Goal: Task Accomplishment & Management: Manage account settings

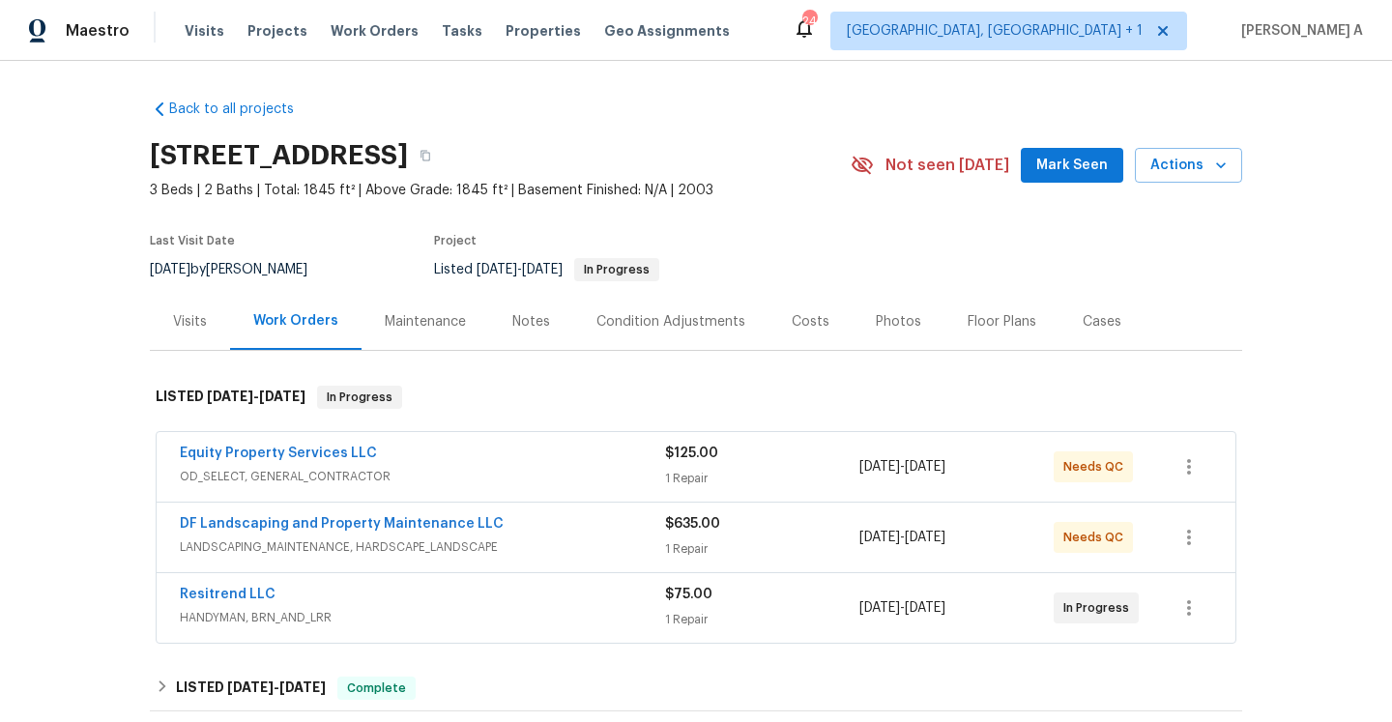
click at [785, 604] on div "$75.00 1 Repair" at bounding box center [762, 608] width 194 height 46
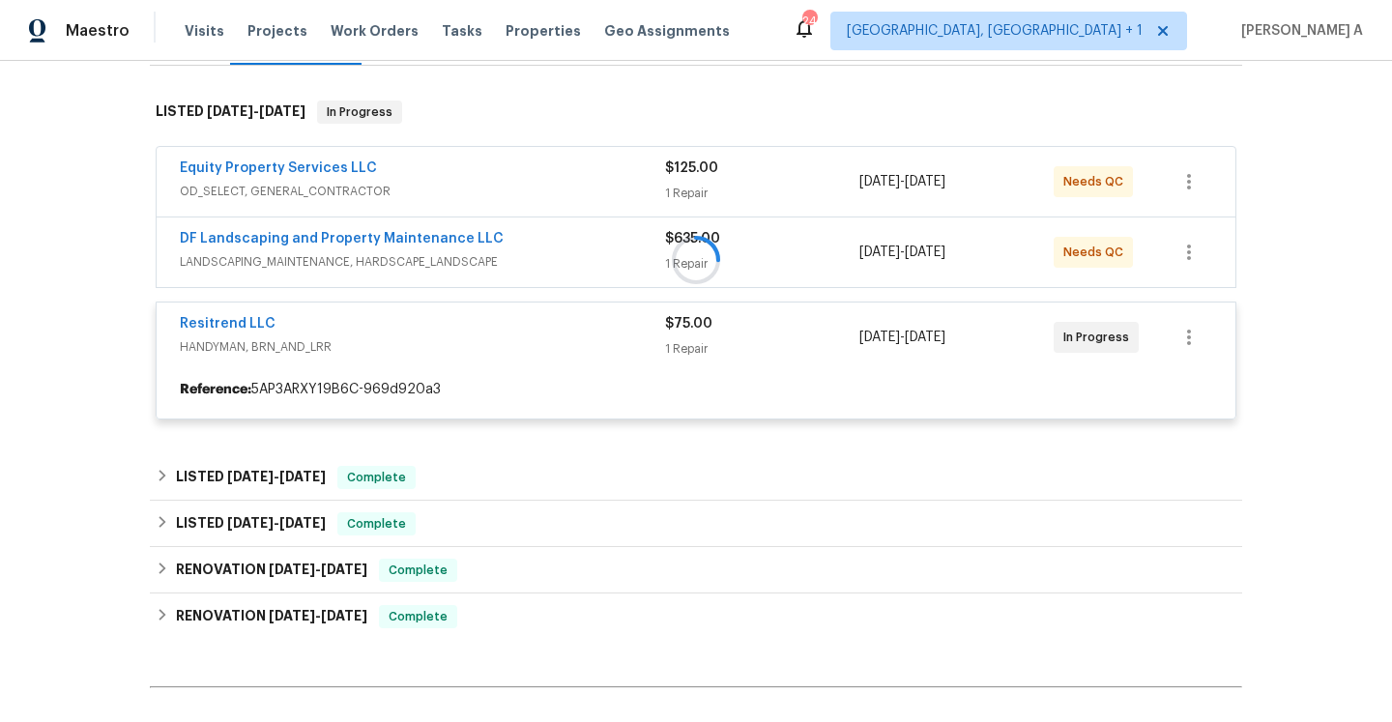
scroll to position [356, 0]
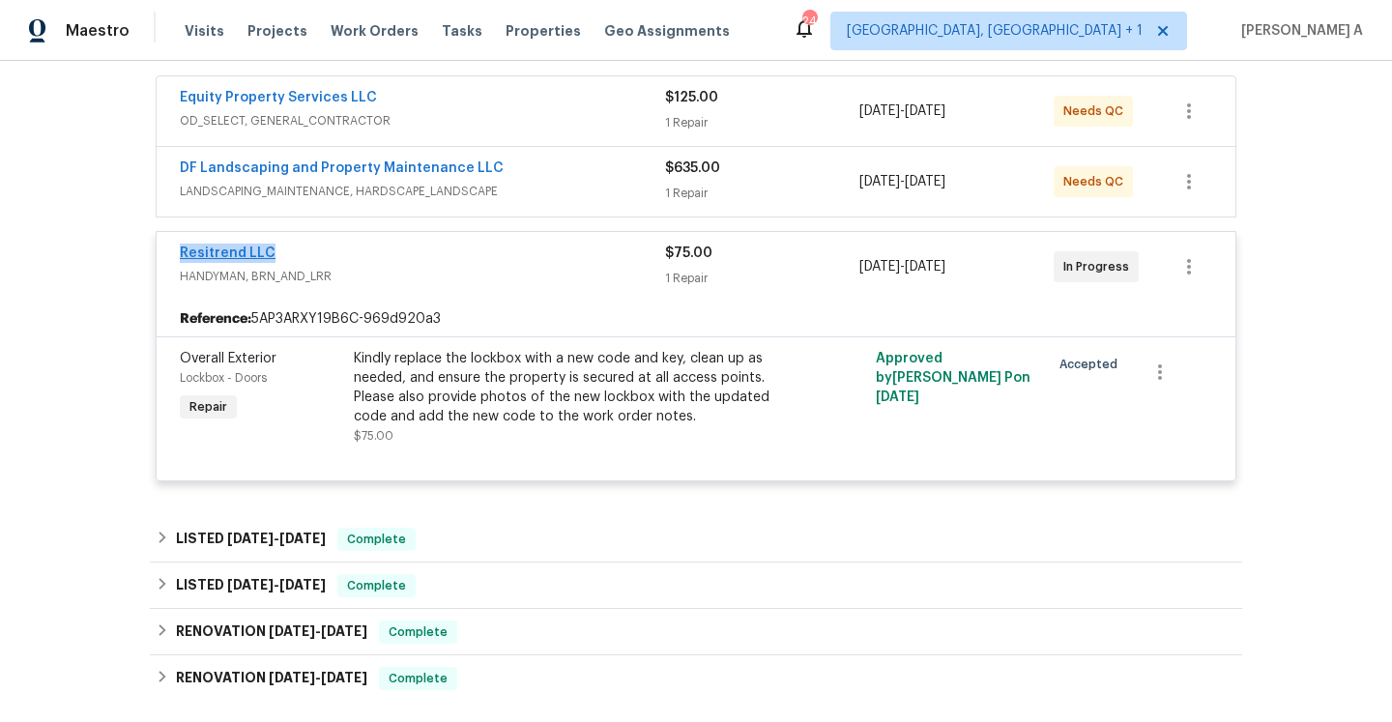
drag, startPoint x: 293, startPoint y: 254, endPoint x: 181, endPoint y: 254, distance: 112.2
click at [181, 254] on div "Resitrend LLC" at bounding box center [422, 255] width 485 height 23
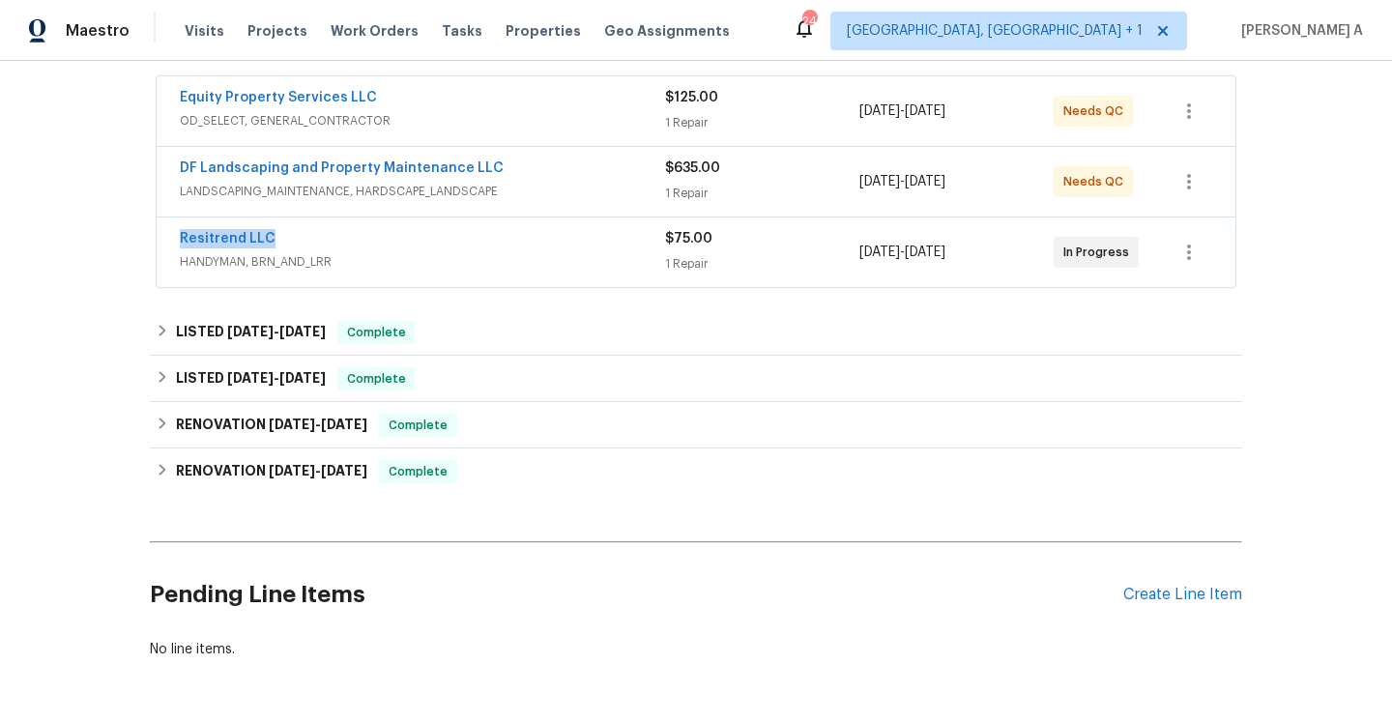
copy link "Resitrend LLC"
click at [491, 257] on span "HANDYMAN, BRN_AND_LRR" at bounding box center [422, 261] width 485 height 19
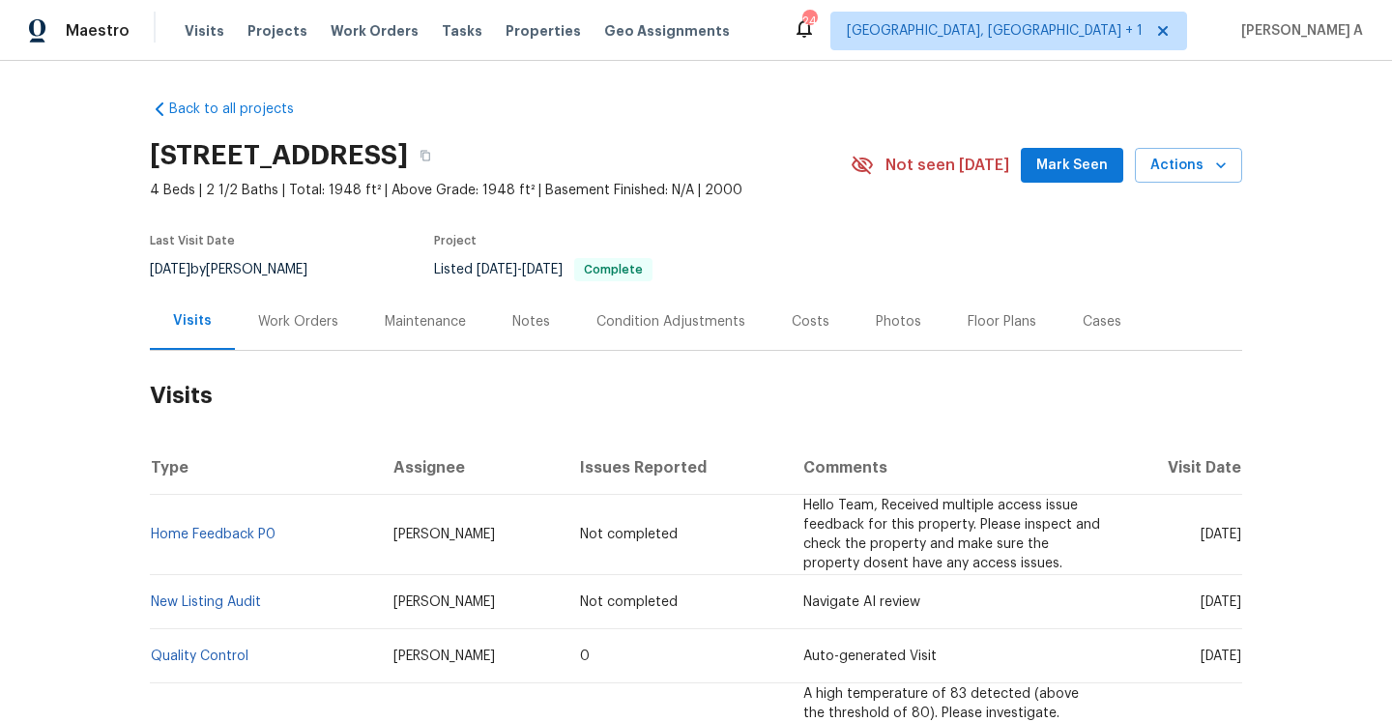
click at [296, 326] on div "Work Orders" at bounding box center [298, 321] width 80 height 19
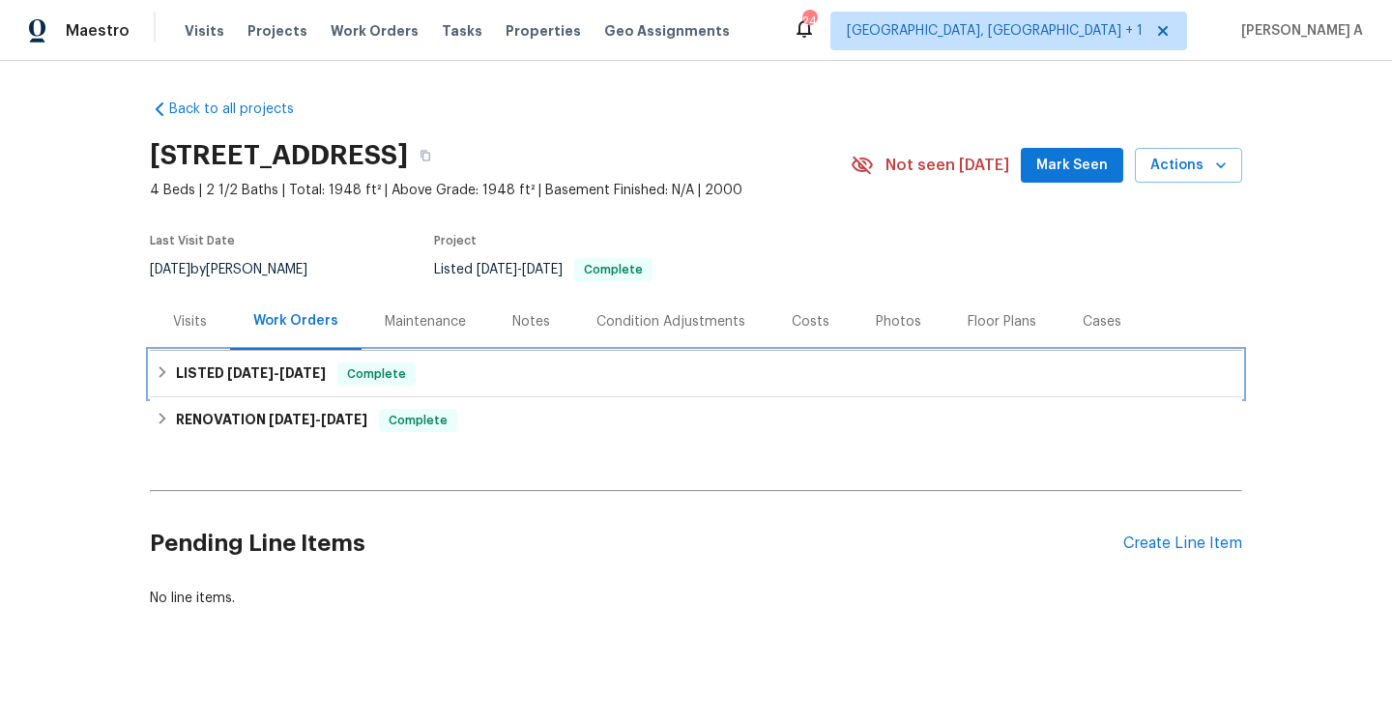
click at [318, 370] on span "8/15/25" at bounding box center [302, 373] width 46 height 14
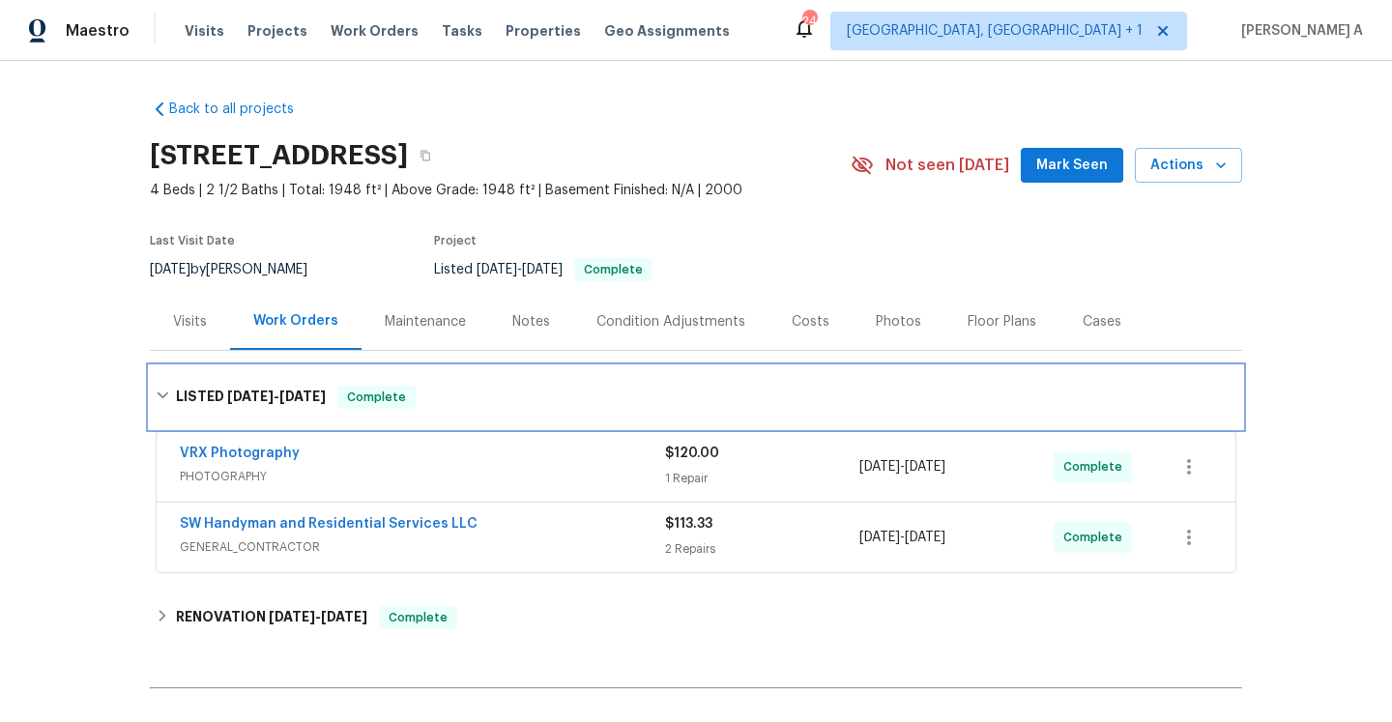
click at [338, 394] on div "LISTED 8/14/25 - 8/15/25 Complete" at bounding box center [696, 397] width 1081 height 23
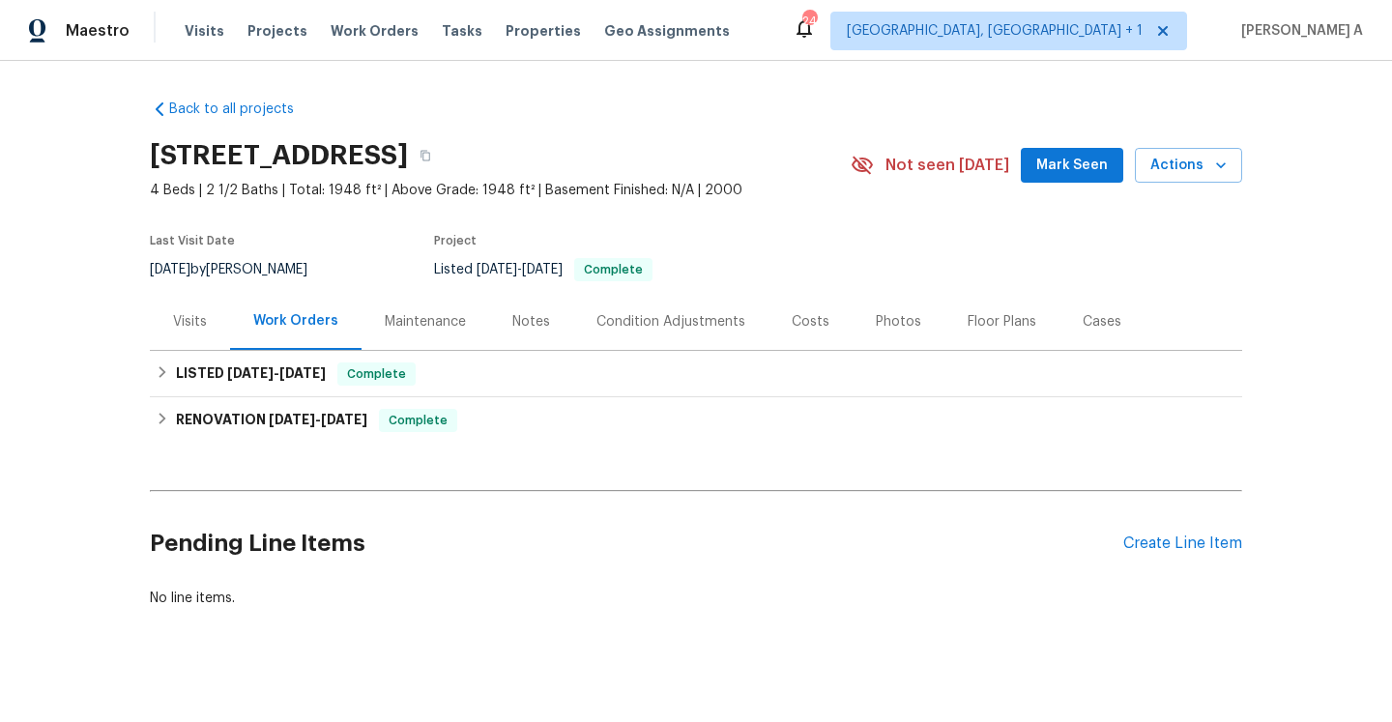
click at [185, 331] on div "Visits" at bounding box center [190, 321] width 34 height 19
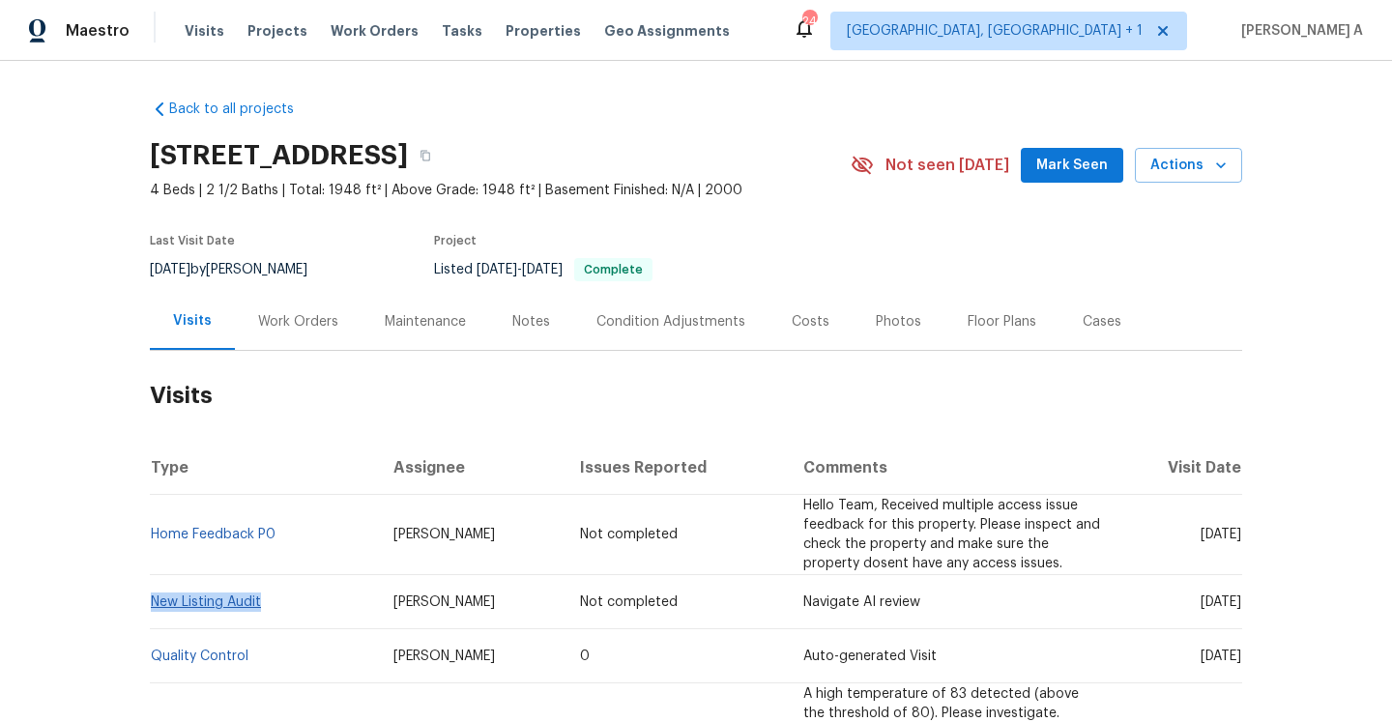
drag, startPoint x: 270, startPoint y: 580, endPoint x: 155, endPoint y: 582, distance: 115.1
click at [155, 582] on td "New Listing Audit" at bounding box center [264, 602] width 228 height 54
copy link "New Listing Audit"
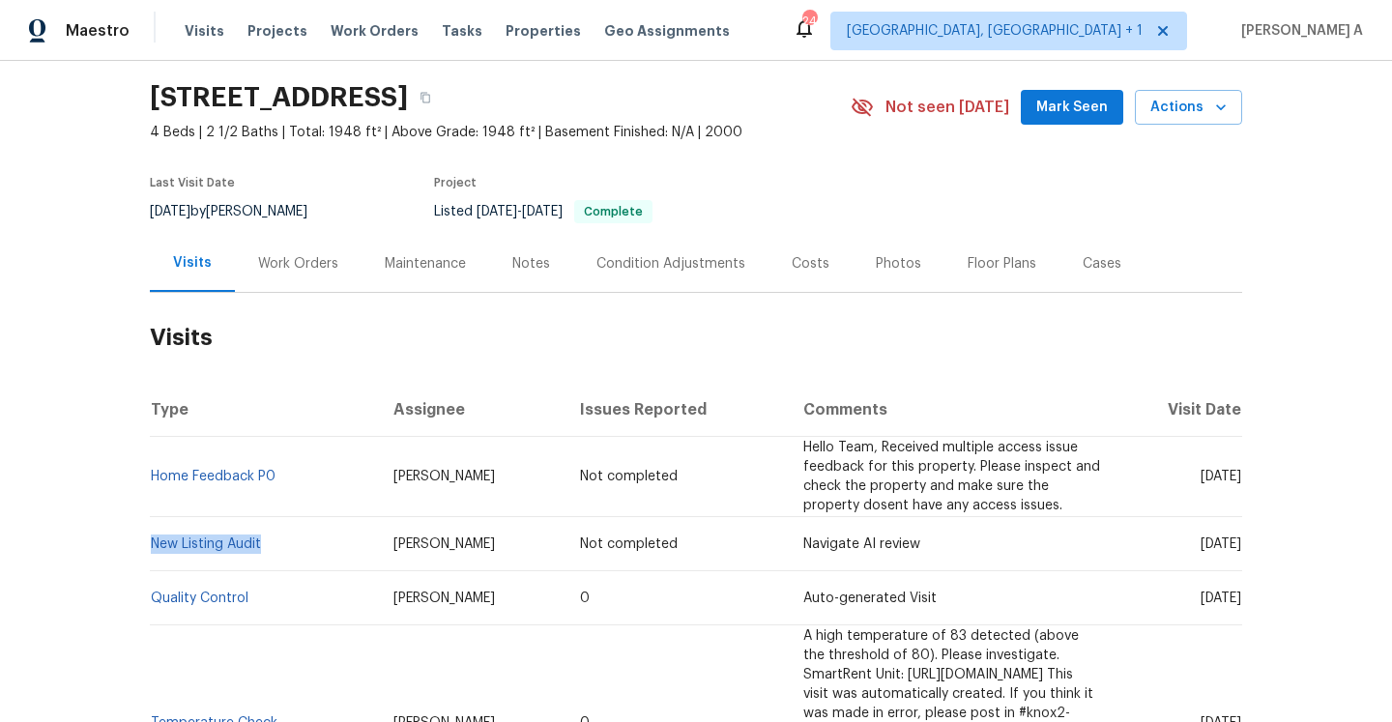
scroll to position [103, 0]
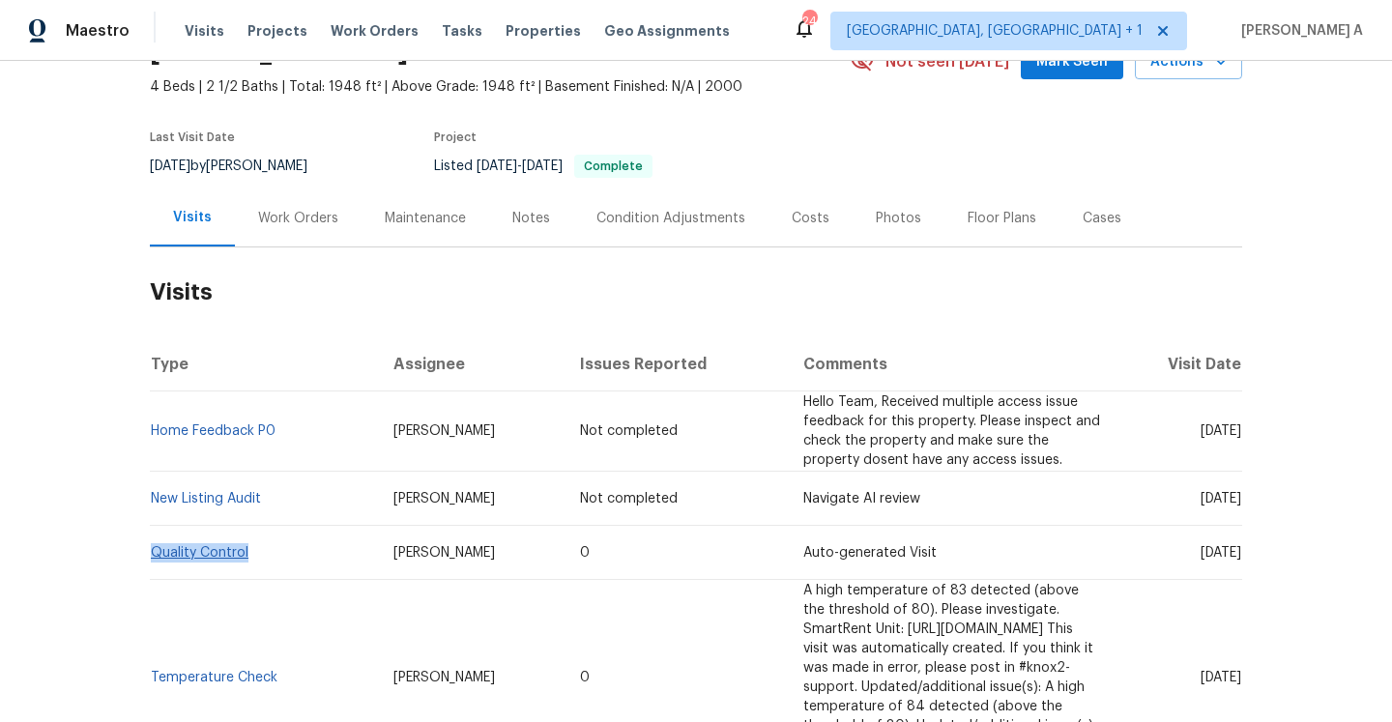
drag, startPoint x: 256, startPoint y: 535, endPoint x: 151, endPoint y: 537, distance: 105.4
click at [151, 537] on td "Quality Control" at bounding box center [264, 553] width 228 height 54
copy link "Quality Control"
click at [301, 206] on div "Work Orders" at bounding box center [298, 218] width 127 height 57
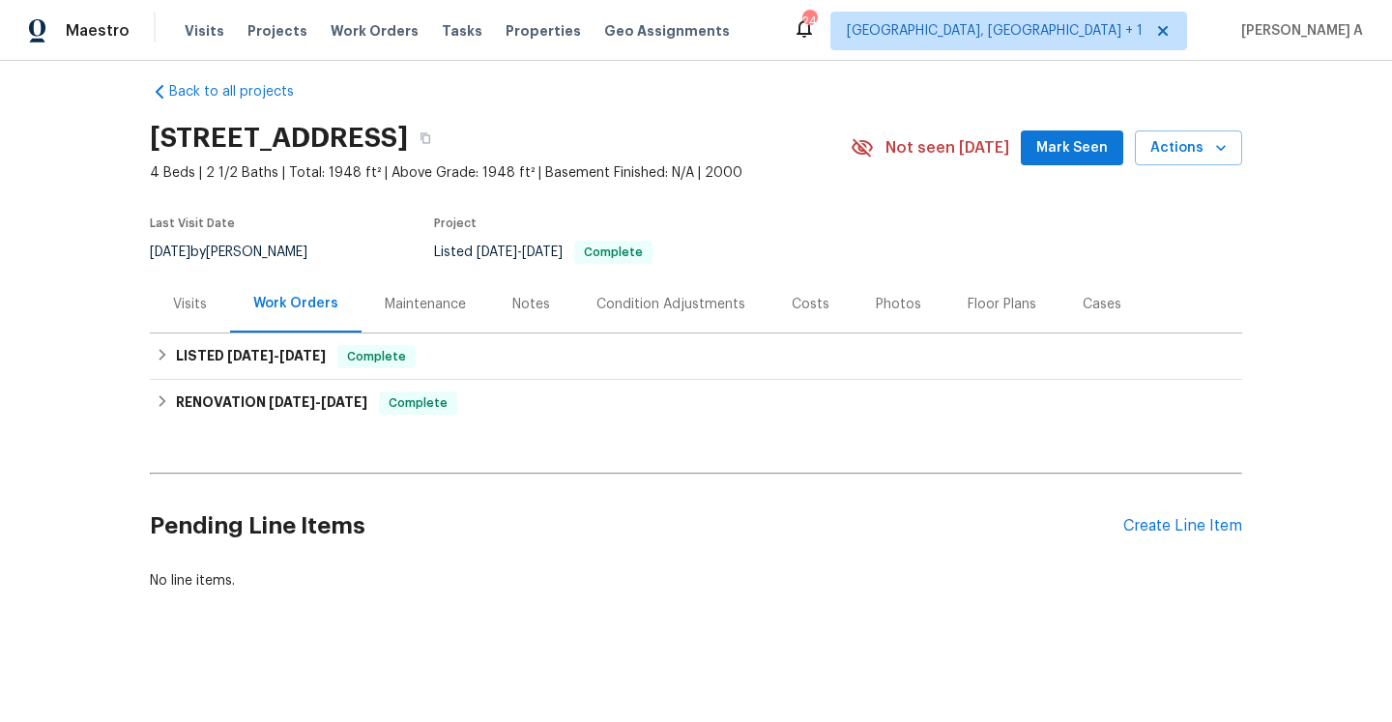
scroll to position [17, 0]
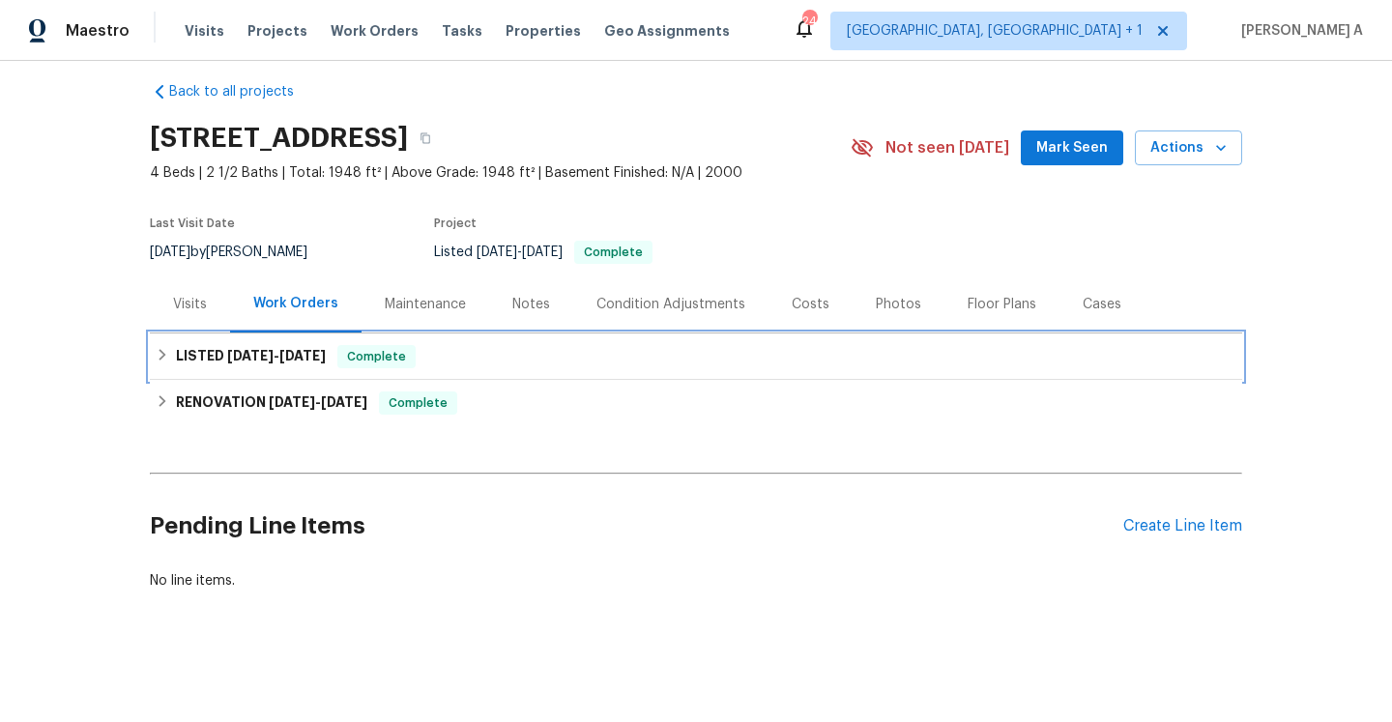
click at [326, 356] on span "8/15/25" at bounding box center [302, 356] width 46 height 14
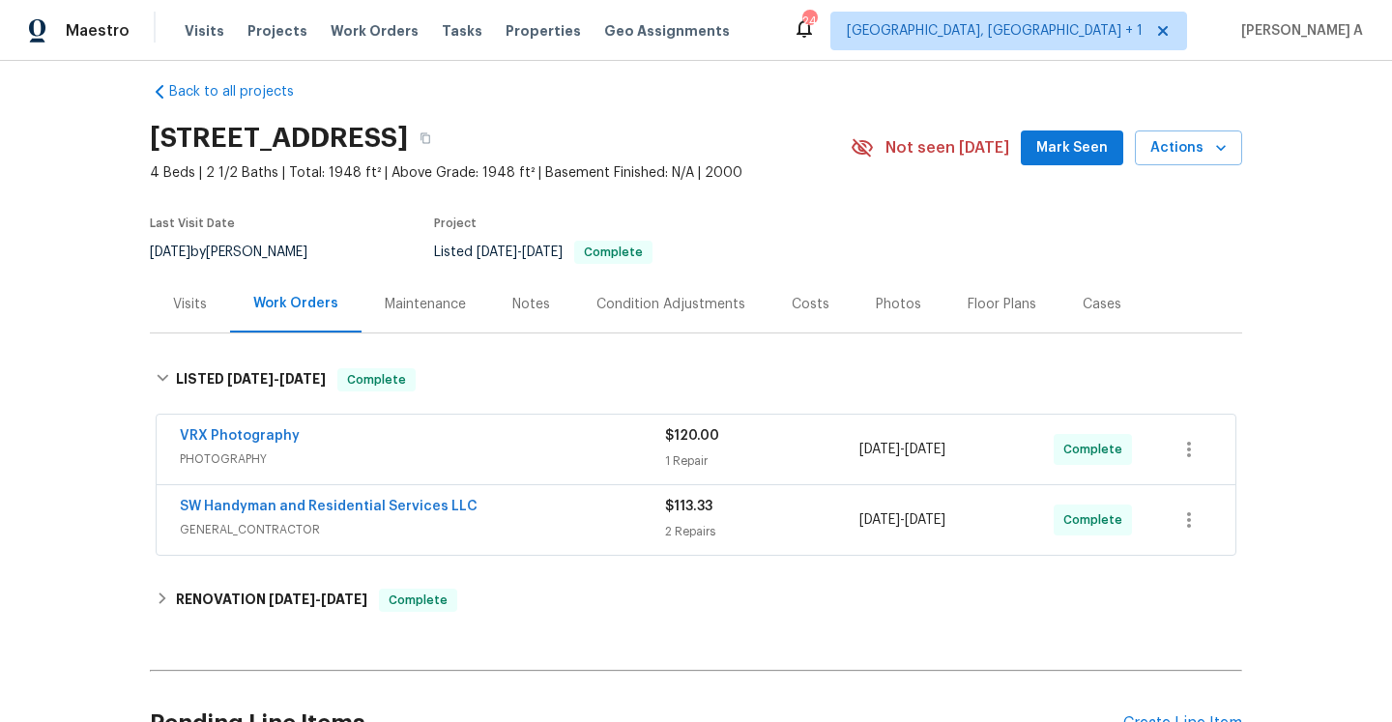
click at [480, 505] on div "SW Handyman and Residential Services LLC" at bounding box center [422, 508] width 485 height 23
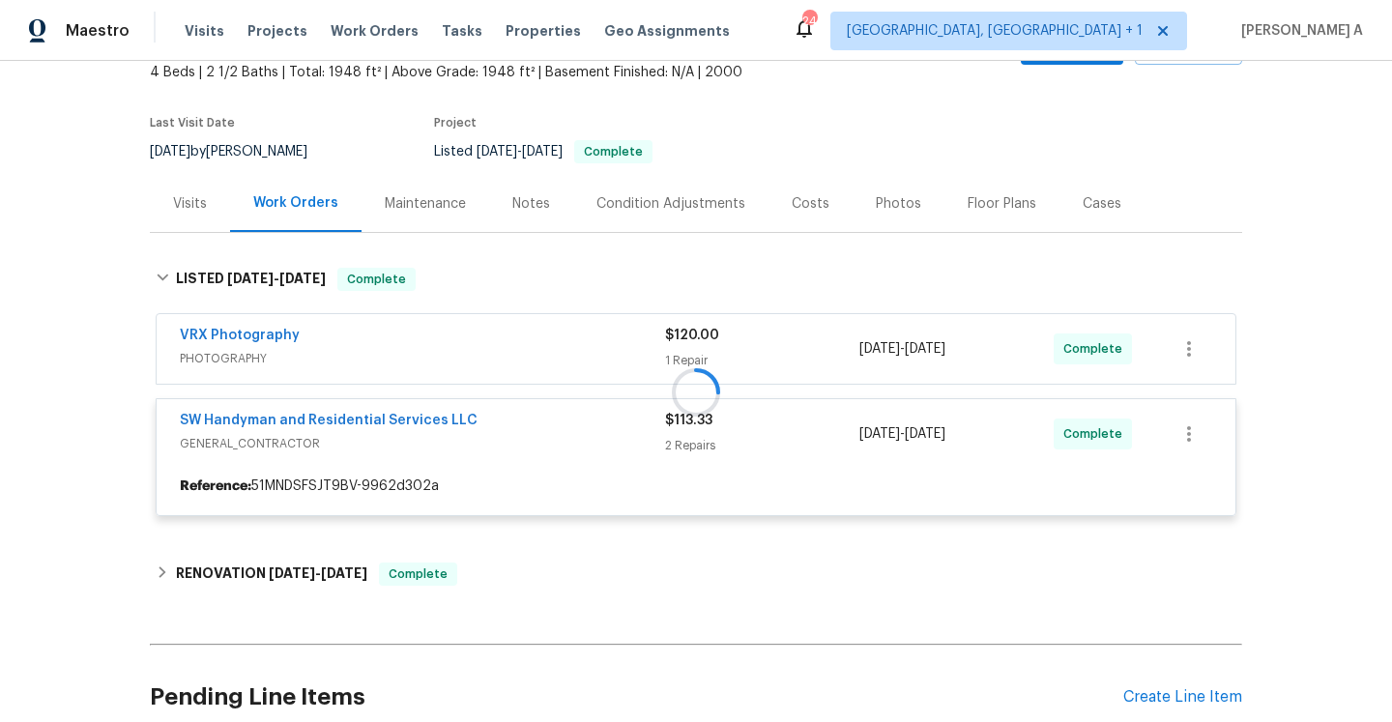
scroll to position [162, 0]
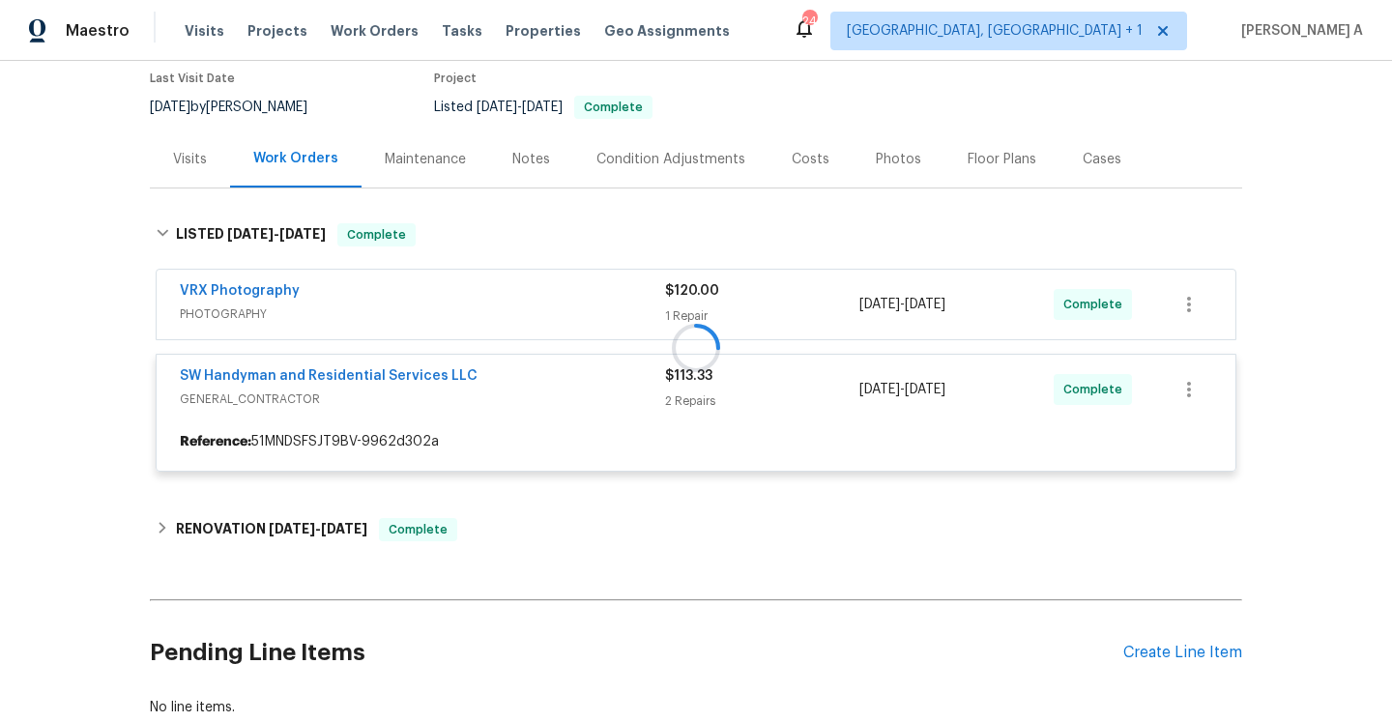
drag, startPoint x: 468, startPoint y: 378, endPoint x: 274, endPoint y: 372, distance: 194.4
click at [274, 372] on div at bounding box center [696, 347] width 1093 height 287
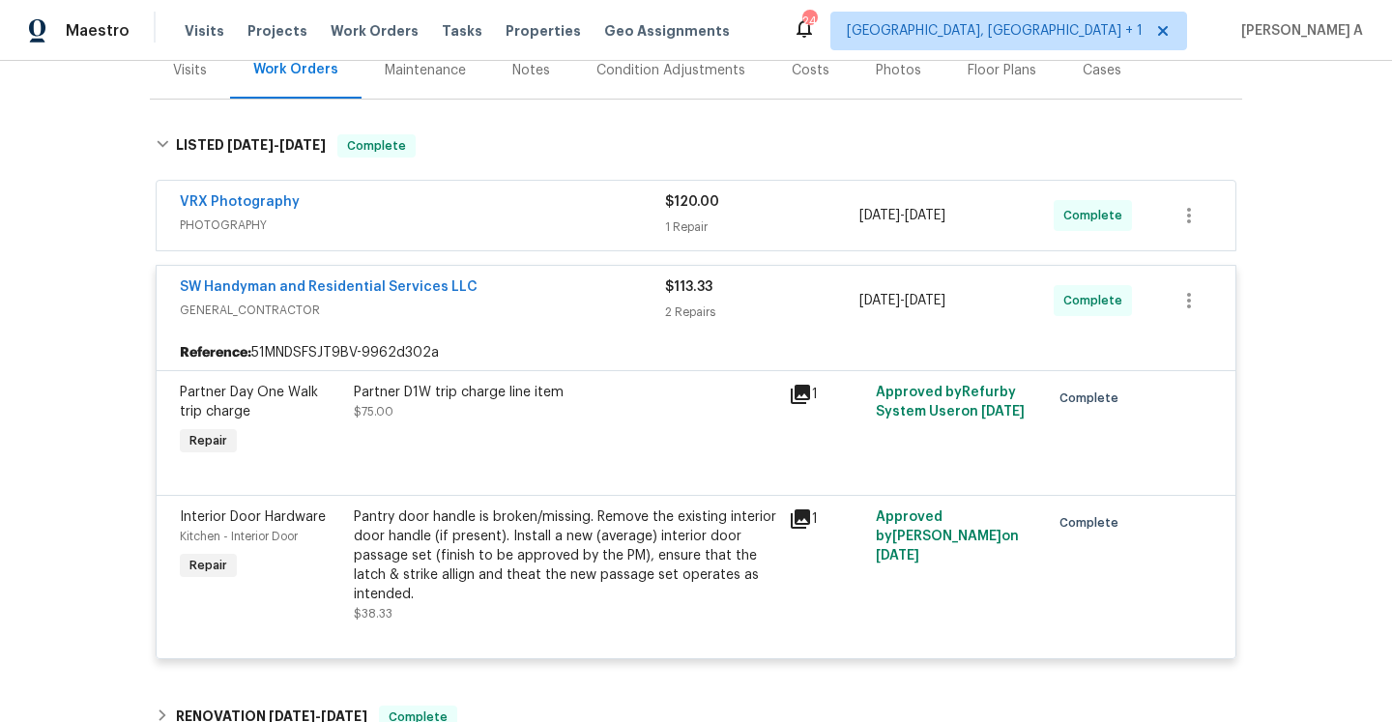
scroll to position [288, 0]
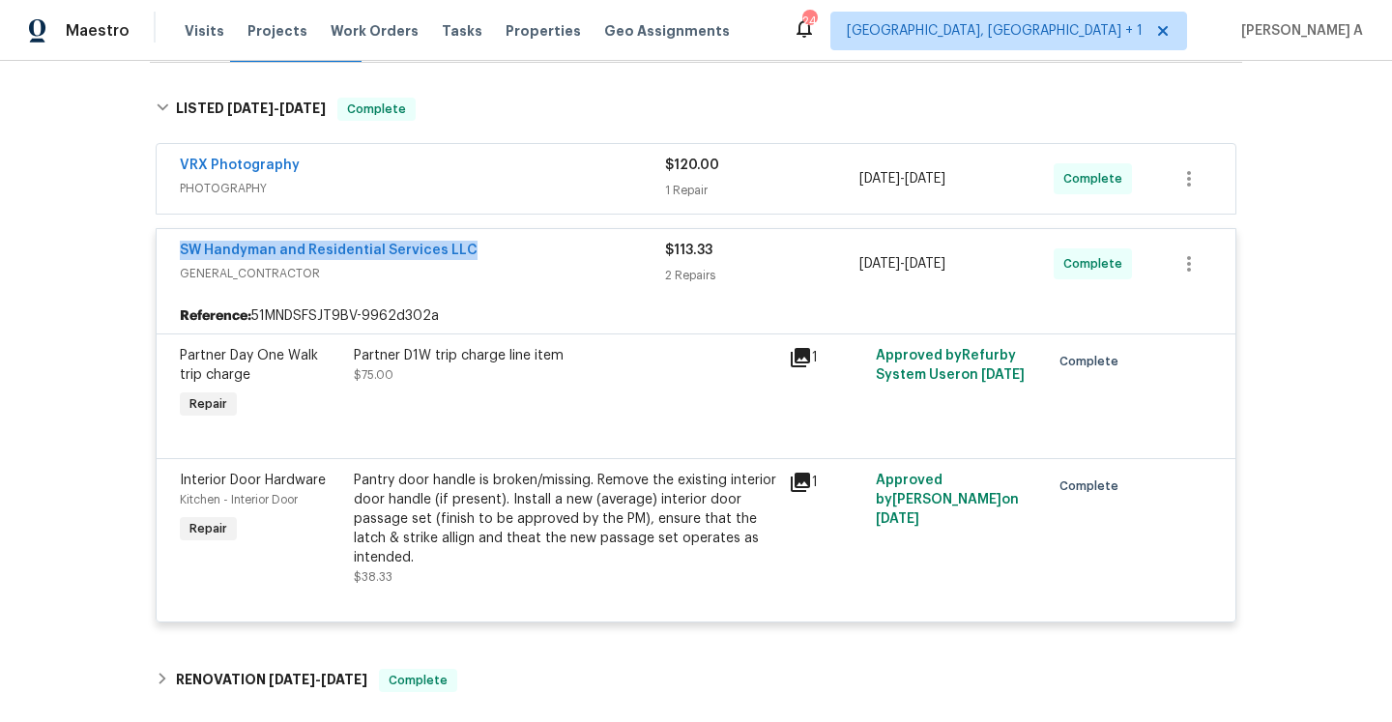
drag, startPoint x: 482, startPoint y: 247, endPoint x: 176, endPoint y: 247, distance: 306.5
click at [176, 247] on div "SW Handyman and Residential Services LLC GENERAL_CONTRACTOR $113.33 2 Repairs 8…" at bounding box center [696, 264] width 1079 height 70
copy link "SW Handyman and Residential Services LLC"
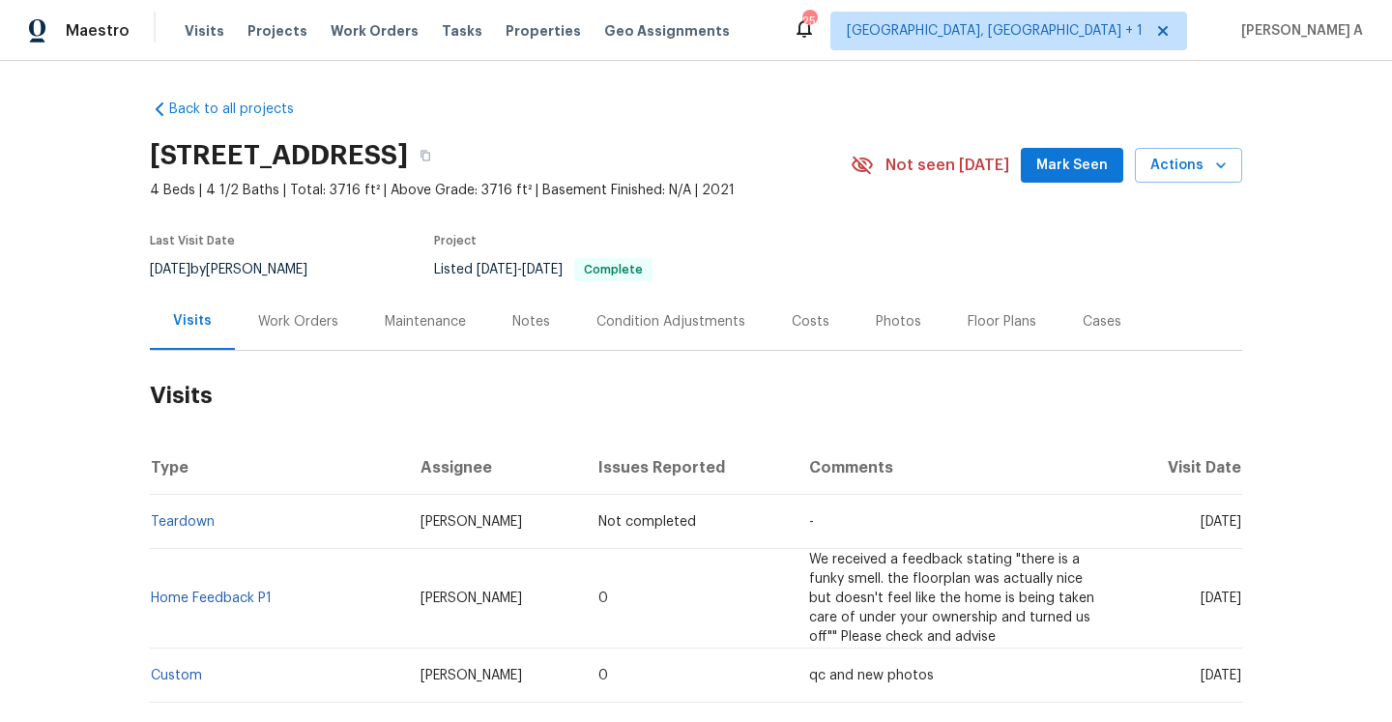
click at [319, 327] on div "Work Orders" at bounding box center [298, 321] width 80 height 19
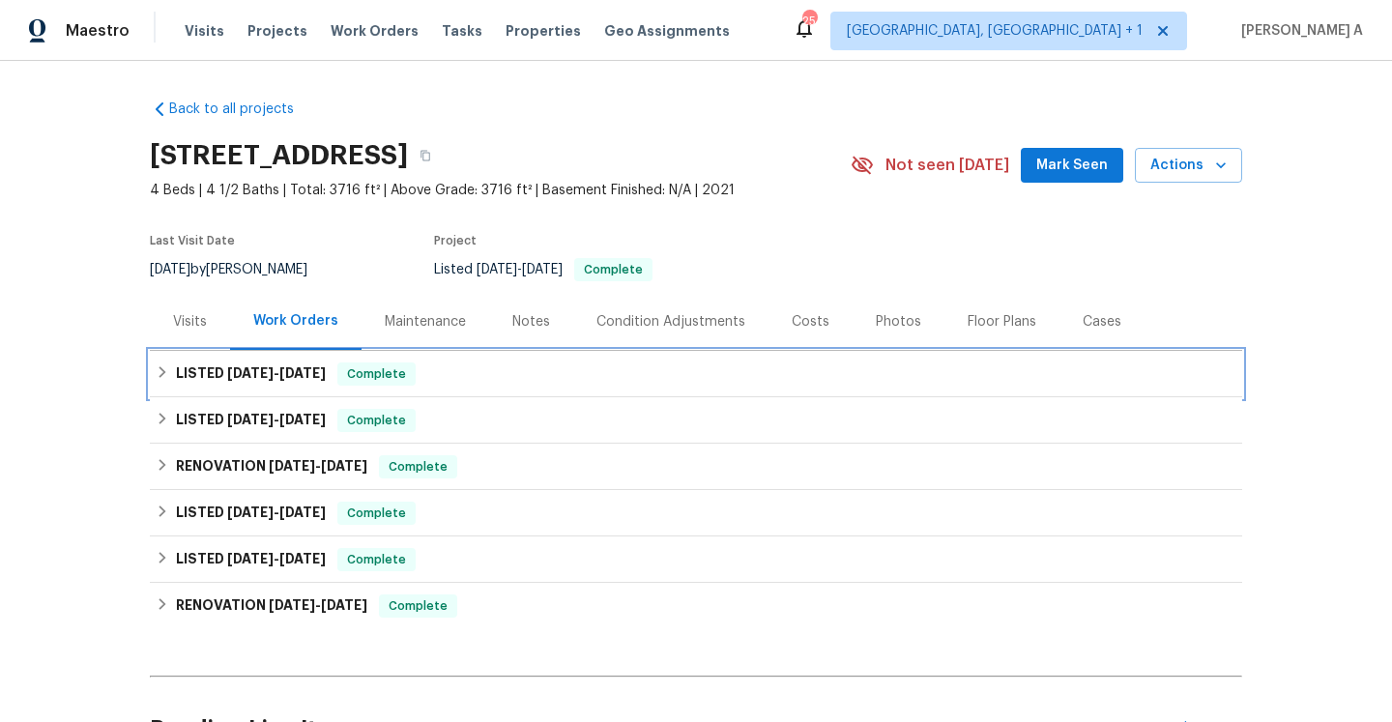
click at [346, 377] on div "Complete" at bounding box center [376, 374] width 78 height 23
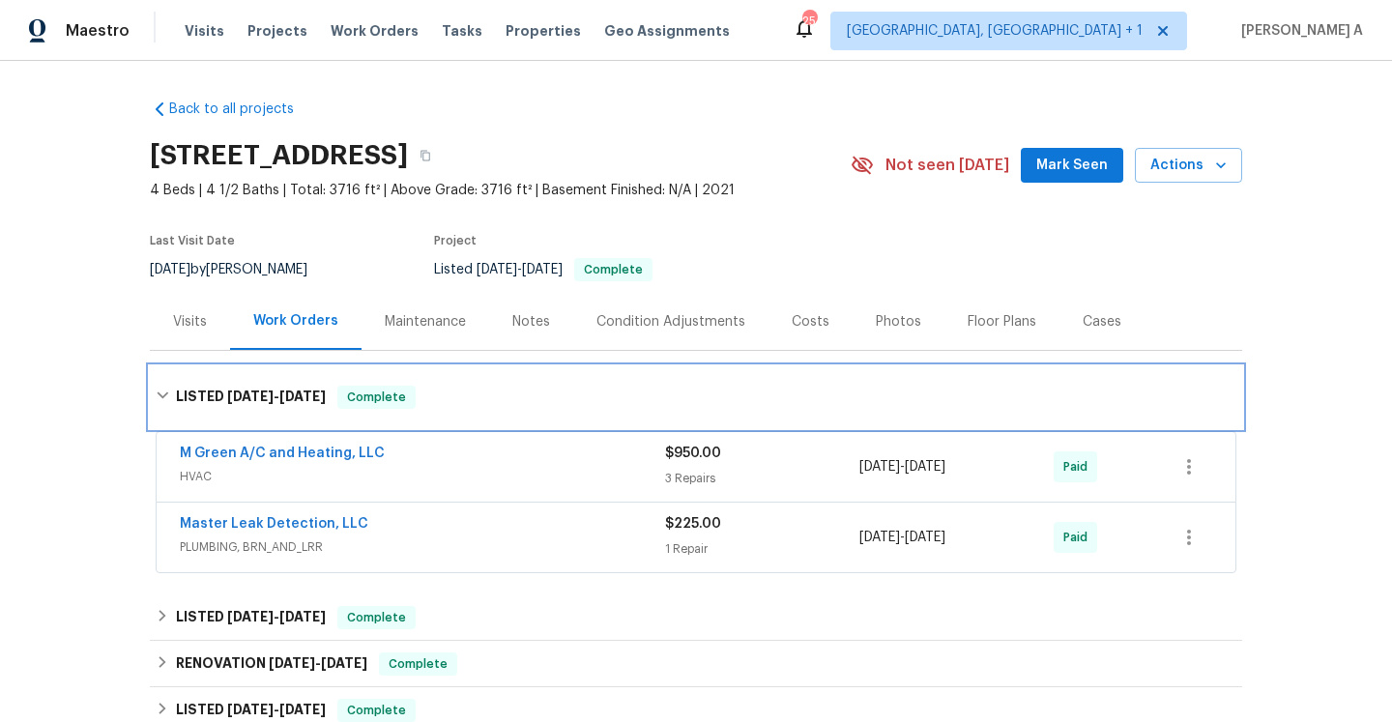
click at [370, 408] on div "Complete" at bounding box center [376, 397] width 78 height 23
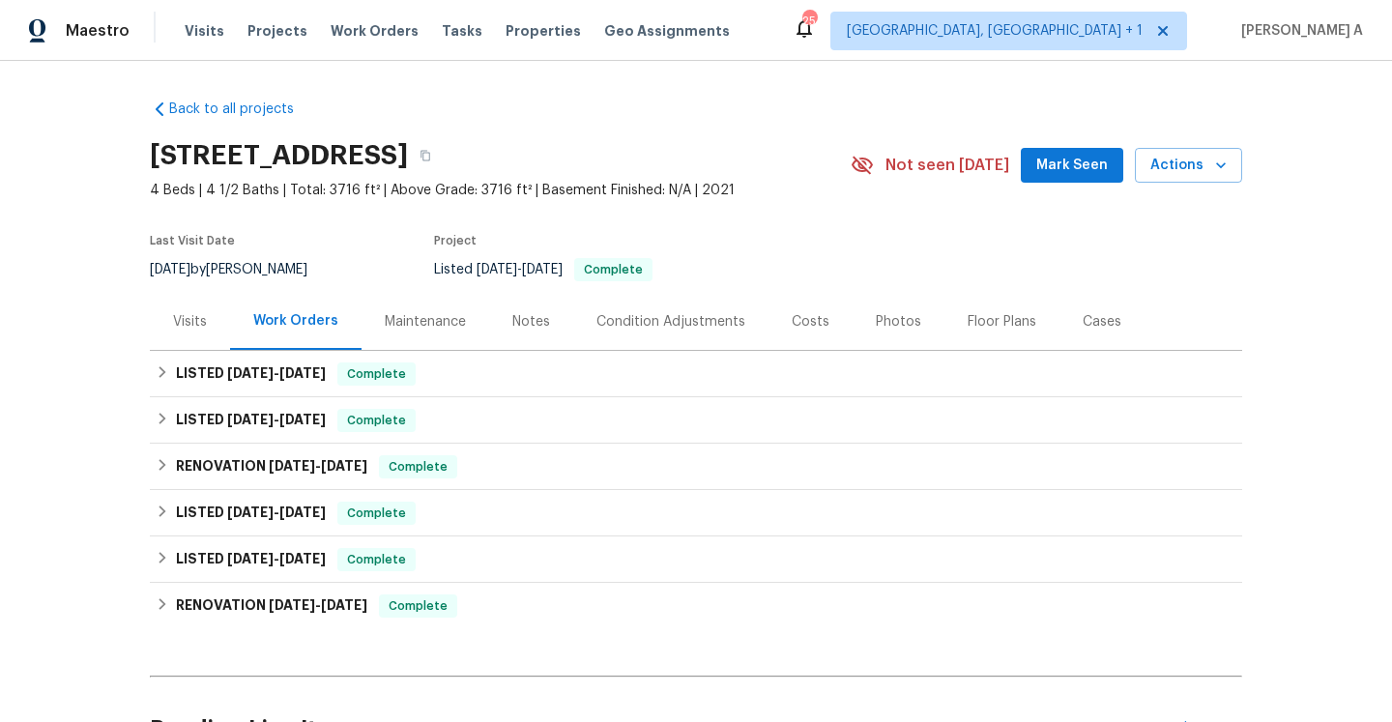
click at [189, 313] on div "Visits" at bounding box center [190, 321] width 34 height 19
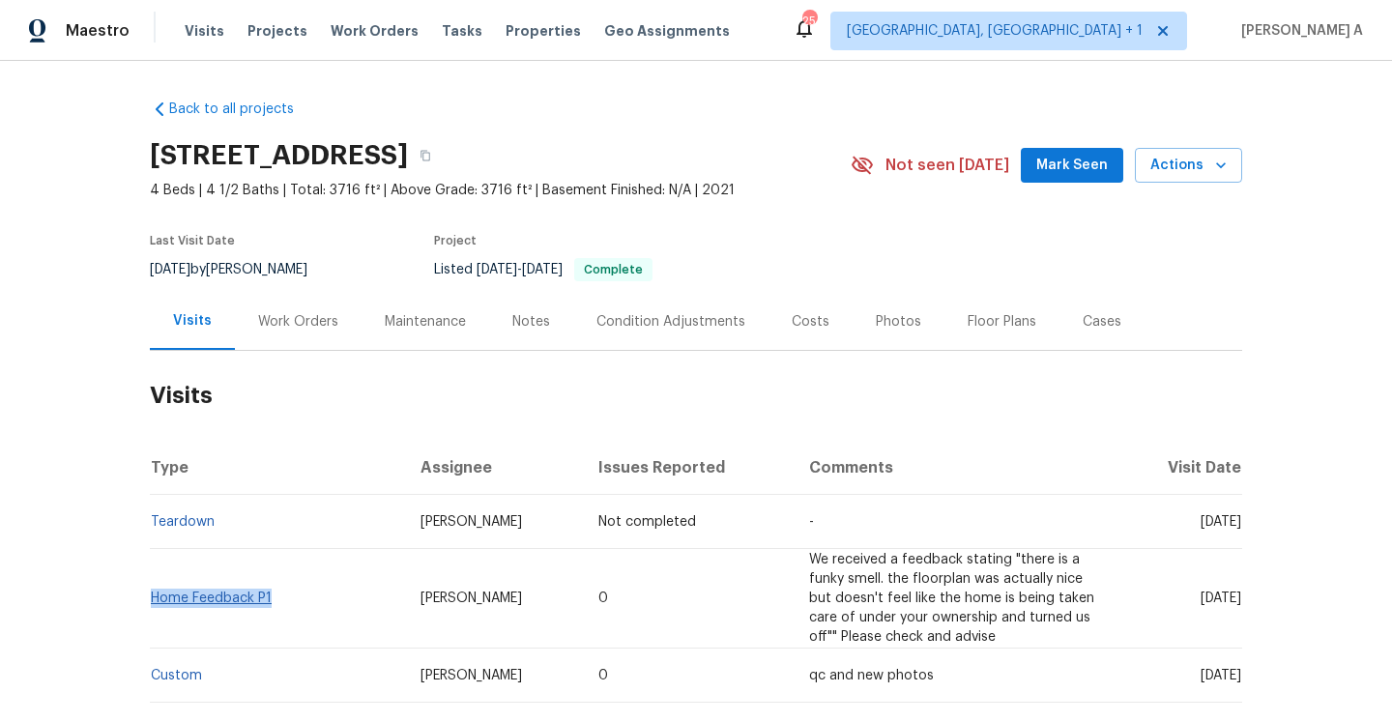
drag, startPoint x: 278, startPoint y: 603, endPoint x: 163, endPoint y: 593, distance: 115.6
click at [154, 599] on td "Home Feedback P1" at bounding box center [277, 599] width 255 height 100
copy link "Home Feedback P1"
click at [331, 321] on div "Work Orders" at bounding box center [298, 321] width 80 height 19
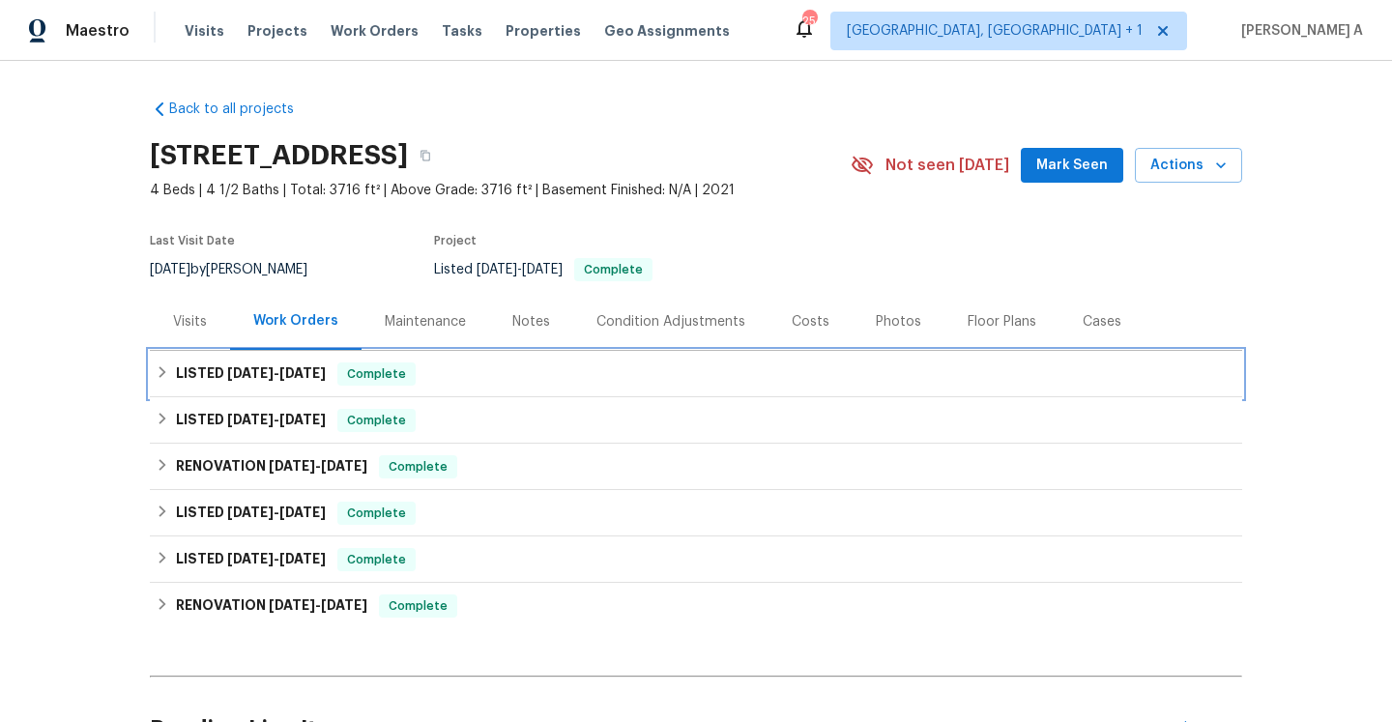
click at [326, 375] on span "7/28/25" at bounding box center [302, 373] width 46 height 14
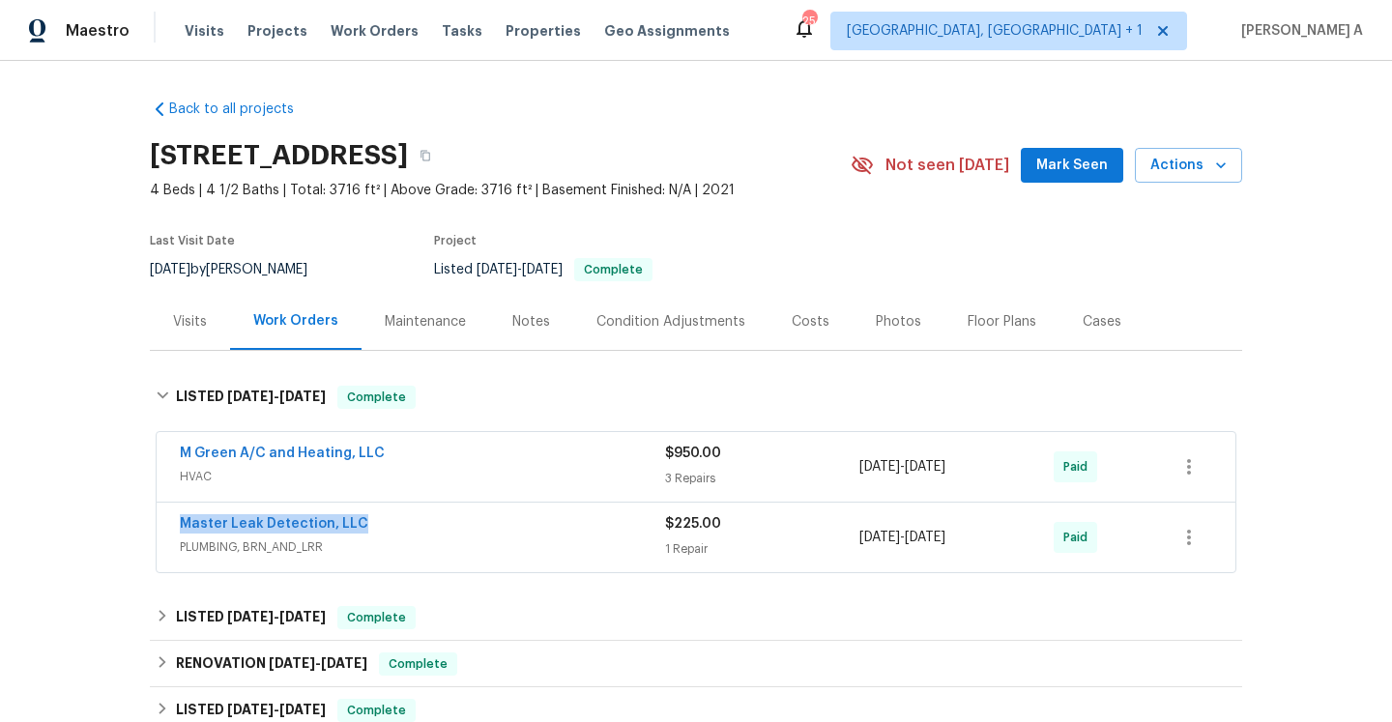
drag, startPoint x: 365, startPoint y: 527, endPoint x: 178, endPoint y: 522, distance: 186.7
click at [178, 522] on div "Master Leak Detection, LLC PLUMBING, BRN_AND_LRR $225.00 1 Repair 7/14/2025 - 7…" at bounding box center [696, 538] width 1079 height 70
copy link "Master Leak Detection, LLC"
click at [506, 538] on span "PLUMBING, BRN_AND_LRR" at bounding box center [422, 547] width 485 height 19
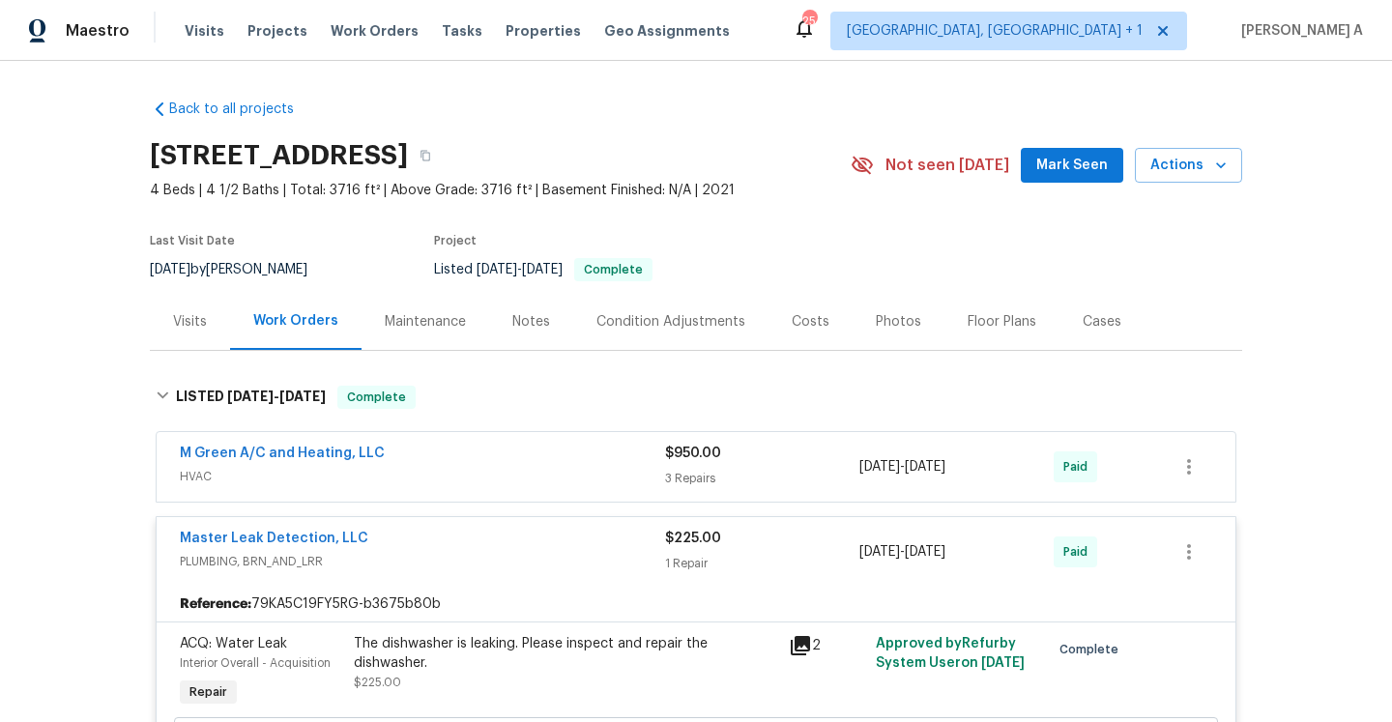
click at [194, 312] on div "Visits" at bounding box center [190, 321] width 34 height 19
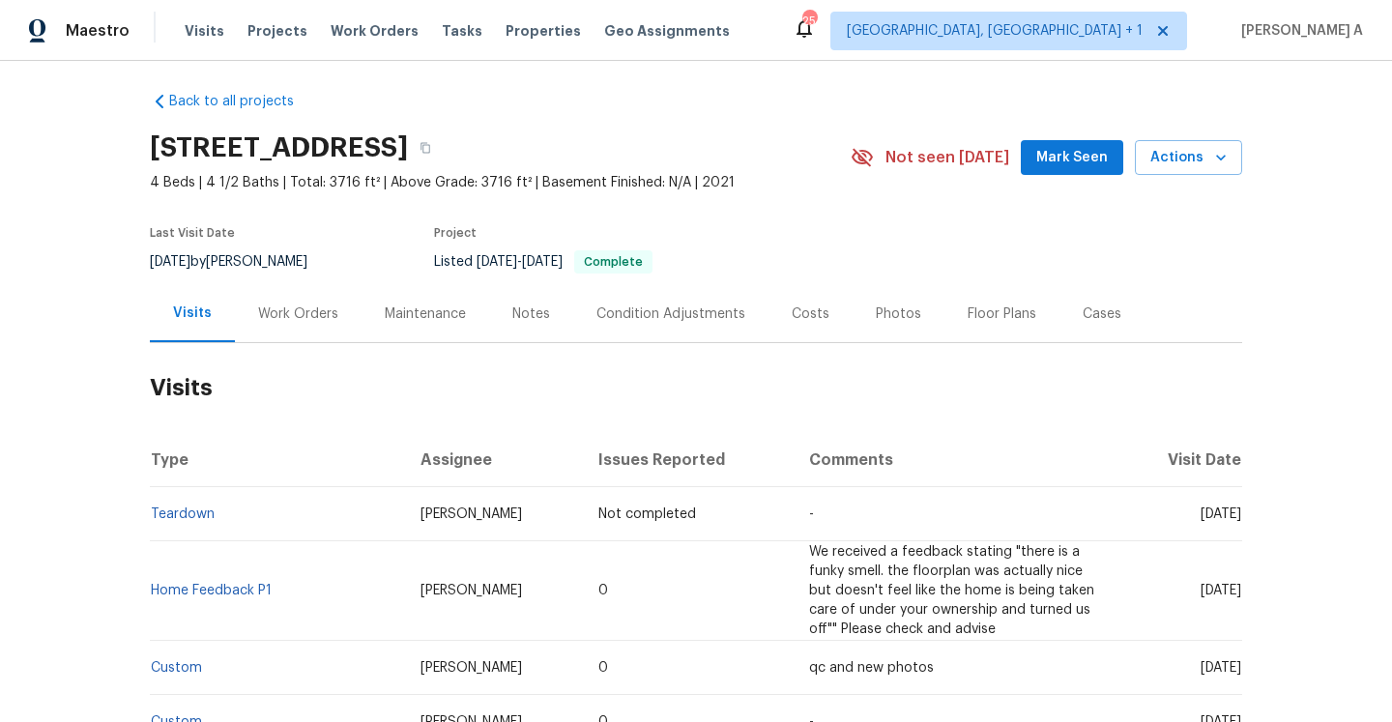
scroll to position [3, 0]
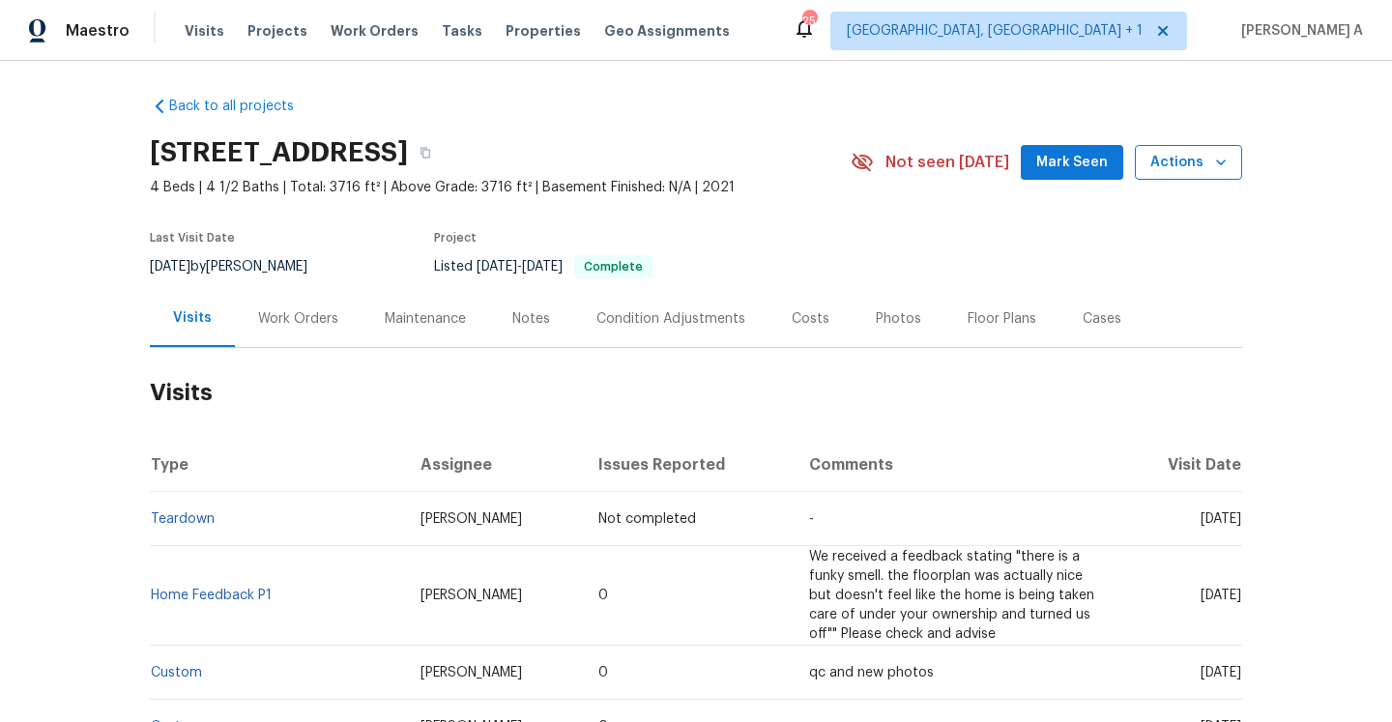
click at [1192, 176] on button "Actions" at bounding box center [1188, 163] width 107 height 36
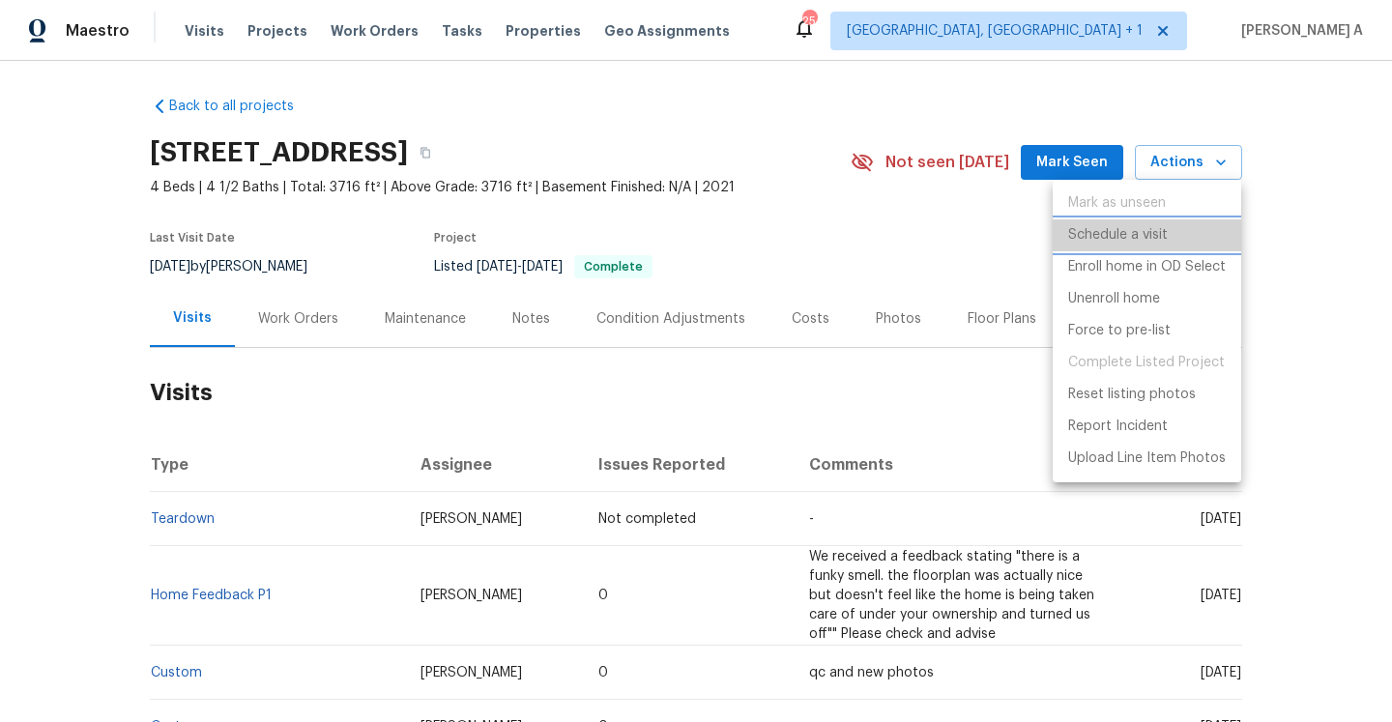
click at [1164, 235] on p "Schedule a visit" at bounding box center [1118, 235] width 100 height 20
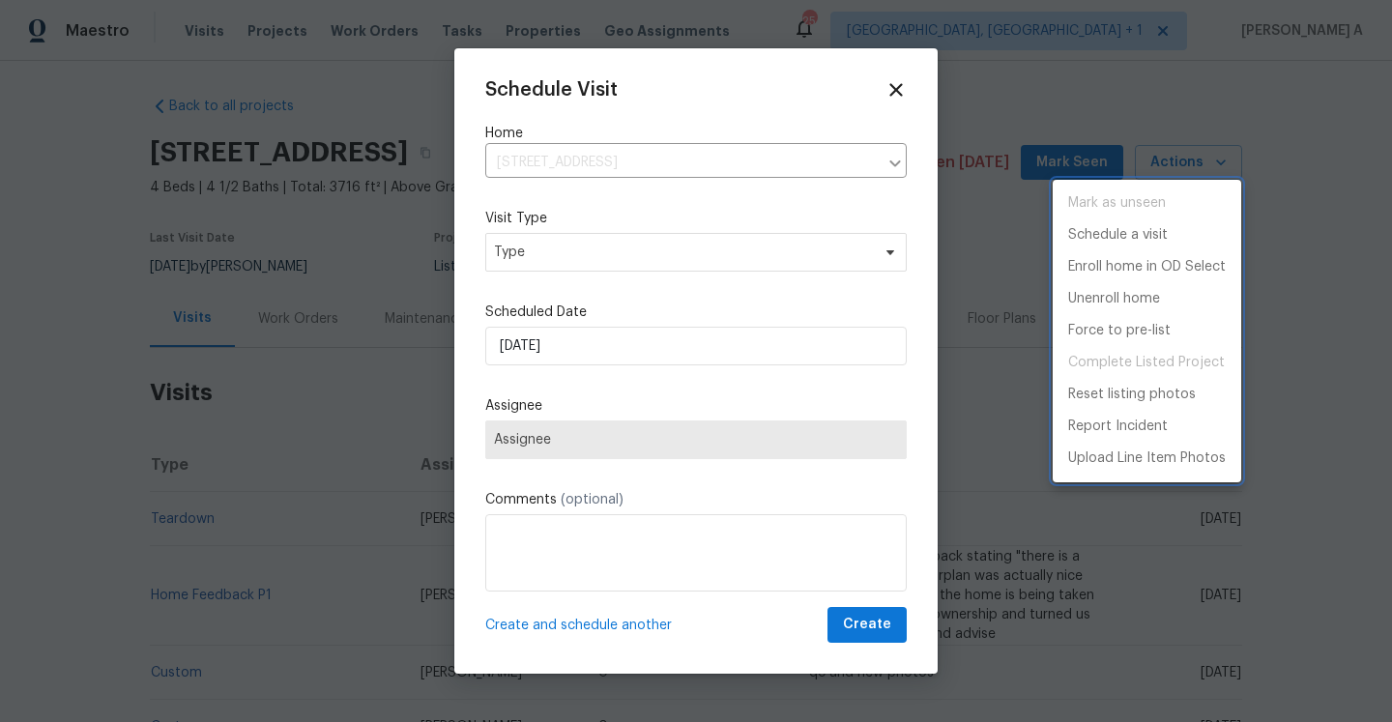
click at [626, 253] on div at bounding box center [696, 361] width 1392 height 722
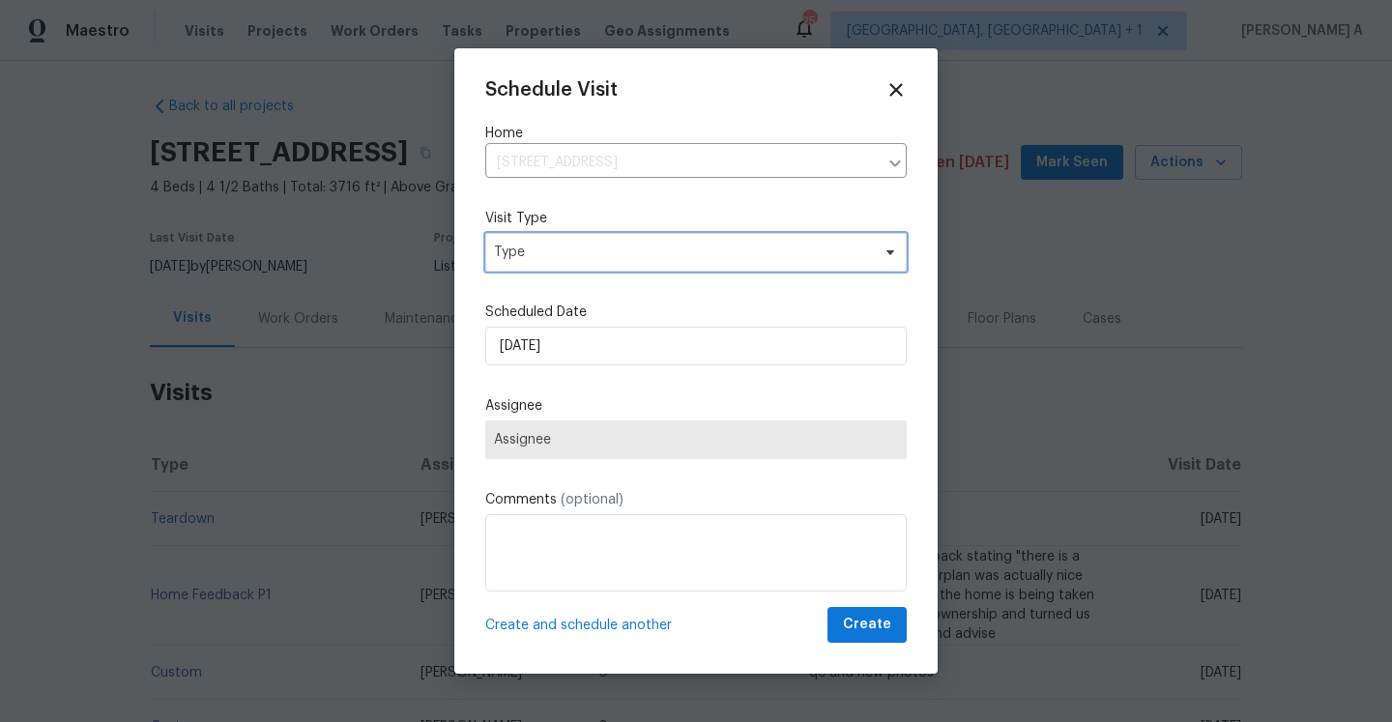
click at [624, 251] on span "Type" at bounding box center [682, 252] width 376 height 19
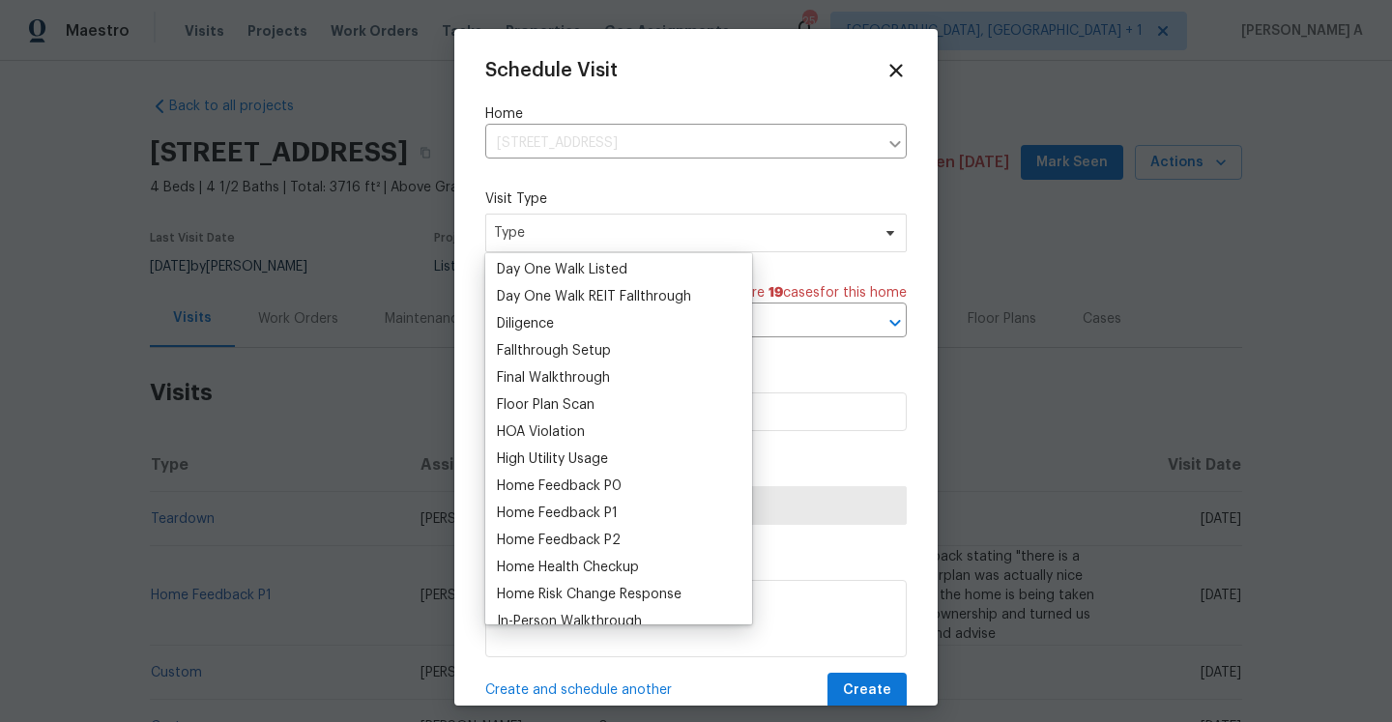
scroll to position [391, 0]
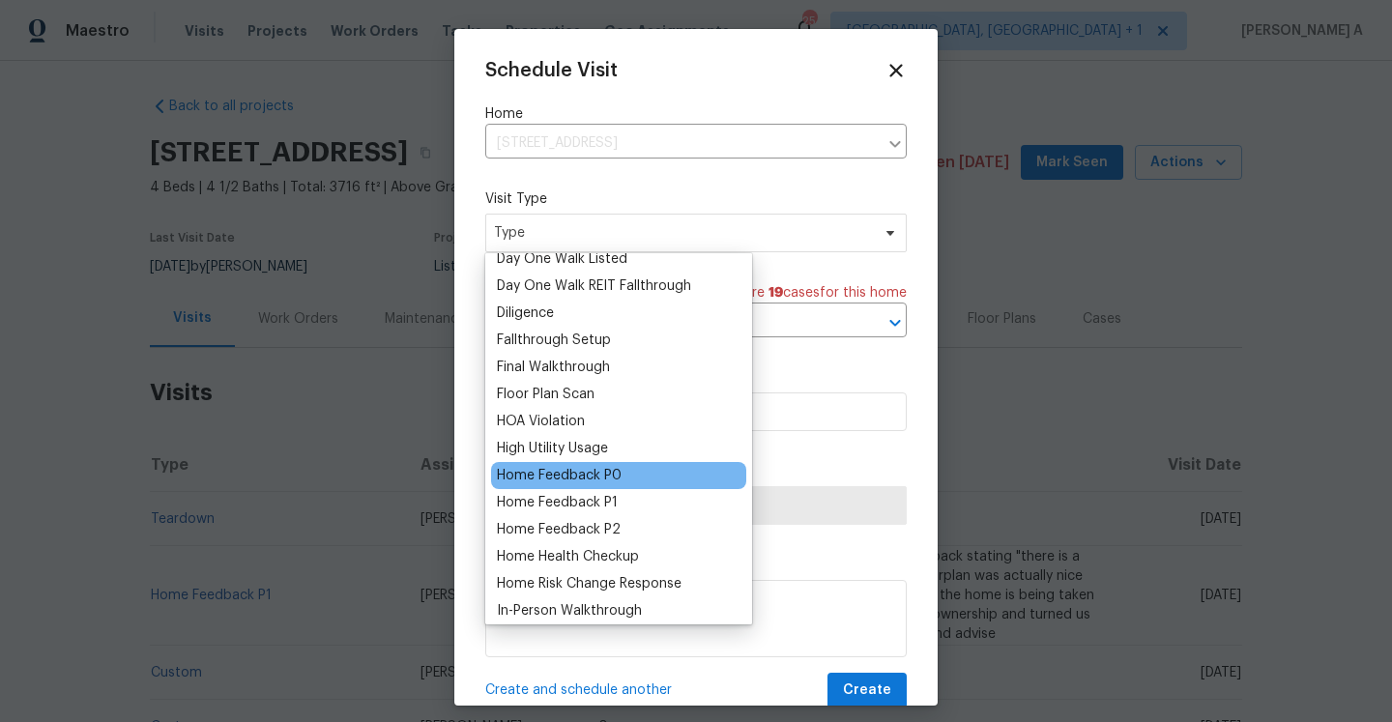
click at [601, 479] on div "Home Feedback P0" at bounding box center [559, 475] width 125 height 19
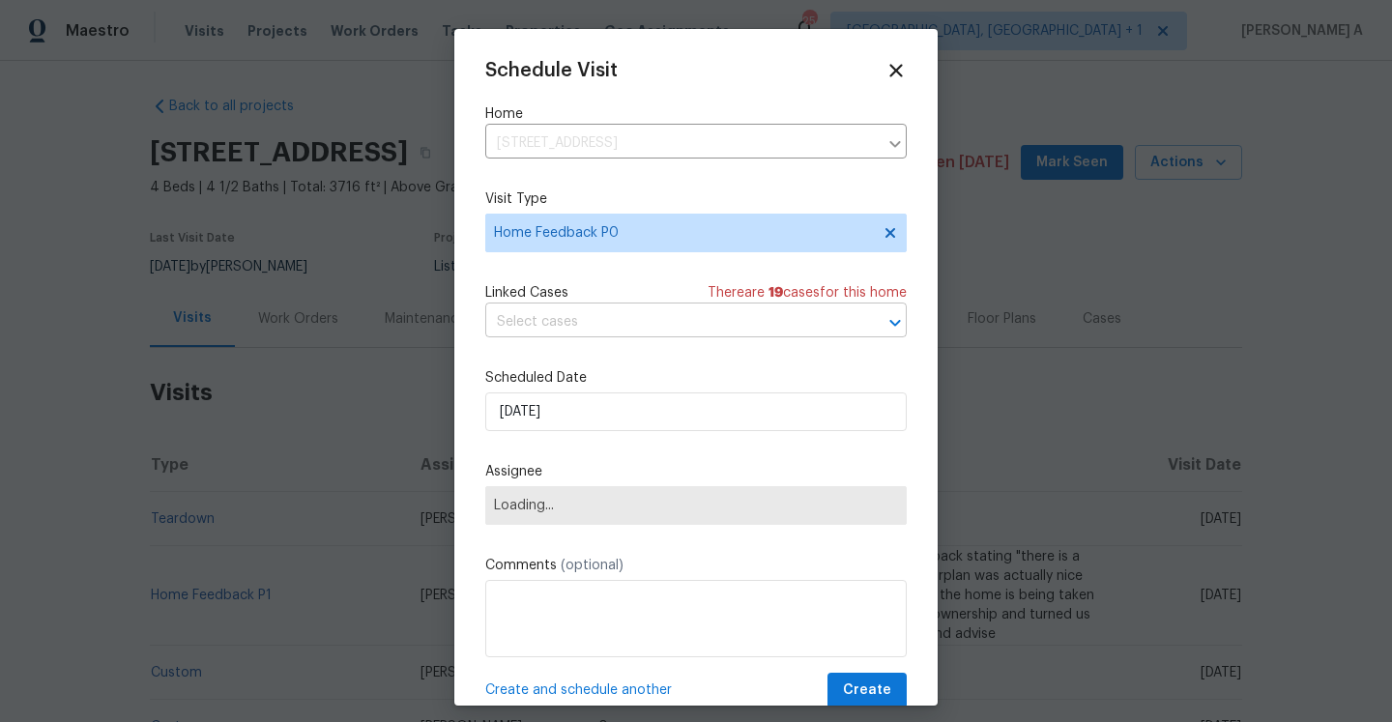
click at [586, 326] on input "text" at bounding box center [668, 322] width 367 height 30
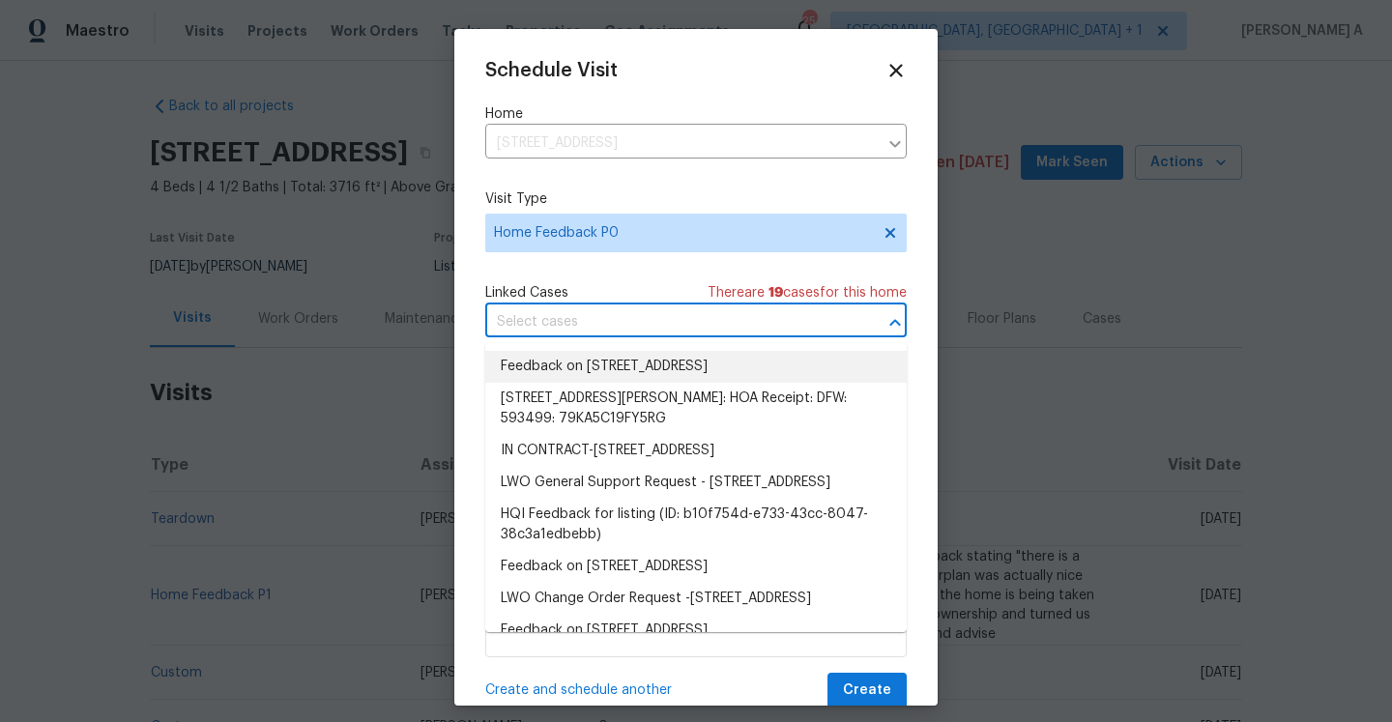
click at [594, 363] on li "Feedback on 2701 Capitol Pl, Melissa, TX 75454" at bounding box center [696, 367] width 422 height 32
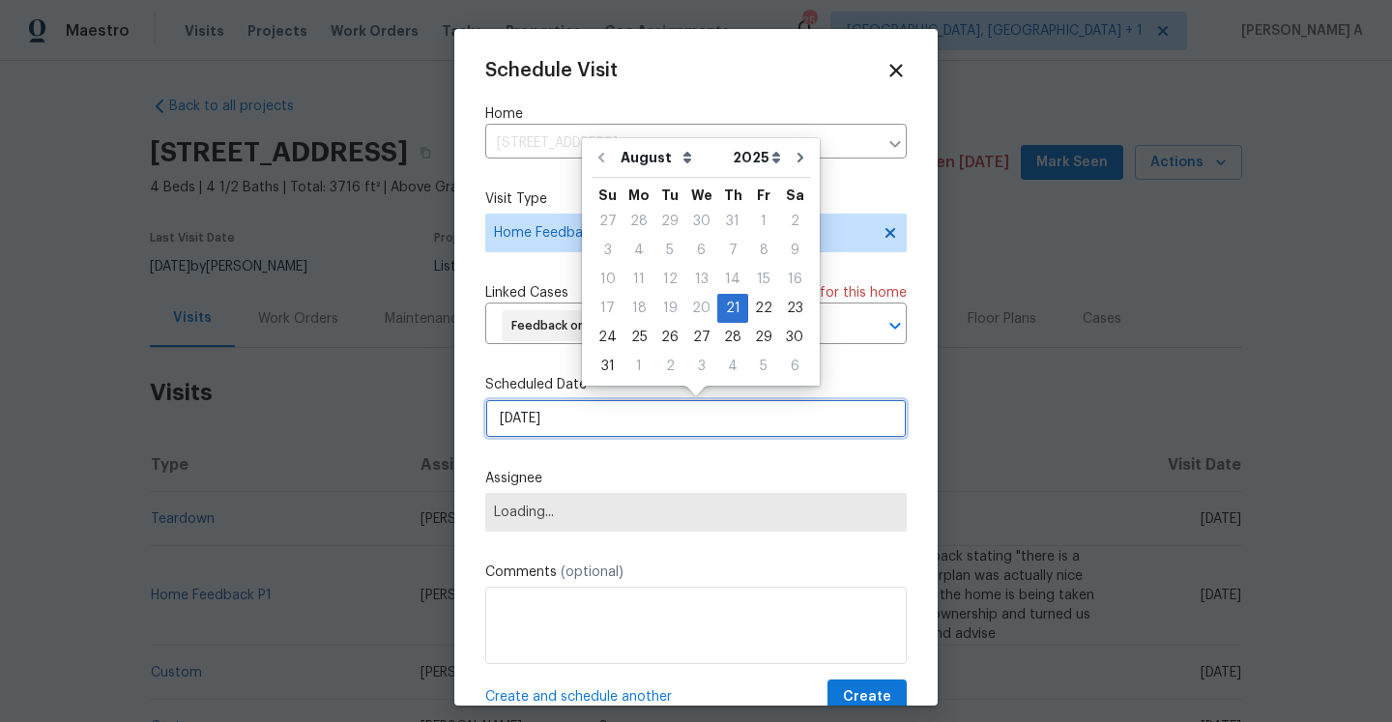
click at [596, 419] on input "[DATE]" at bounding box center [696, 418] width 422 height 39
click at [643, 498] on span "Loading..." at bounding box center [696, 512] width 422 height 39
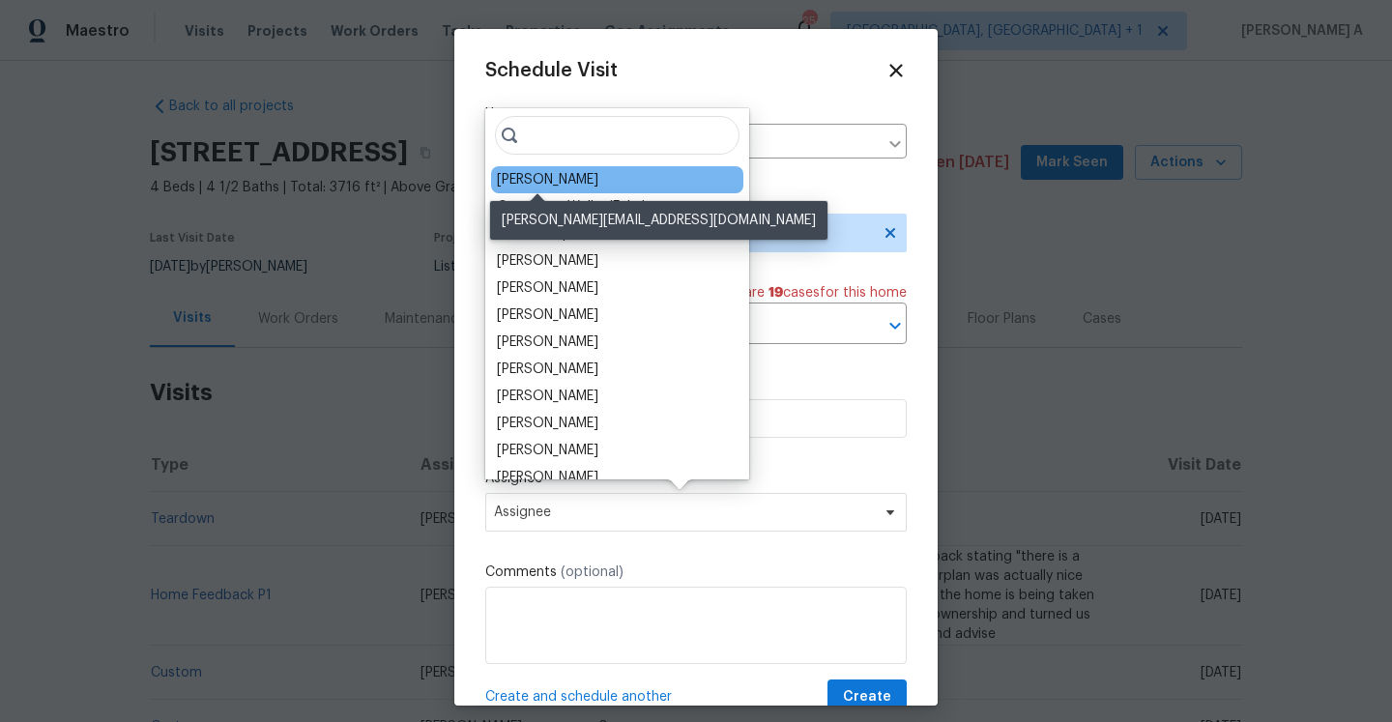
click at [541, 182] on div "Alicia Anices" at bounding box center [548, 179] width 102 height 19
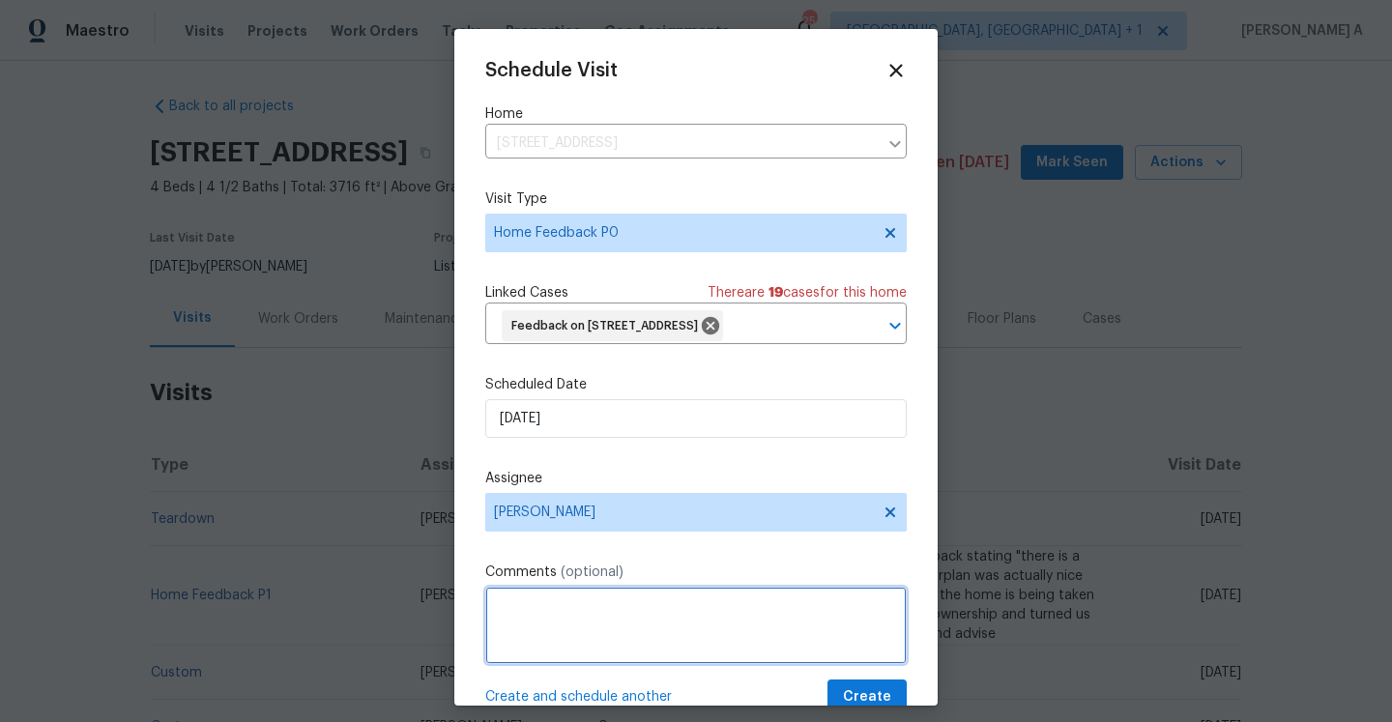
click at [637, 598] on textarea at bounding box center [696, 625] width 422 height 77
paste textarea "Inspector reached and he noticed that front door is open"
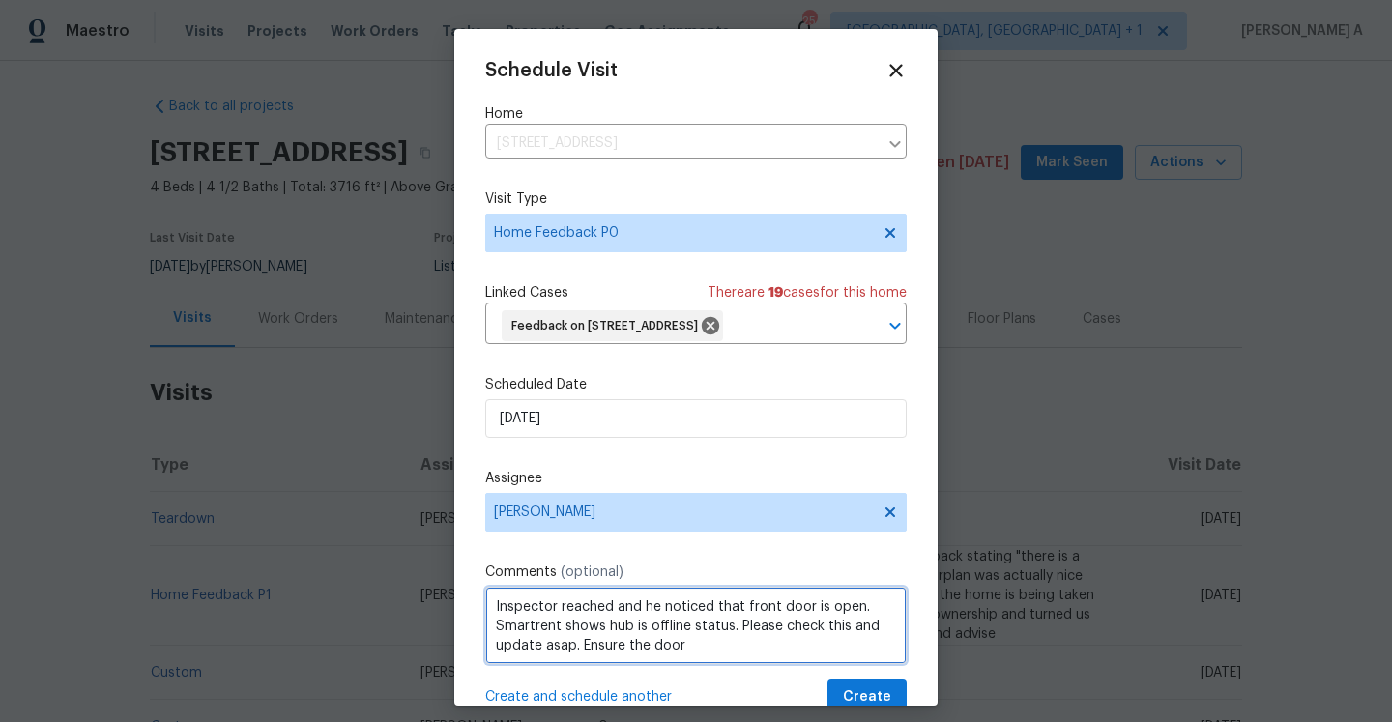
click at [628, 649] on textarea "Inspector reached and he noticed that front door is open. Smartrent shows hub i…" at bounding box center [696, 625] width 422 height 77
click at [722, 650] on textarea "Inspector reached and he noticed that front door is open. Smartrent shows hub i…" at bounding box center [696, 625] width 422 height 77
click at [0, 0] on qb-div "Replace with doors are" at bounding box center [0, 0] width 0 height 0
click at [847, 652] on textarea "Inspector reached and he noticed that front door is open. Smartrent shows hub i…" at bounding box center [696, 625] width 422 height 77
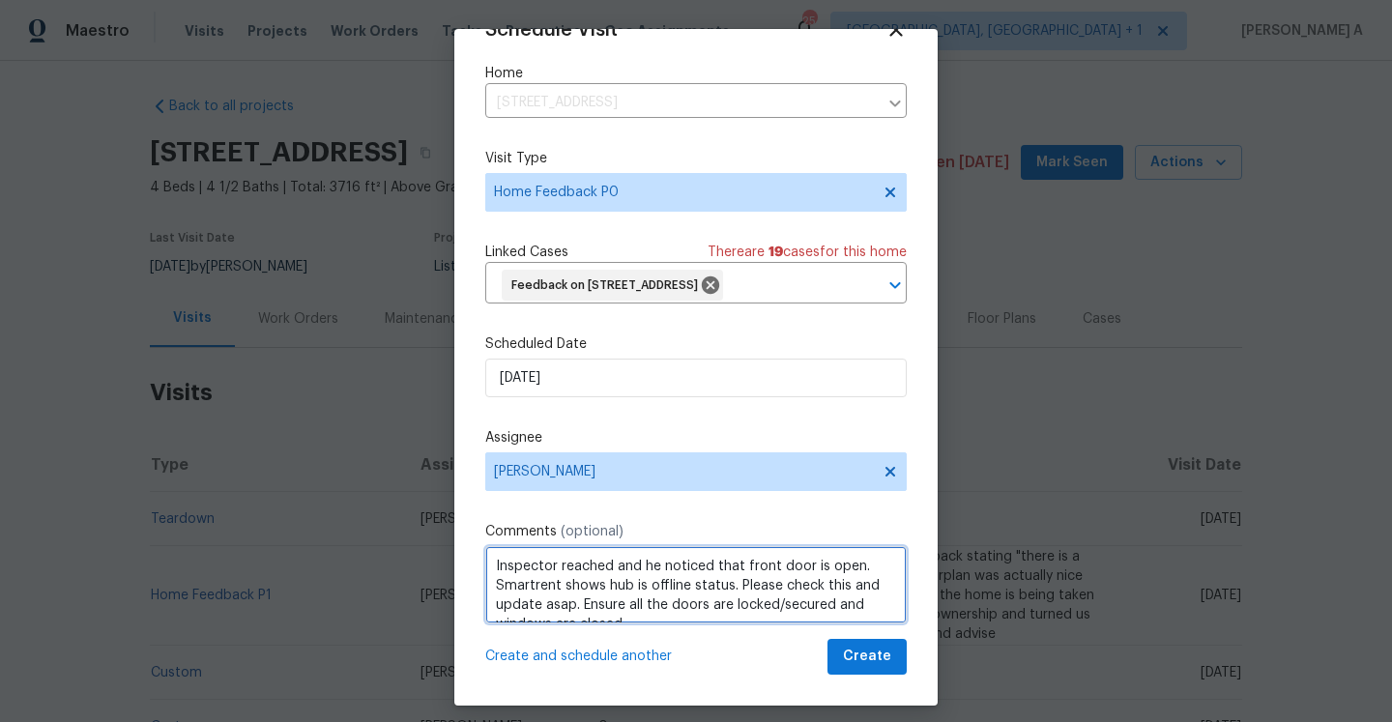
type textarea "Inspector reached and he noticed that front door is open. Smartrent shows hub i…"
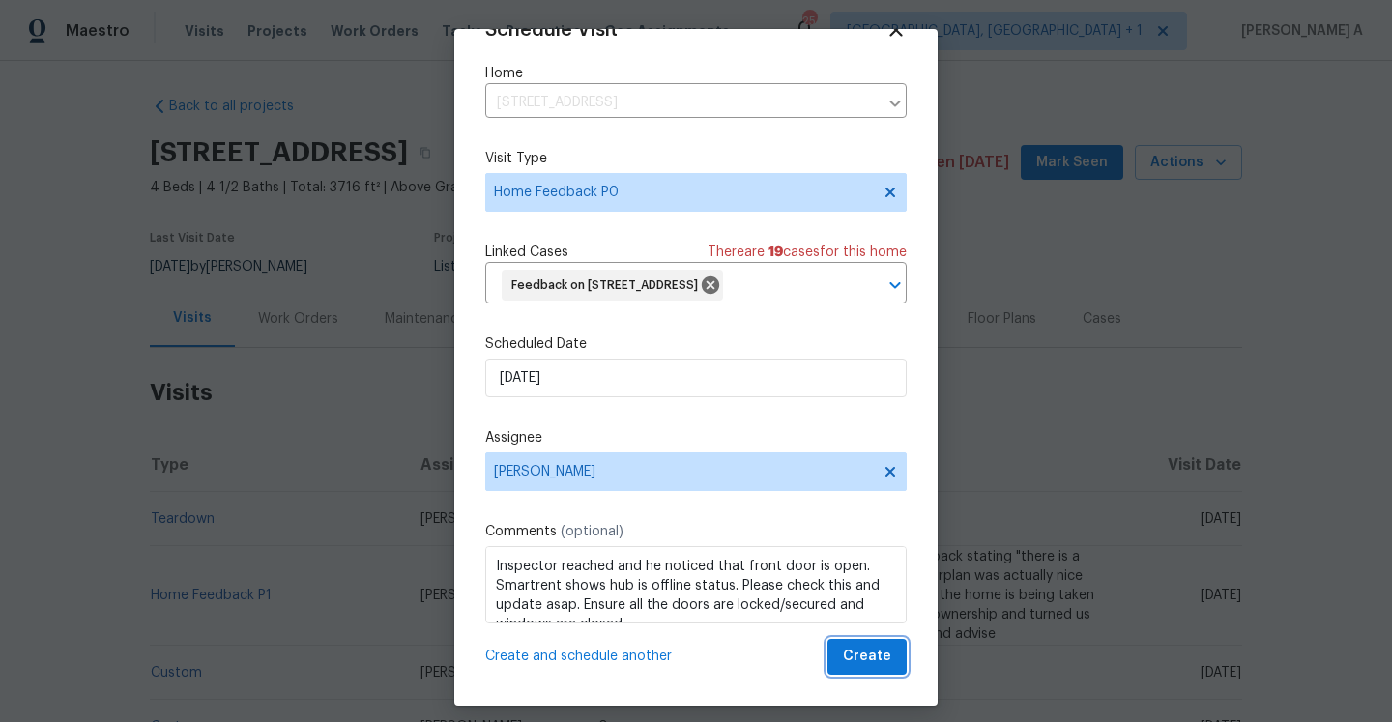
click at [881, 655] on span "Create" at bounding box center [867, 657] width 48 height 24
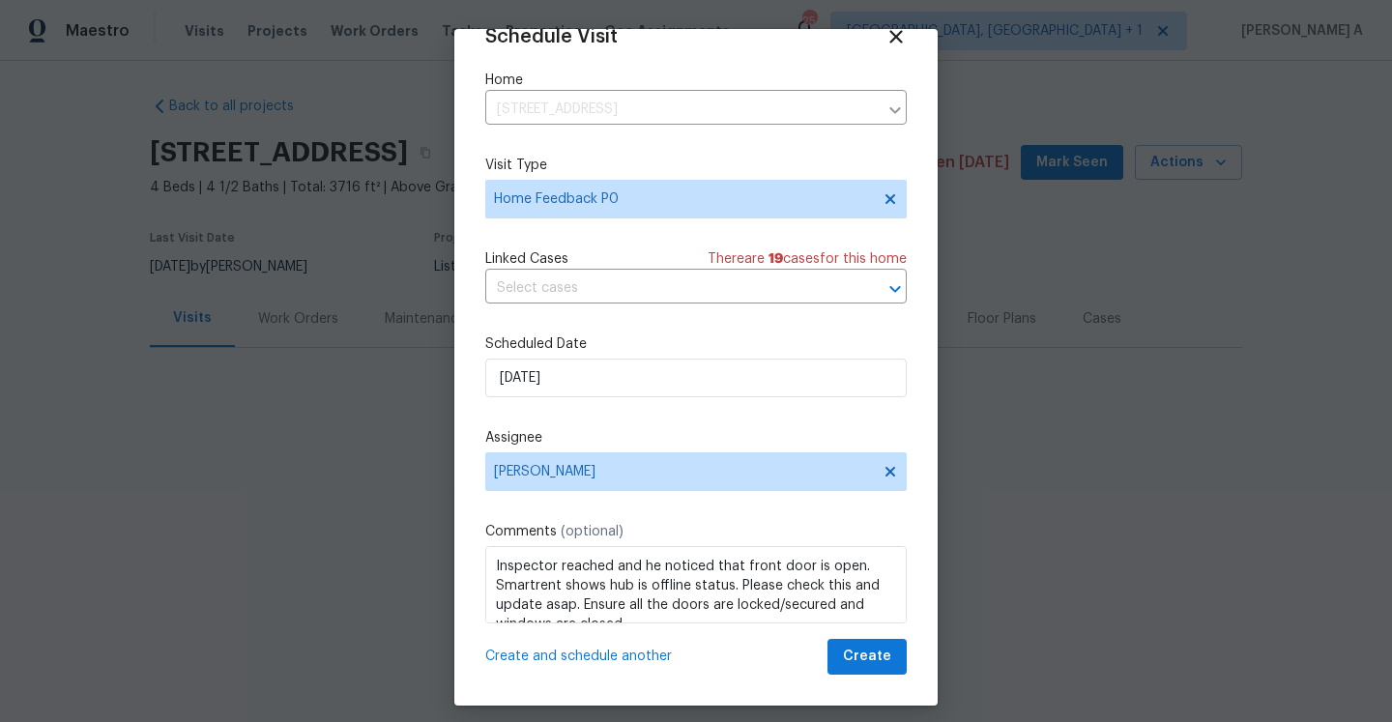
scroll to position [35, 0]
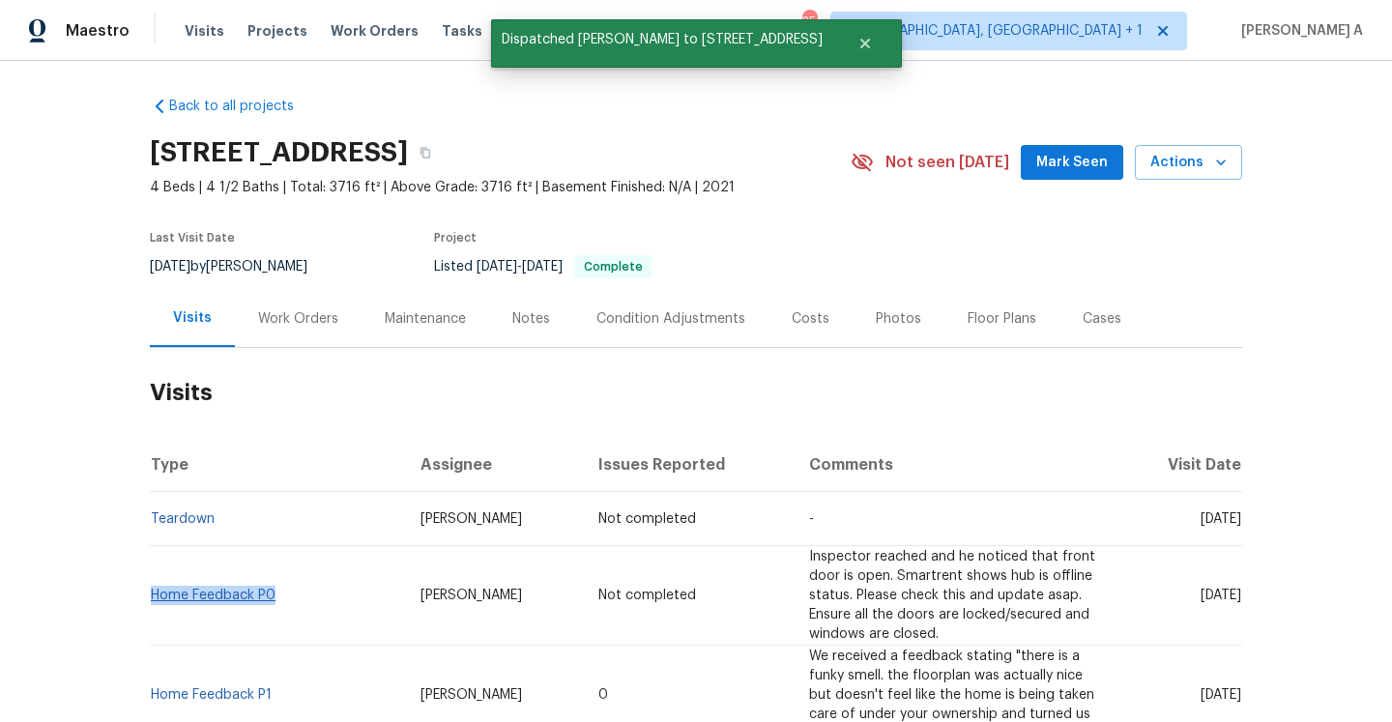
drag, startPoint x: 287, startPoint y: 599, endPoint x: 157, endPoint y: 590, distance: 130.8
click at [153, 595] on td "Home Feedback P0" at bounding box center [277, 596] width 255 height 100
copy link "Home Feedback P0"
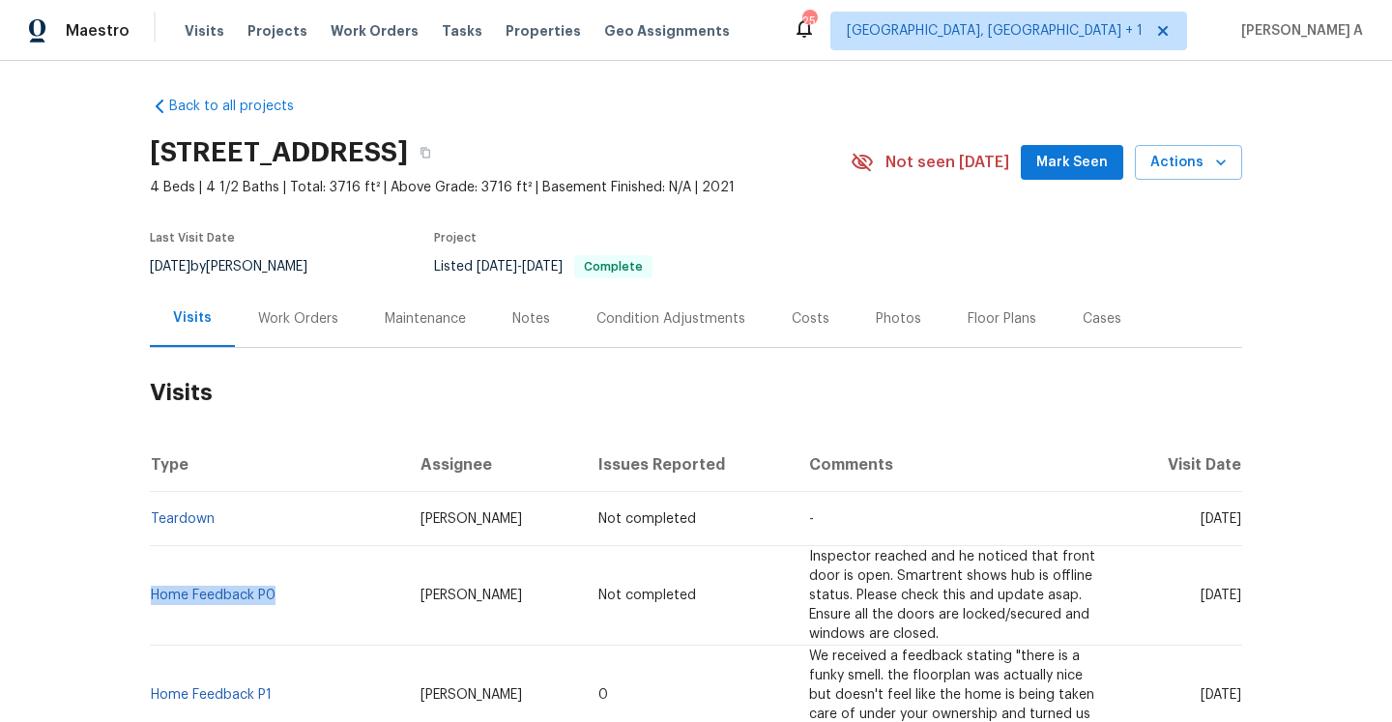
copy link "Home Feedback P0"
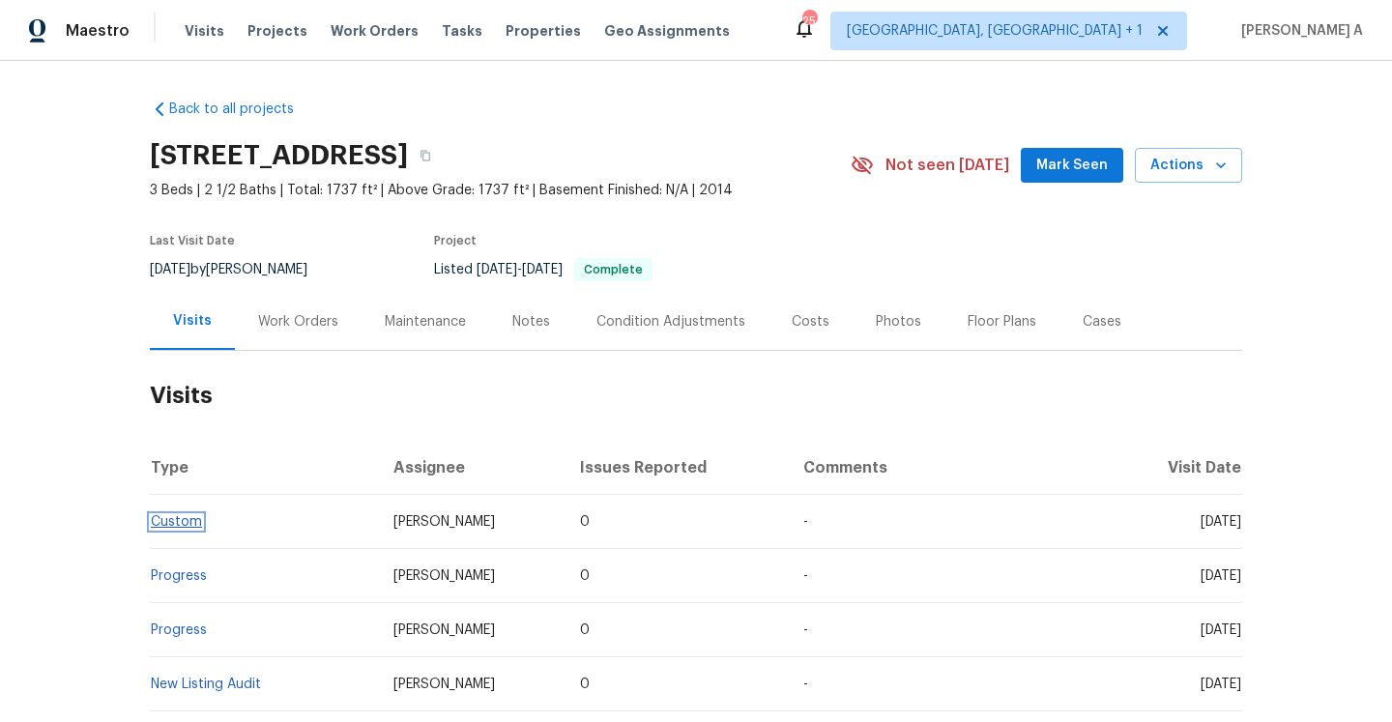
click at [191, 520] on link "Custom" at bounding box center [176, 522] width 51 height 14
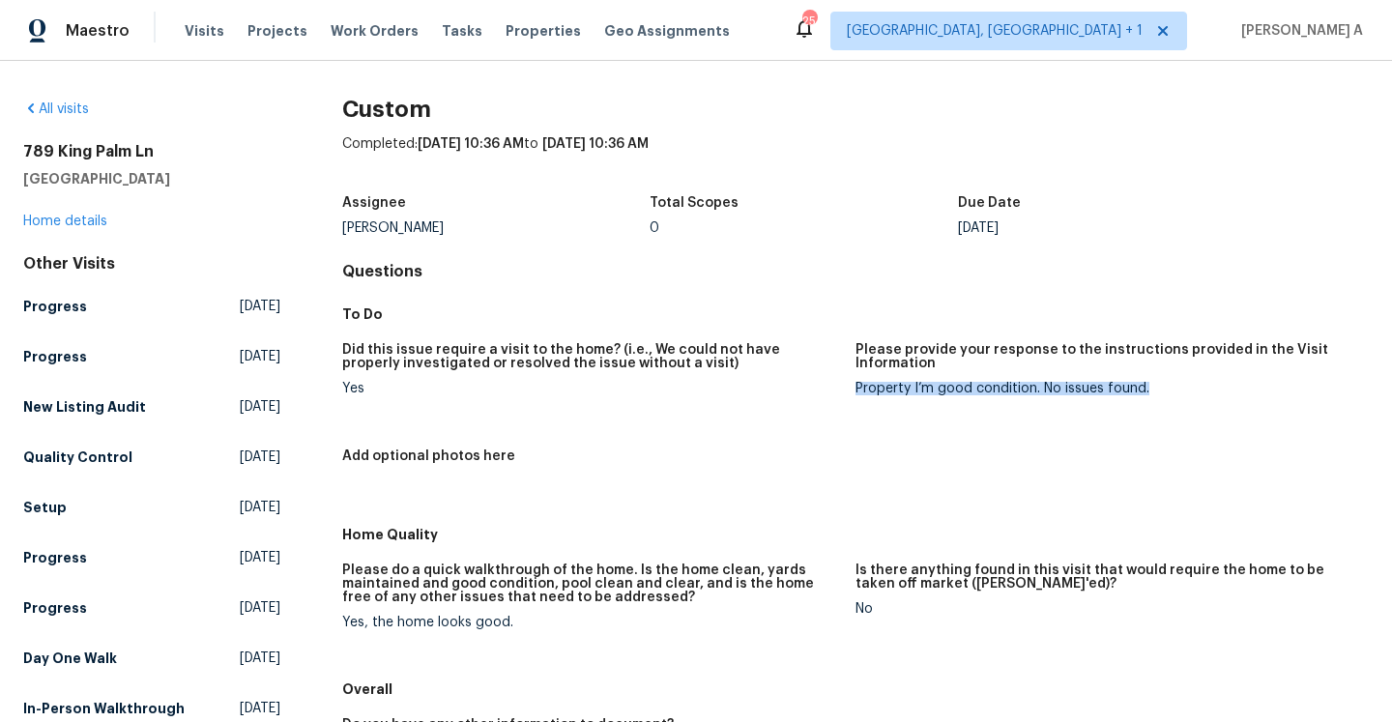
drag, startPoint x: 855, startPoint y: 390, endPoint x: 1158, endPoint y: 399, distance: 303.8
click at [1158, 399] on figure "Please provide your response to the instructions provided in the Visit Informat…" at bounding box center [1112, 384] width 513 height 83
copy div "Property I’m good condition. No issues found."
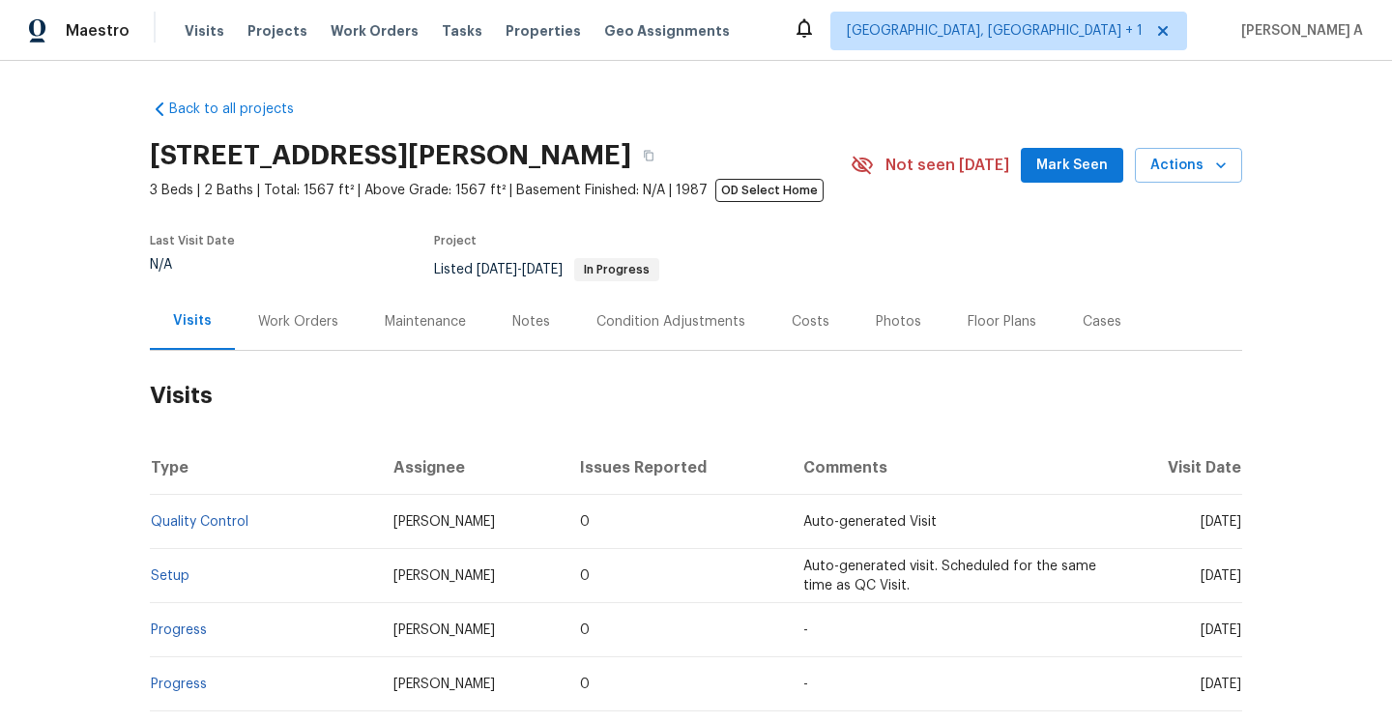
click at [271, 346] on div "Work Orders" at bounding box center [298, 321] width 127 height 57
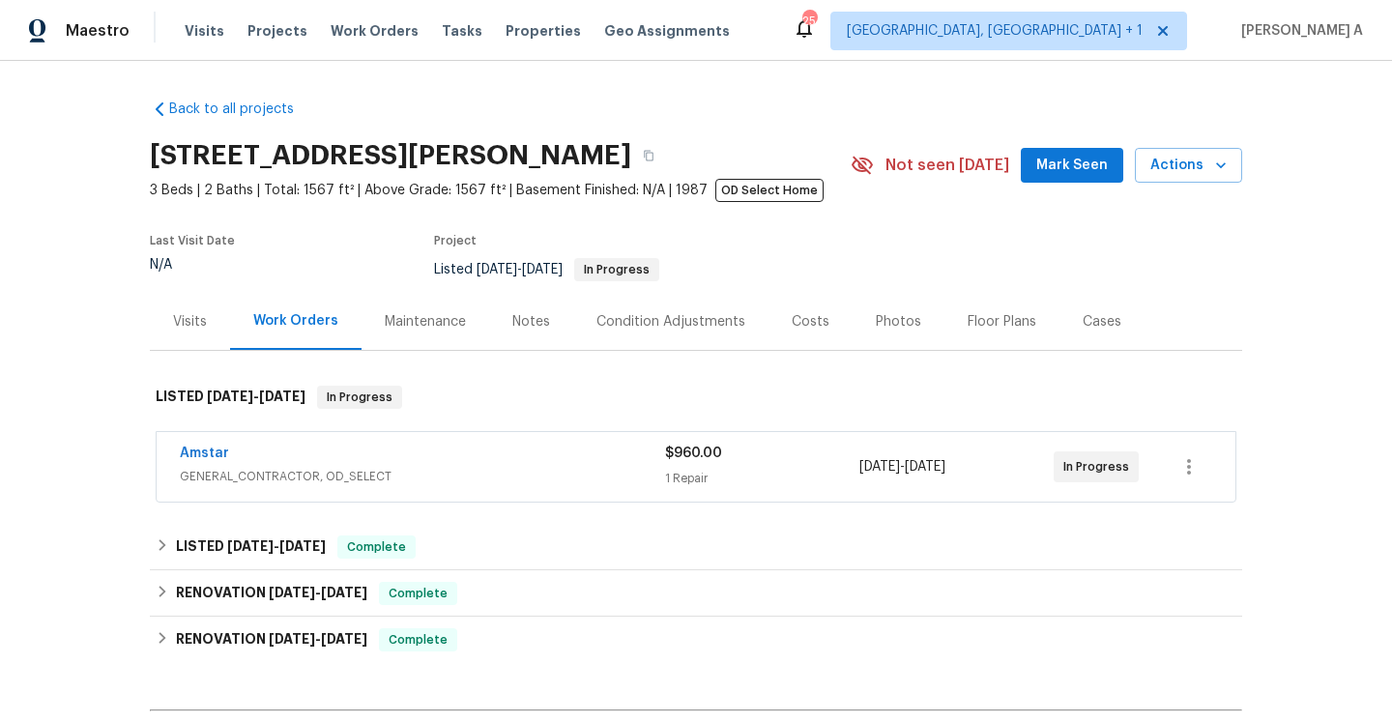
click at [405, 459] on div "Amstar" at bounding box center [422, 455] width 485 height 23
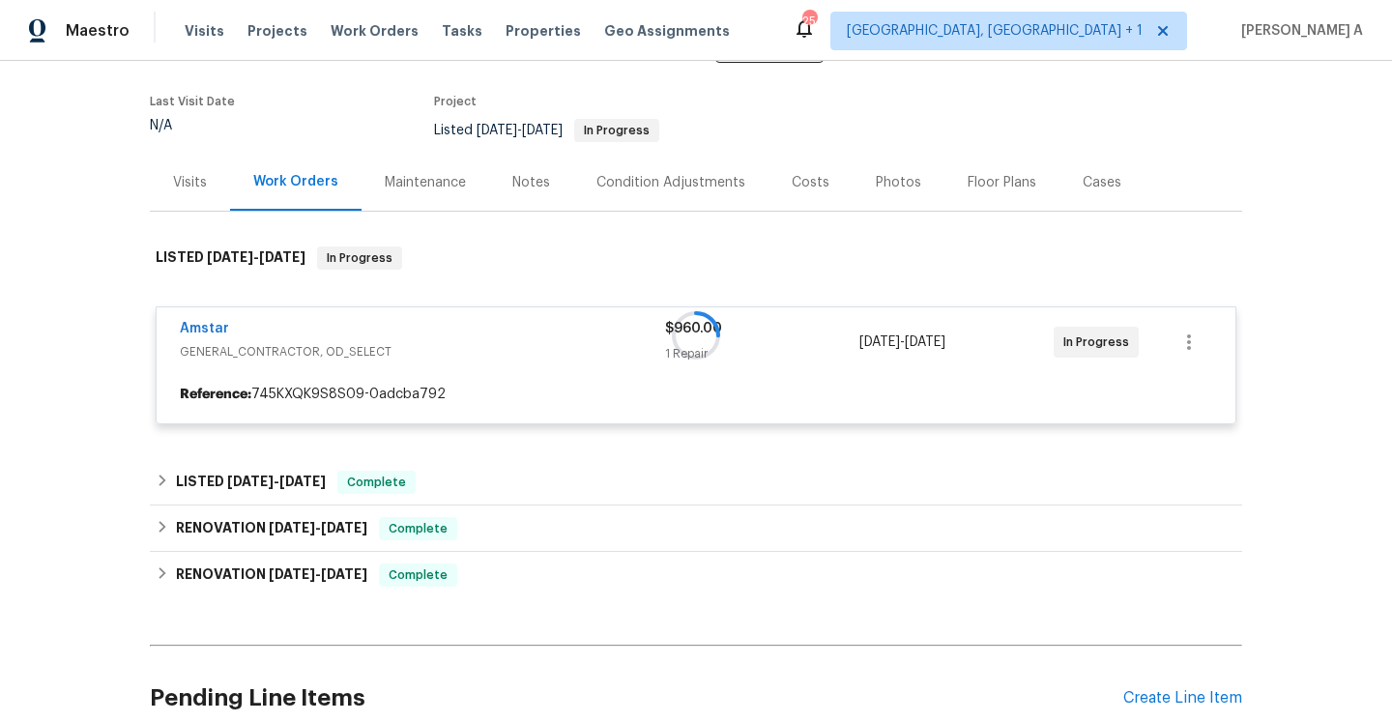
scroll to position [178, 0]
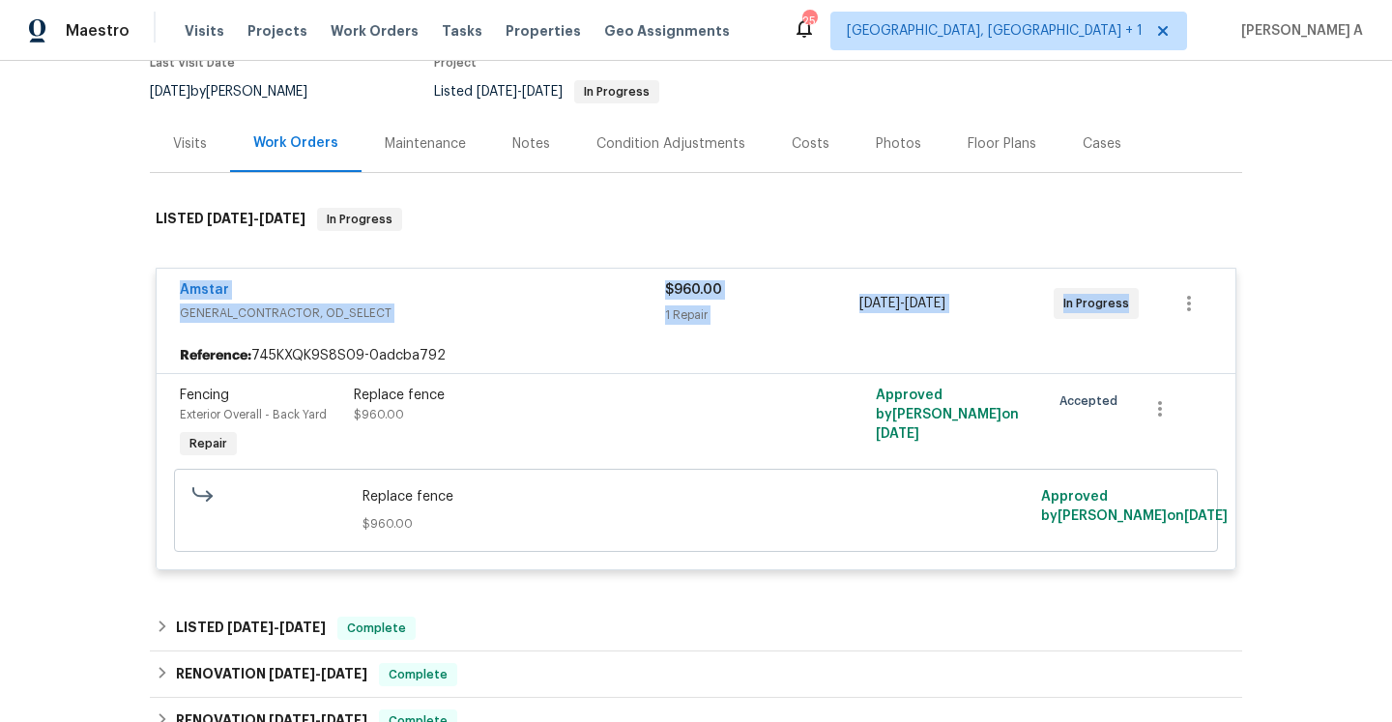
drag, startPoint x: 171, startPoint y: 291, endPoint x: 1124, endPoint y: 302, distance: 953.4
click at [1124, 302] on div "Amstar GENERAL_CONTRACTOR, OD_SELECT $960.00 1 Repair 8/20/2025 - 8/22/2025 In …" at bounding box center [696, 304] width 1079 height 70
copy div "Amstar GENERAL_CONTRACTOR, OD_SELECT $960.00 1 Repair 8/20/2025 - 8/22/2025 In …"
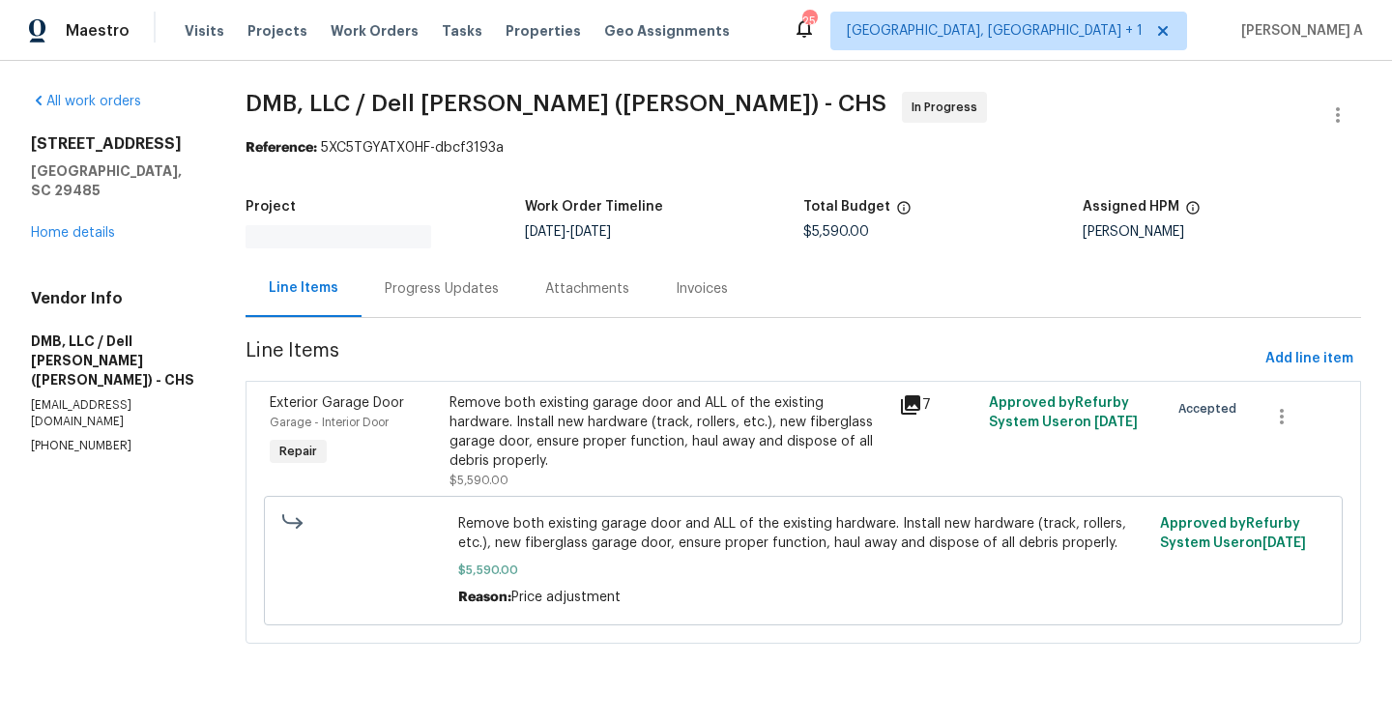
click at [444, 279] on div "Progress Updates" at bounding box center [442, 288] width 114 height 19
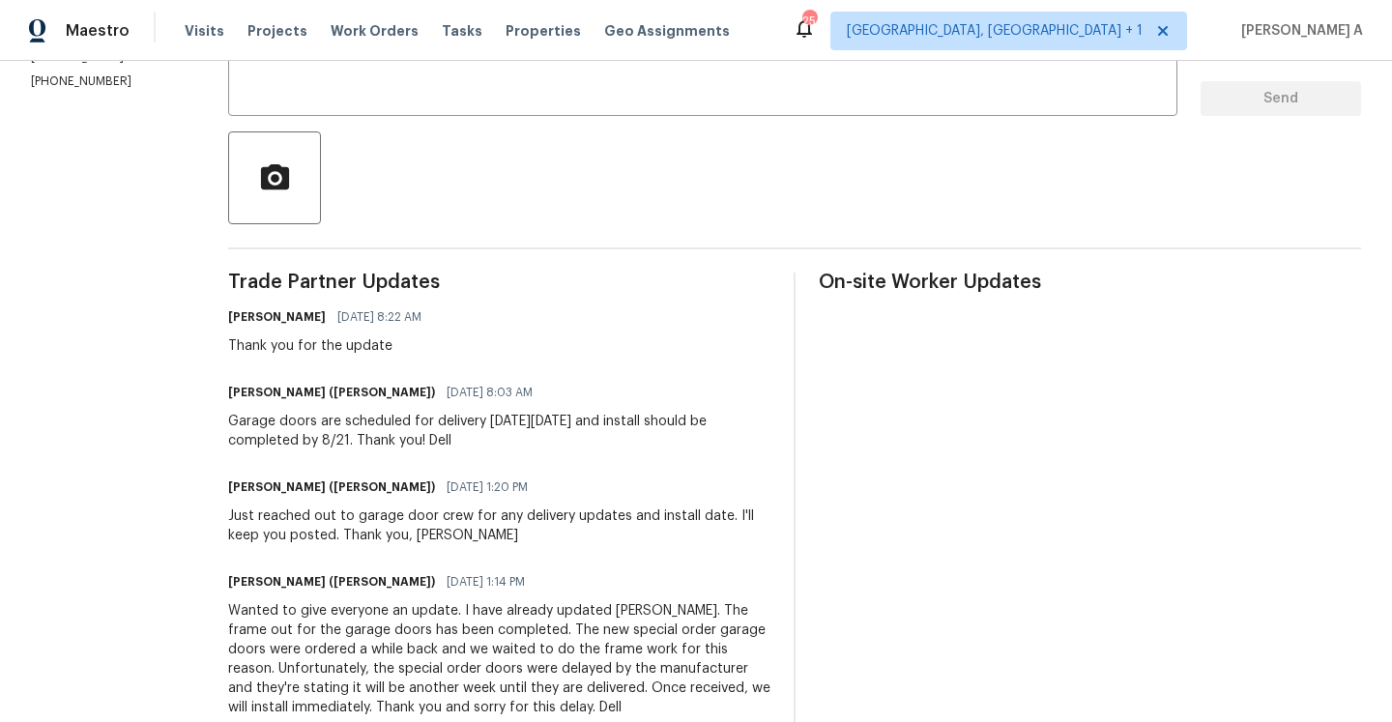
scroll to position [385, 0]
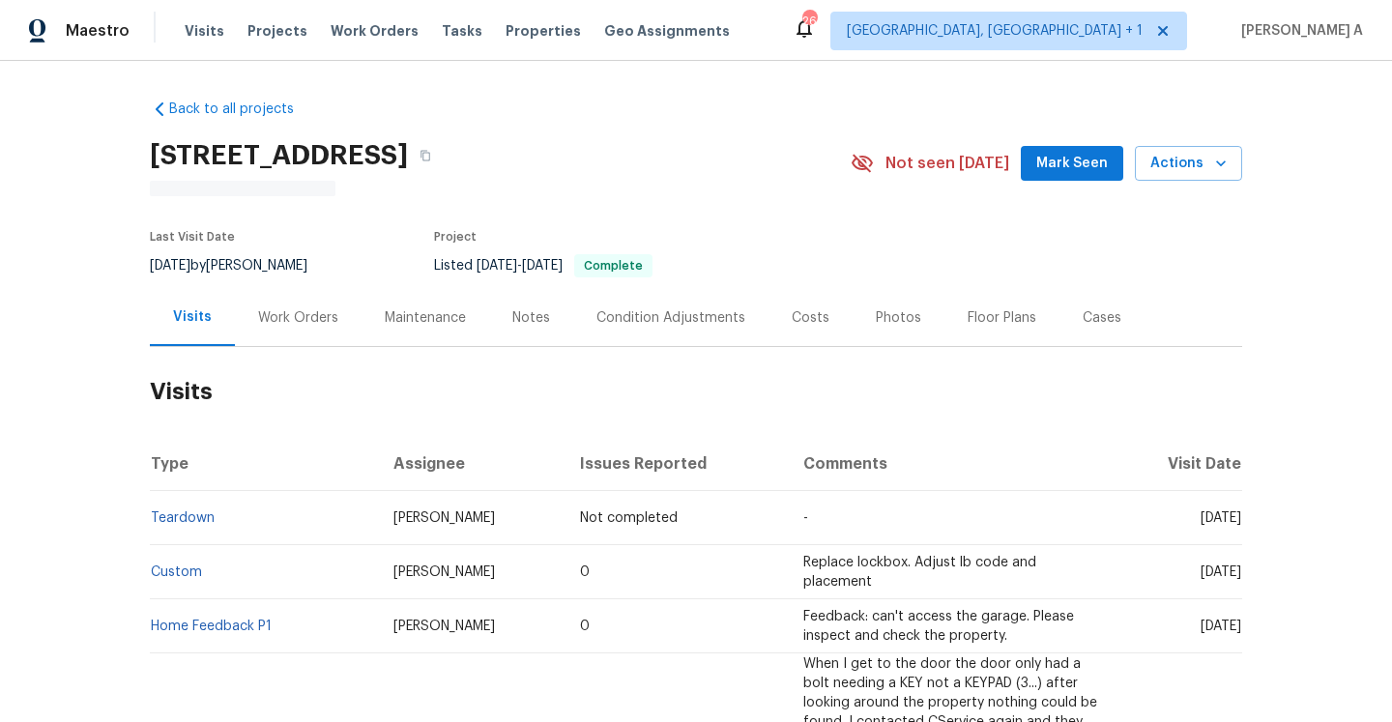
click at [267, 322] on div "Work Orders" at bounding box center [298, 317] width 80 height 19
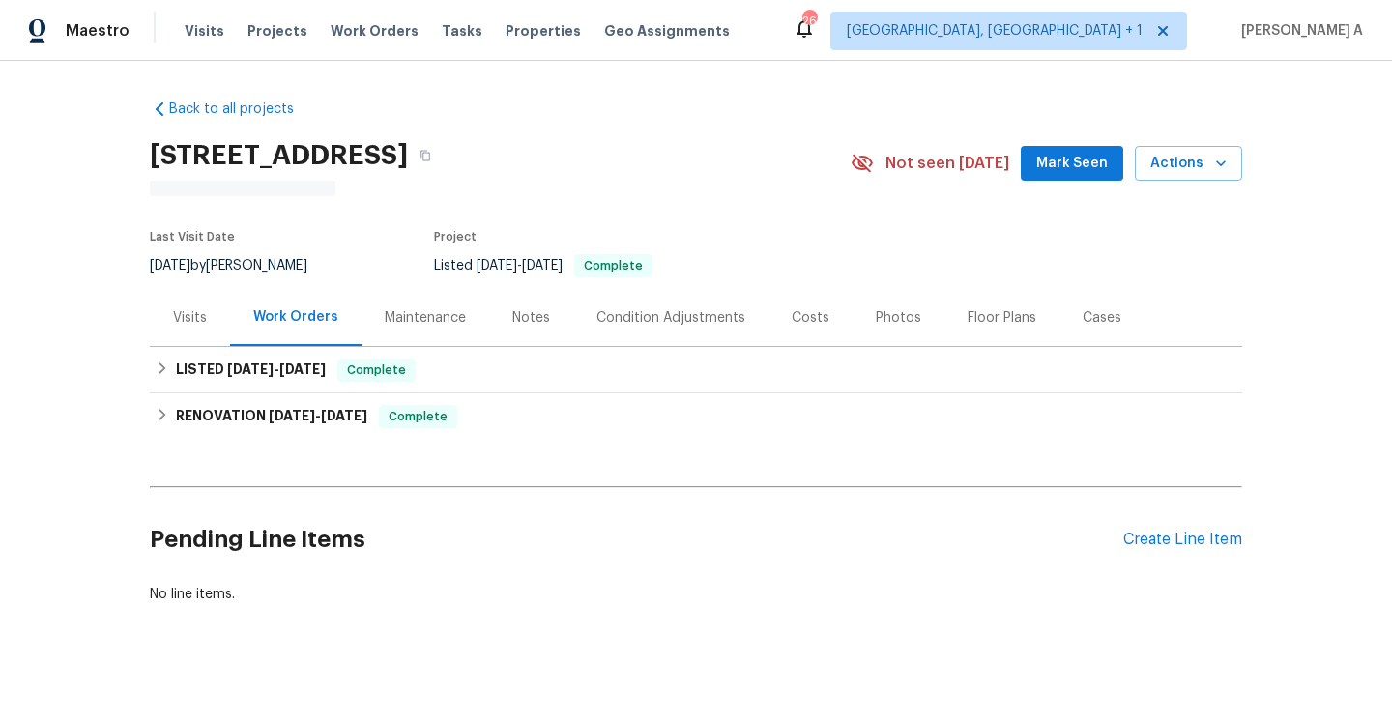
click at [206, 325] on div "Visits" at bounding box center [190, 317] width 34 height 19
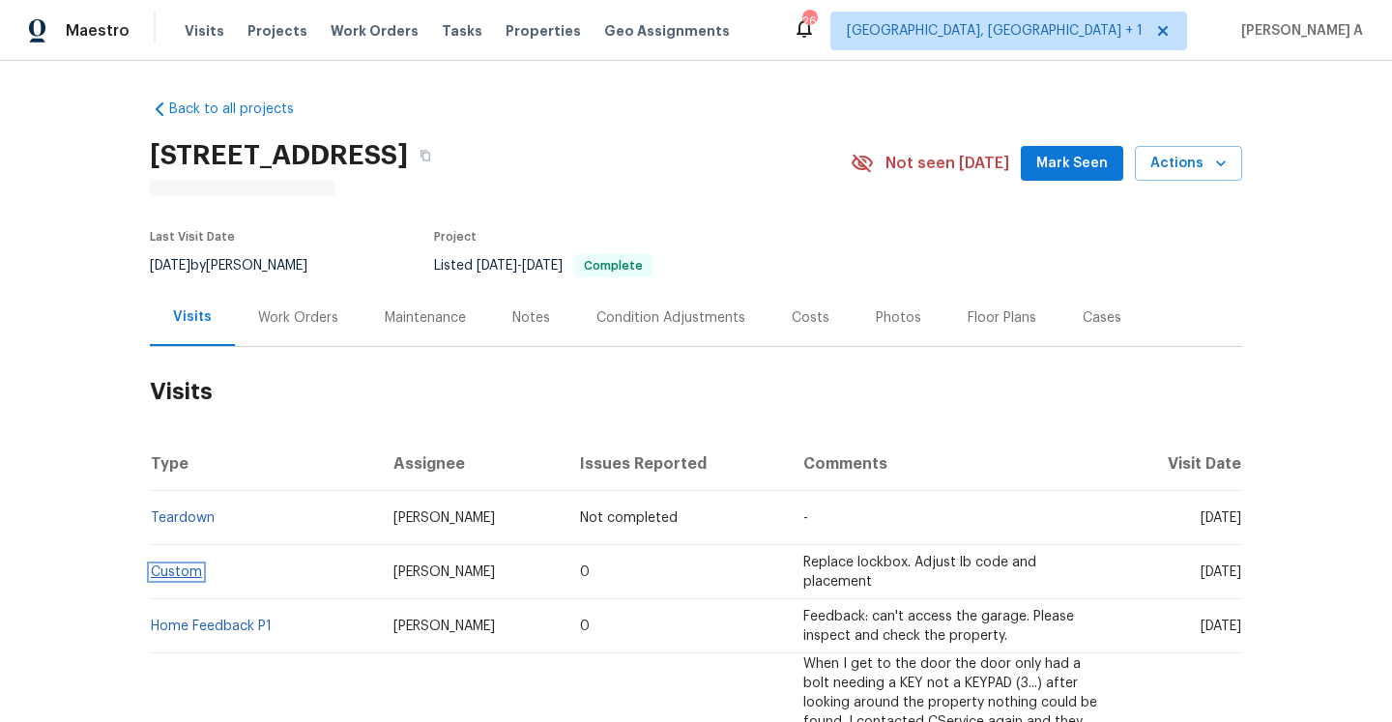
click at [190, 578] on link "Custom" at bounding box center [176, 573] width 51 height 14
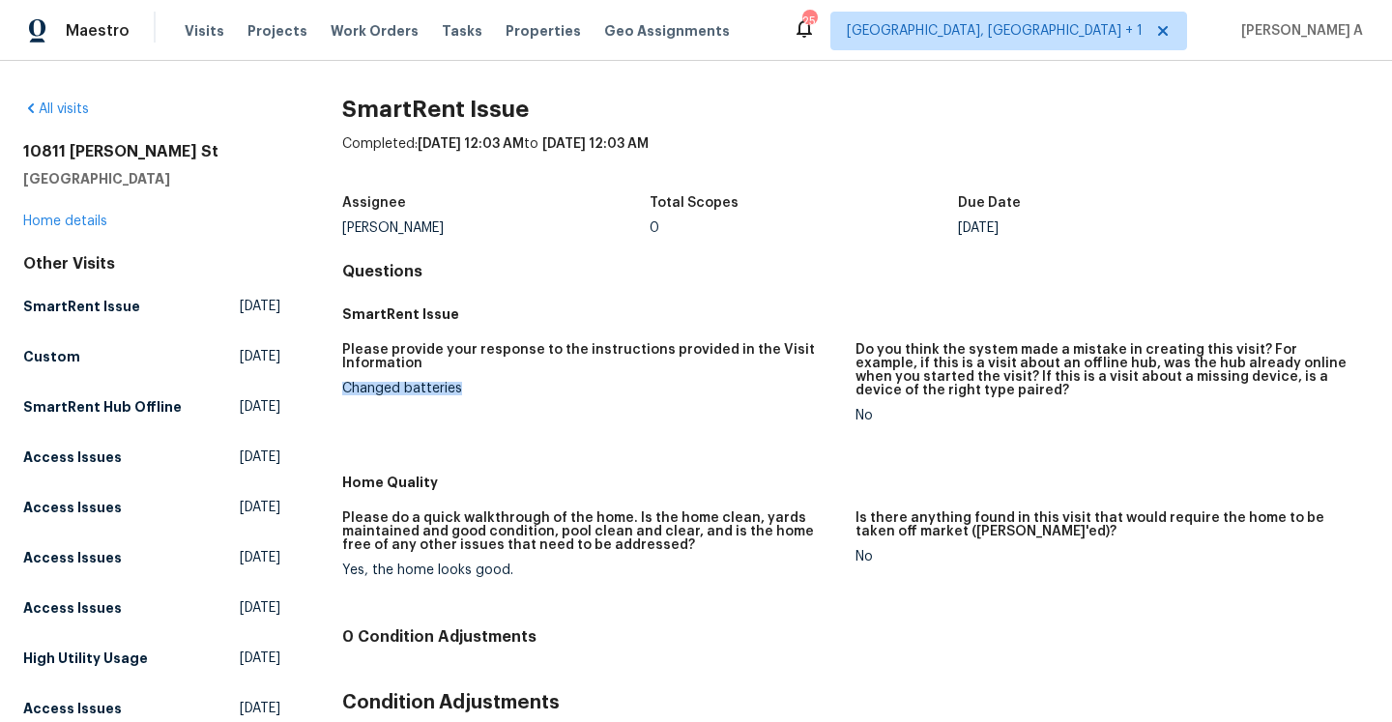
drag, startPoint x: 344, startPoint y: 389, endPoint x: 461, endPoint y: 387, distance: 117.0
click at [461, 387] on div "Changed batteries" at bounding box center [591, 389] width 498 height 14
copy div "Changed batteries"
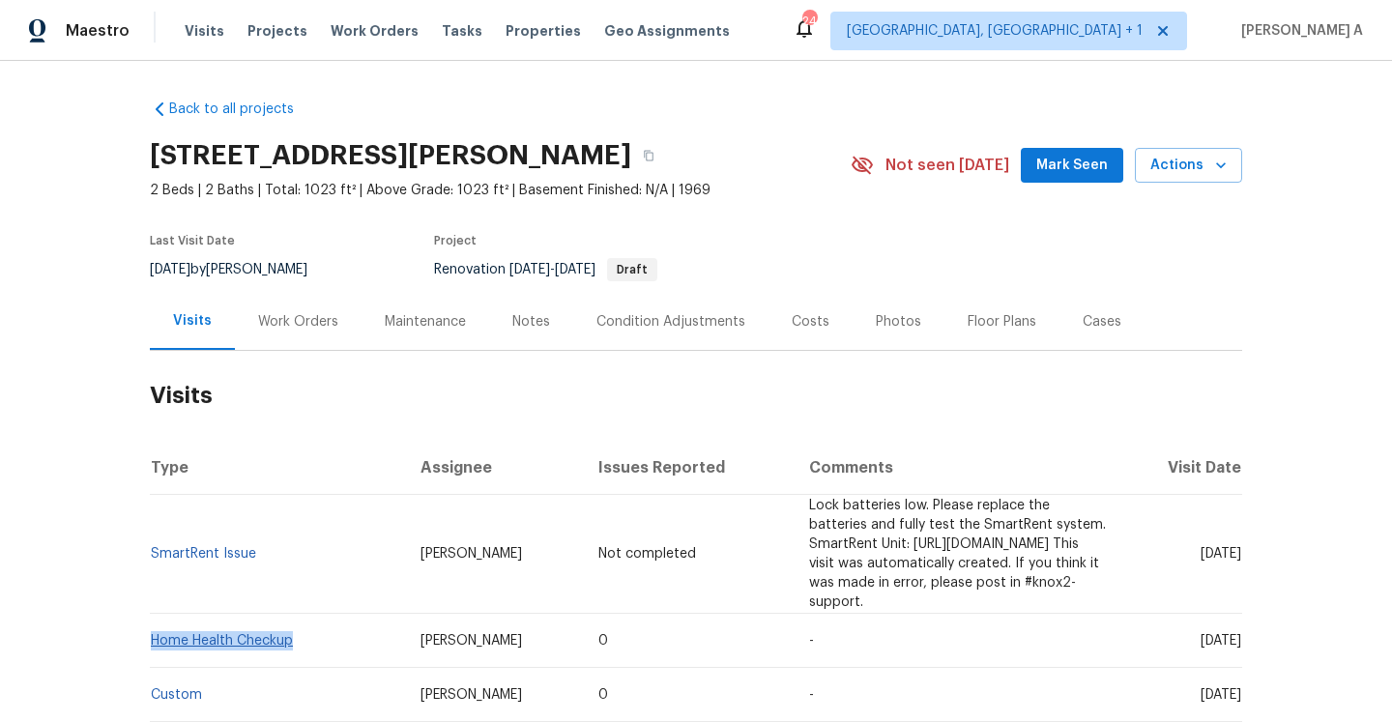
drag, startPoint x: 306, startPoint y: 637, endPoint x: 155, endPoint y: 635, distance: 150.8
click at [154, 635] on td "Home Health Checkup" at bounding box center [277, 641] width 255 height 54
copy link "Home Health Checkup"
click at [298, 332] on div "Work Orders" at bounding box center [298, 321] width 80 height 19
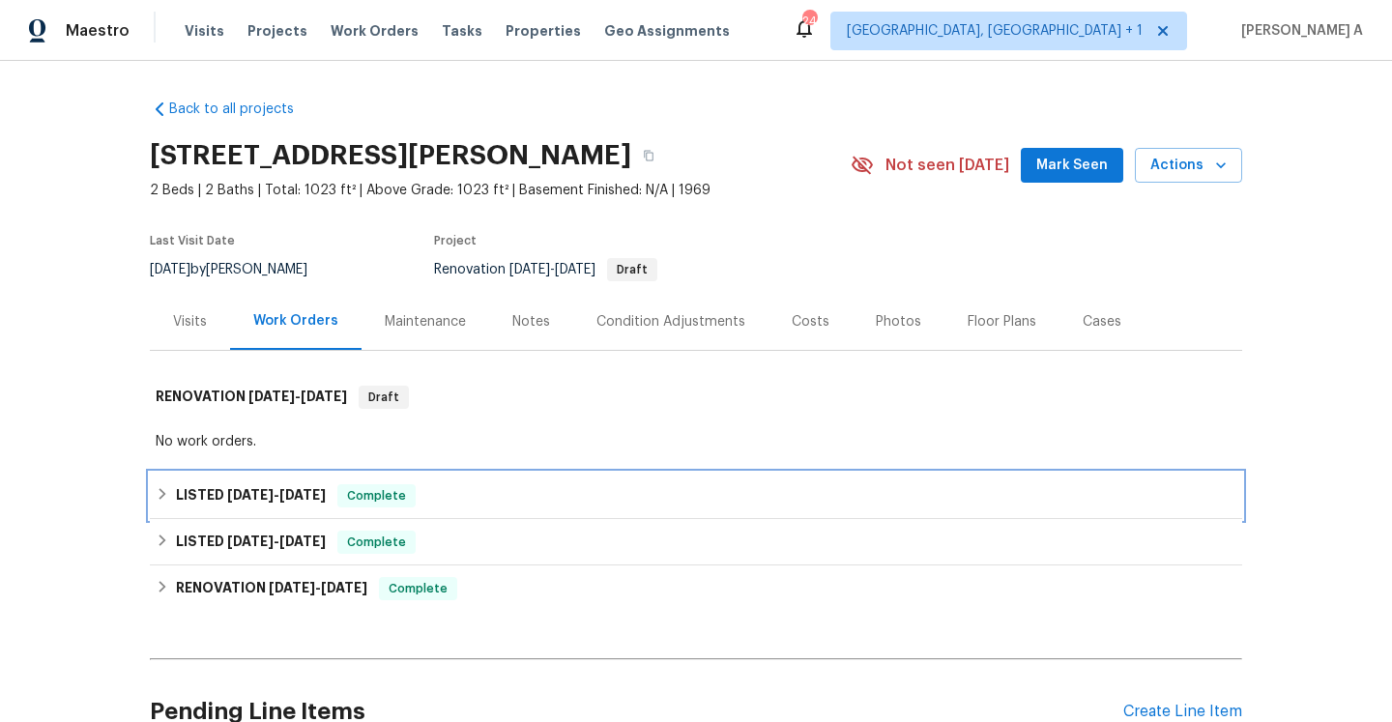
click at [326, 508] on h6 "LISTED 4/25/25 - 7/11/25" at bounding box center [251, 495] width 150 height 23
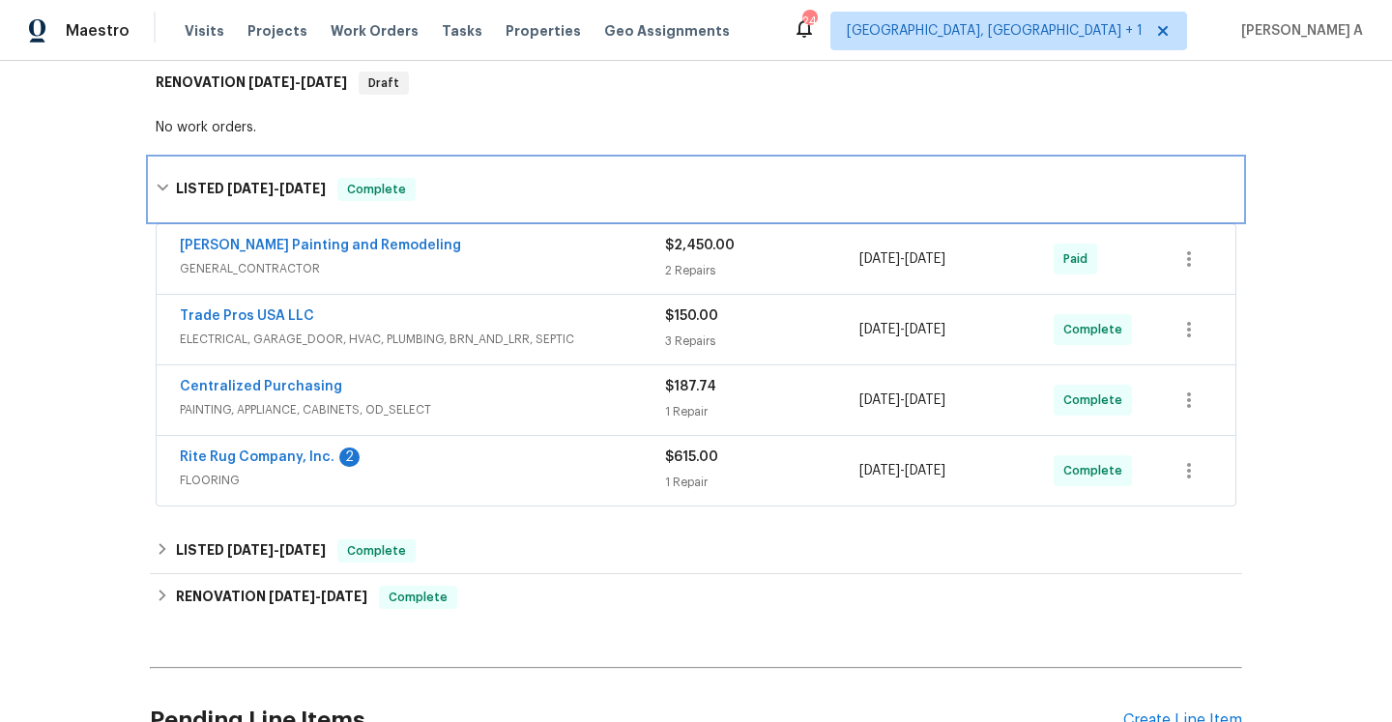
scroll to position [326, 0]
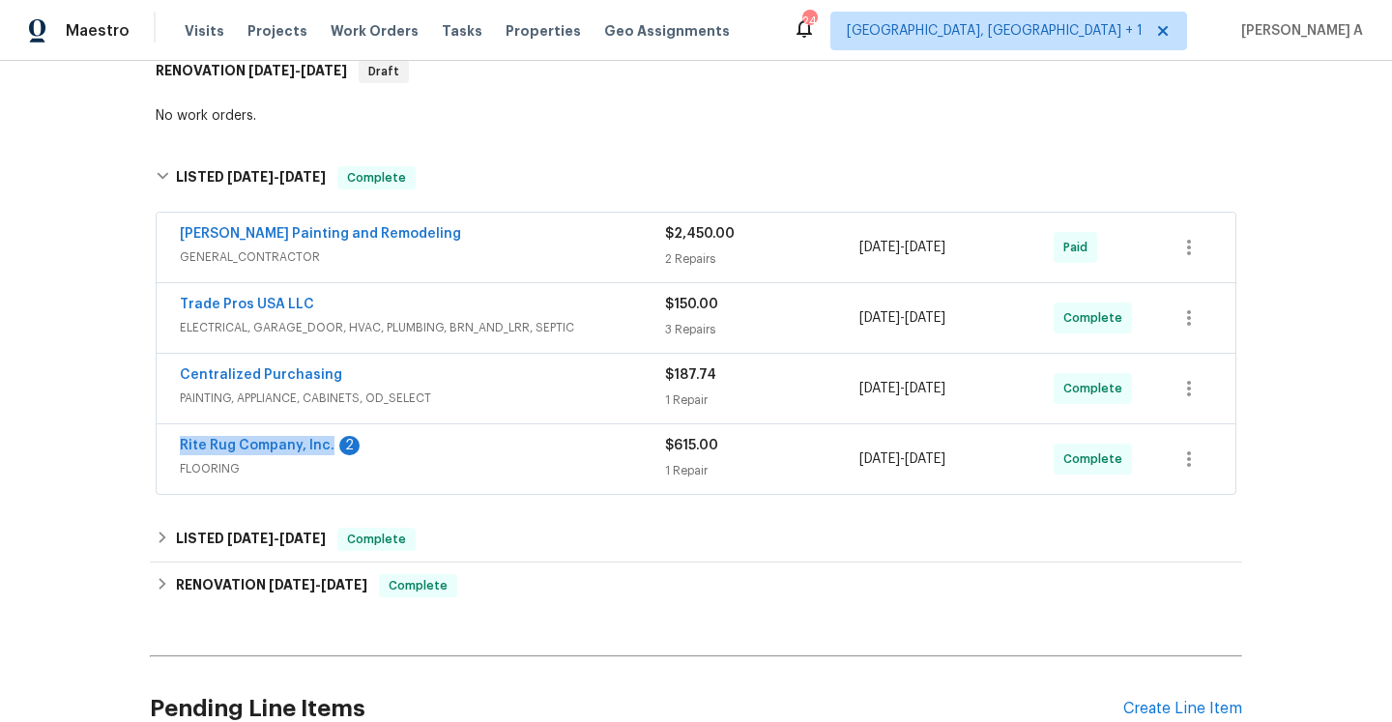
drag, startPoint x: 170, startPoint y: 464, endPoint x: 330, endPoint y: 470, distance: 159.6
click at [330, 470] on div "Rite Rug Company, Inc. 2 FLOORING $615.00 1 Repair 7/8/2025 - 7/11/2025 Complete" at bounding box center [696, 459] width 1079 height 70
copy link "Rite Rug Company, Inc."
click at [462, 459] on div "Rite Rug Company, Inc. 2" at bounding box center [422, 447] width 485 height 23
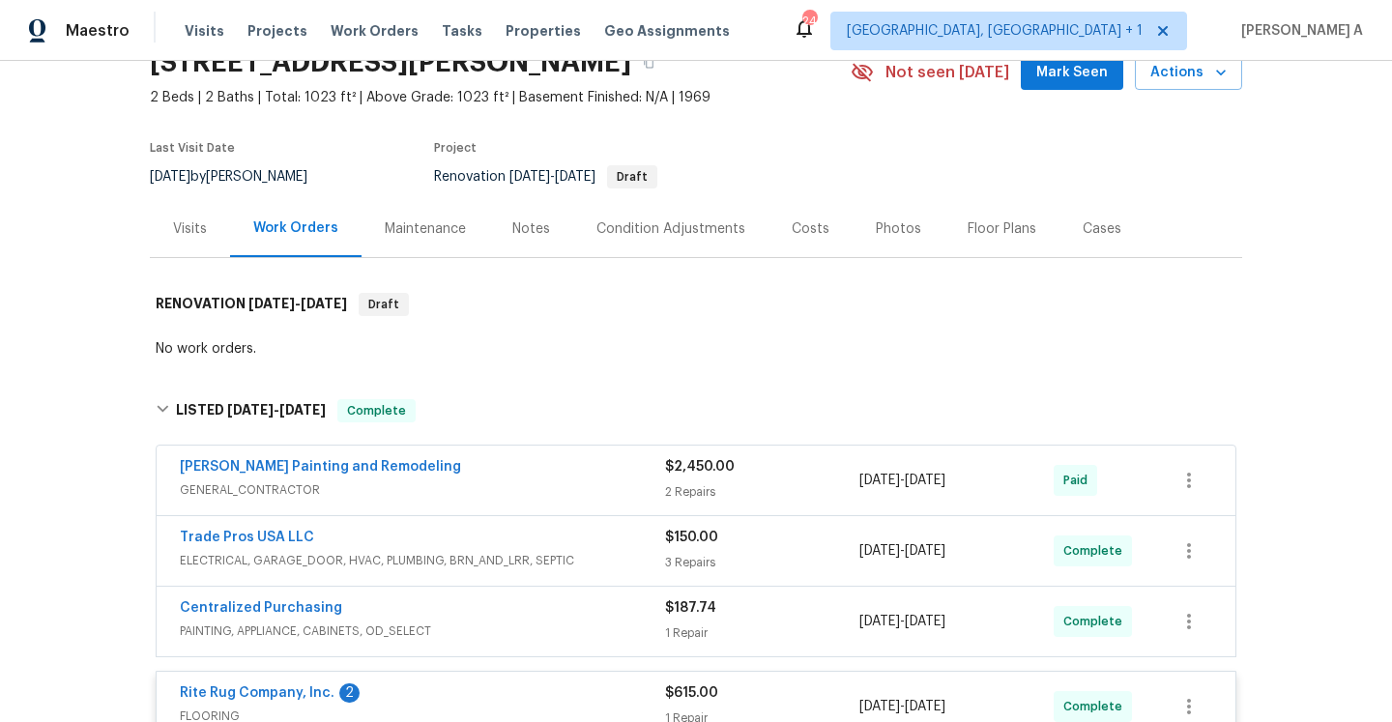
scroll to position [74, 0]
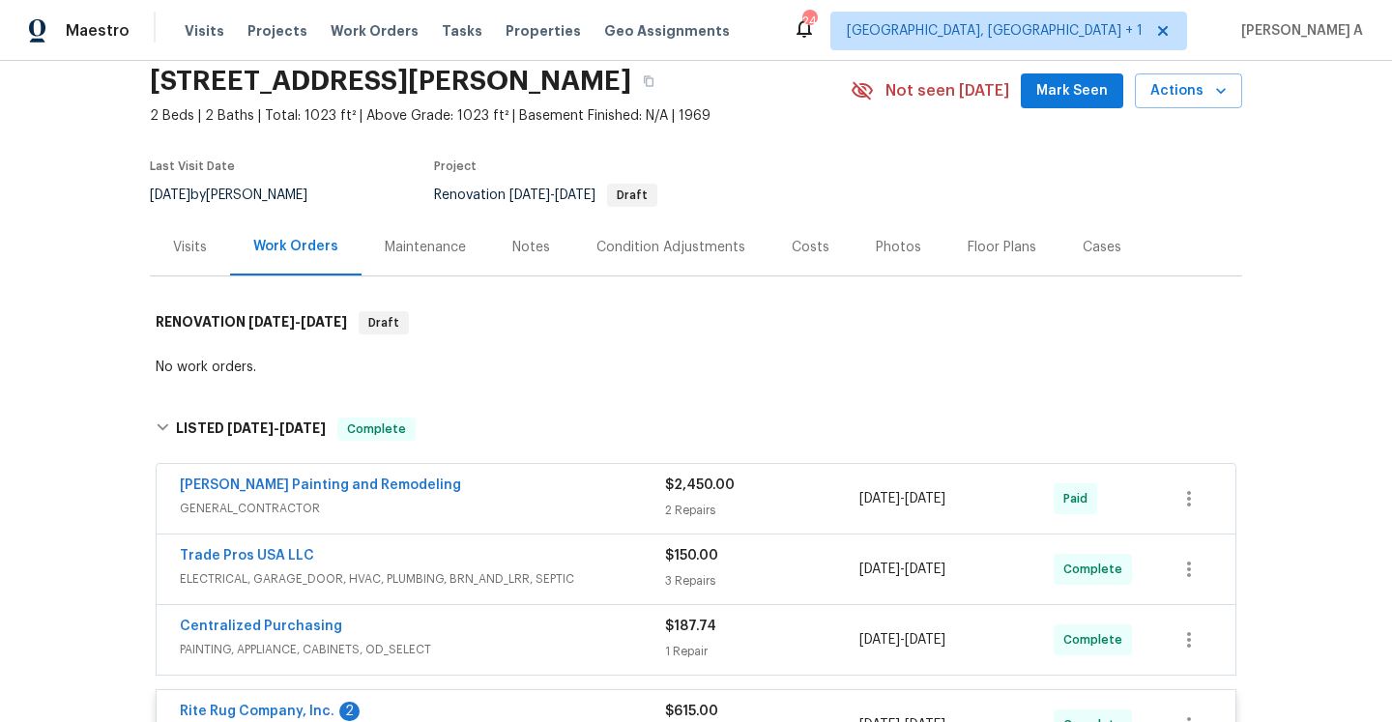
click at [218, 269] on div "Visits" at bounding box center [190, 247] width 80 height 57
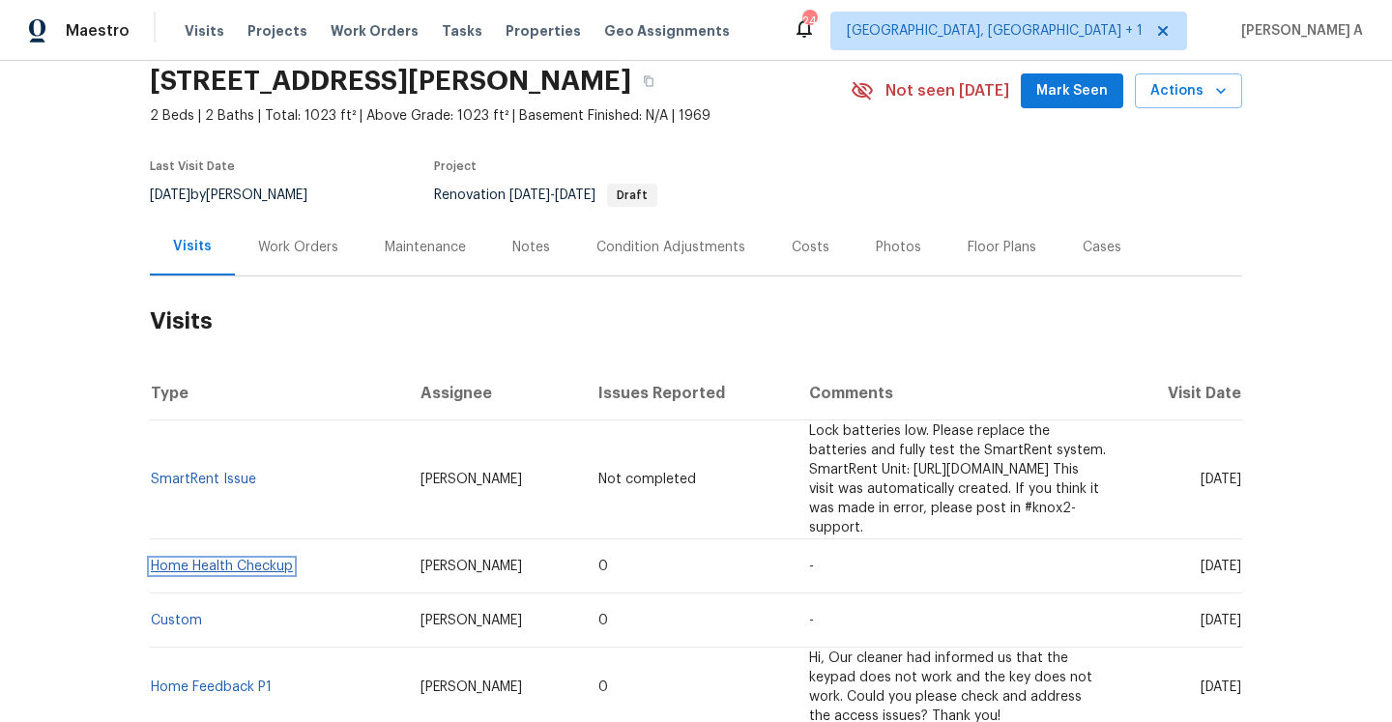
click at [268, 565] on link "Home Health Checkup" at bounding box center [222, 567] width 142 height 14
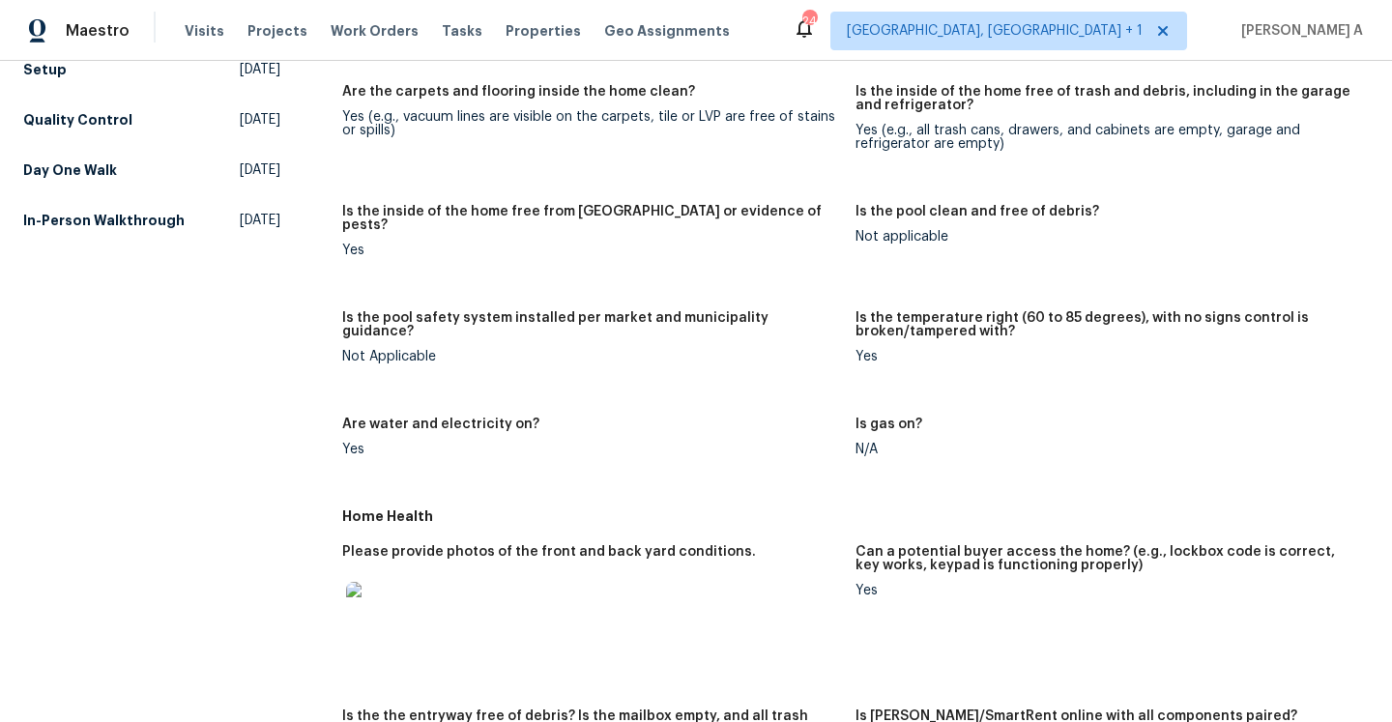
scroll to position [340, 0]
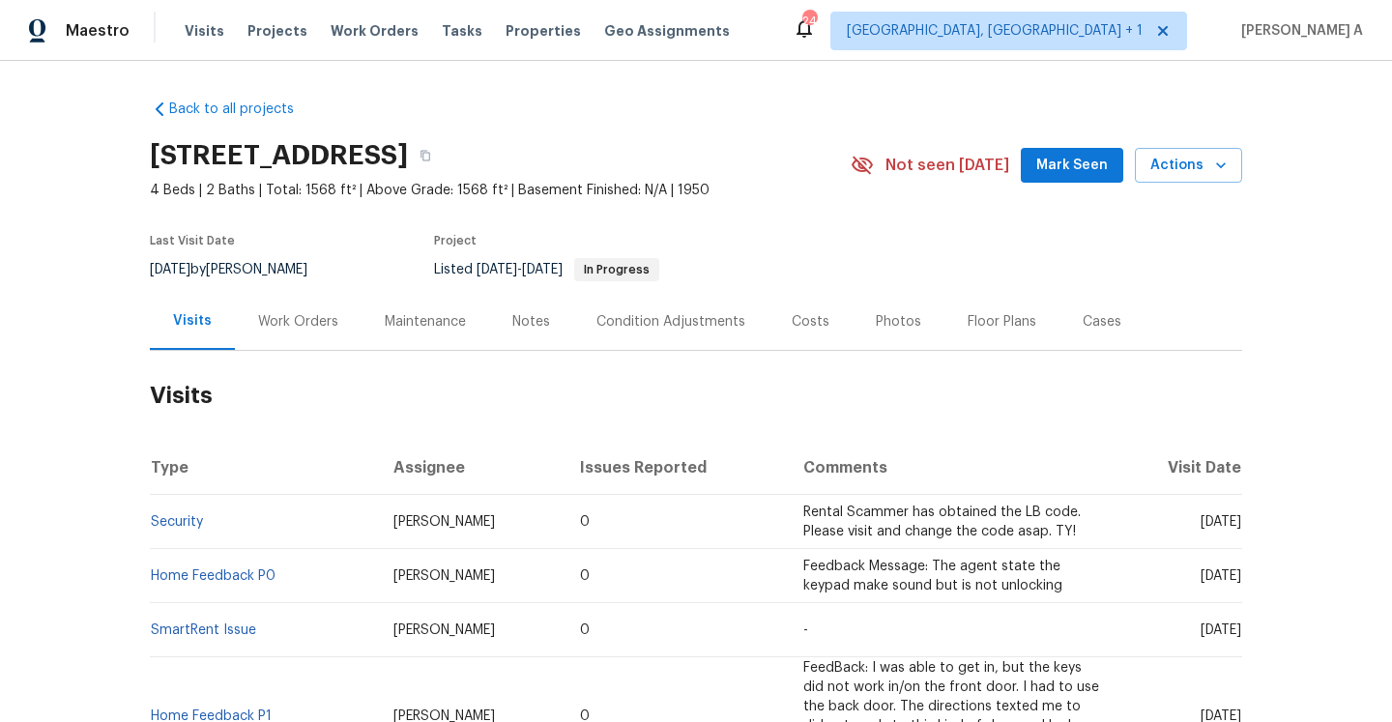
click at [301, 339] on div "Work Orders" at bounding box center [298, 321] width 127 height 57
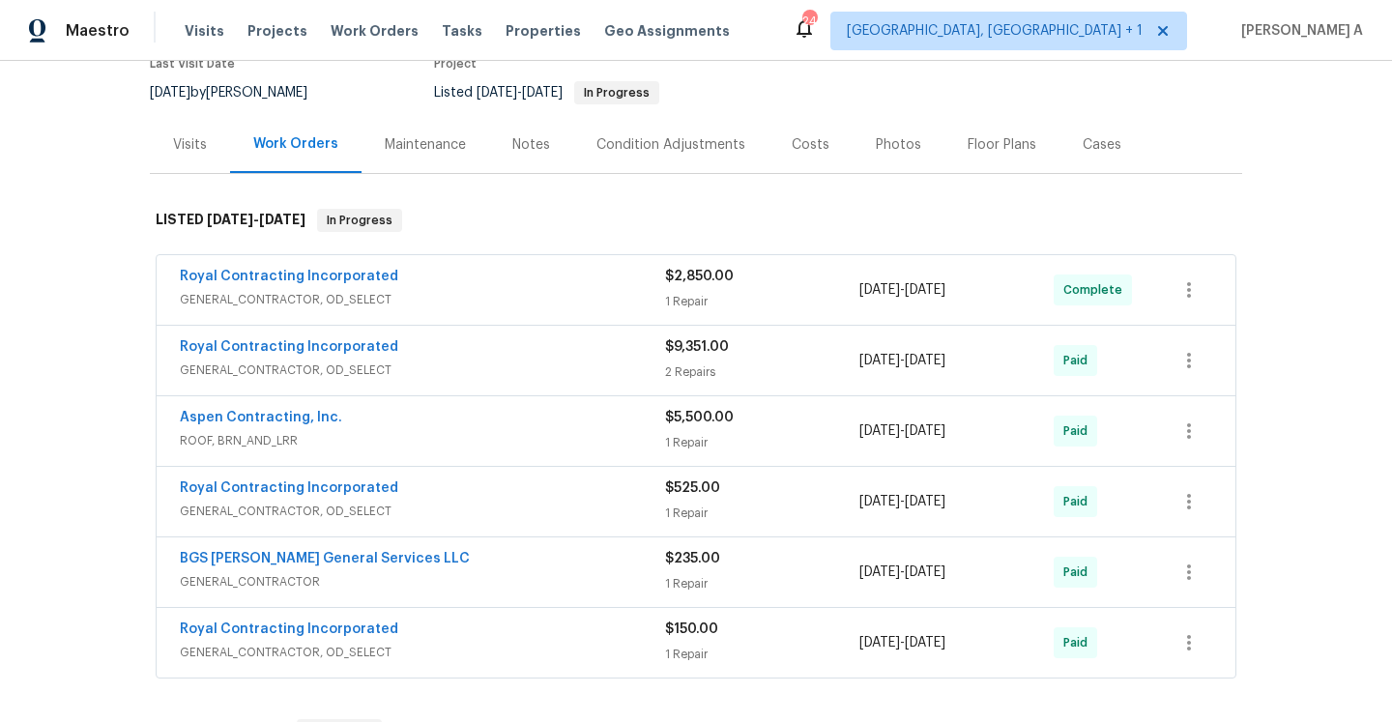
scroll to position [169, 0]
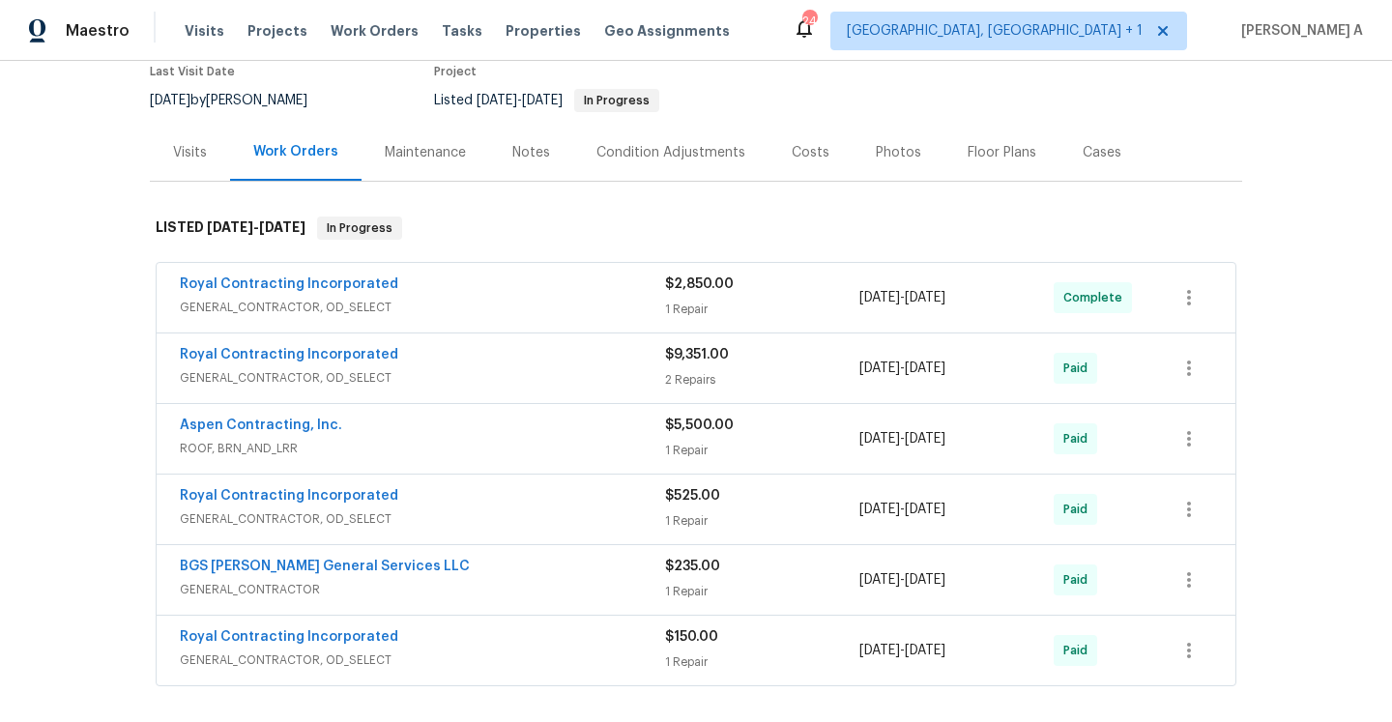
click at [210, 142] on div "Visits" at bounding box center [190, 152] width 80 height 57
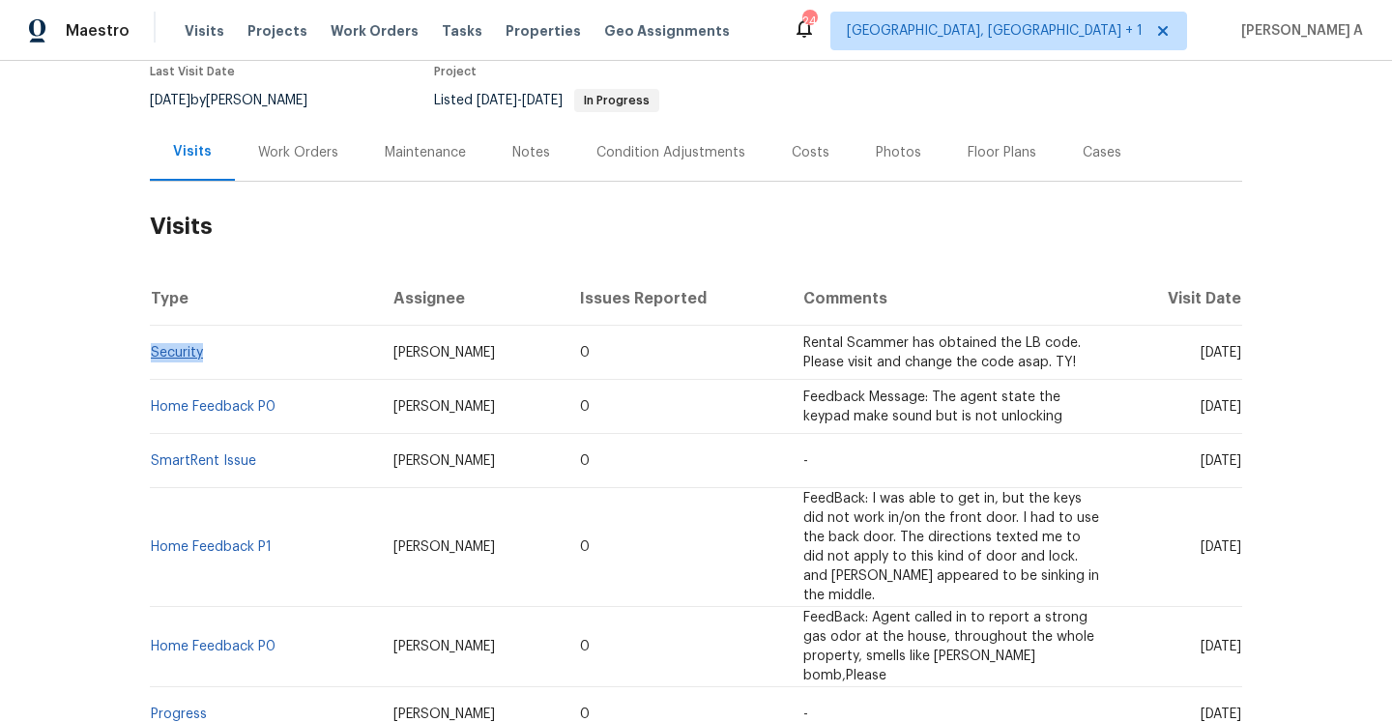
drag, startPoint x: 208, startPoint y: 355, endPoint x: 152, endPoint y: 351, distance: 56.2
click at [152, 351] on td "Security" at bounding box center [264, 353] width 228 height 54
copy link "Security"
click at [298, 166] on div "Work Orders" at bounding box center [298, 152] width 127 height 57
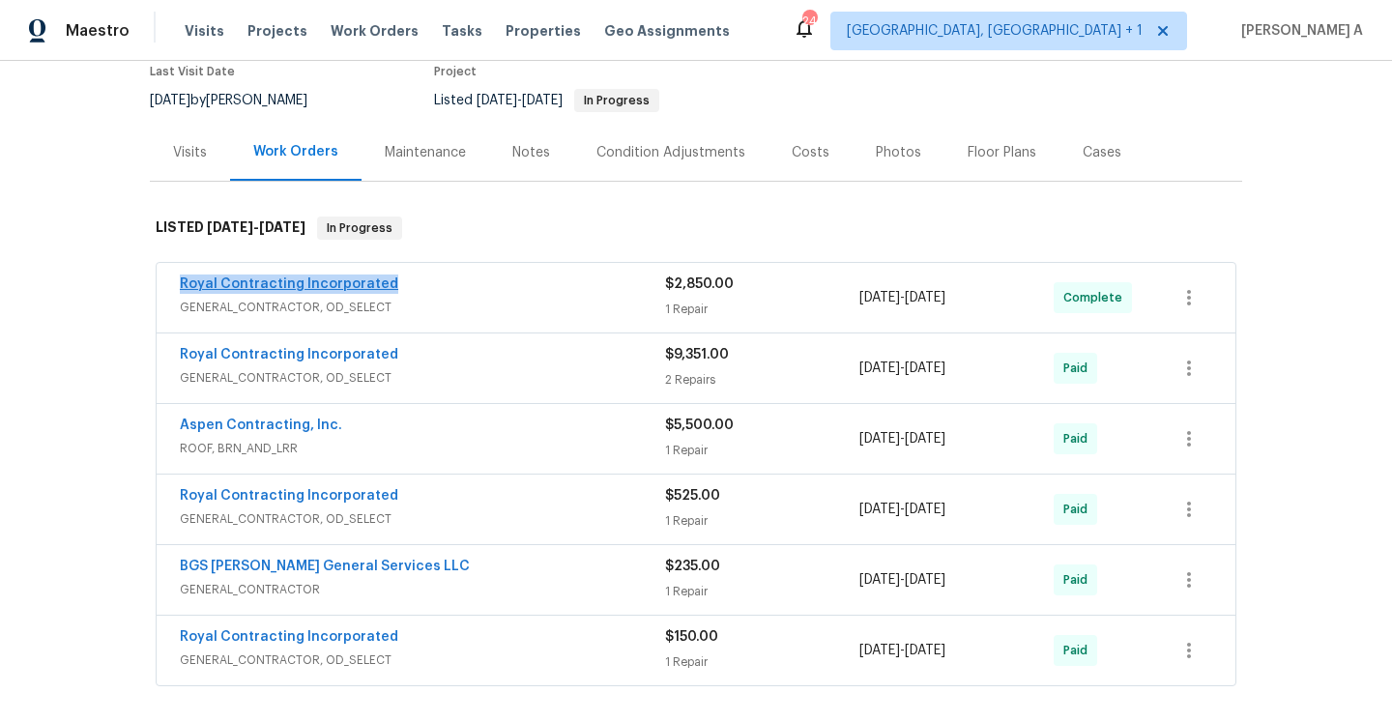
drag, startPoint x: 394, startPoint y: 288, endPoint x: 180, endPoint y: 282, distance: 214.7
click at [180, 282] on div "Royal Contracting Incorporated" at bounding box center [422, 286] width 485 height 23
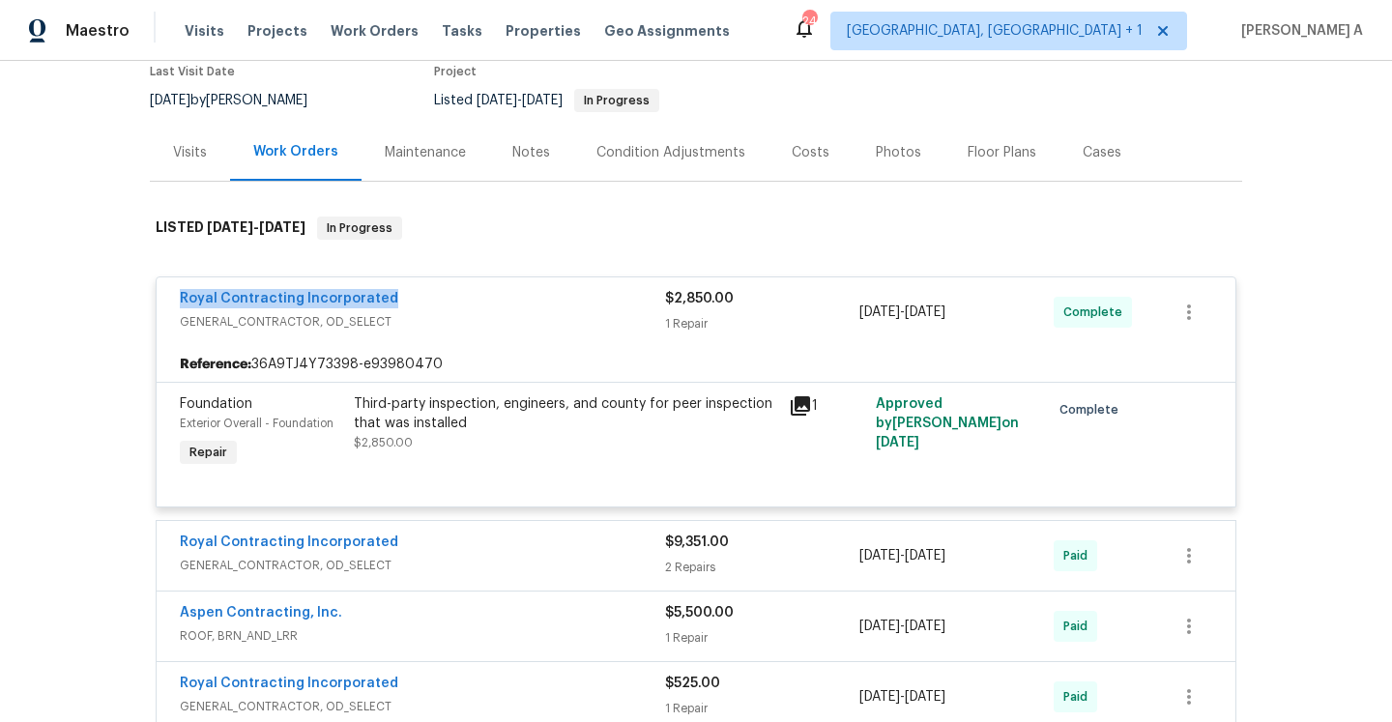
copy link "Royal Contracting Incorporated"
click at [194, 129] on div "Visits" at bounding box center [190, 152] width 80 height 57
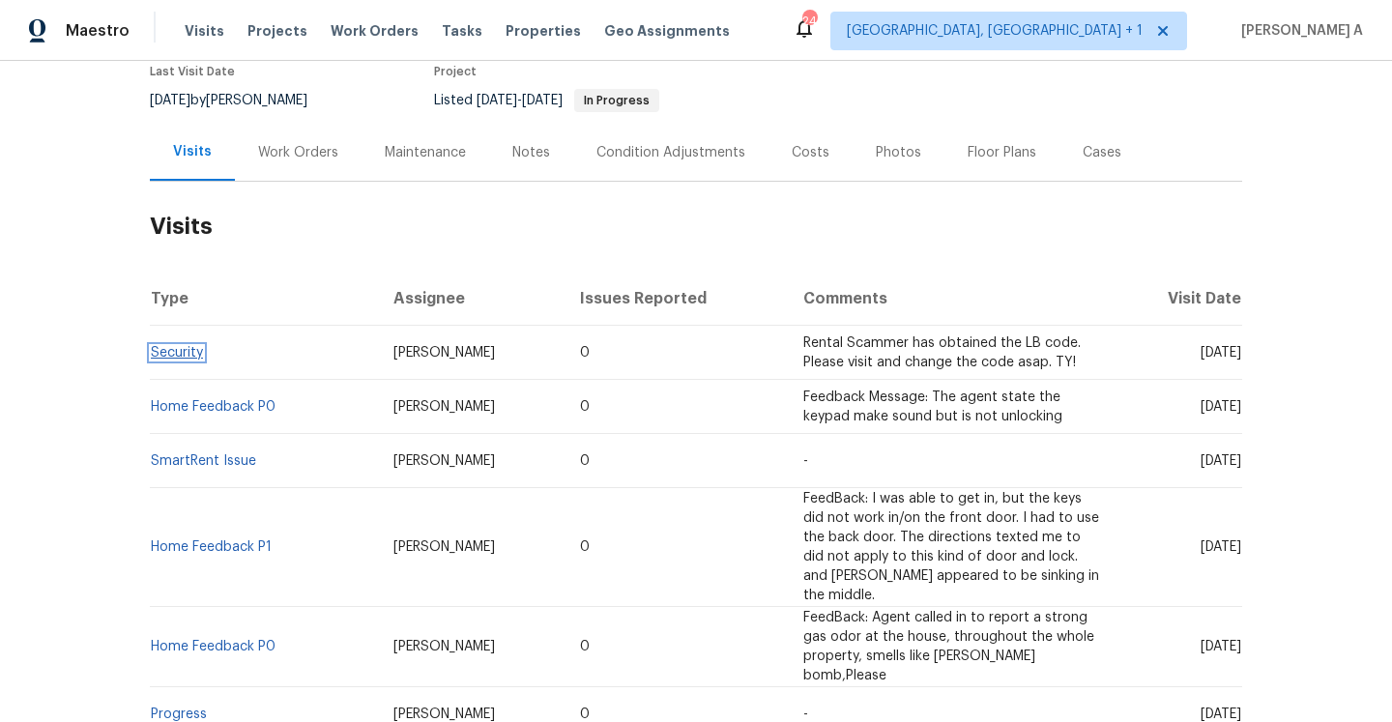
click at [195, 357] on link "Security" at bounding box center [177, 353] width 52 height 14
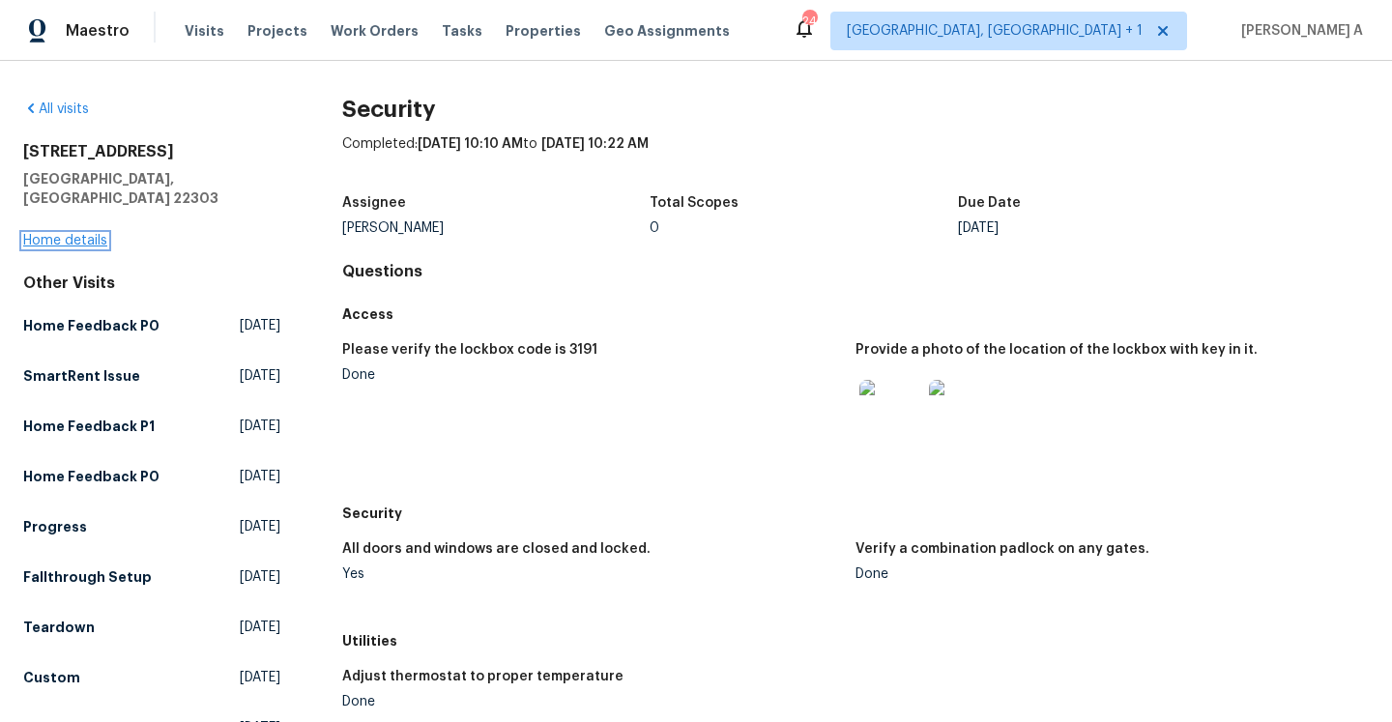
click at [92, 234] on link "Home details" at bounding box center [65, 241] width 84 height 14
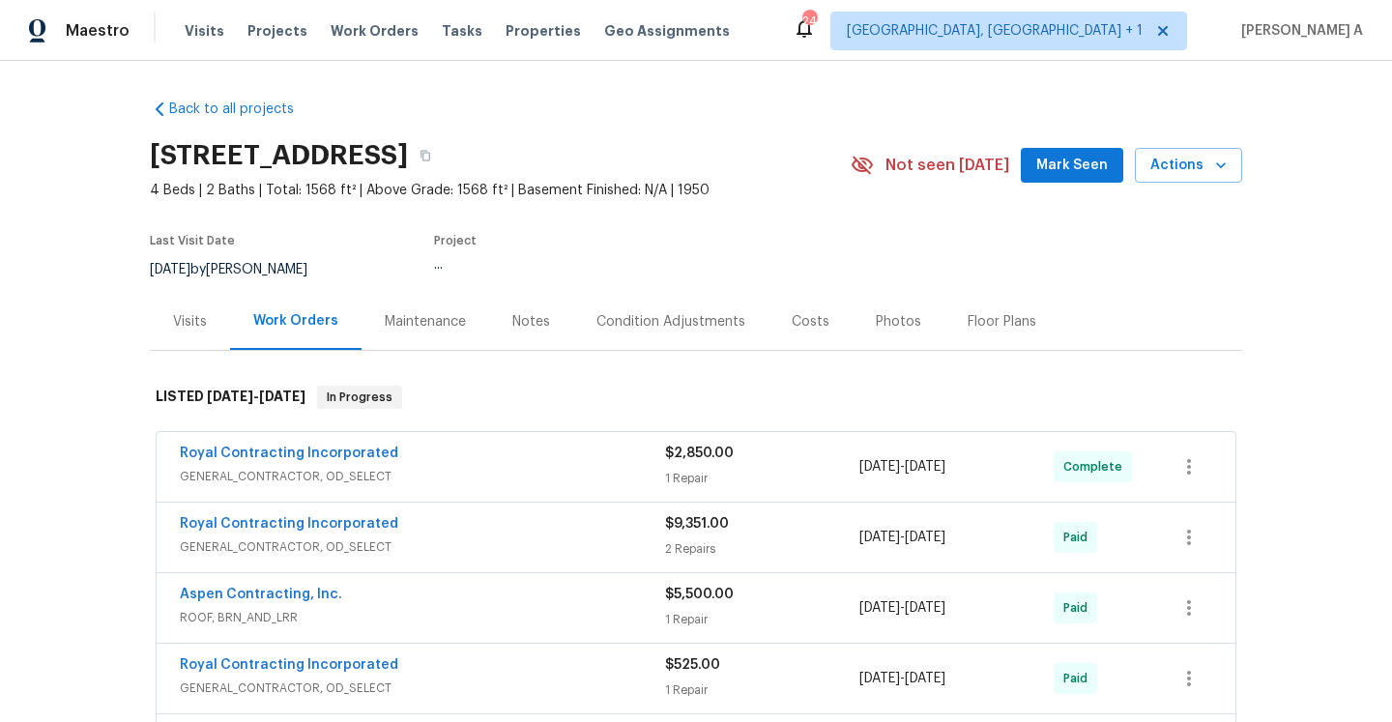
click at [195, 325] on div "Visits" at bounding box center [190, 321] width 34 height 19
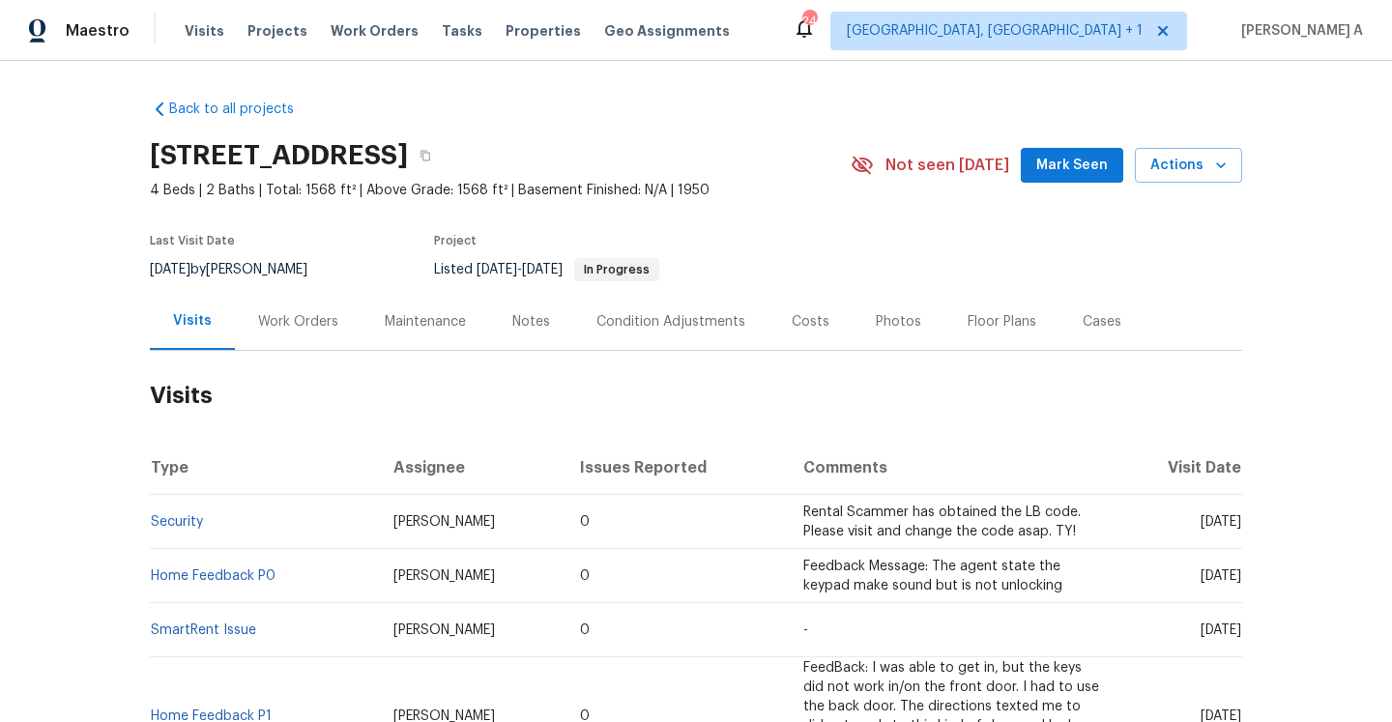
click at [302, 306] on div "Work Orders" at bounding box center [298, 321] width 127 height 57
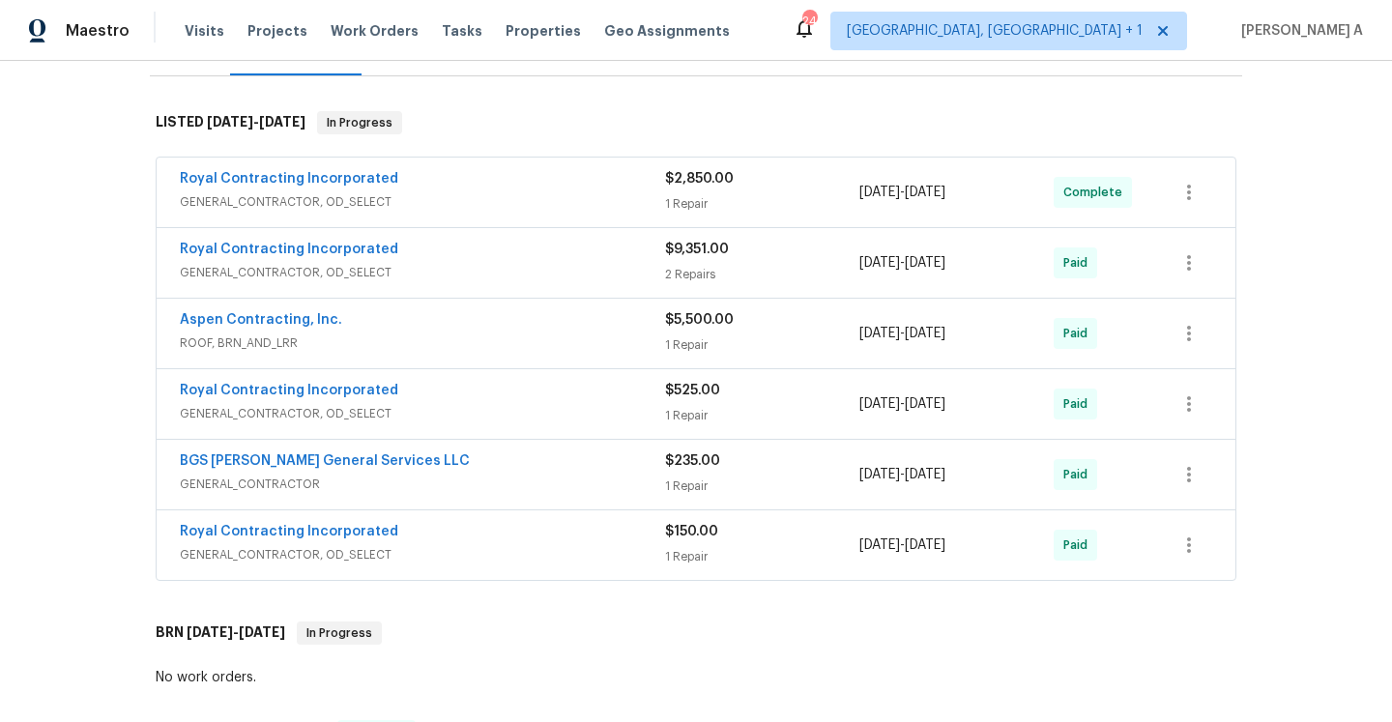
scroll to position [144, 0]
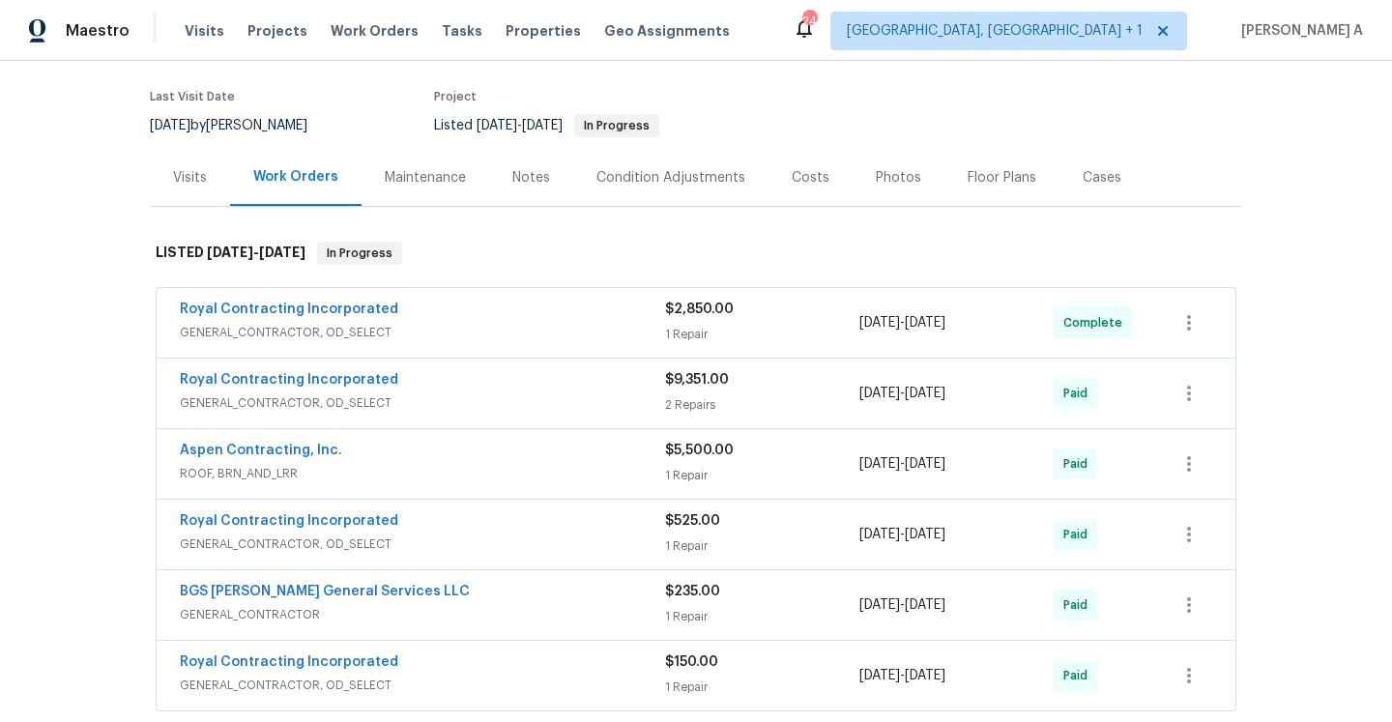
click at [207, 186] on div "Visits" at bounding box center [190, 177] width 80 height 57
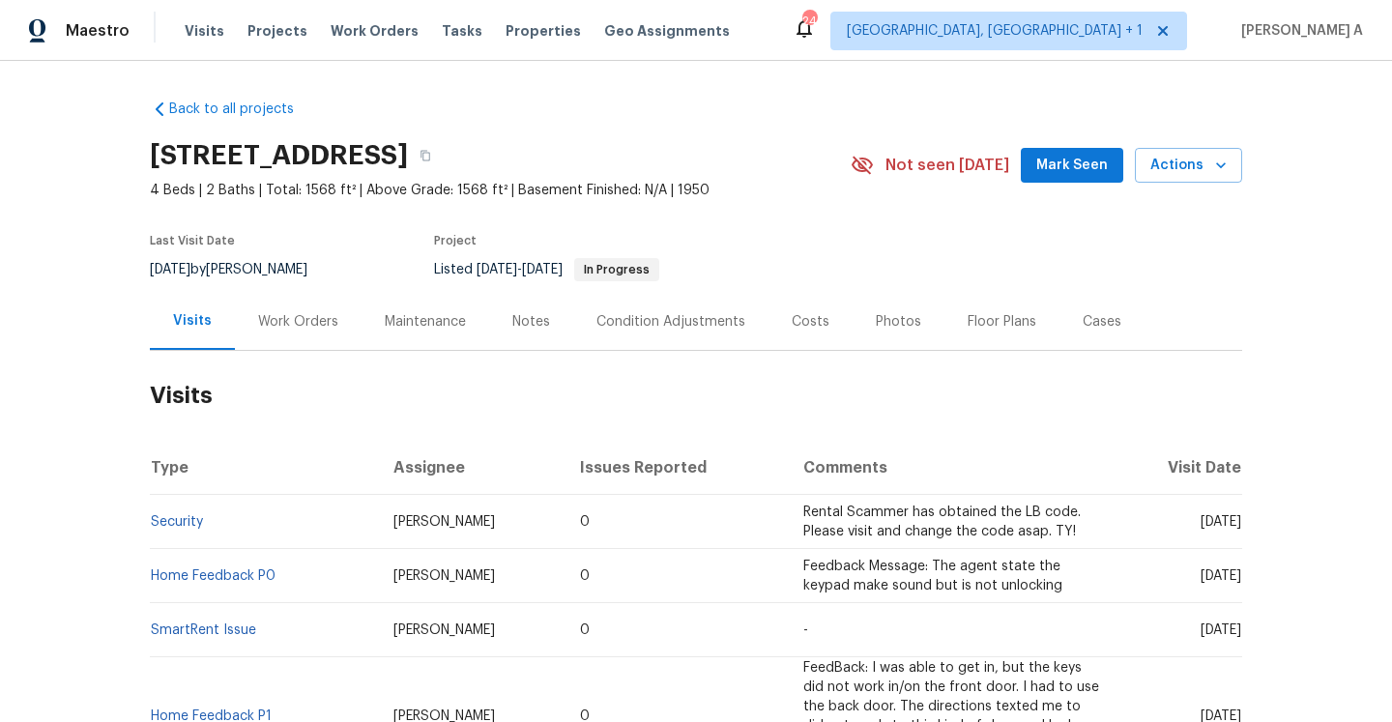
click at [1228, 188] on div "3118 Burgundy Rd, Alexandria, VA 22303 4 Beds | 2 Baths | Total: 1568 ft² | Abo…" at bounding box center [696, 166] width 1093 height 70
click at [1211, 176] on span "Actions" at bounding box center [1189, 166] width 76 height 24
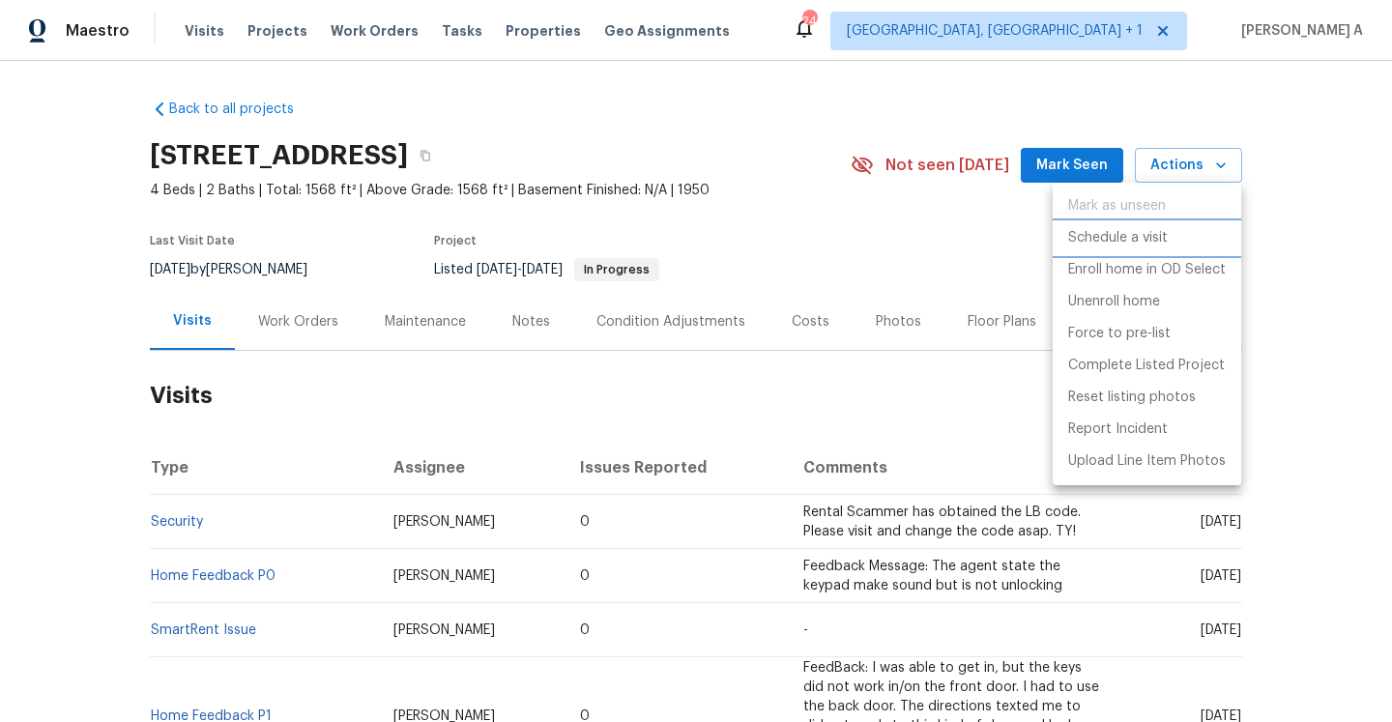
click at [1084, 237] on p "Schedule a visit" at bounding box center [1118, 238] width 100 height 20
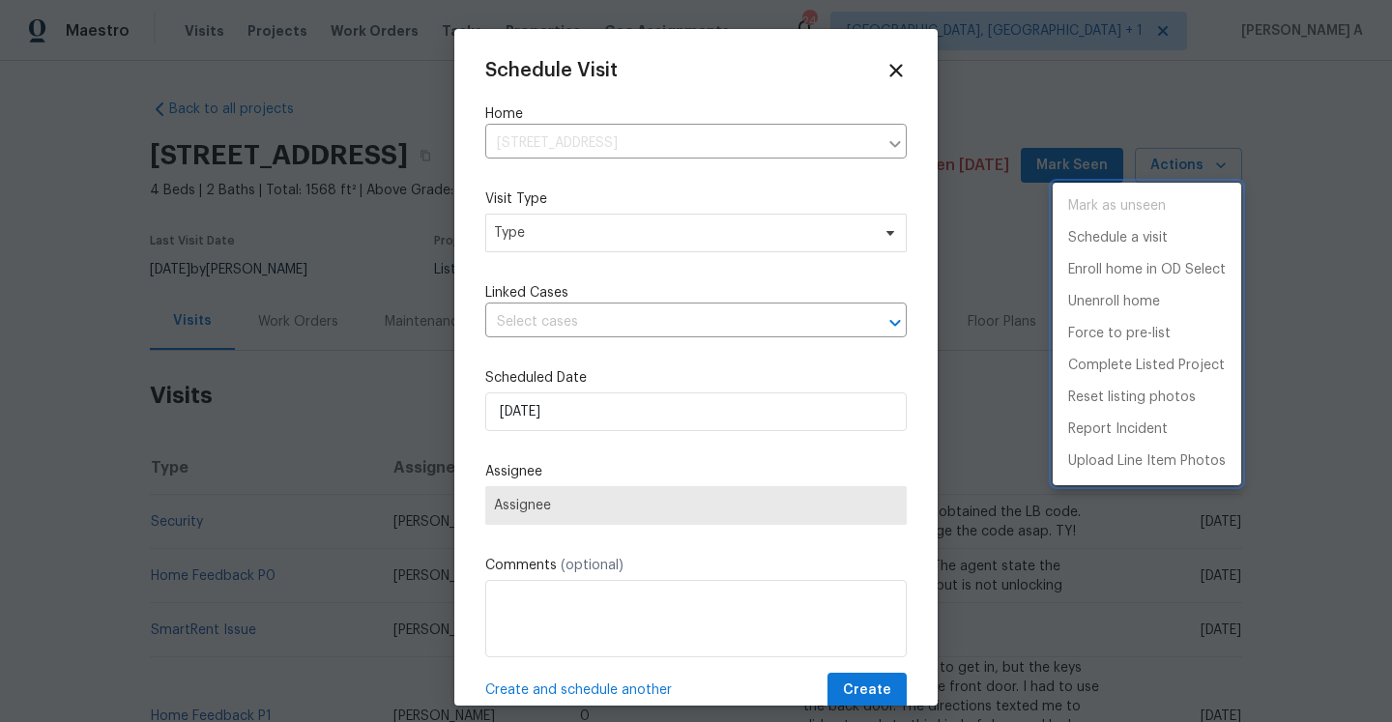
click at [618, 223] on div at bounding box center [696, 361] width 1392 height 722
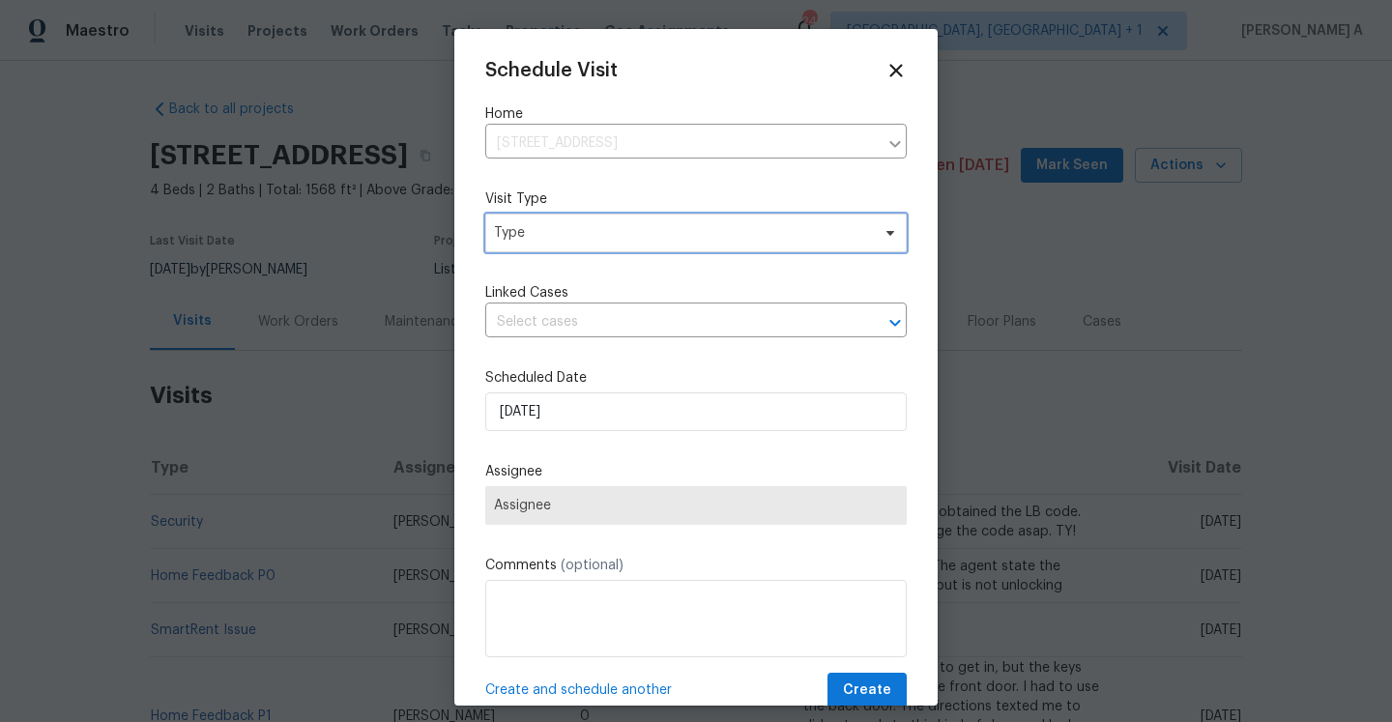
click at [618, 234] on span "Type" at bounding box center [682, 232] width 376 height 19
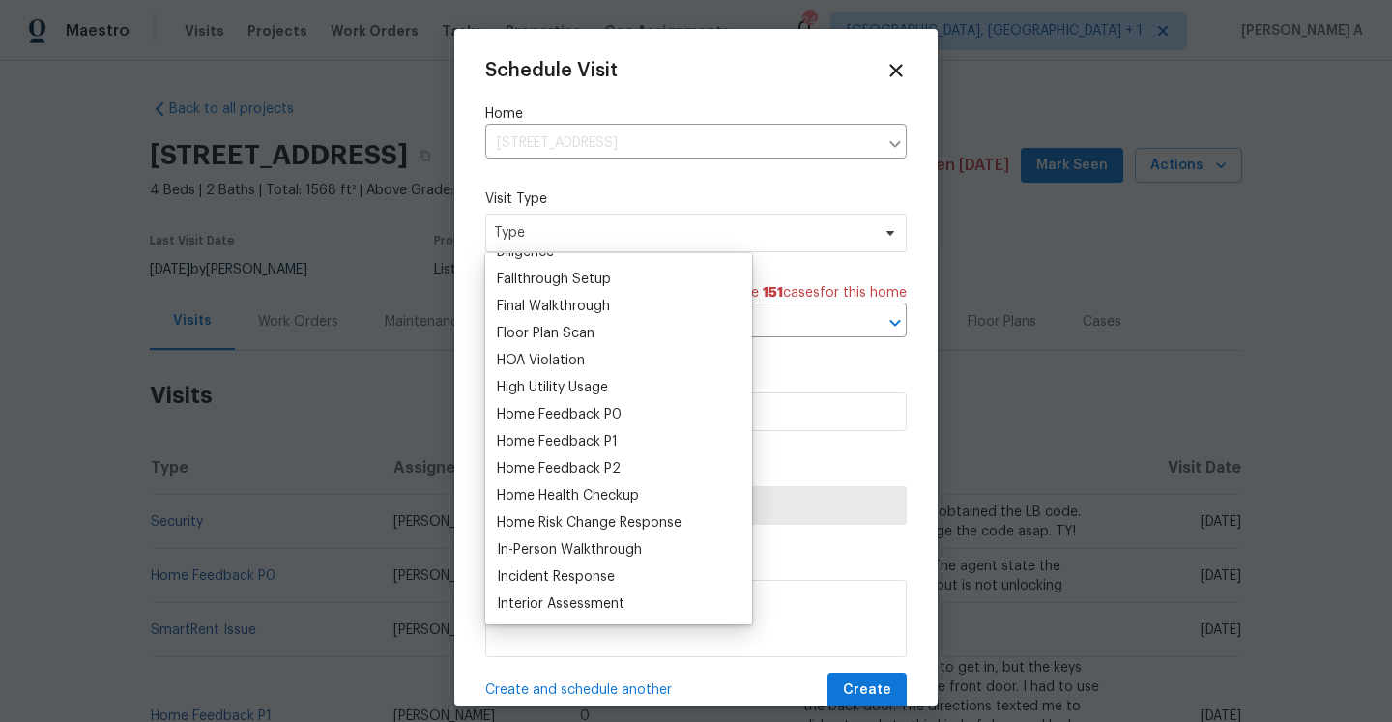
scroll to position [471, 0]
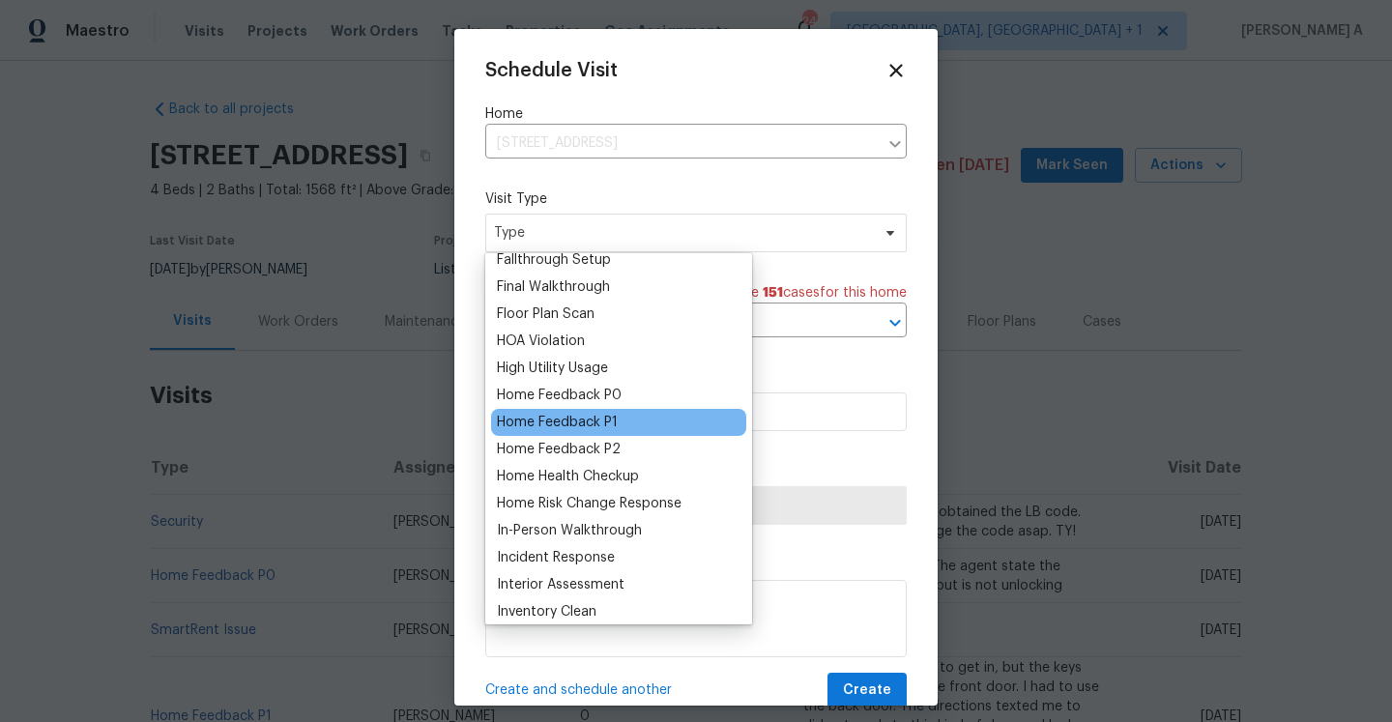
click at [601, 417] on div "Home Feedback P1" at bounding box center [557, 422] width 121 height 19
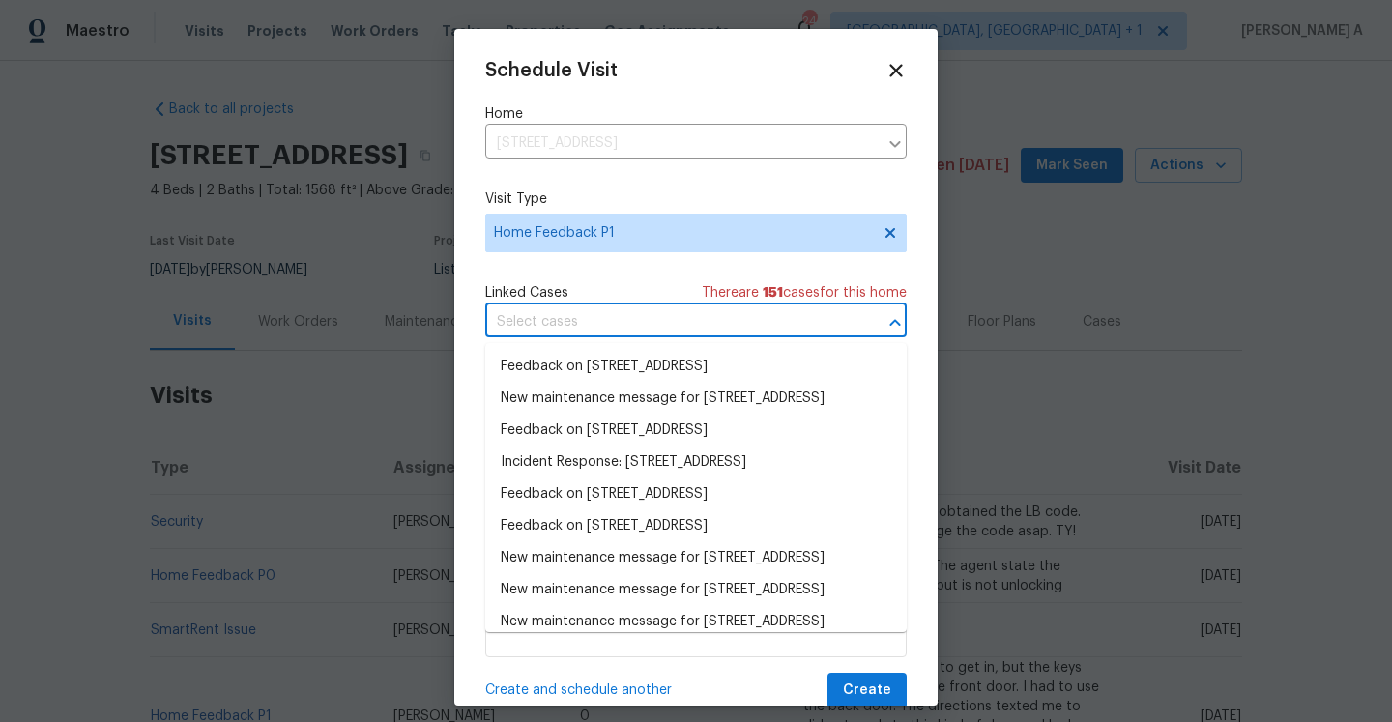
click at [591, 336] on input "text" at bounding box center [668, 322] width 367 height 30
click at [596, 361] on li "Feedback on 3118 Burgundy Rd, Alexandria, VA 22303" at bounding box center [696, 367] width 422 height 32
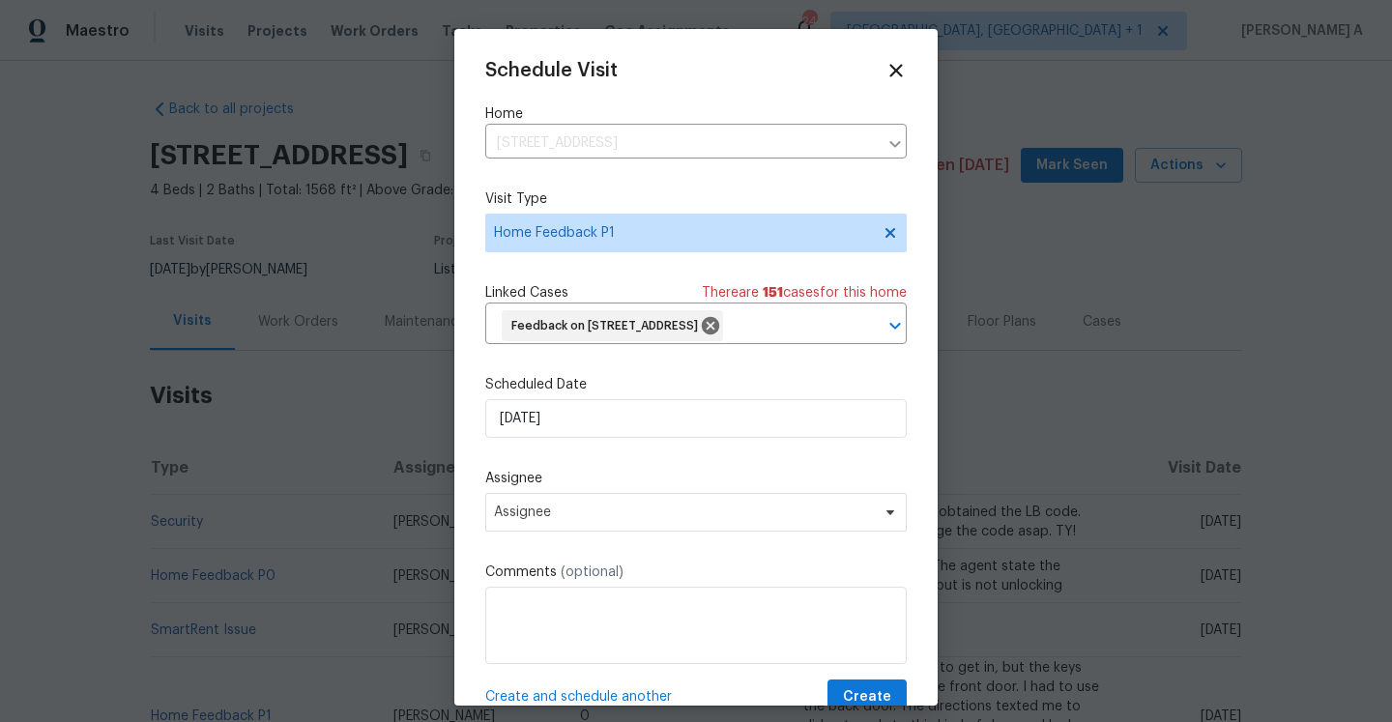
click at [596, 485] on div "Schedule Visit Home 3118 Burgundy Rd, Alexandria, VA 22303 ​ Visit Type Home Fe…" at bounding box center [696, 388] width 422 height 656
click at [594, 438] on input "8/21/2025" at bounding box center [696, 418] width 422 height 39
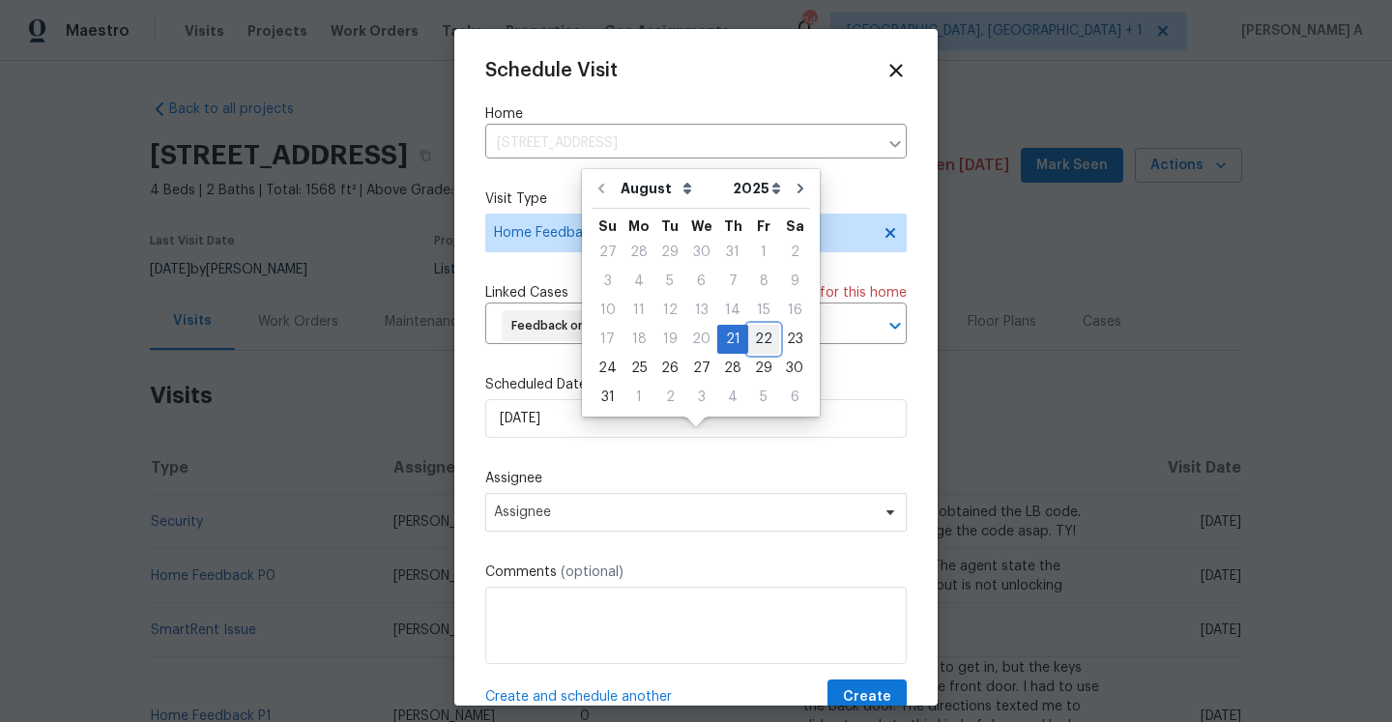
click at [748, 329] on div "22" at bounding box center [763, 339] width 31 height 27
type input "[DATE]"
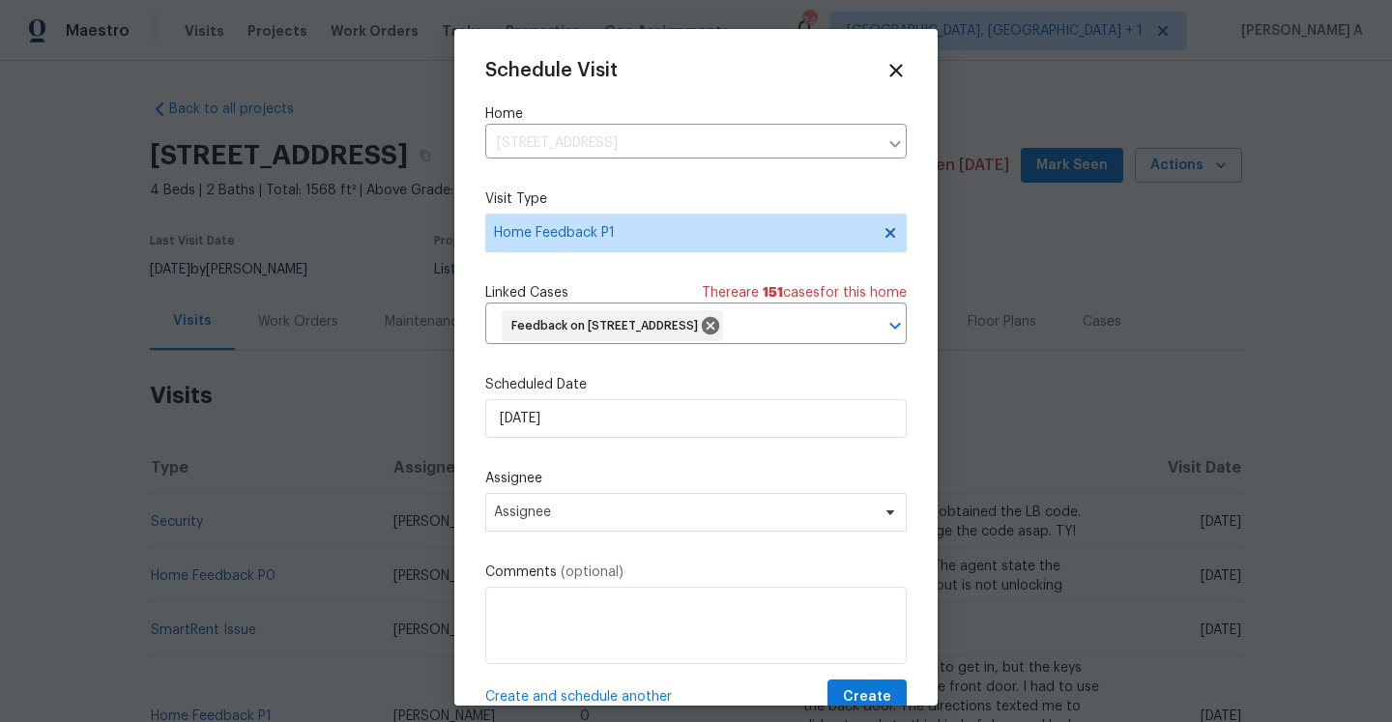
click at [665, 488] on label "Assignee" at bounding box center [696, 478] width 422 height 19
click at [665, 530] on span "Assignee" at bounding box center [696, 512] width 422 height 39
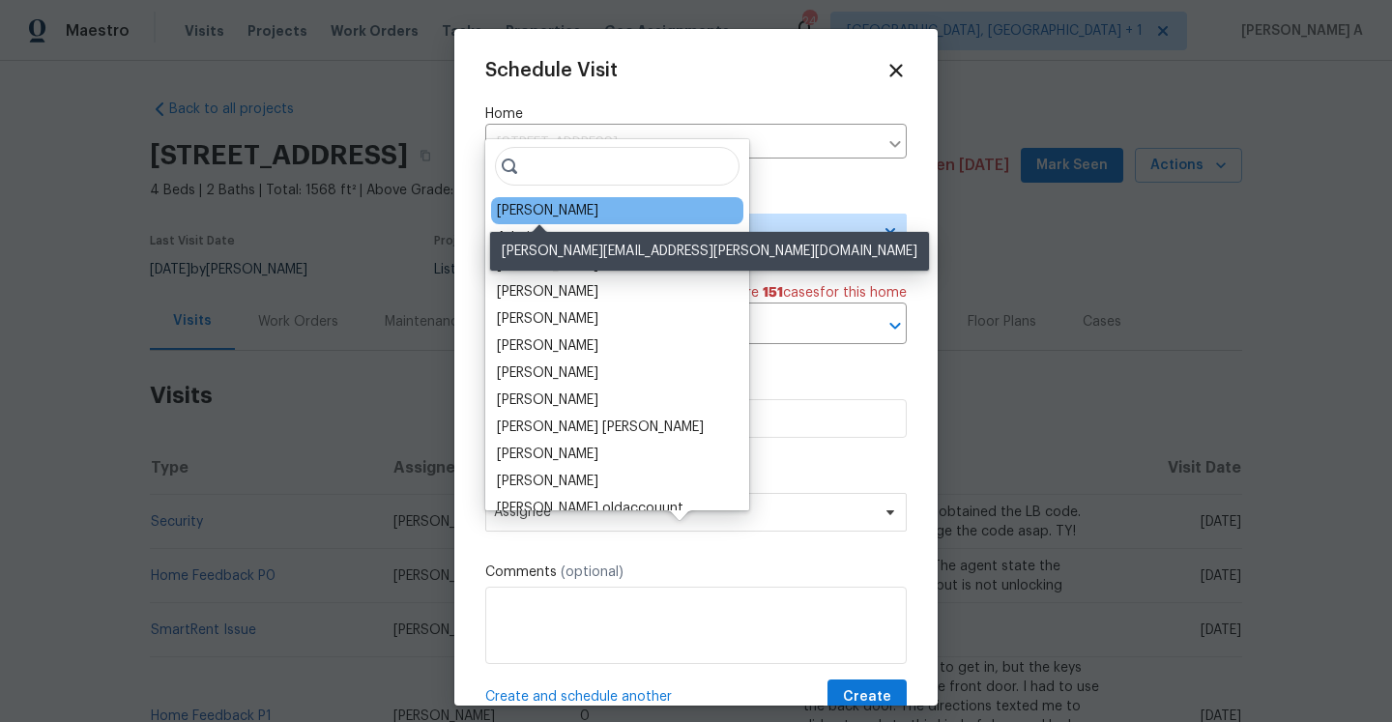
click at [556, 201] on div "Nelson Flores" at bounding box center [548, 210] width 102 height 19
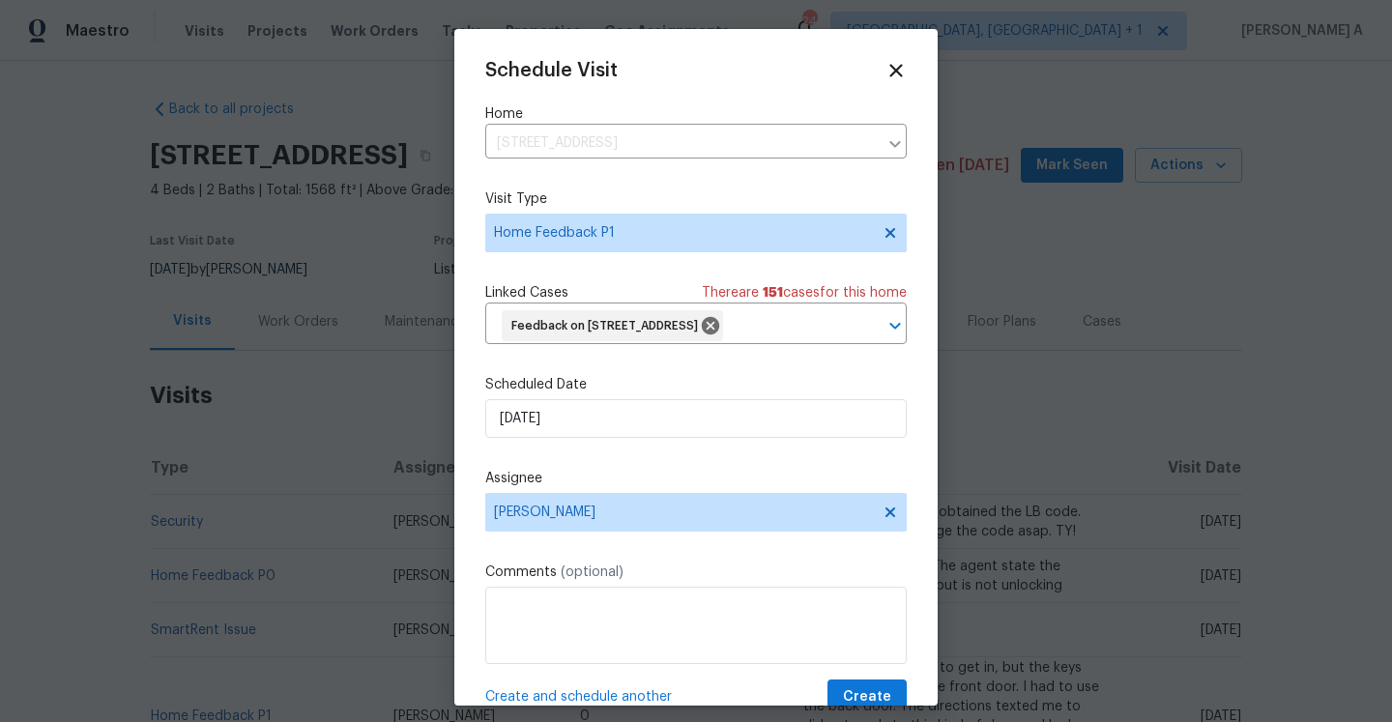
click at [627, 582] on label "Comments (optional)" at bounding box center [696, 572] width 422 height 19
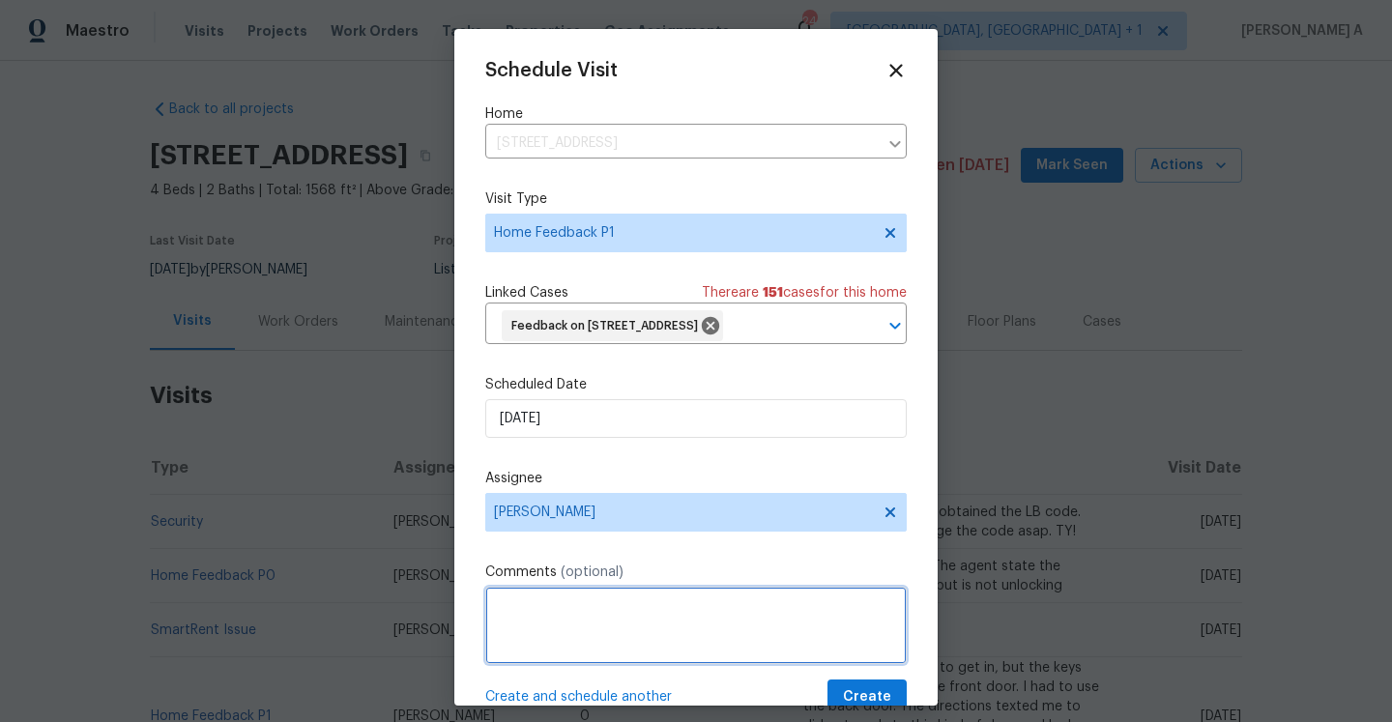
click at [627, 622] on textarea at bounding box center [696, 625] width 422 height 77
paste textarea "Foundation repairs. Balcony on roof at bedroom upstairs."
click at [497, 664] on textarea "Foundation repairs. Balcony on roof at bedroom upstairs. Please check this and …" at bounding box center [696, 625] width 422 height 77
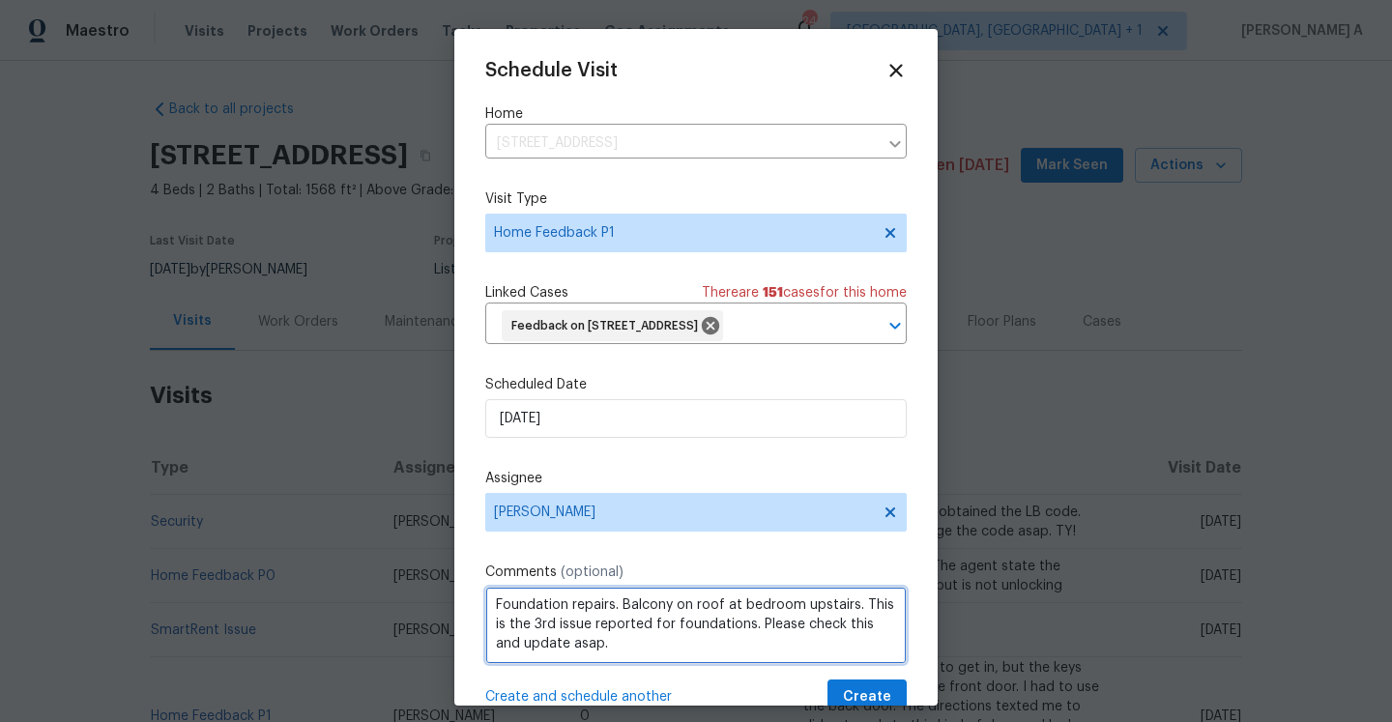
scroll to position [72, 0]
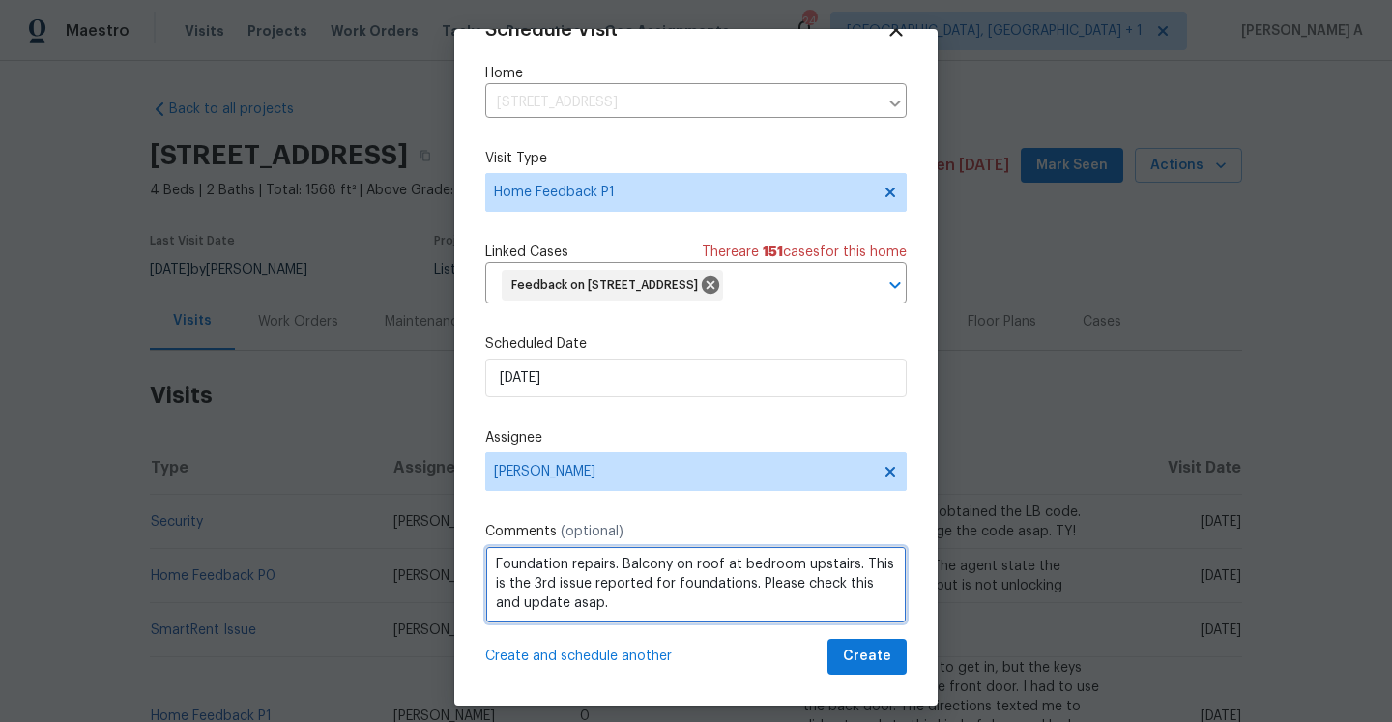
type textarea "Foundation repairs. Balcony on roof at bedroom upstairs. This is the 3rd issue …"
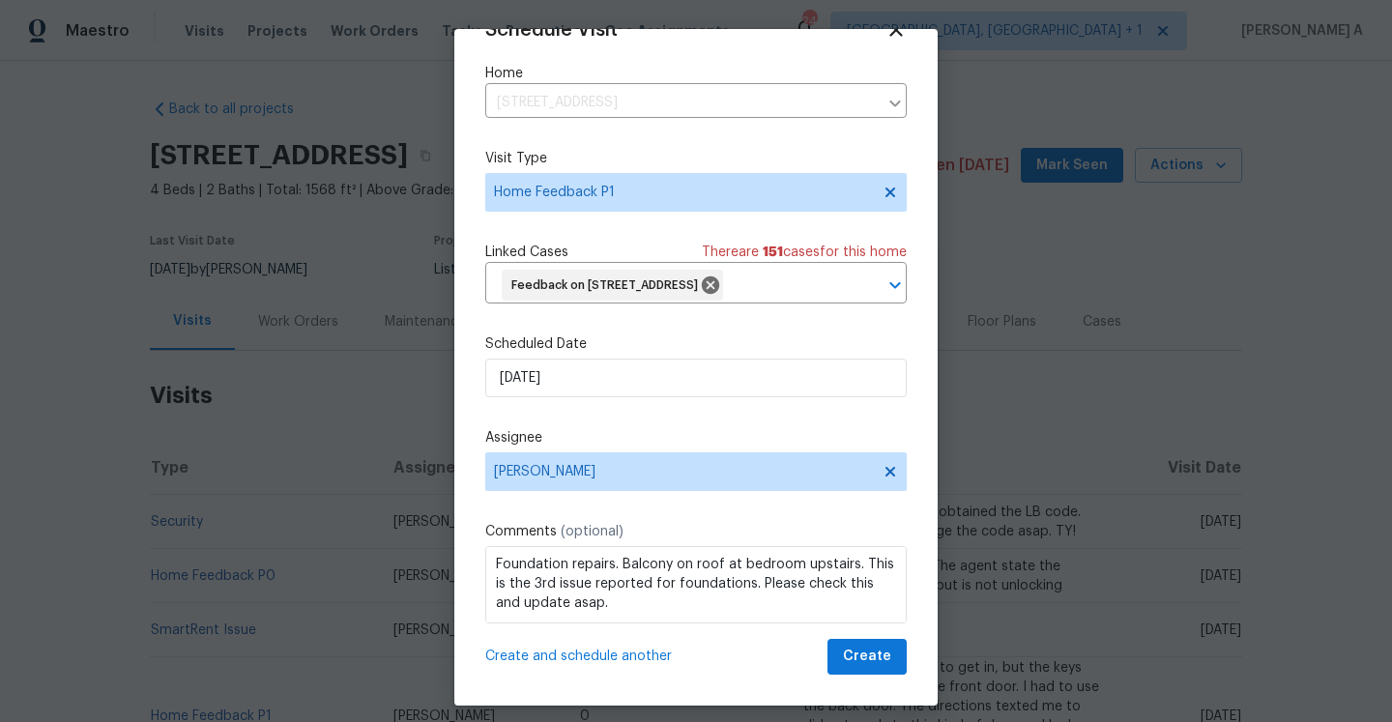
click at [841, 637] on div "Schedule Visit Home 3118 Burgundy Rd, Alexandria, VA 22303 ​ Visit Type Home Fe…" at bounding box center [696, 347] width 422 height 656
click at [841, 642] on button "Create" at bounding box center [867, 657] width 79 height 36
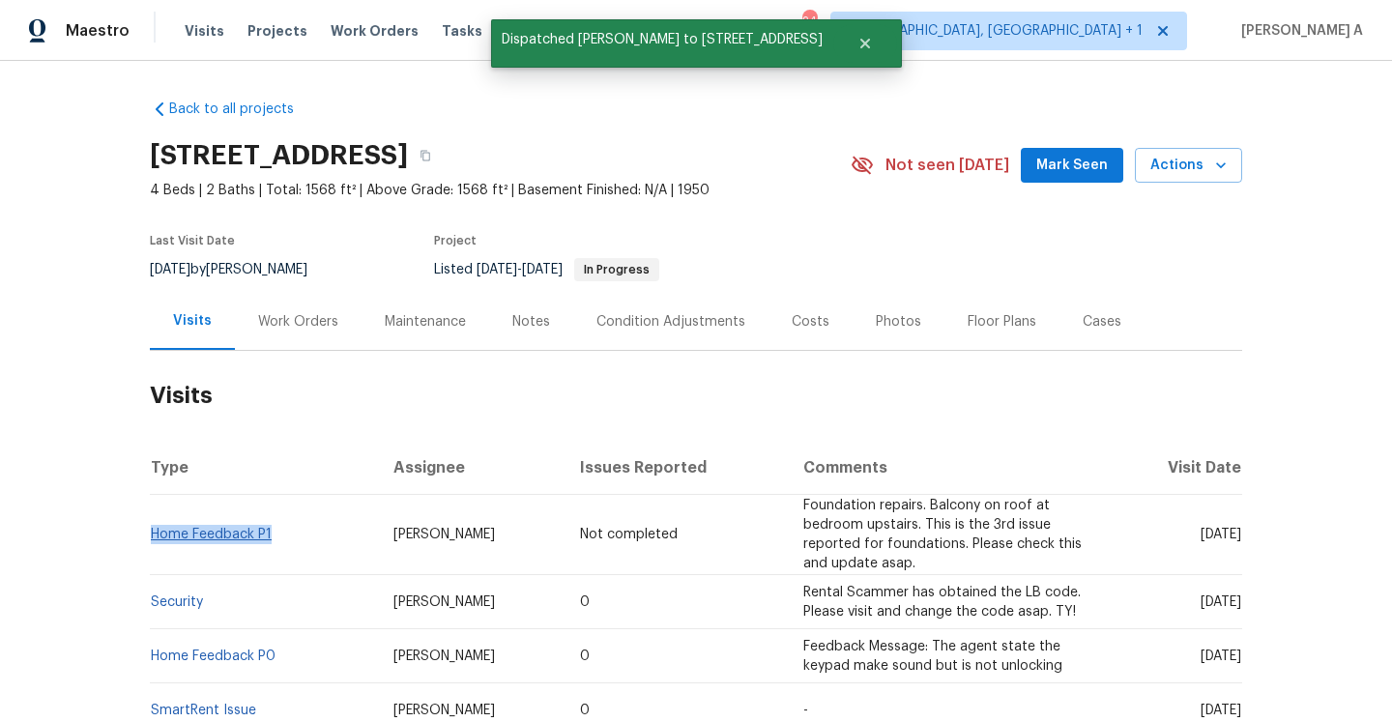
drag, startPoint x: 283, startPoint y: 539, endPoint x: 152, endPoint y: 538, distance: 131.5
click at [152, 538] on td "Home Feedback P1" at bounding box center [264, 535] width 228 height 80
copy link "Home Feedback P1"
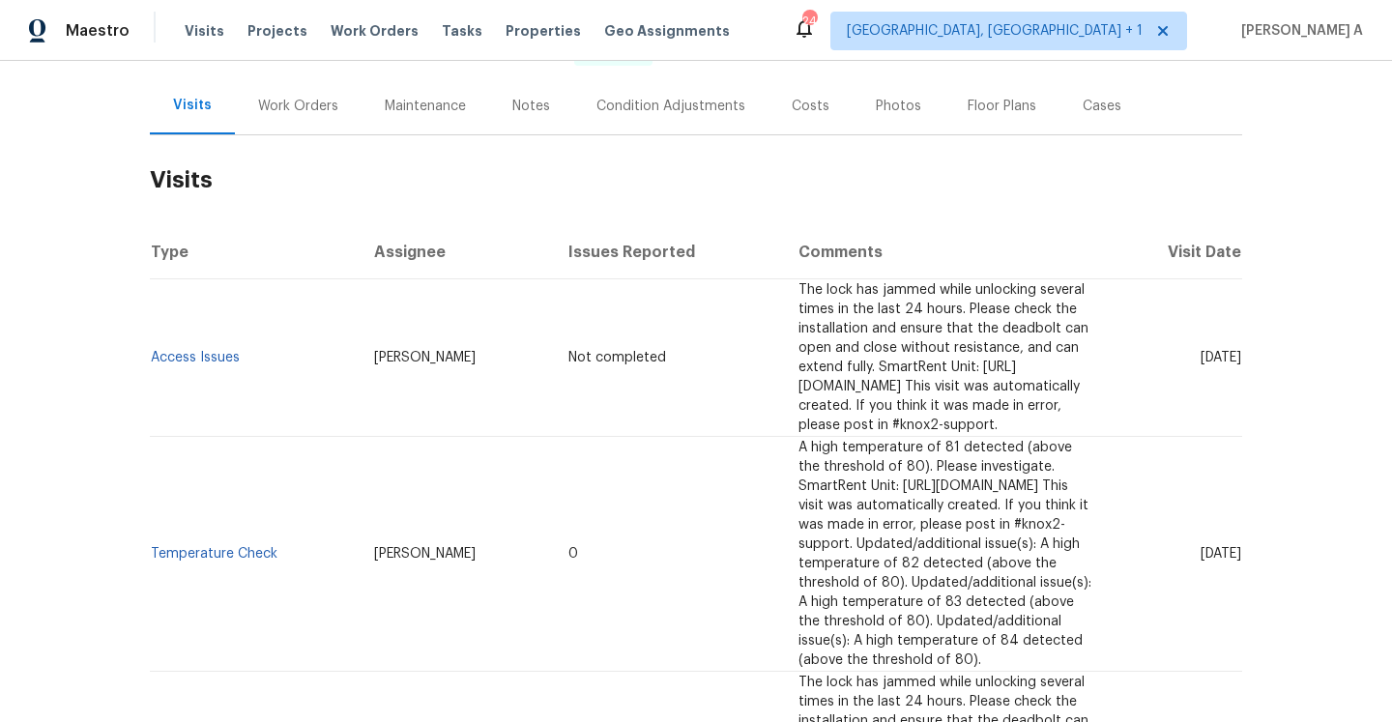
scroll to position [183, 0]
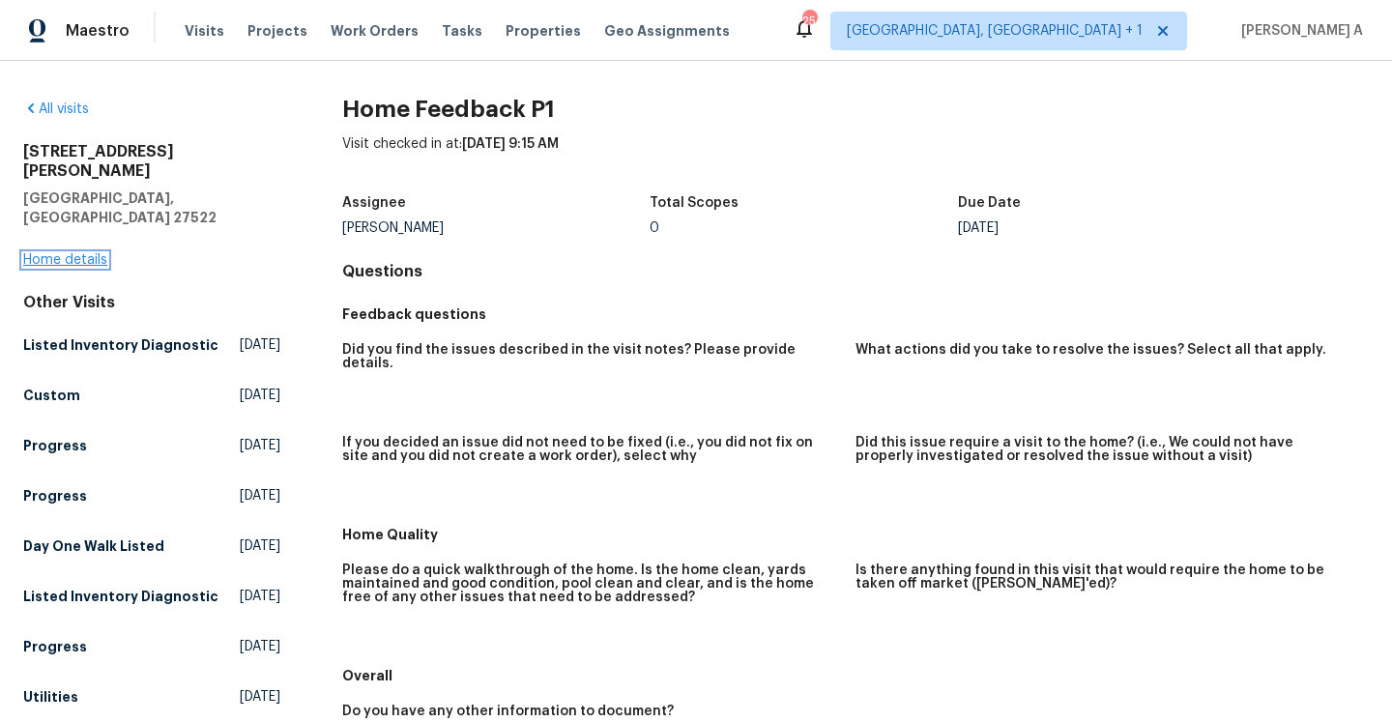
click at [86, 253] on link "Home details" at bounding box center [65, 260] width 84 height 14
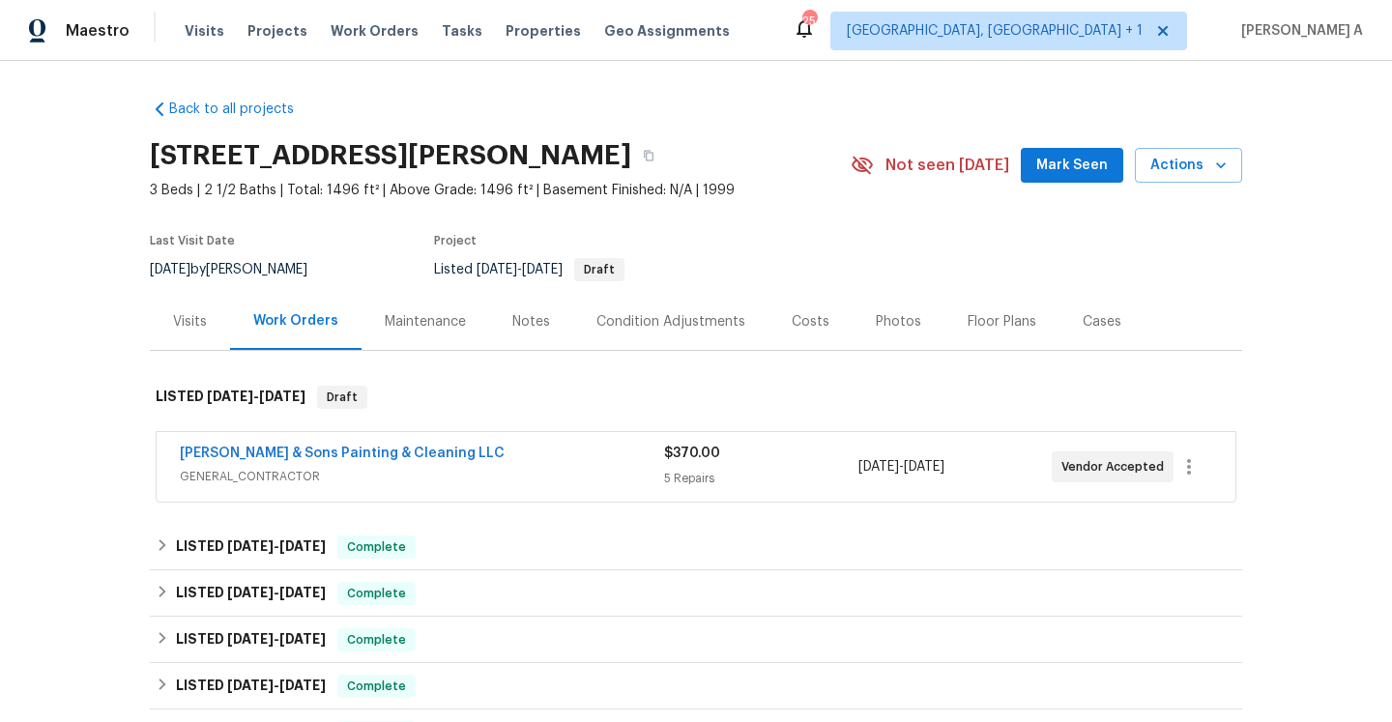
click at [555, 479] on span "GENERAL_CONTRACTOR" at bounding box center [422, 476] width 484 height 19
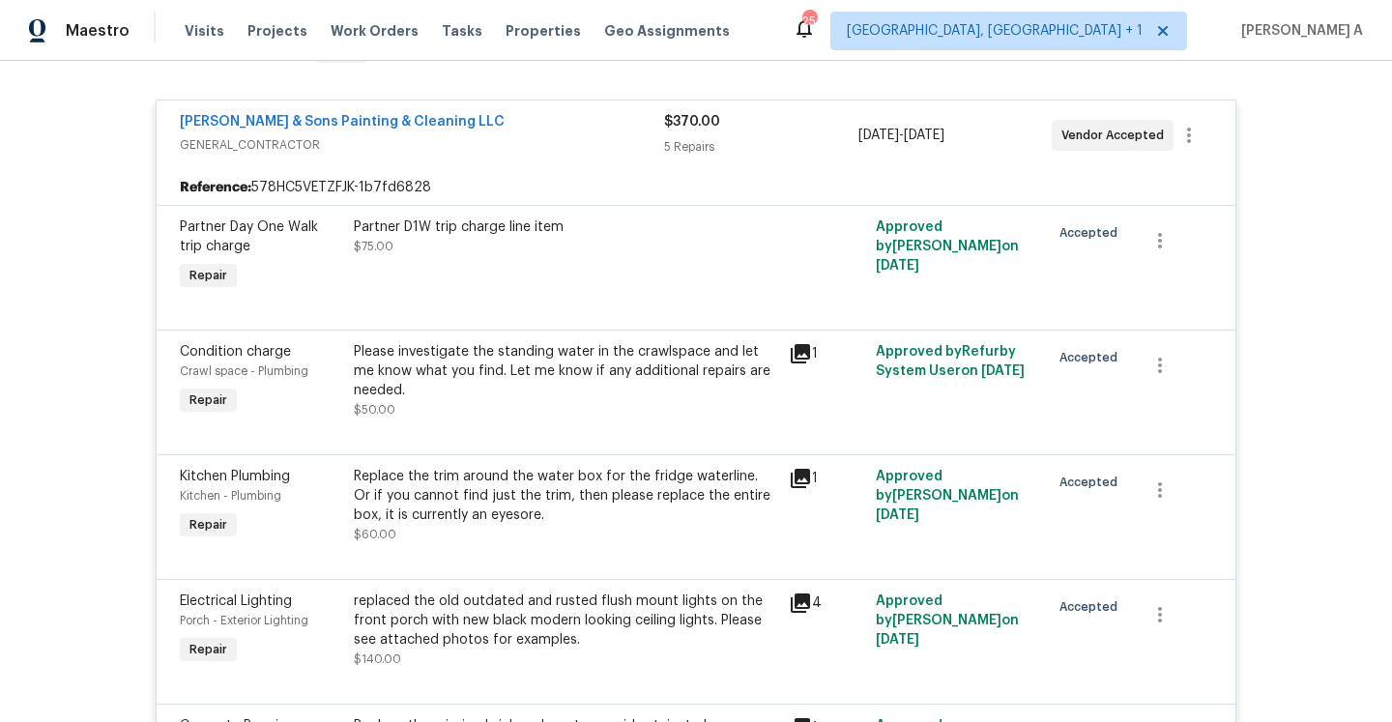
scroll to position [331, 0]
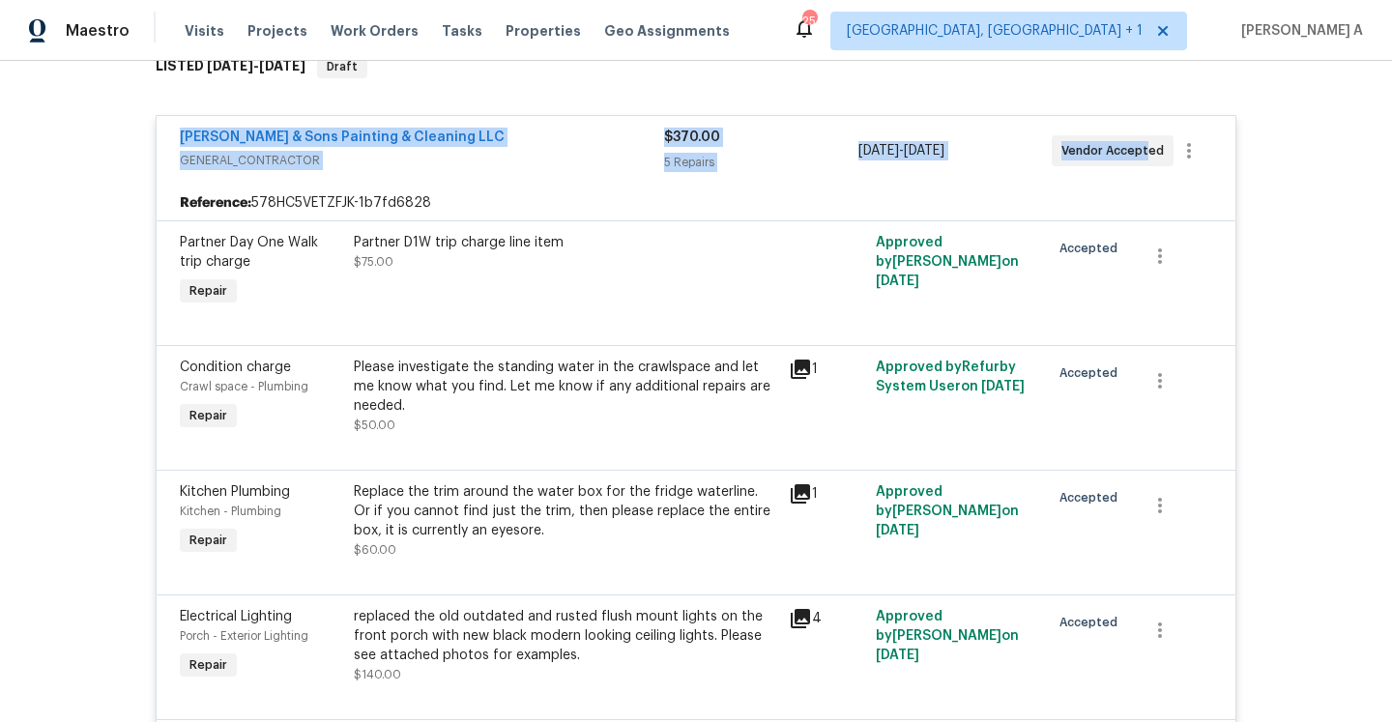
drag, startPoint x: 173, startPoint y: 144, endPoint x: 1146, endPoint y: 156, distance: 972.8
click at [1146, 156] on div "Hodge & Sons Painting & Cleaning LLC GENERAL_CONTRACTOR $370.00 5 Repairs 7/31/…" at bounding box center [696, 151] width 1079 height 70
copy div "Hodge & Sons Painting & Cleaning LLC GENERAL_CONTRACTOR $370.00 5 Repairs 7/31/…"
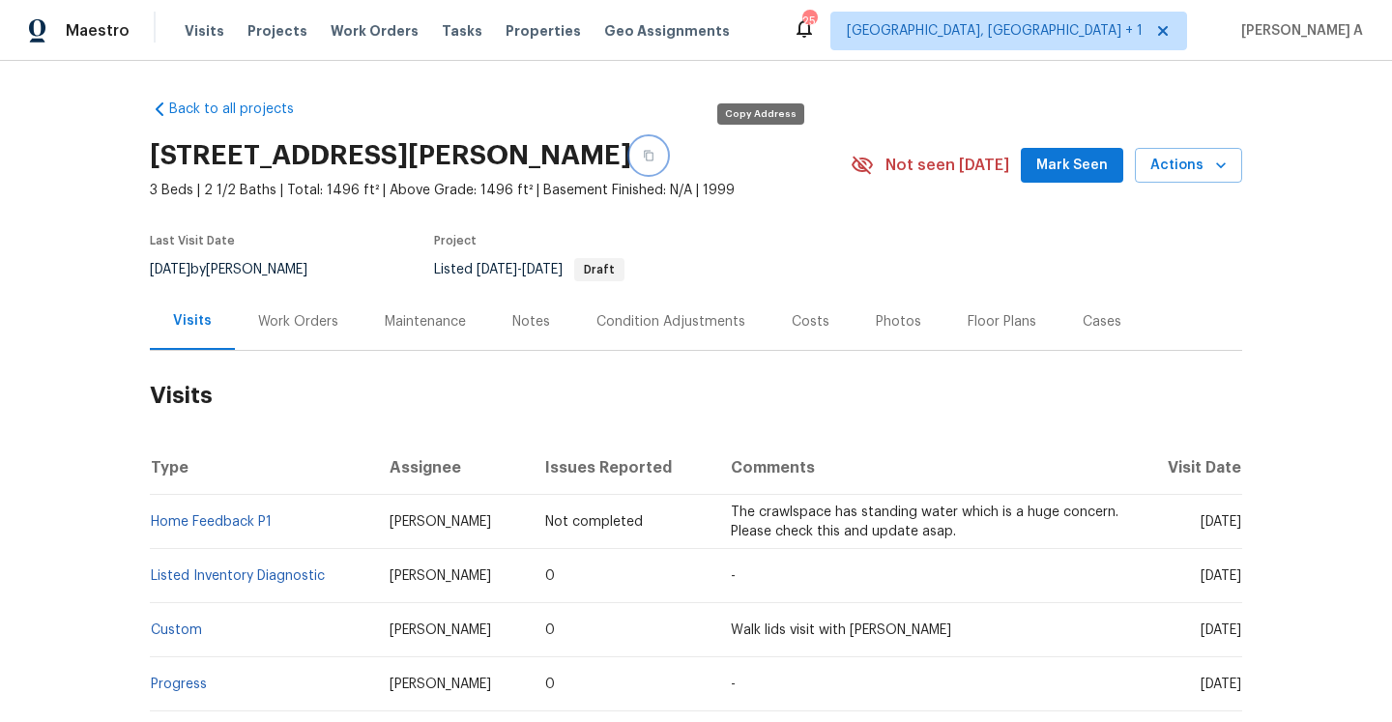
click at [655, 160] on icon "button" at bounding box center [649, 156] width 12 height 12
click at [100, 31] on span "Maestro" at bounding box center [98, 30] width 64 height 19
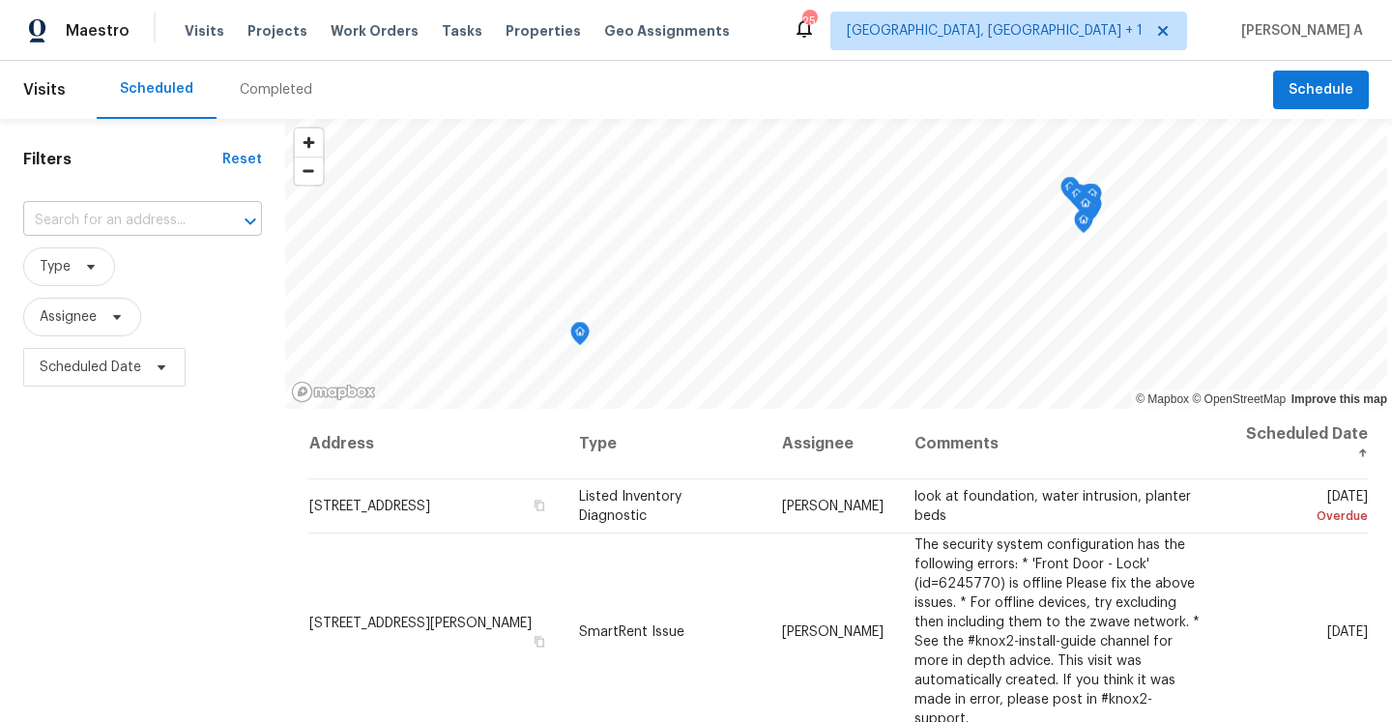
click at [212, 230] on div at bounding box center [237, 221] width 50 height 27
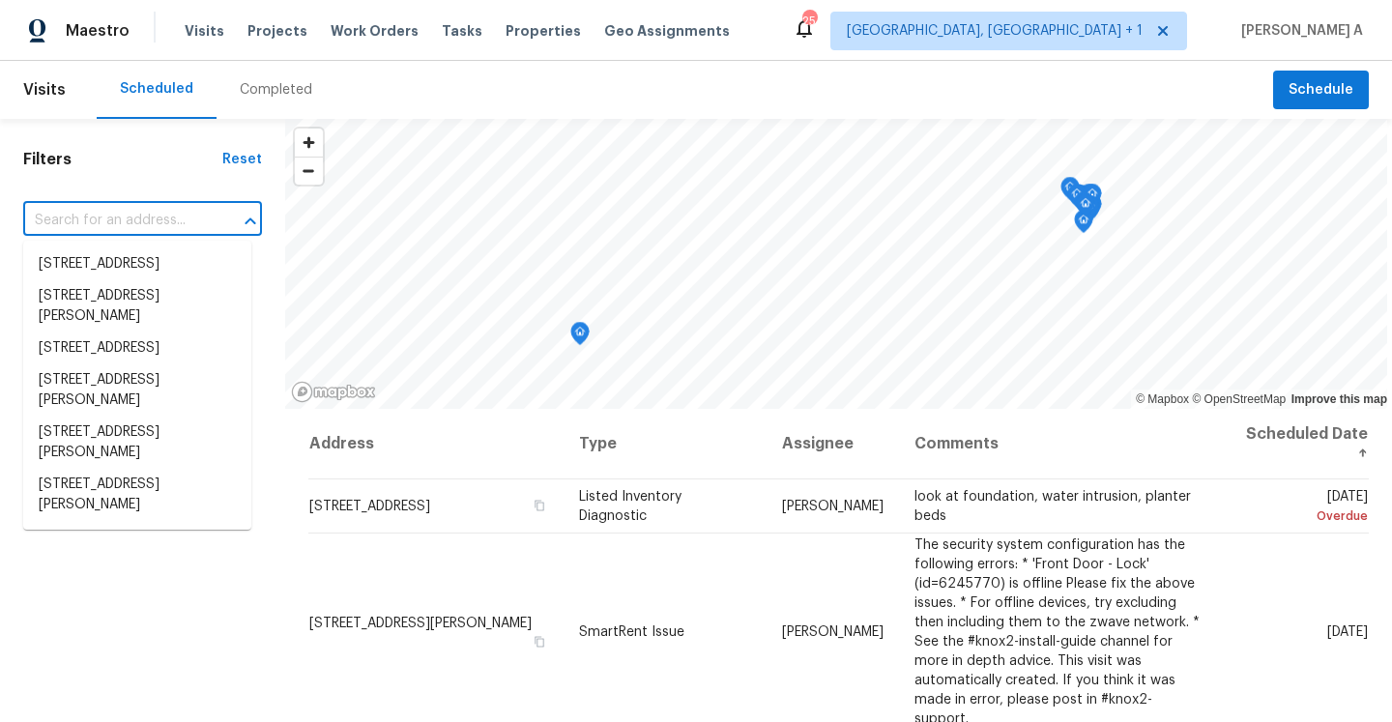
paste input "[STREET_ADDRESS][PERSON_NAME]"
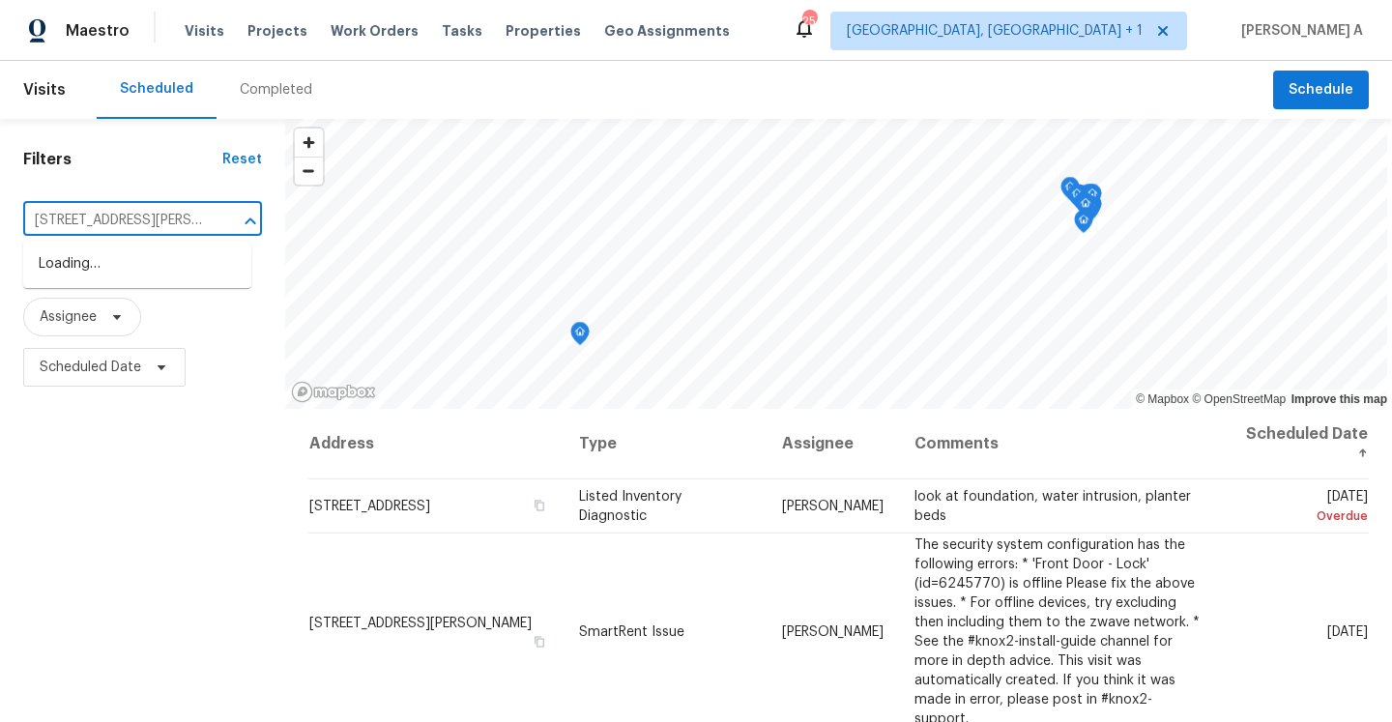
scroll to position [0, 124]
type input "[STREET_ADDRESS][PERSON_NAME]"
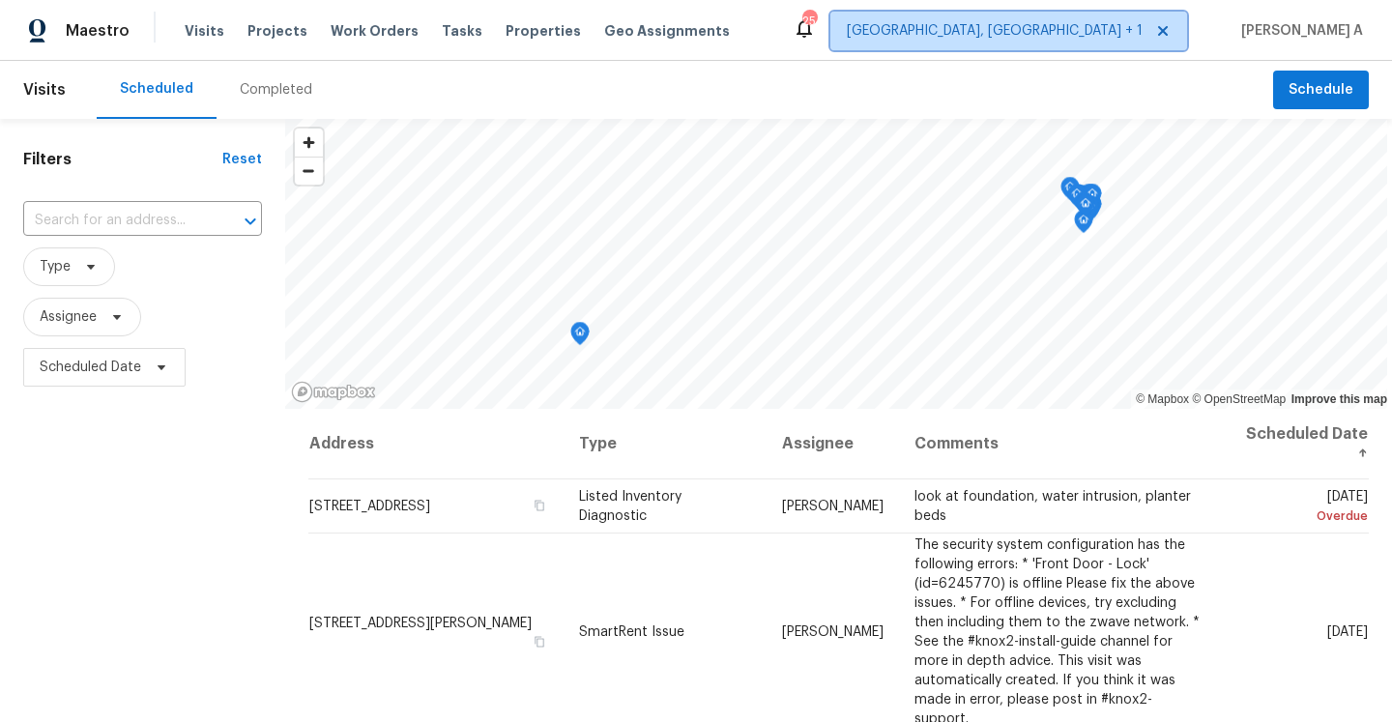
click at [1095, 46] on span "[GEOGRAPHIC_DATA], [GEOGRAPHIC_DATA] + 1" at bounding box center [1009, 31] width 357 height 39
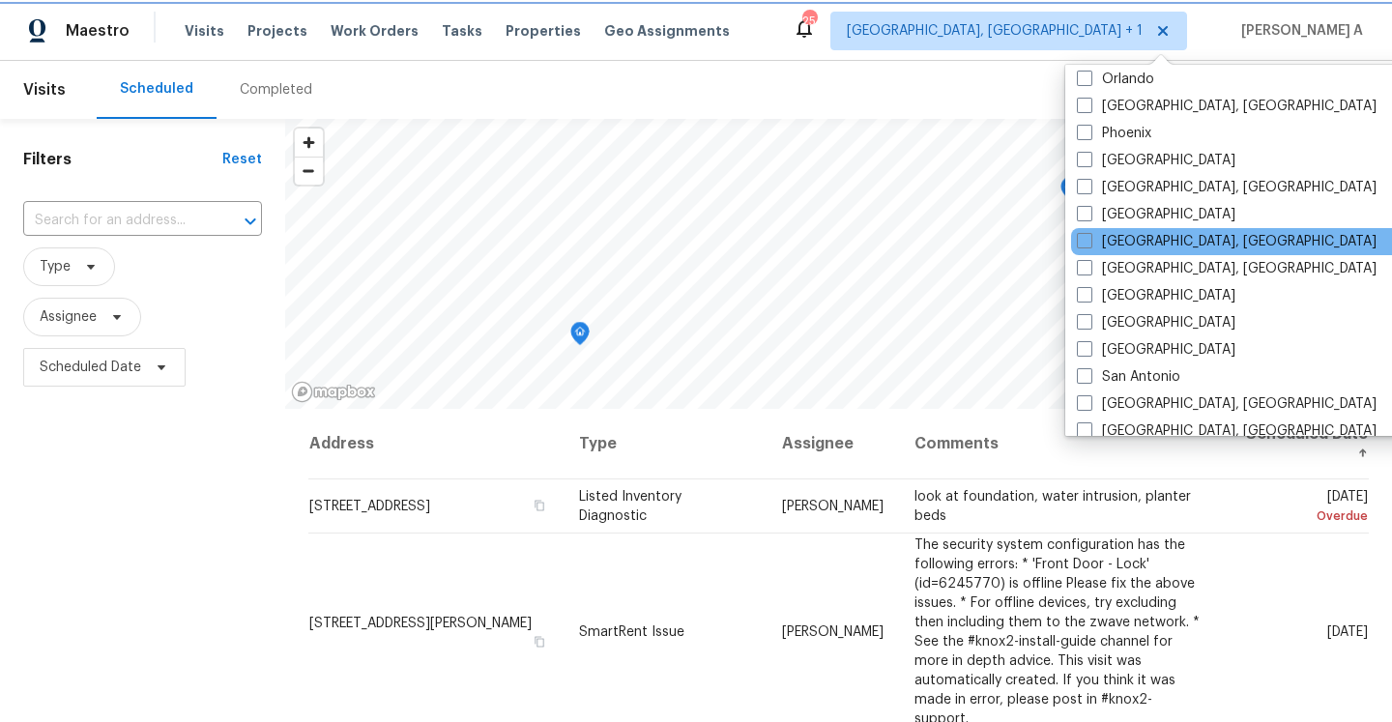
scroll to position [1125, 0]
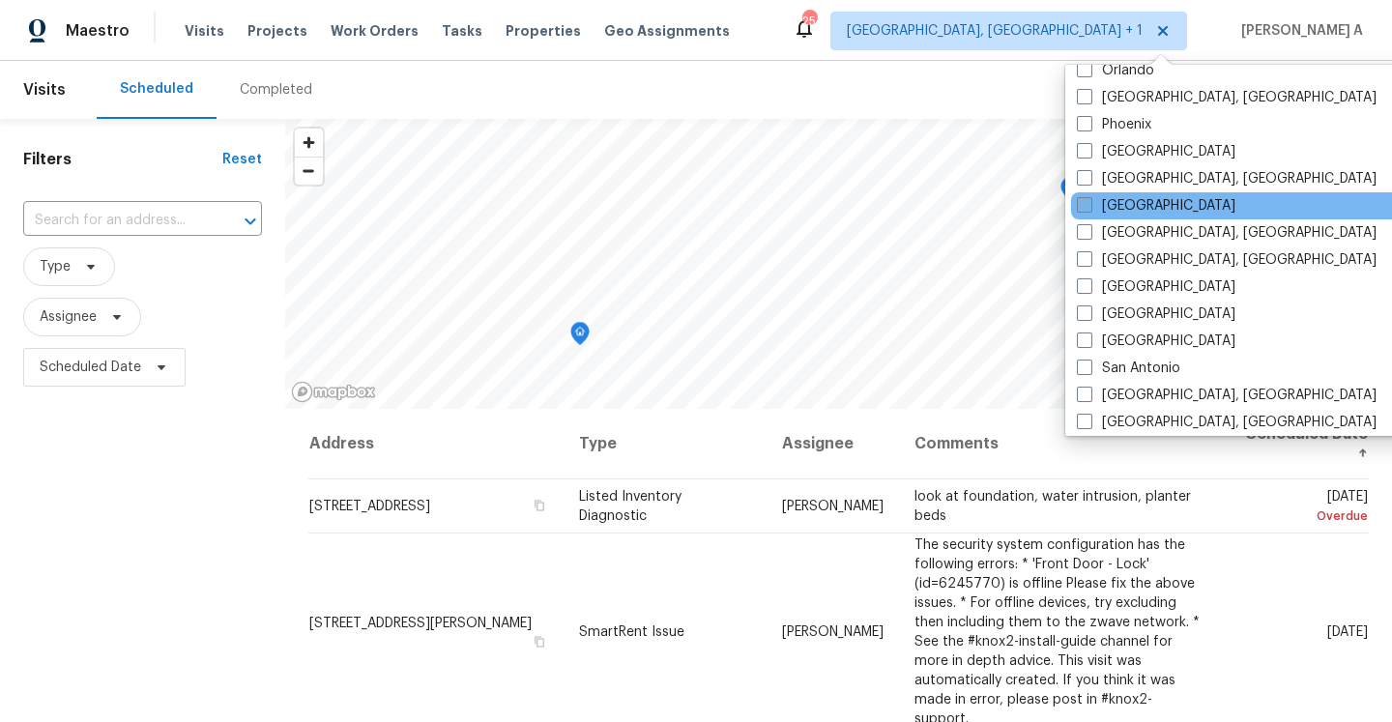
click at [1125, 206] on label "[GEOGRAPHIC_DATA]" at bounding box center [1156, 205] width 159 height 19
click at [1090, 206] on input "[GEOGRAPHIC_DATA]" at bounding box center [1083, 202] width 13 height 13
checkbox input "true"
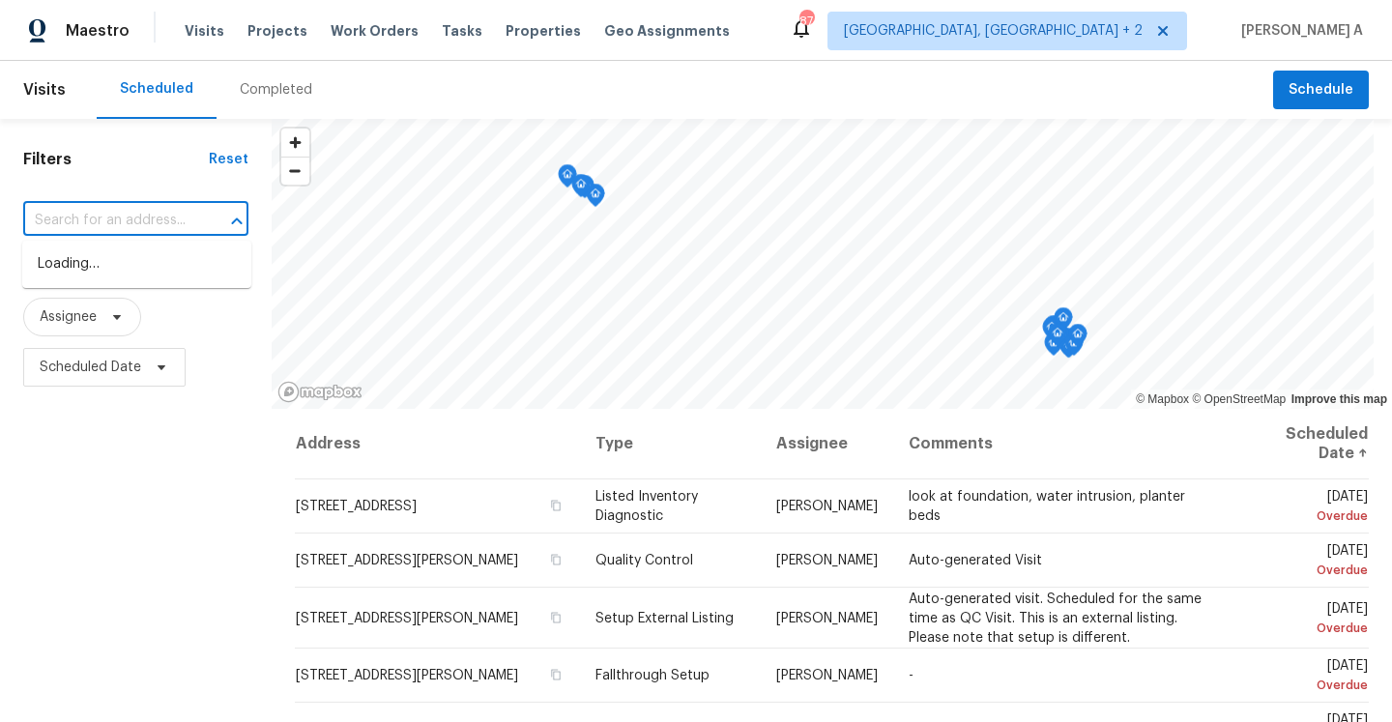
click at [188, 224] on input "text" at bounding box center [108, 221] width 171 height 30
paste input "[STREET_ADDRESS][PERSON_NAME]"
type input "[STREET_ADDRESS][PERSON_NAME]"
click at [184, 278] on li "[STREET_ADDRESS][PERSON_NAME]" at bounding box center [136, 274] width 229 height 52
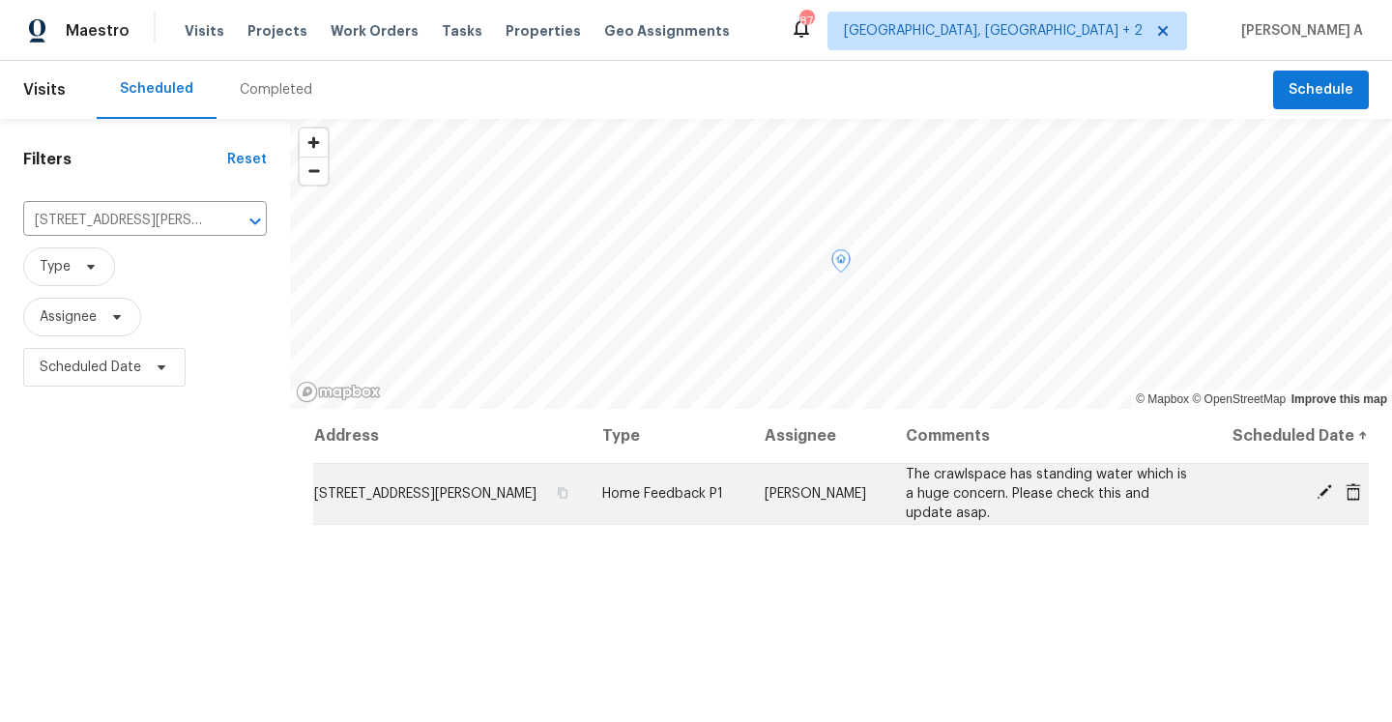
click at [1354, 492] on icon at bounding box center [1353, 491] width 17 height 17
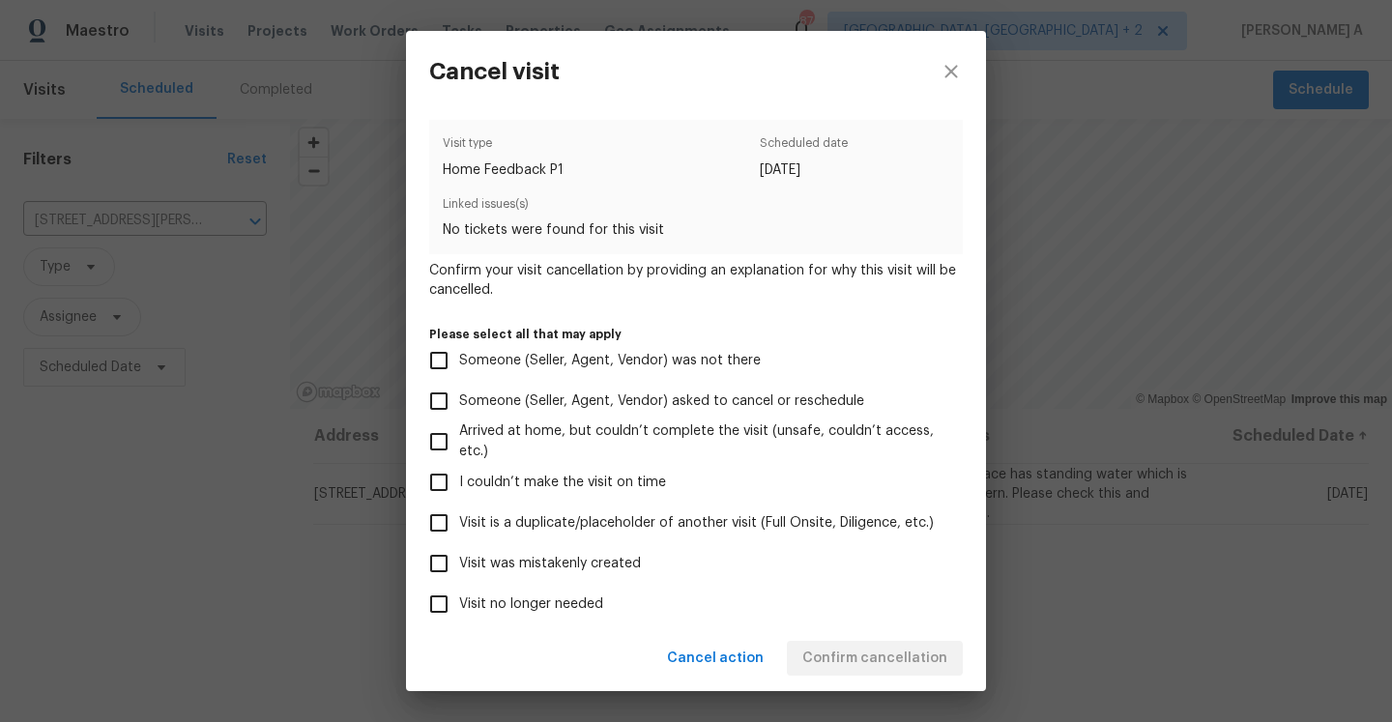
click at [597, 613] on span "Visit no longer needed" at bounding box center [531, 605] width 144 height 20
click at [459, 613] on input "Visit no longer needed" at bounding box center [439, 604] width 41 height 41
checkbox input "true"
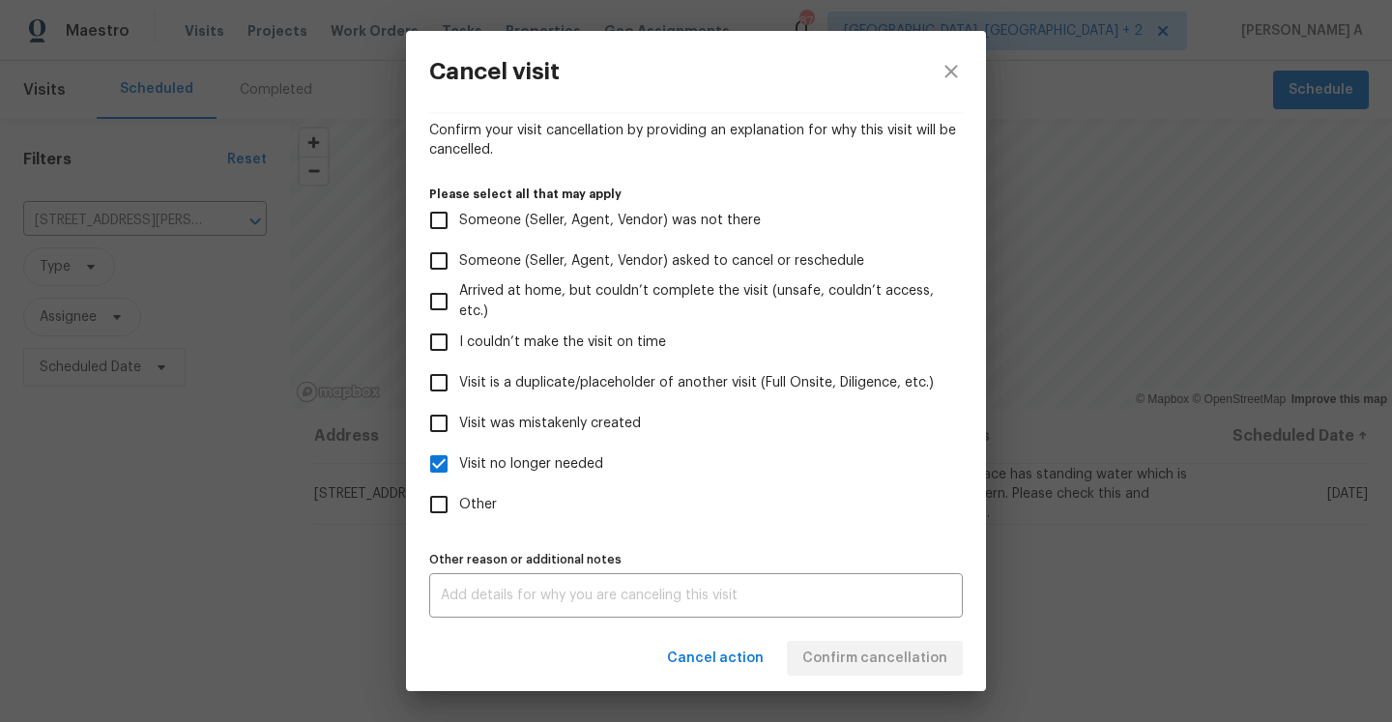
click at [471, 508] on span "Other" at bounding box center [478, 505] width 38 height 20
click at [459, 508] on input "Other" at bounding box center [439, 504] width 41 height 41
checkbox input "true"
click at [549, 594] on textarea at bounding box center [696, 596] width 511 height 14
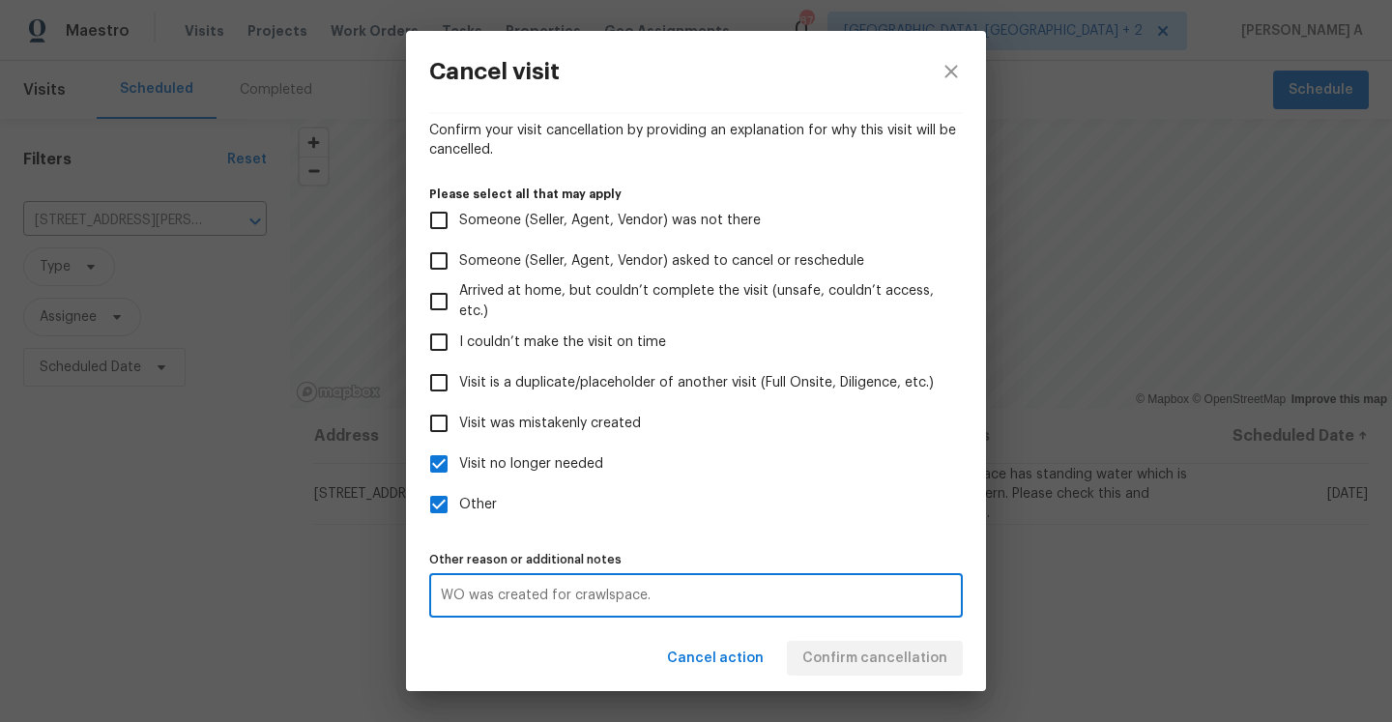
type textarea "WO was created for crawlspace."
click at [566, 477] on label "Visit no longer needed" at bounding box center [683, 464] width 529 height 41
click at [459, 477] on input "Visit no longer needed" at bounding box center [439, 464] width 41 height 41
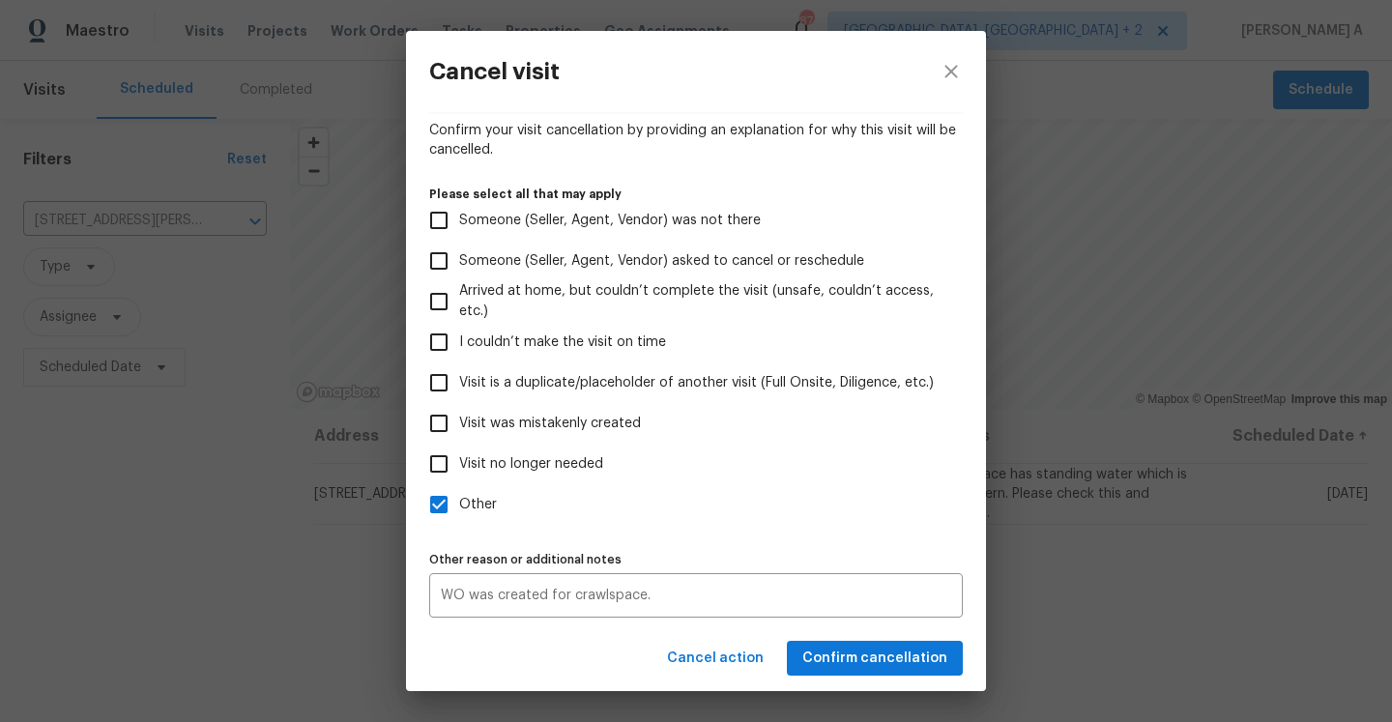
click at [566, 477] on label "Visit no longer needed" at bounding box center [683, 464] width 529 height 41
click at [459, 477] on input "Visit no longer needed" at bounding box center [439, 464] width 41 height 41
checkbox input "true"
click at [913, 659] on span "Confirm cancellation" at bounding box center [875, 659] width 145 height 24
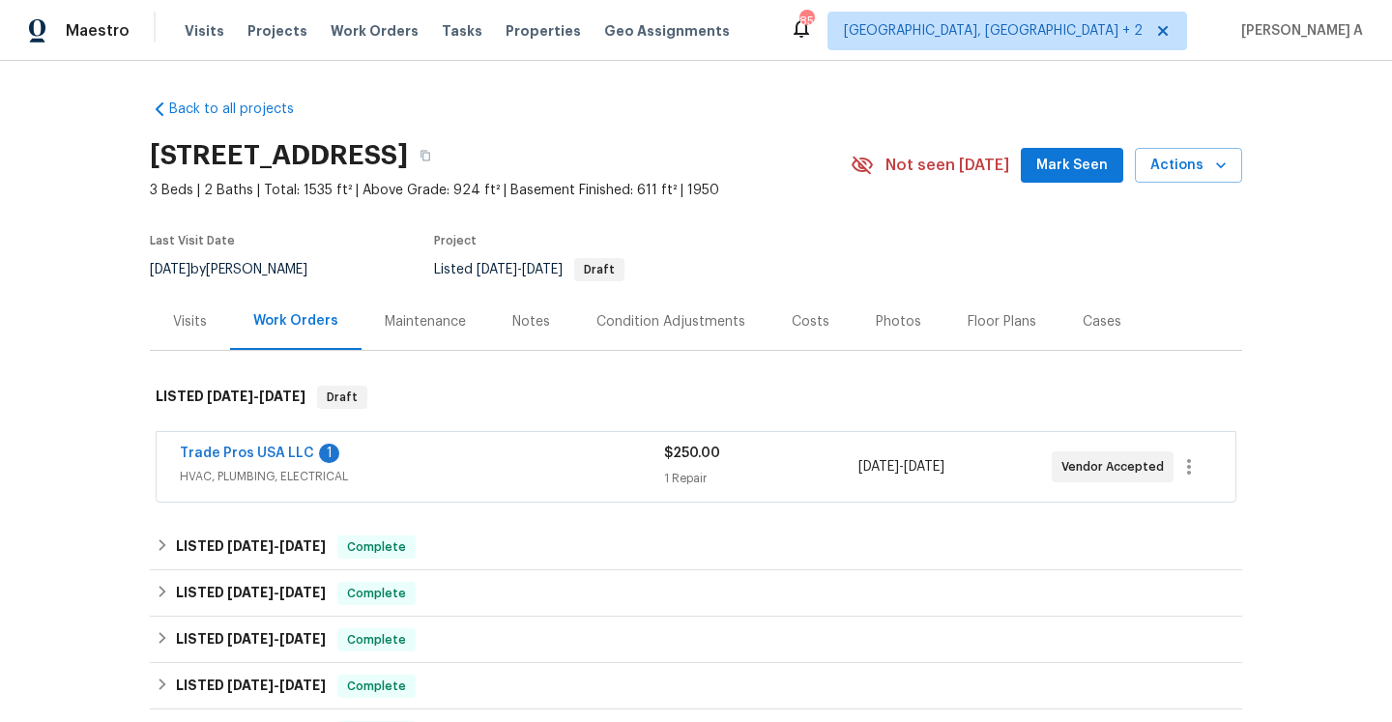
click at [491, 456] on div "Trade Pros USA LLC 1" at bounding box center [422, 455] width 484 height 23
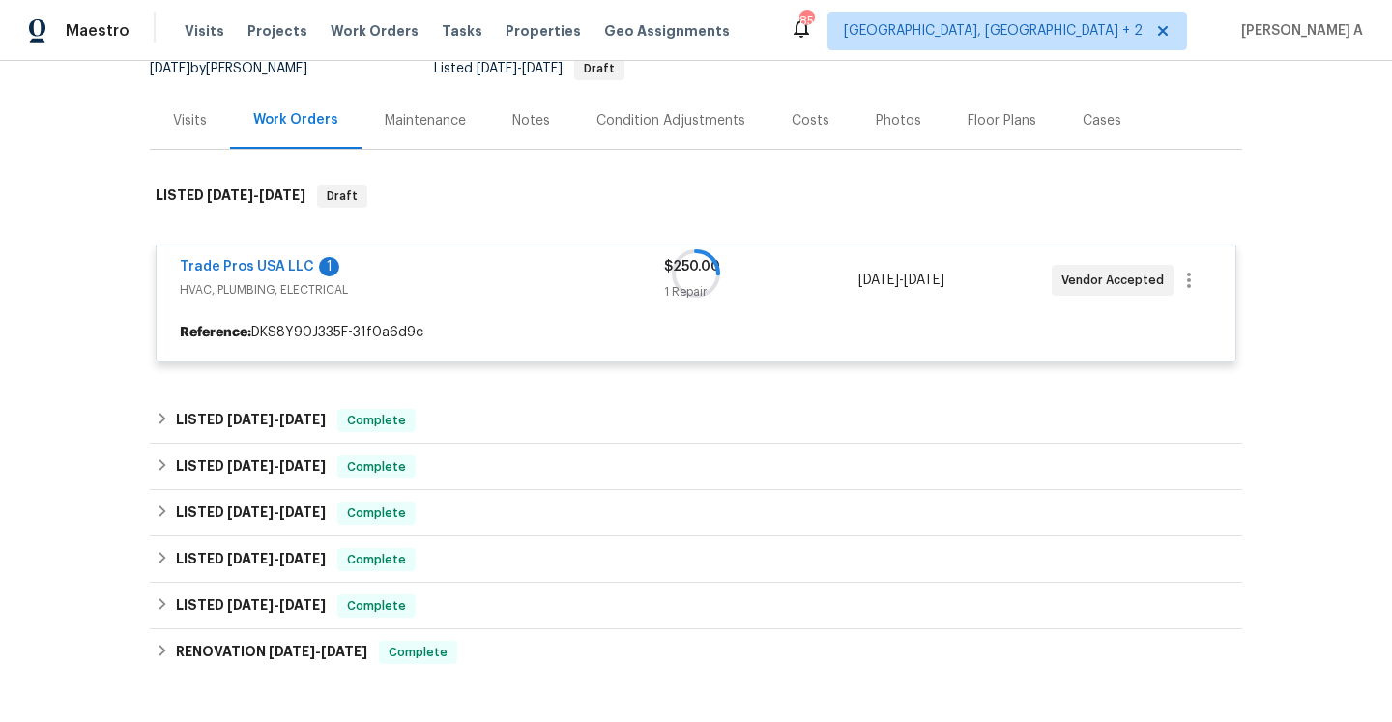
scroll to position [234, 0]
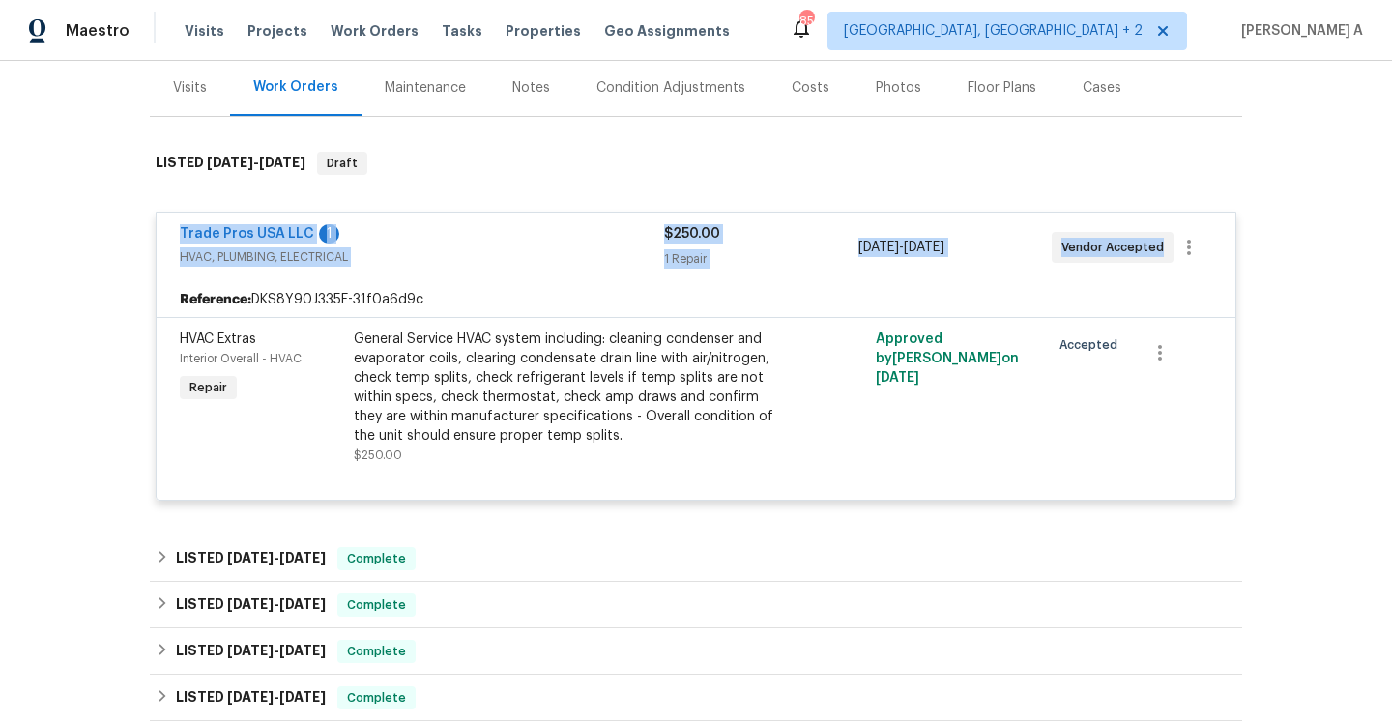
drag, startPoint x: 174, startPoint y: 234, endPoint x: 1162, endPoint y: 248, distance: 988.3
click at [1162, 248] on div "Trade Pros USA LLC 1 HVAC, PLUMBING, ELECTRICAL $250.00 1 Repair 8/21/2025 - 8/…" at bounding box center [696, 248] width 1079 height 70
copy div "Trade Pros USA LLC 1 HVAC, PLUMBING, ELECTRICAL $250.00 1 Repair 8/21/2025 - 8/…"
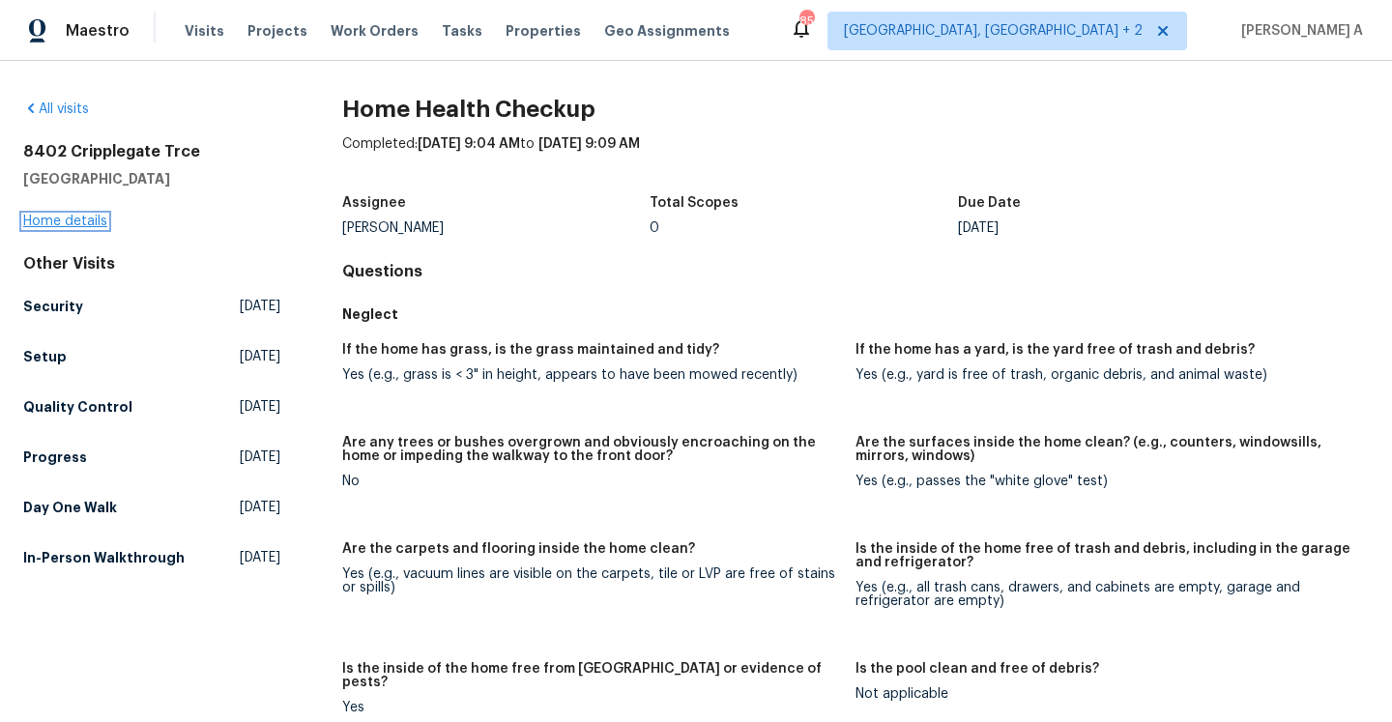
click at [97, 217] on link "Home details" at bounding box center [65, 222] width 84 height 14
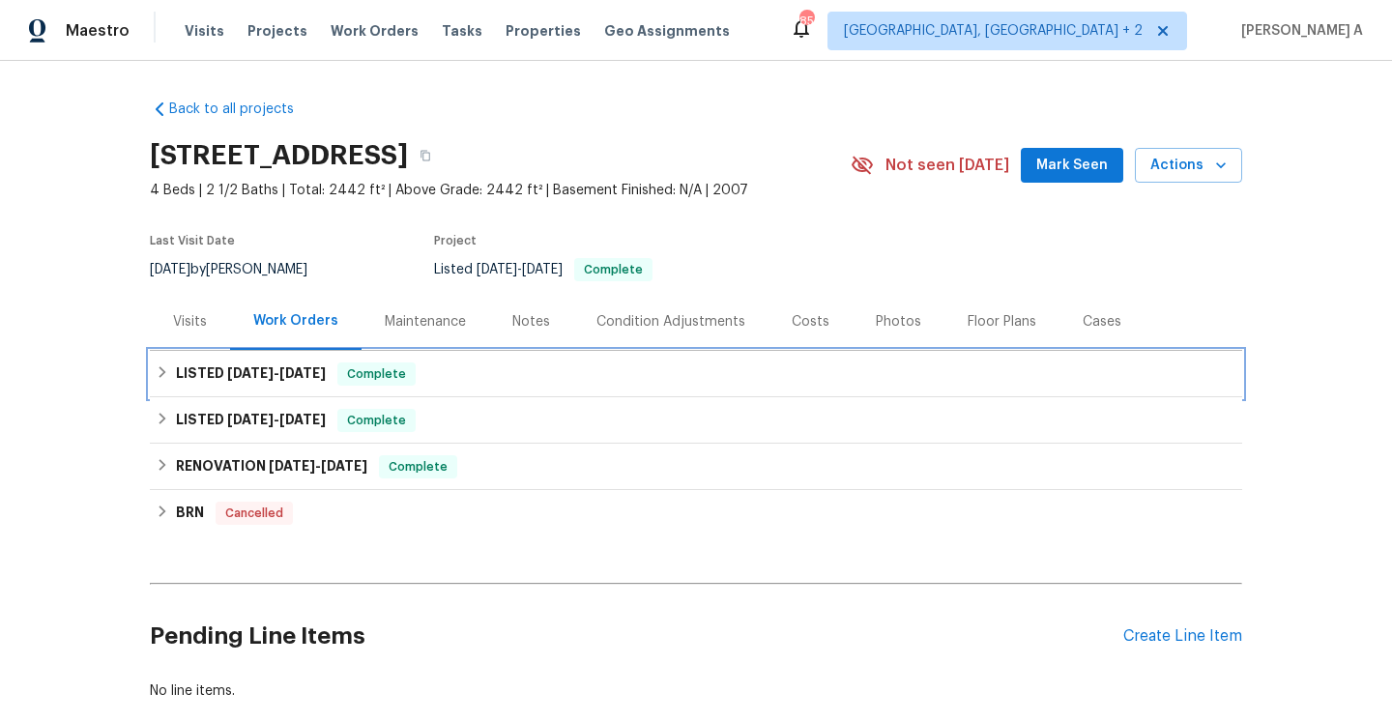
click at [477, 387] on div "LISTED [DATE] - [DATE] Complete" at bounding box center [696, 374] width 1093 height 46
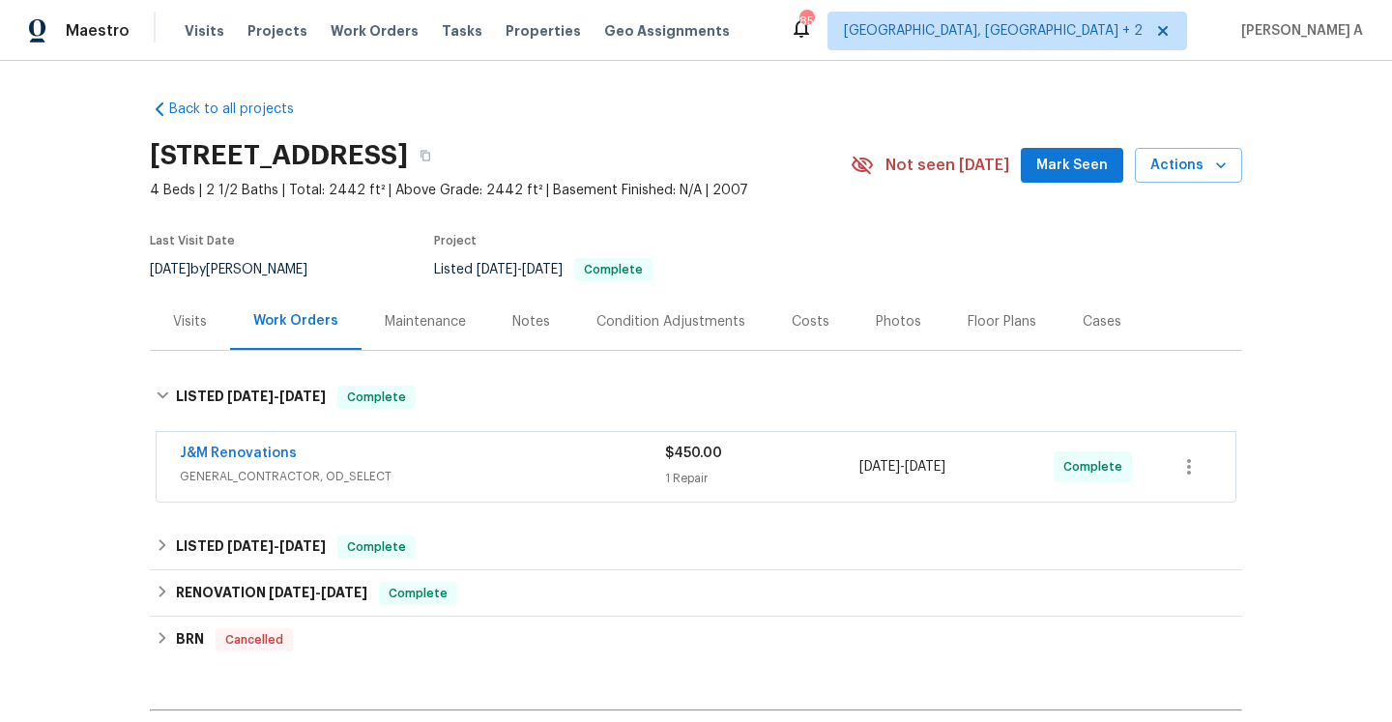
click at [201, 328] on div "Visits" at bounding box center [190, 321] width 34 height 19
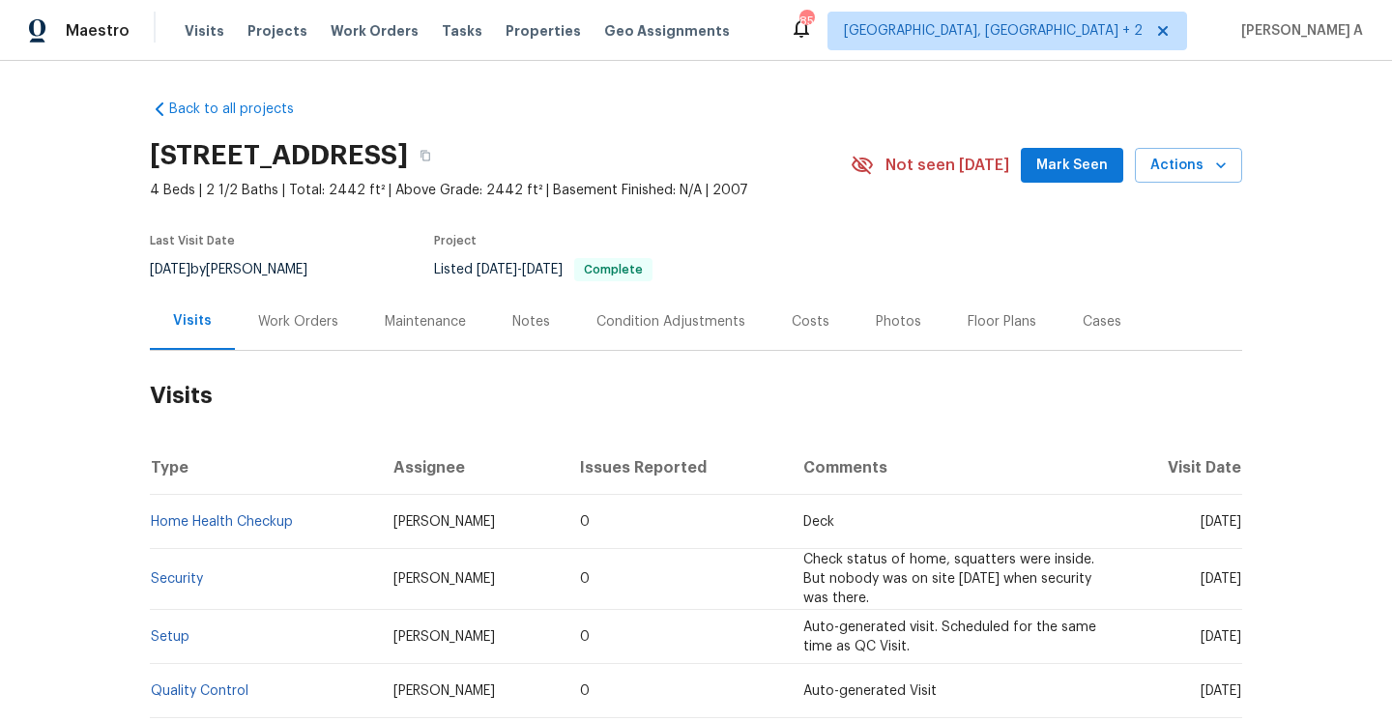
click at [286, 529] on td "Home Health Checkup" at bounding box center [264, 522] width 228 height 54
click at [280, 525] on link "Home Health Checkup" at bounding box center [222, 522] width 142 height 14
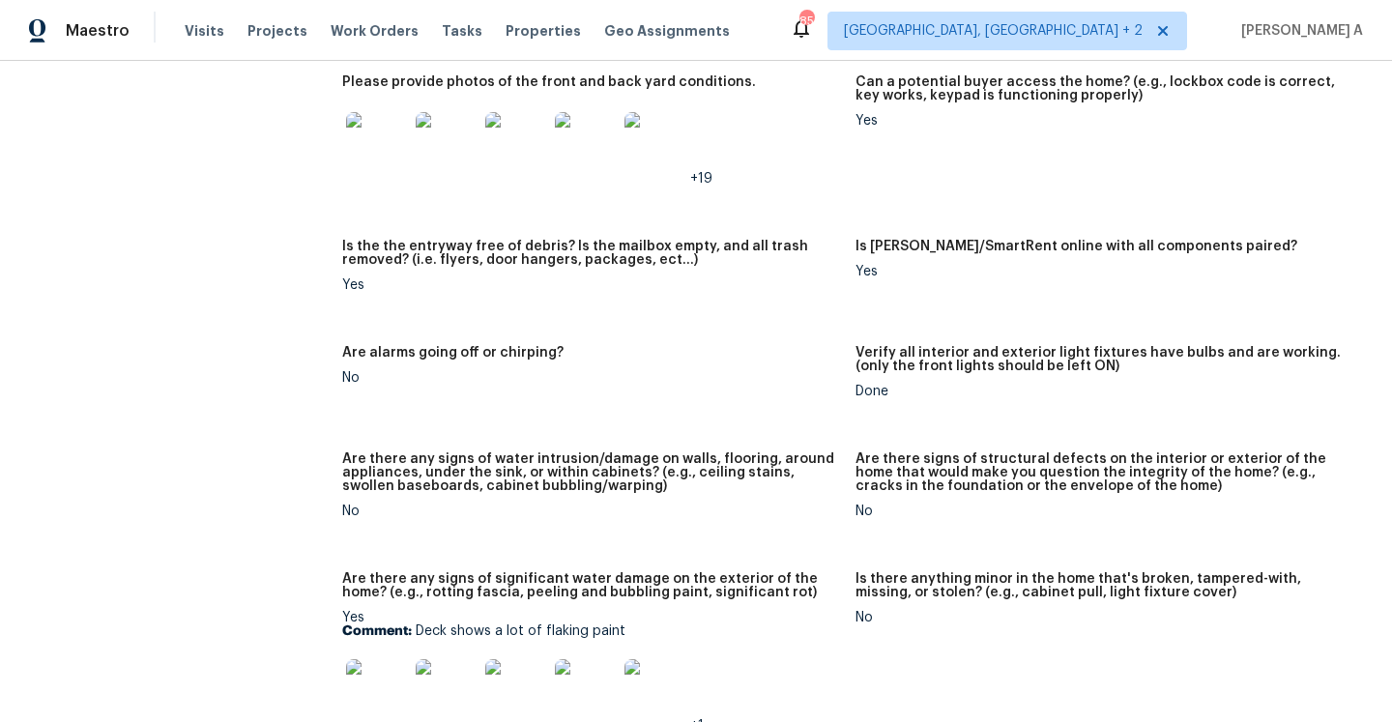
scroll to position [993, 0]
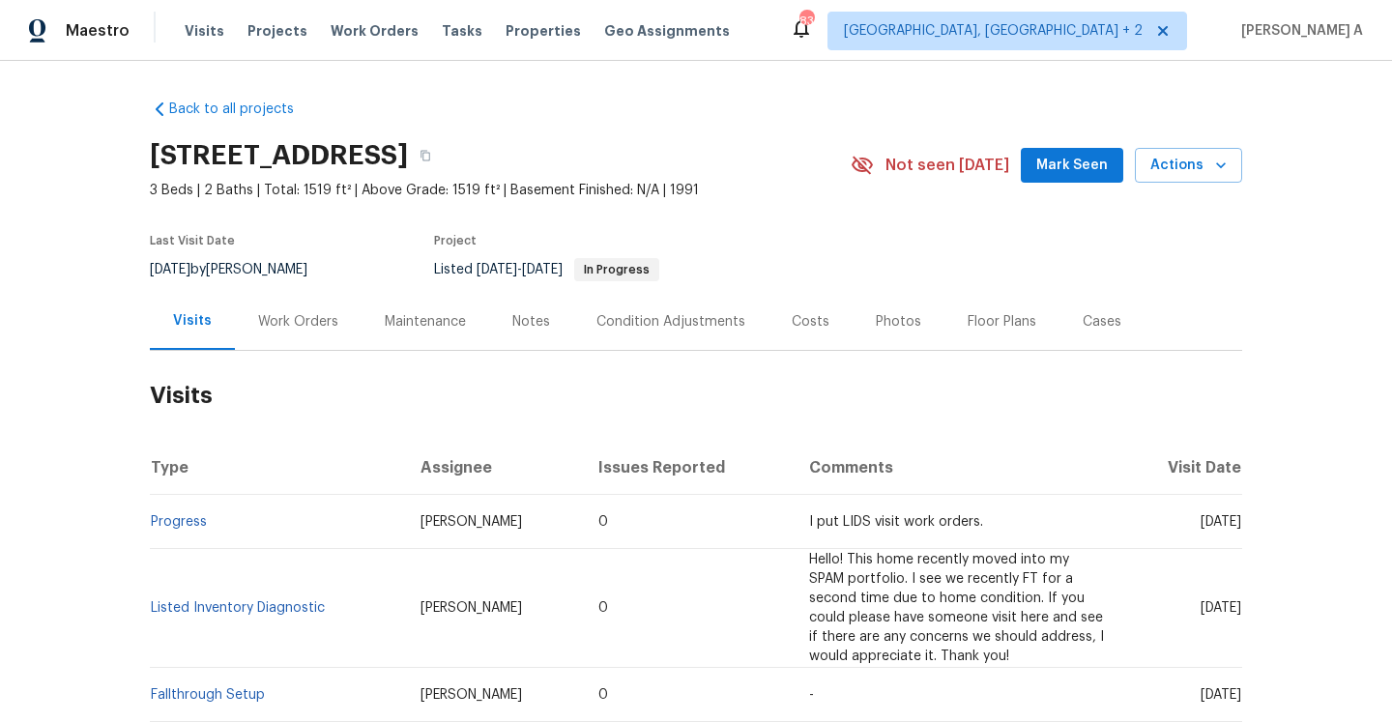
click at [298, 319] on div "Work Orders" at bounding box center [298, 321] width 80 height 19
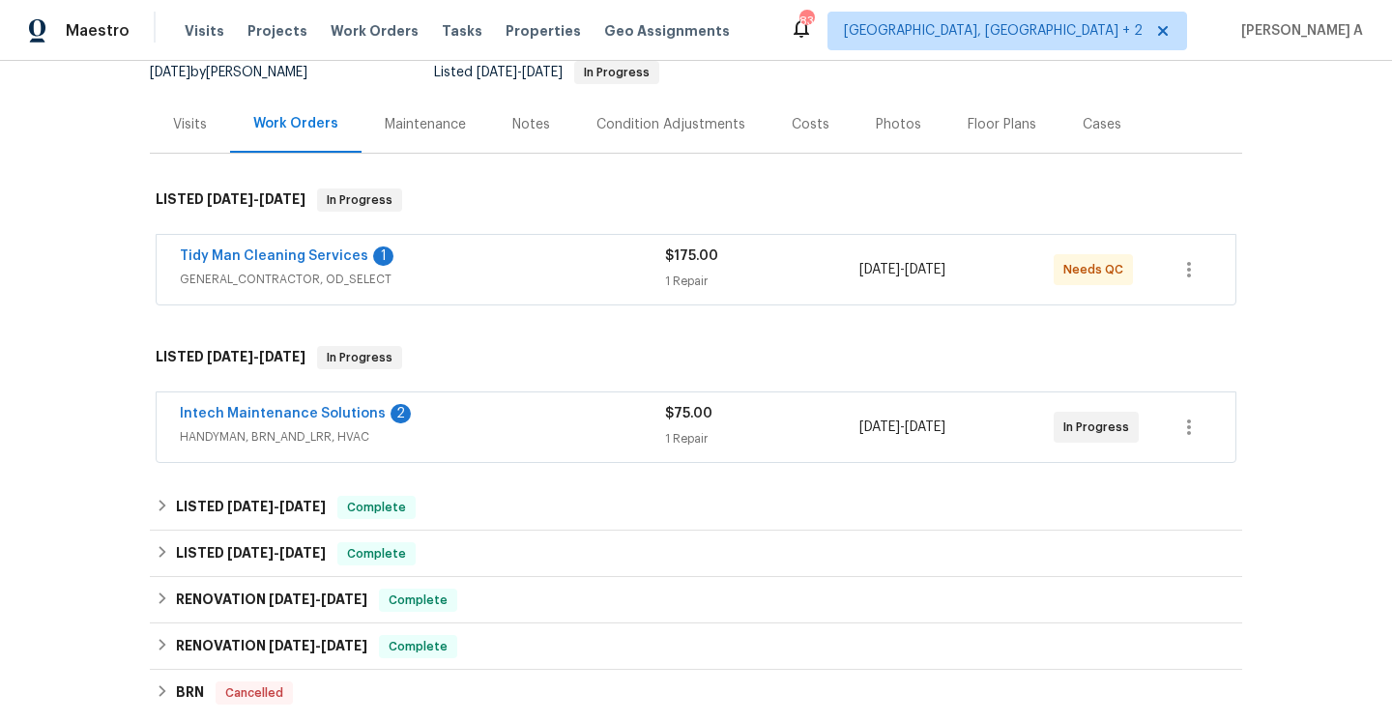
click at [492, 440] on span "HANDYMAN, BRN_AND_LRR, HVAC" at bounding box center [422, 436] width 485 height 19
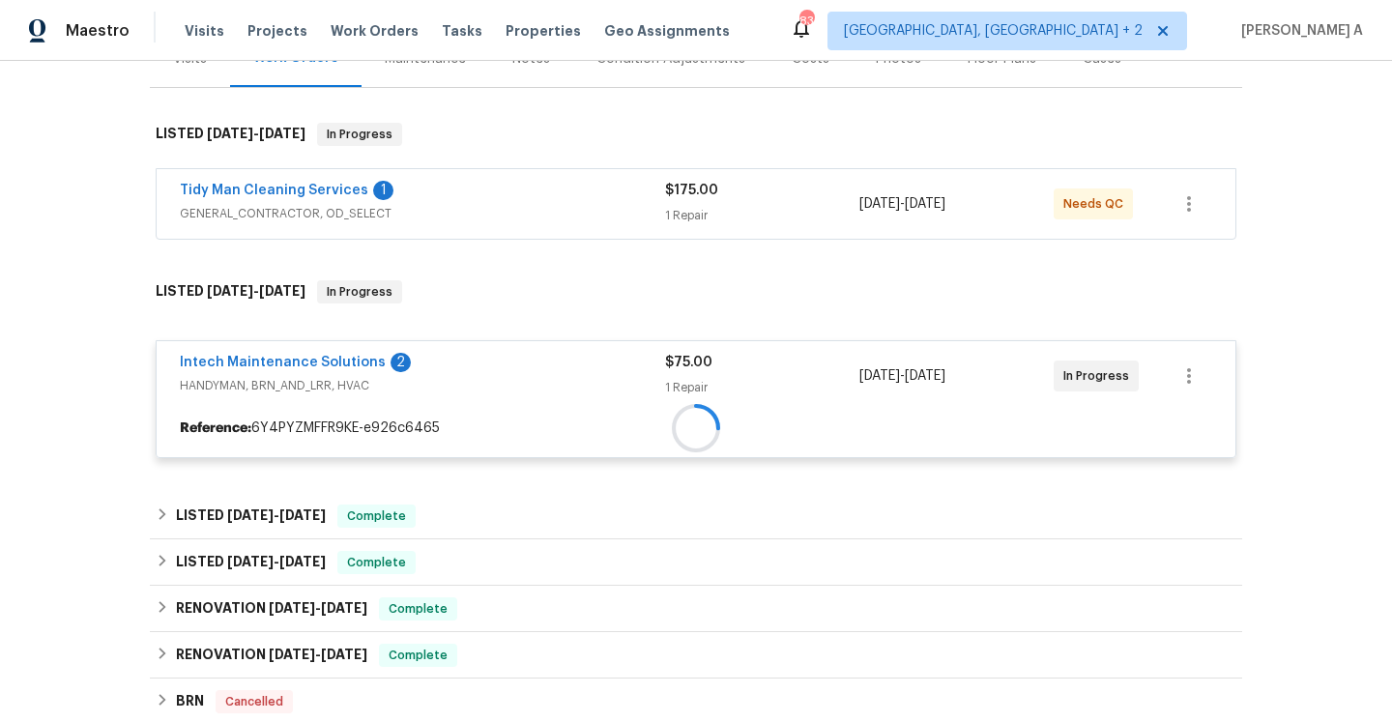
scroll to position [338, 0]
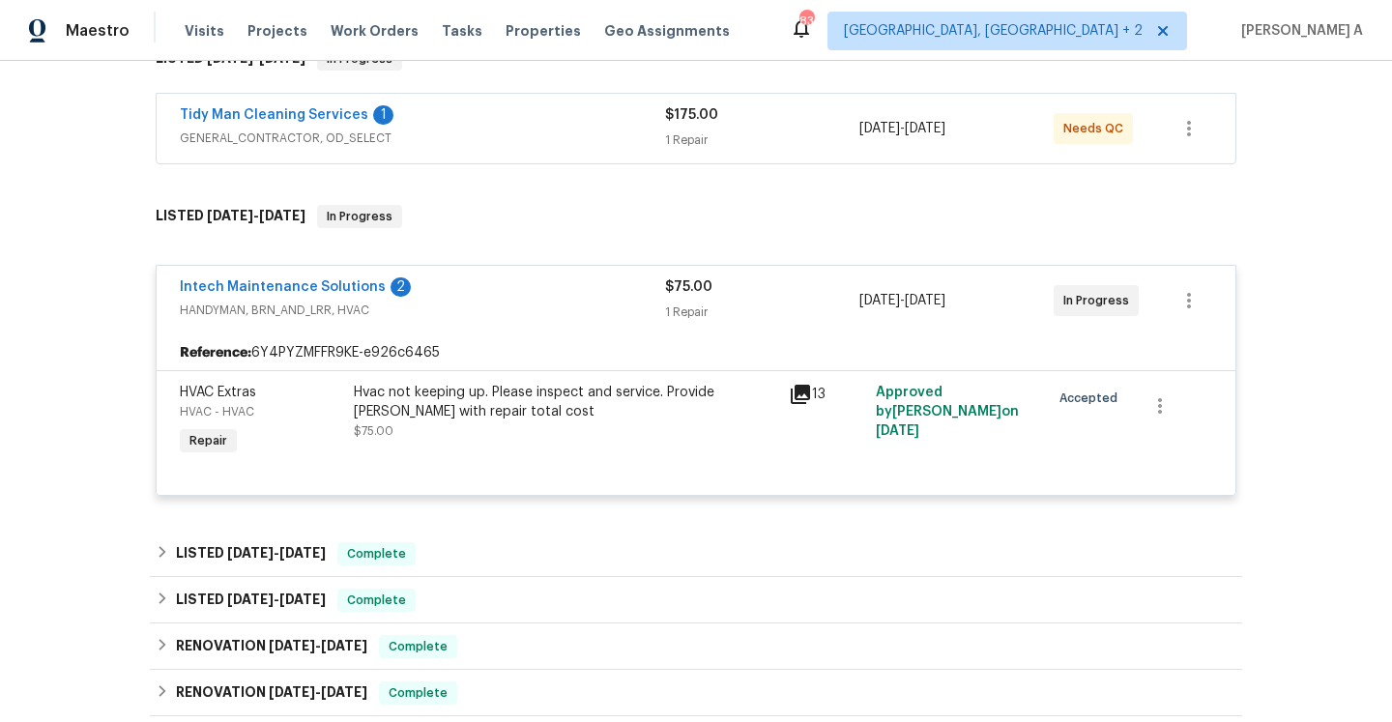
click at [449, 304] on span "HANDYMAN, BRN_AND_LRR, HVAC" at bounding box center [422, 310] width 485 height 19
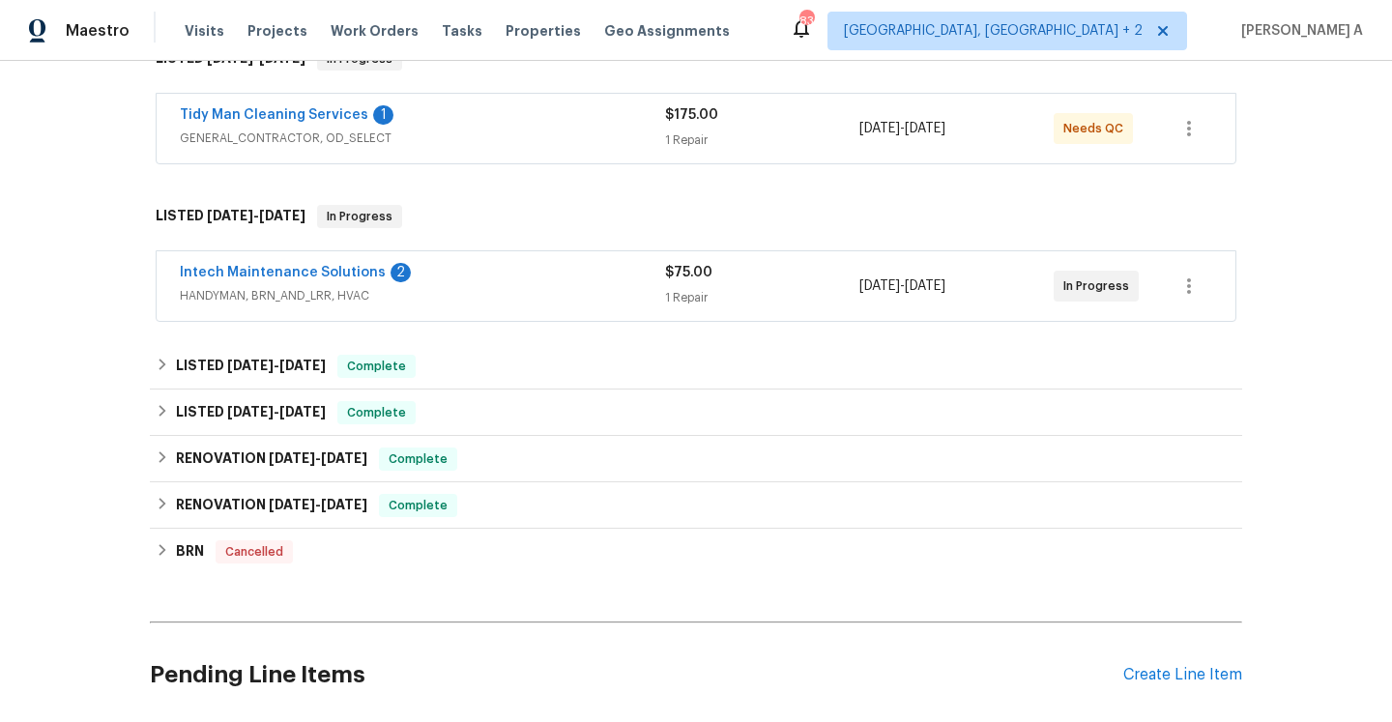
click at [482, 130] on span "GENERAL_CONTRACTOR, OD_SELECT" at bounding box center [422, 138] width 485 height 19
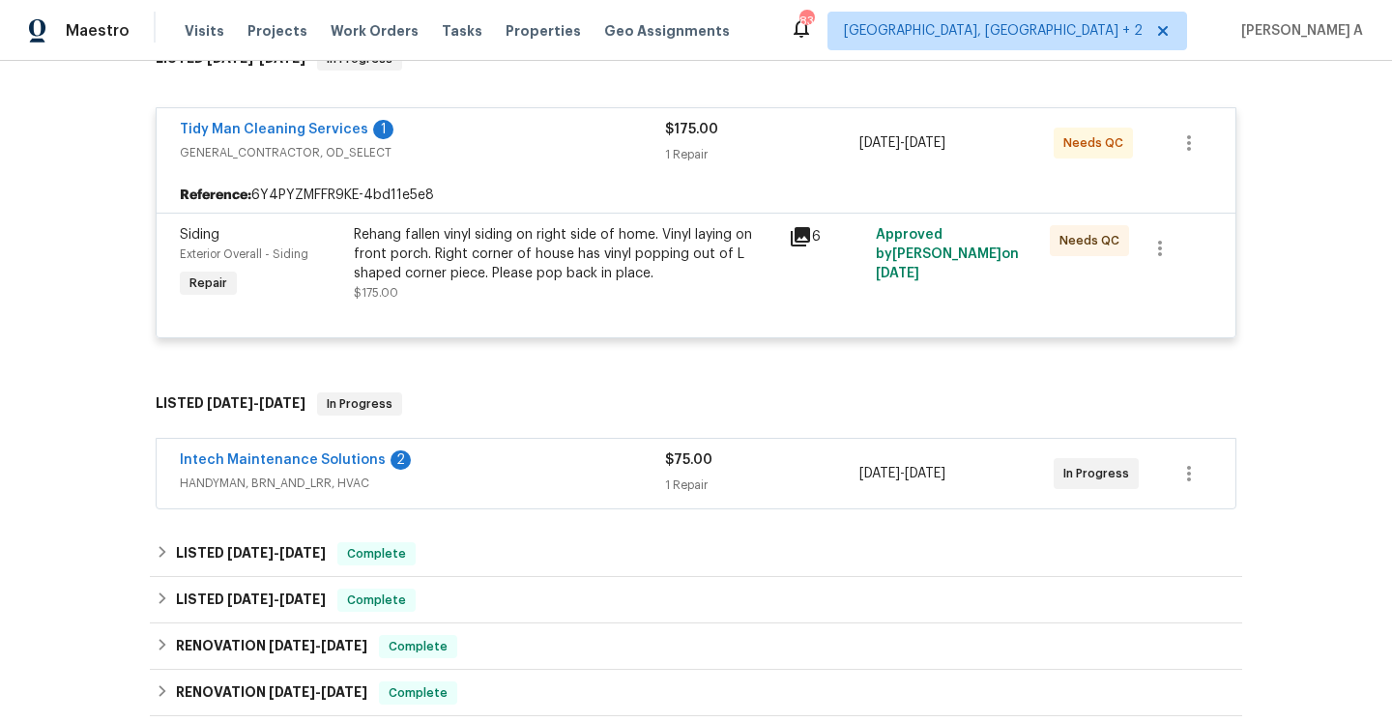
click at [490, 154] on span "GENERAL_CONTRACTOR, OD_SELECT" at bounding box center [422, 152] width 485 height 19
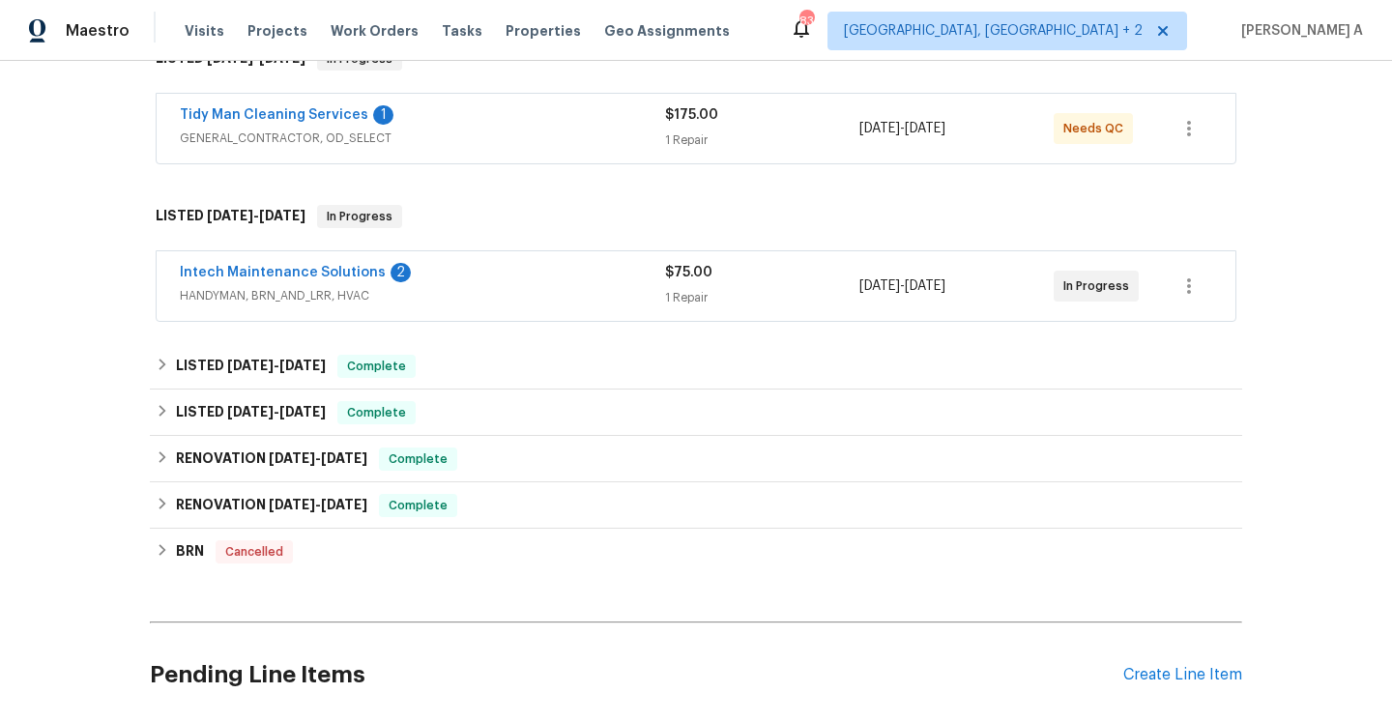
click at [508, 125] on div "Tidy Man Cleaning Services 1" at bounding box center [422, 116] width 485 height 23
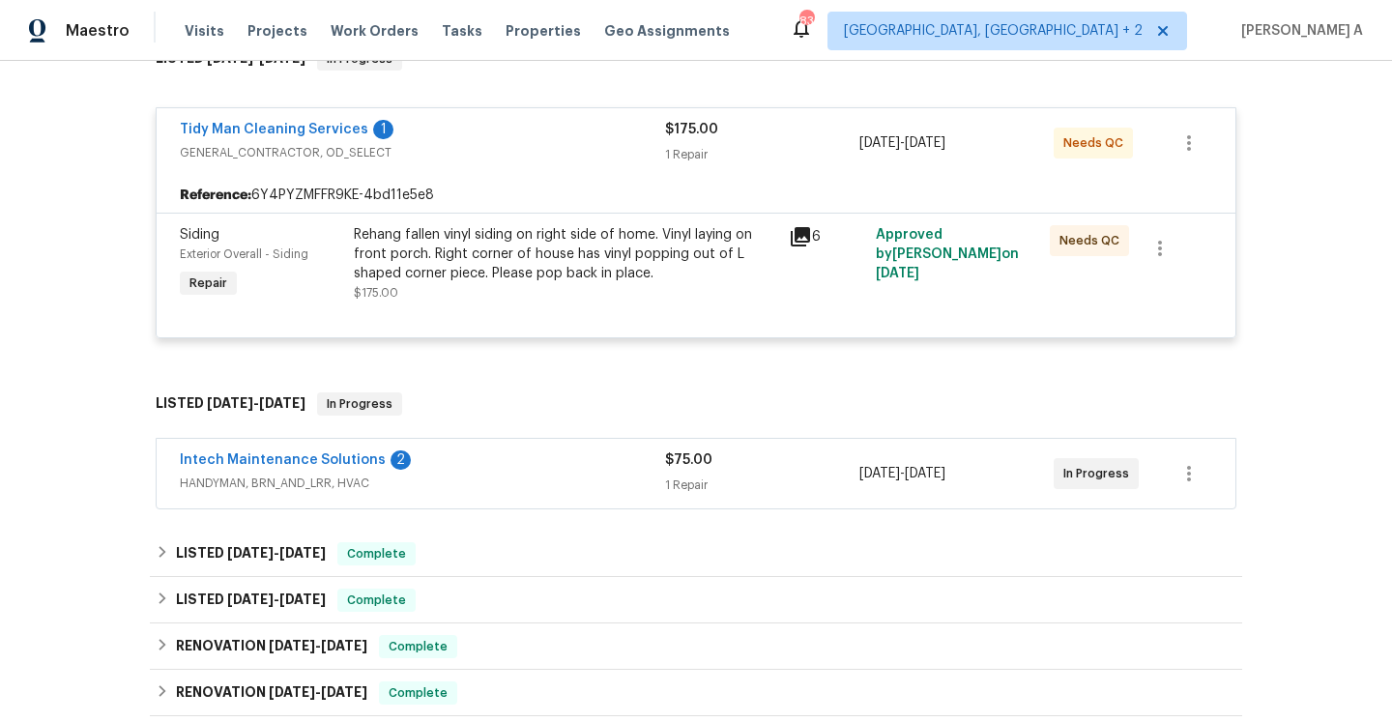
click at [508, 125] on div "Tidy Man Cleaning Services 1" at bounding box center [422, 131] width 485 height 23
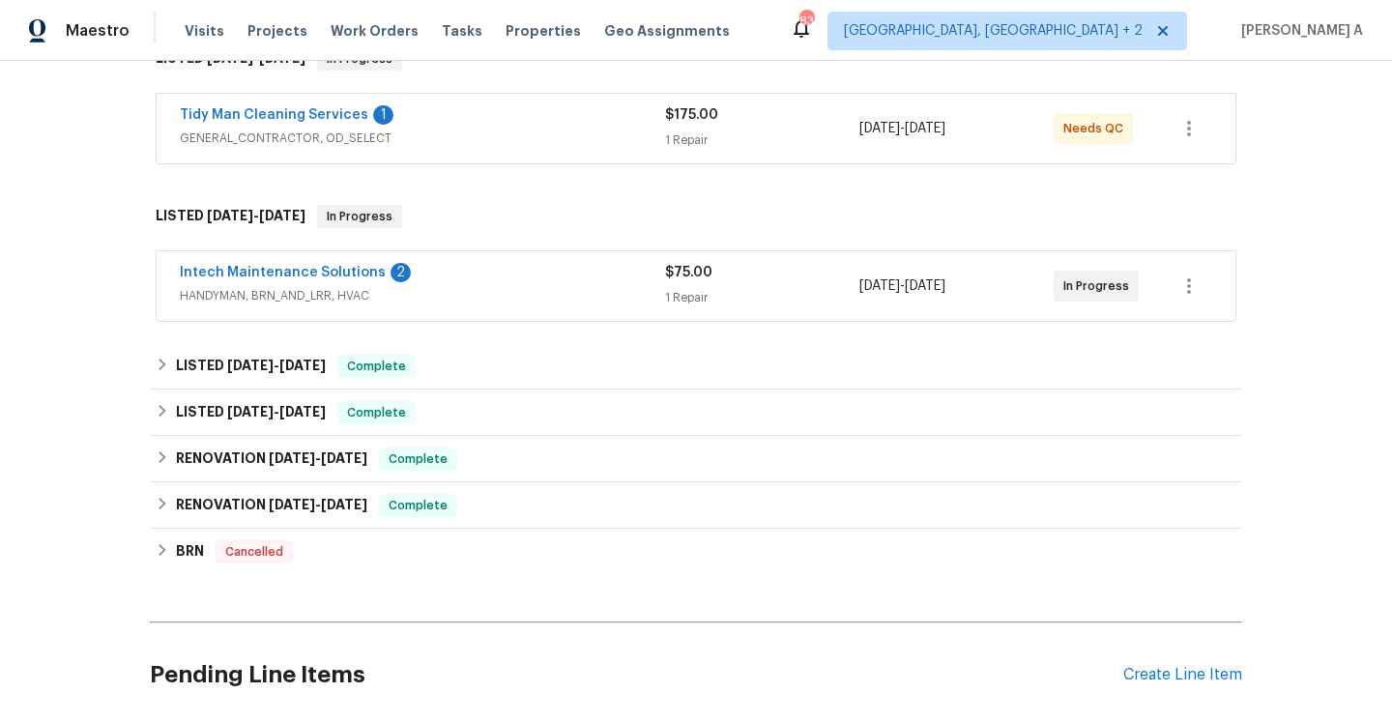
click at [487, 293] on span "HANDYMAN, BRN_AND_LRR, HVAC" at bounding box center [422, 295] width 485 height 19
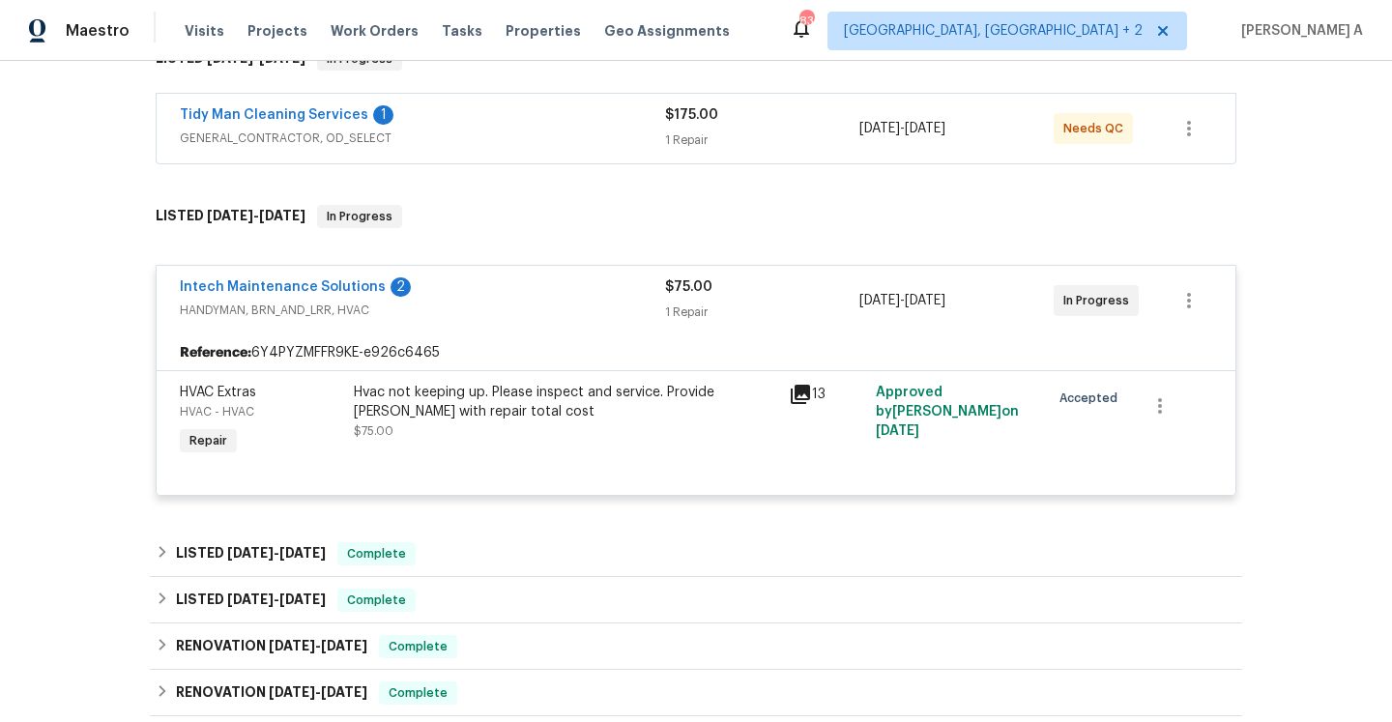
click at [488, 290] on div "Intech Maintenance Solutions 2" at bounding box center [422, 288] width 485 height 23
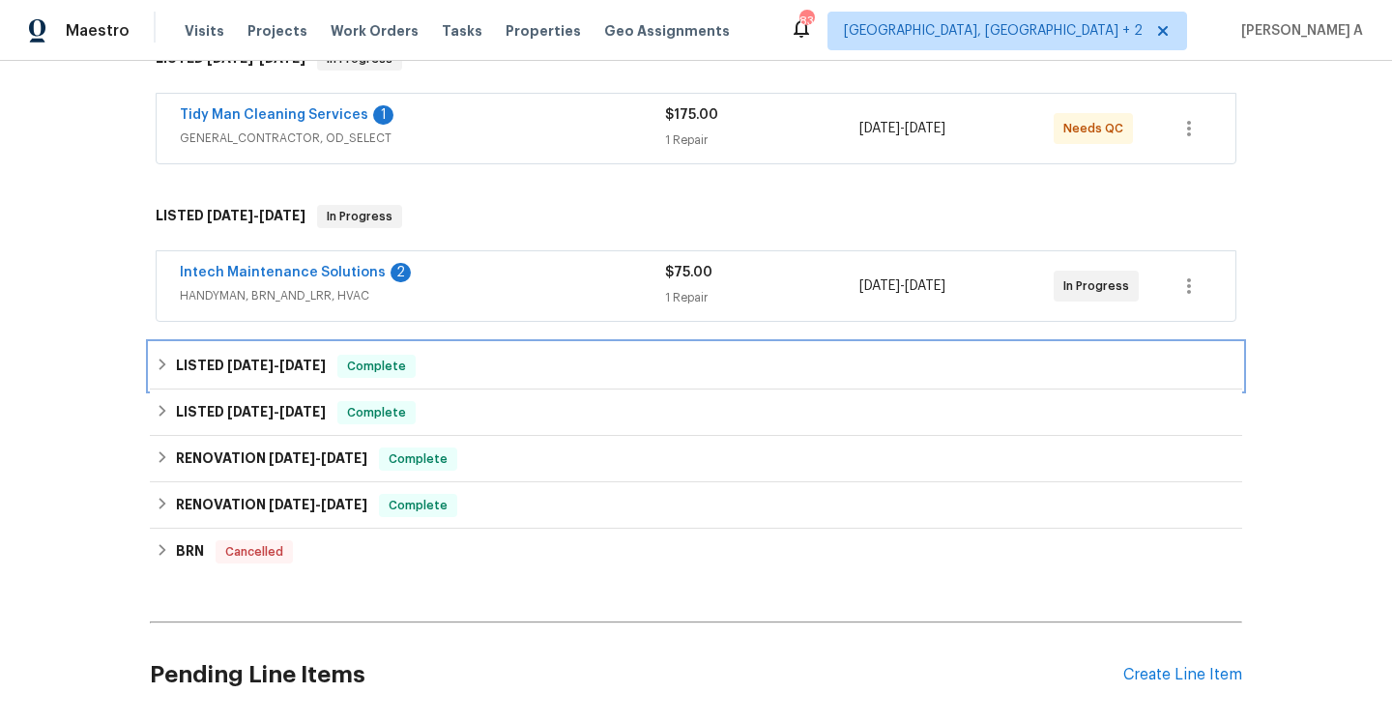
click at [475, 349] on div "LISTED 8/12/25 - 8/15/25 Complete" at bounding box center [696, 366] width 1093 height 46
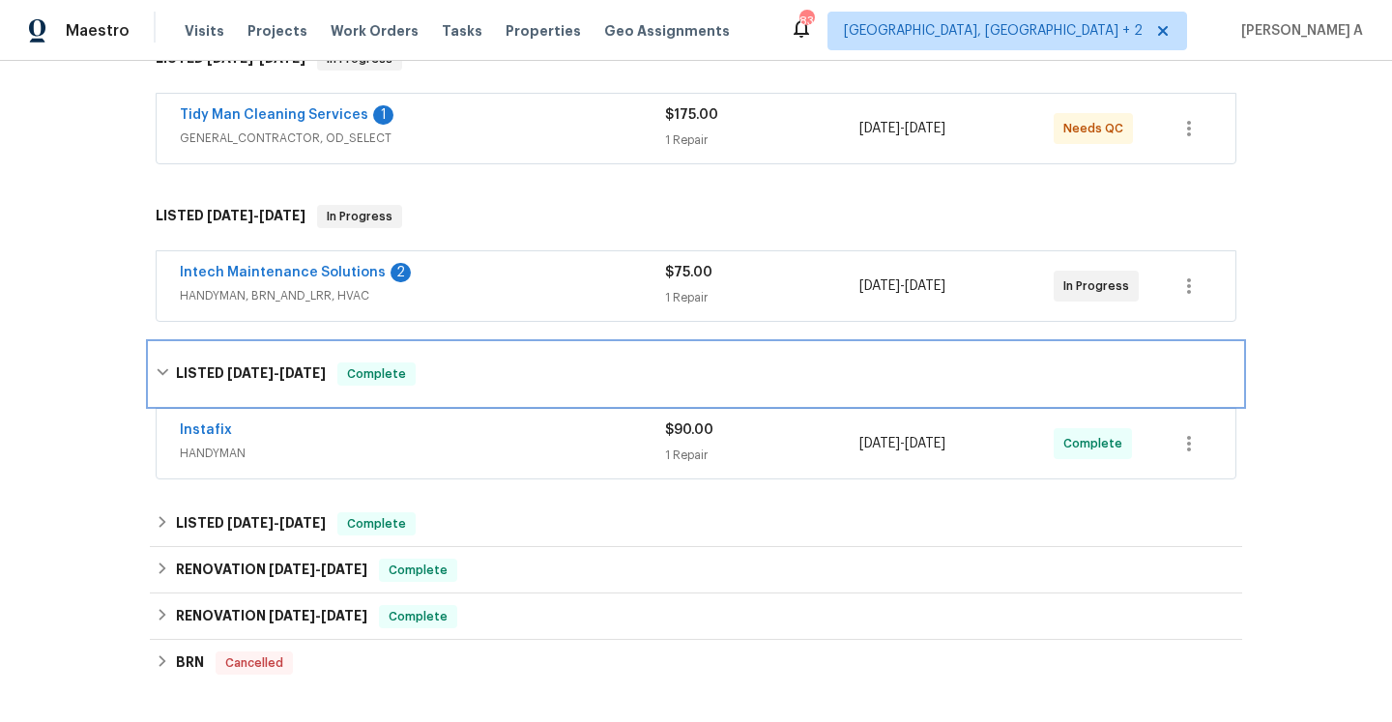
click at [475, 375] on div "LISTED 8/12/25 - 8/15/25 Complete" at bounding box center [696, 374] width 1081 height 23
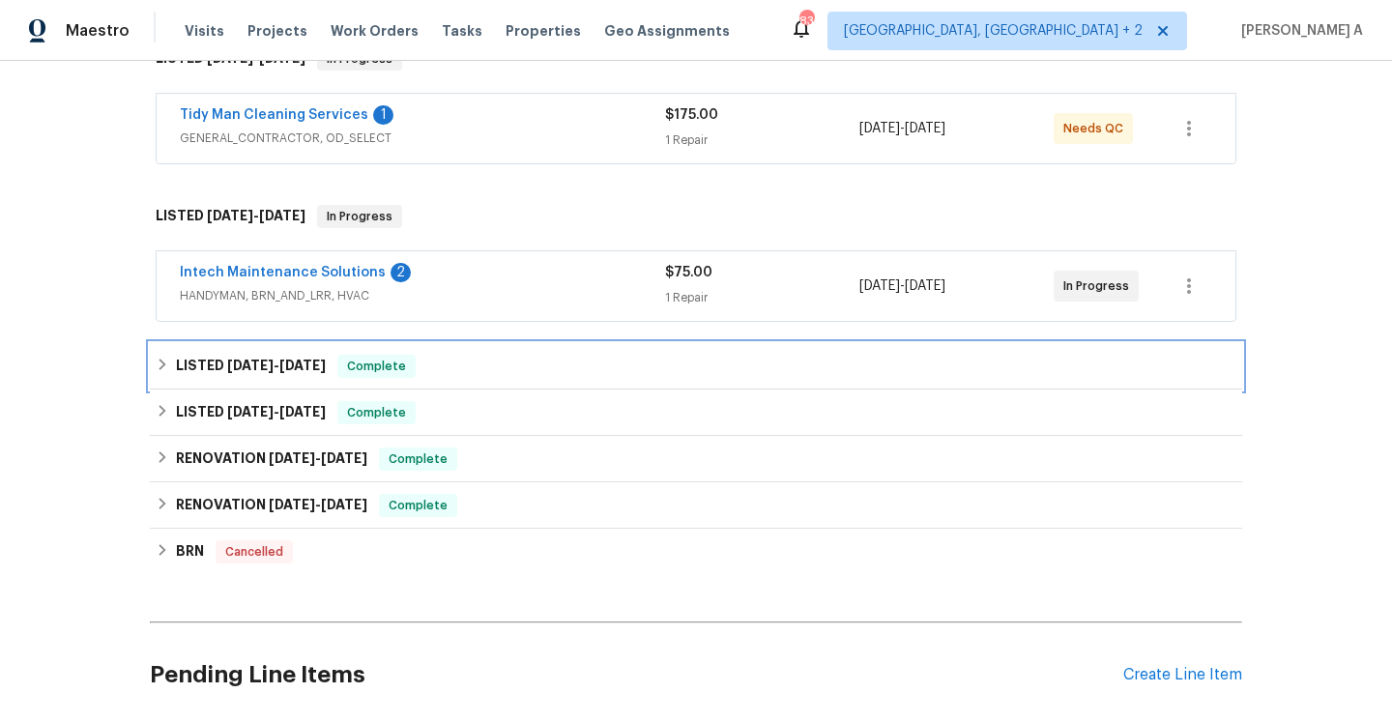
click at [475, 375] on div "LISTED 8/12/25 - 8/15/25 Complete" at bounding box center [696, 366] width 1081 height 23
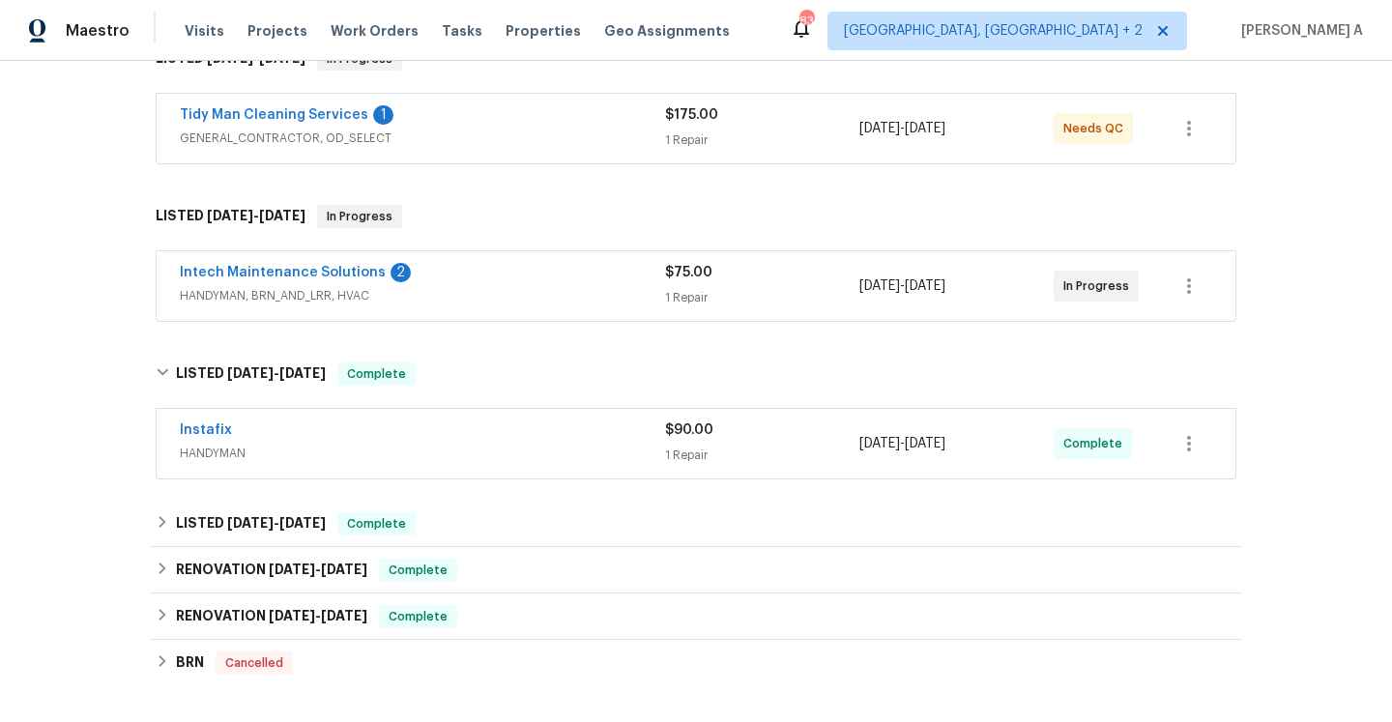
click at [502, 434] on div "Instafix" at bounding box center [422, 432] width 485 height 23
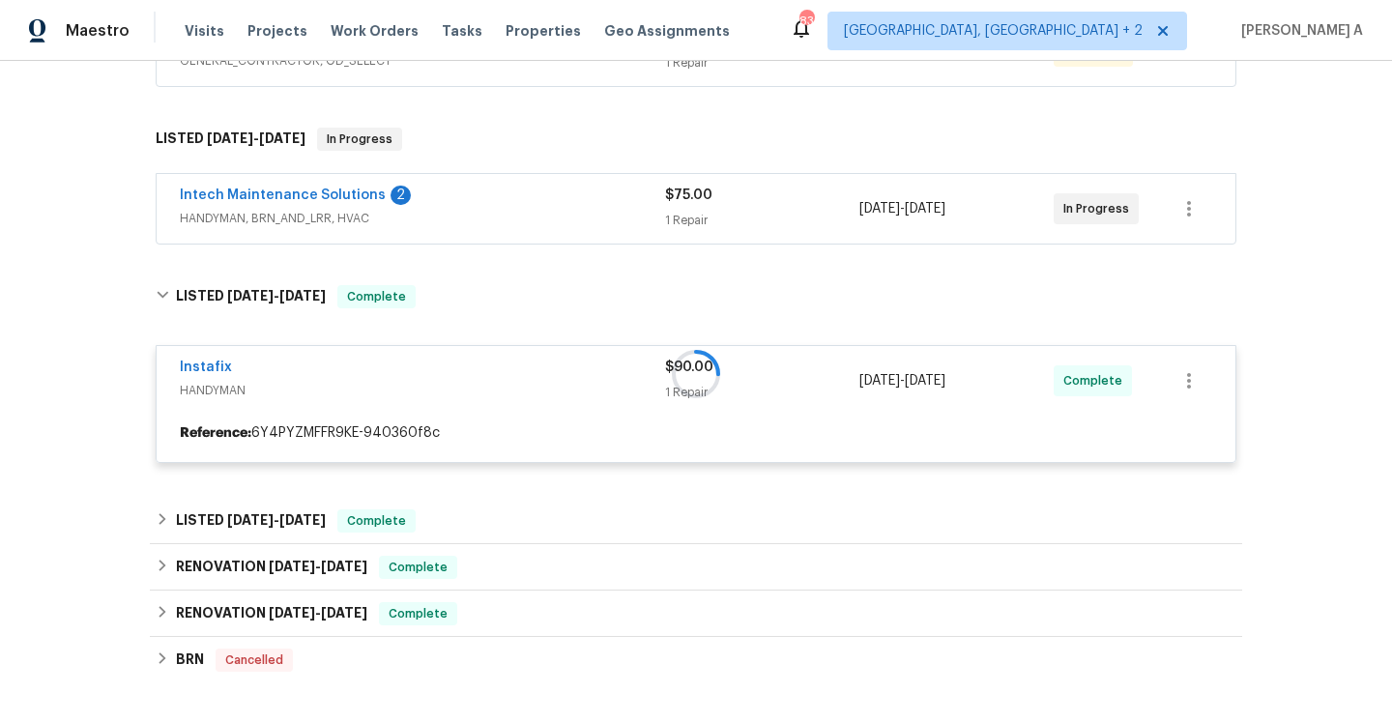
scroll to position [470, 0]
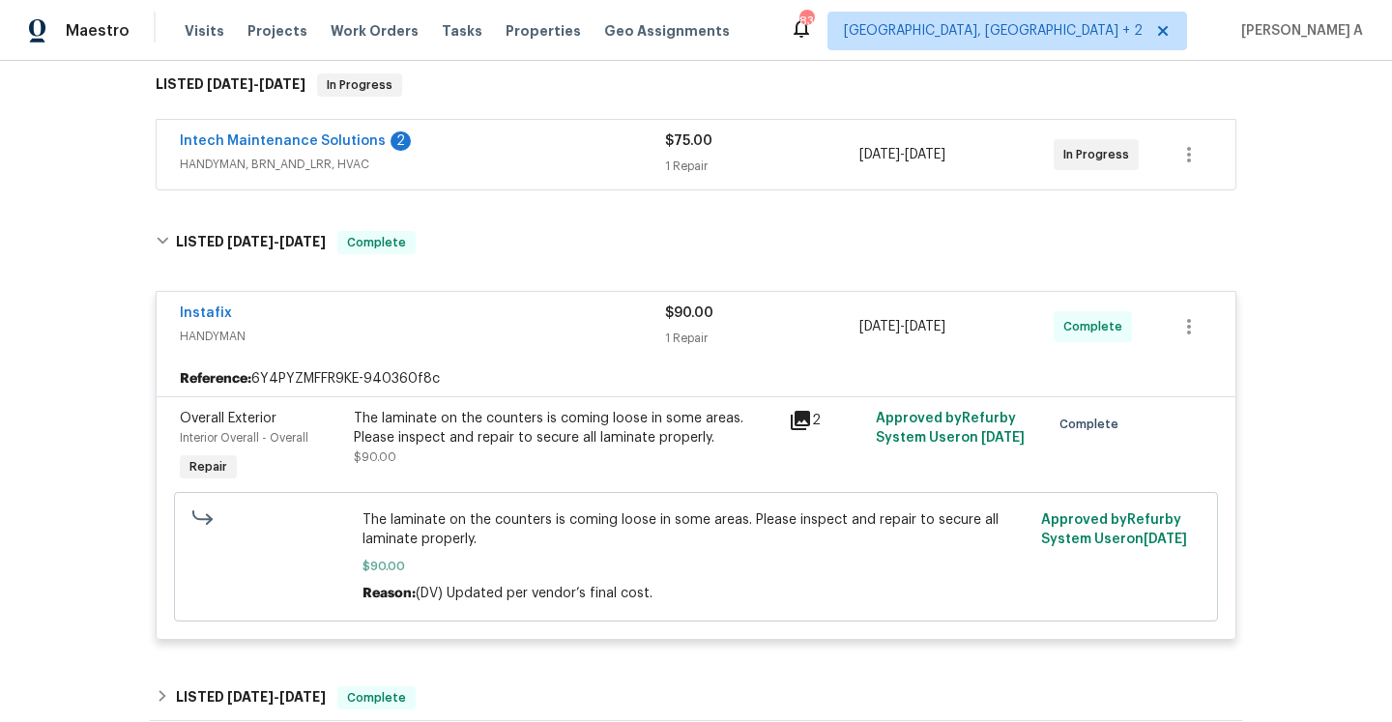
click at [472, 330] on span "HANDYMAN" at bounding box center [422, 336] width 485 height 19
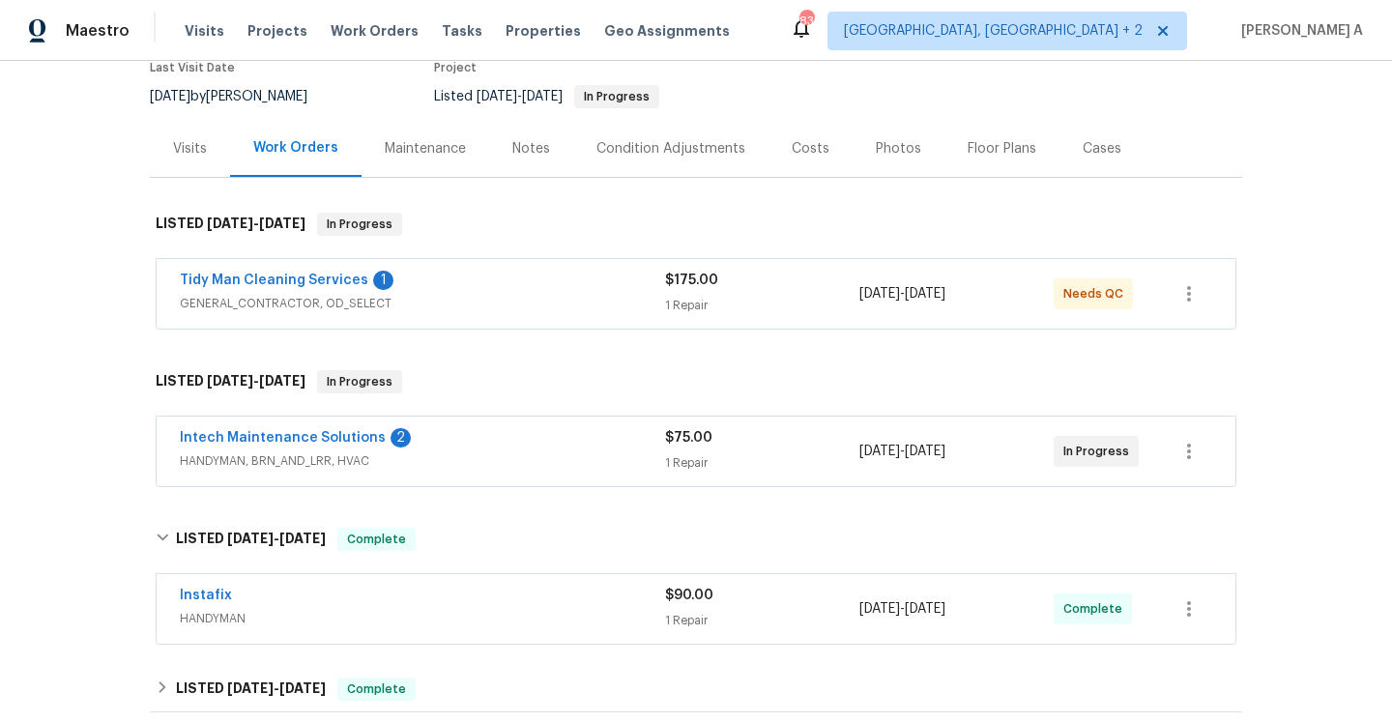
scroll to position [152, 0]
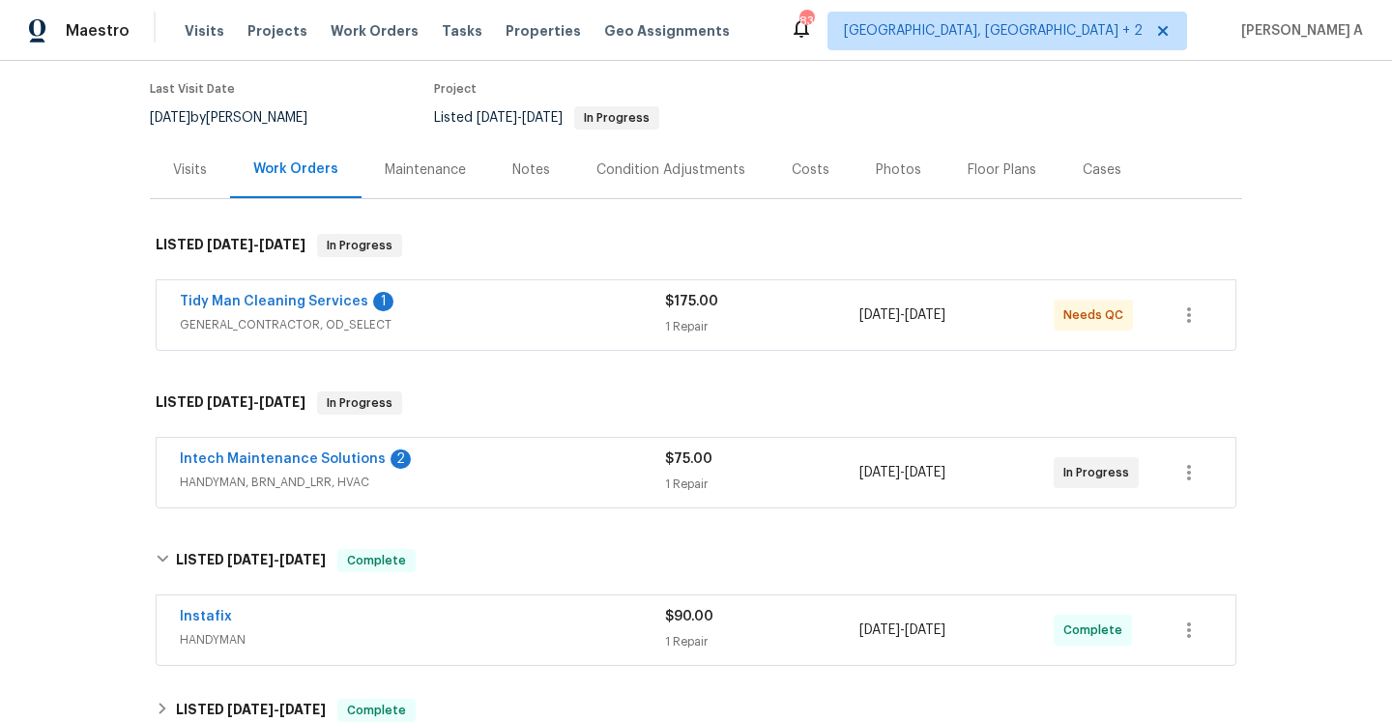
click at [200, 164] on div "Visits" at bounding box center [190, 170] width 34 height 19
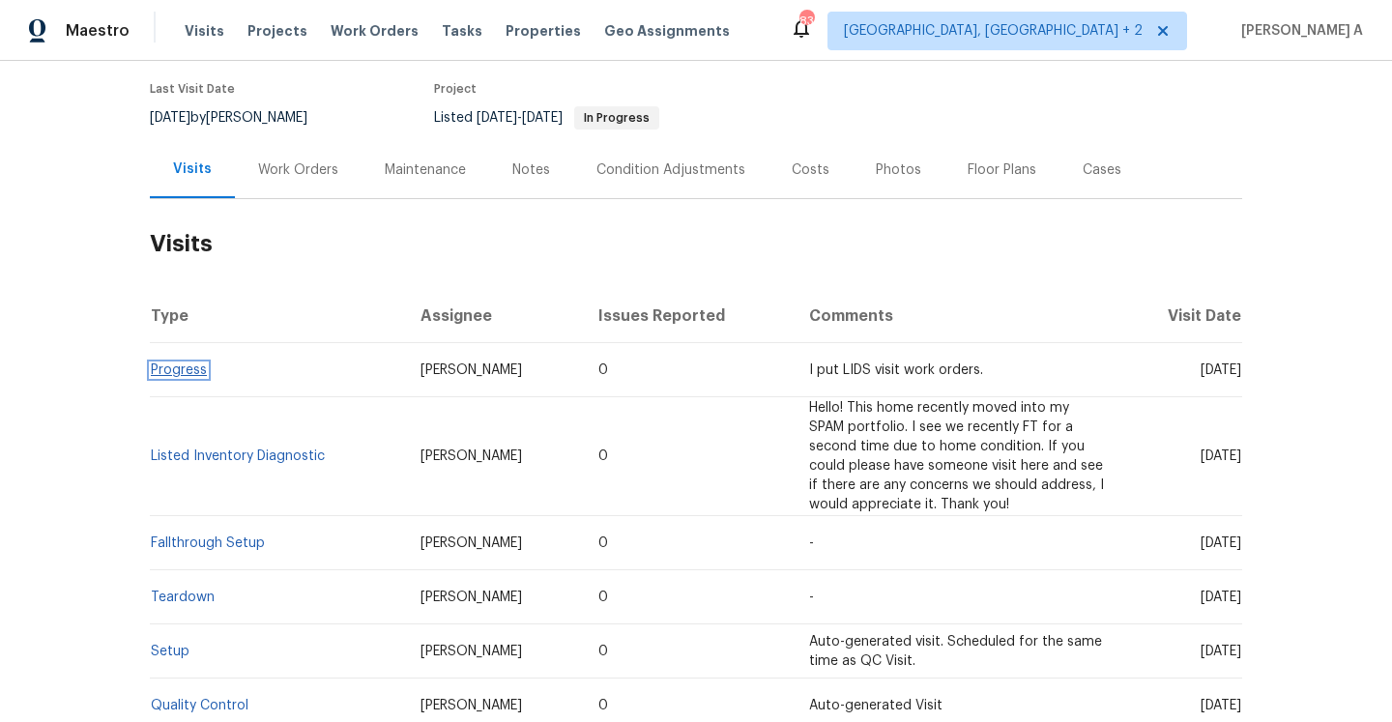
click at [175, 371] on link "Progress" at bounding box center [179, 371] width 56 height 14
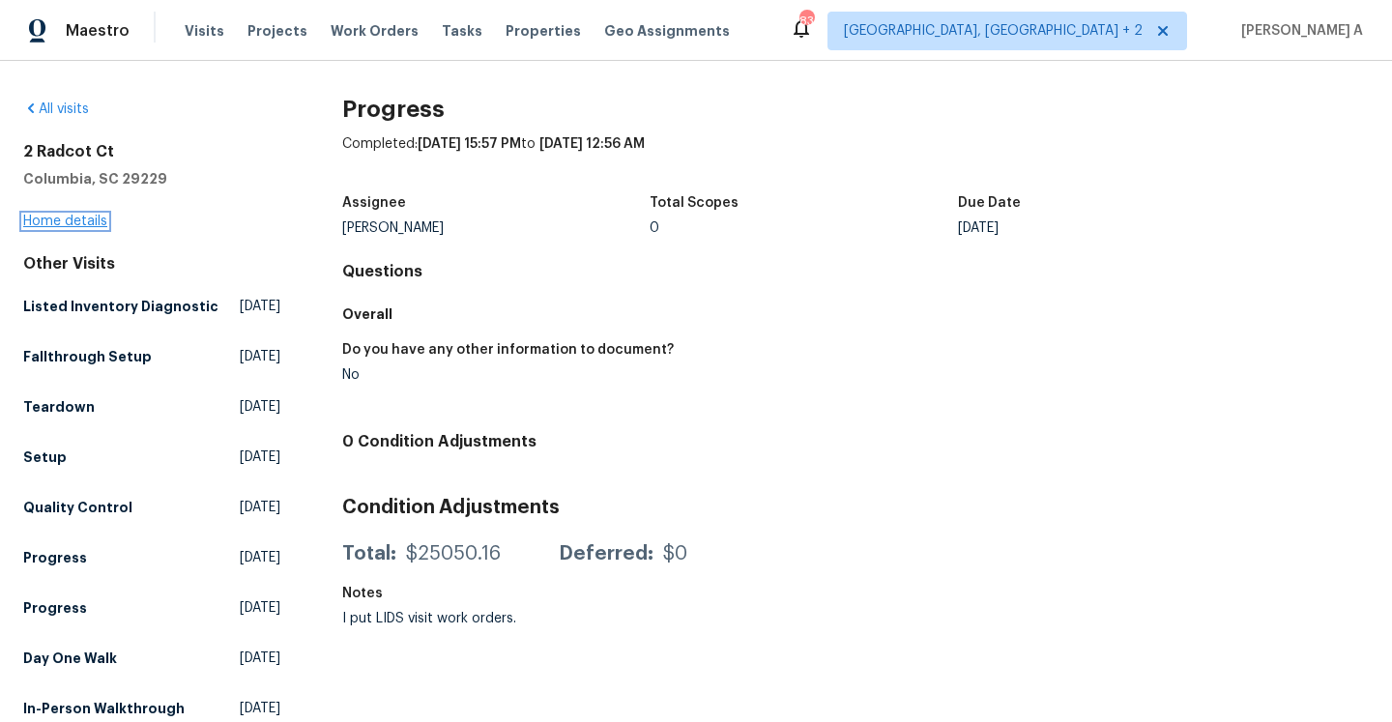
click at [73, 223] on link "Home details" at bounding box center [65, 222] width 84 height 14
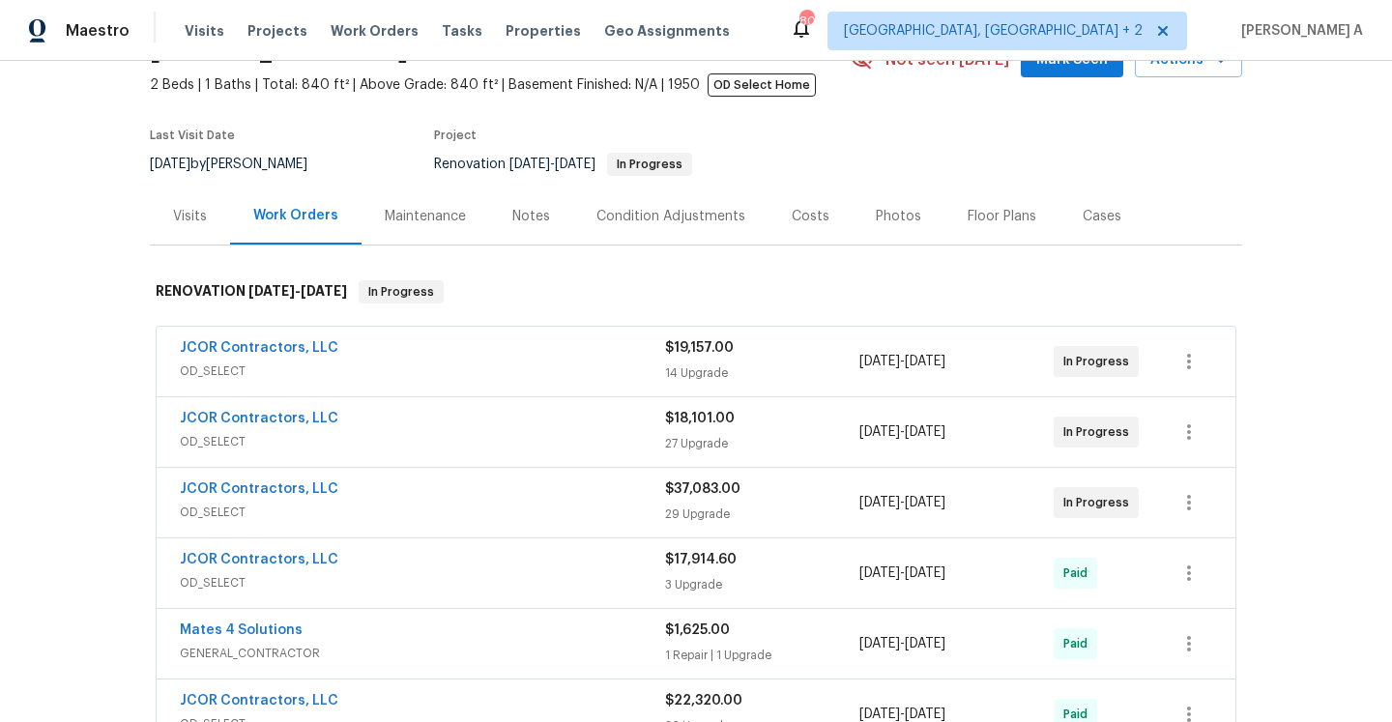
scroll to position [163, 0]
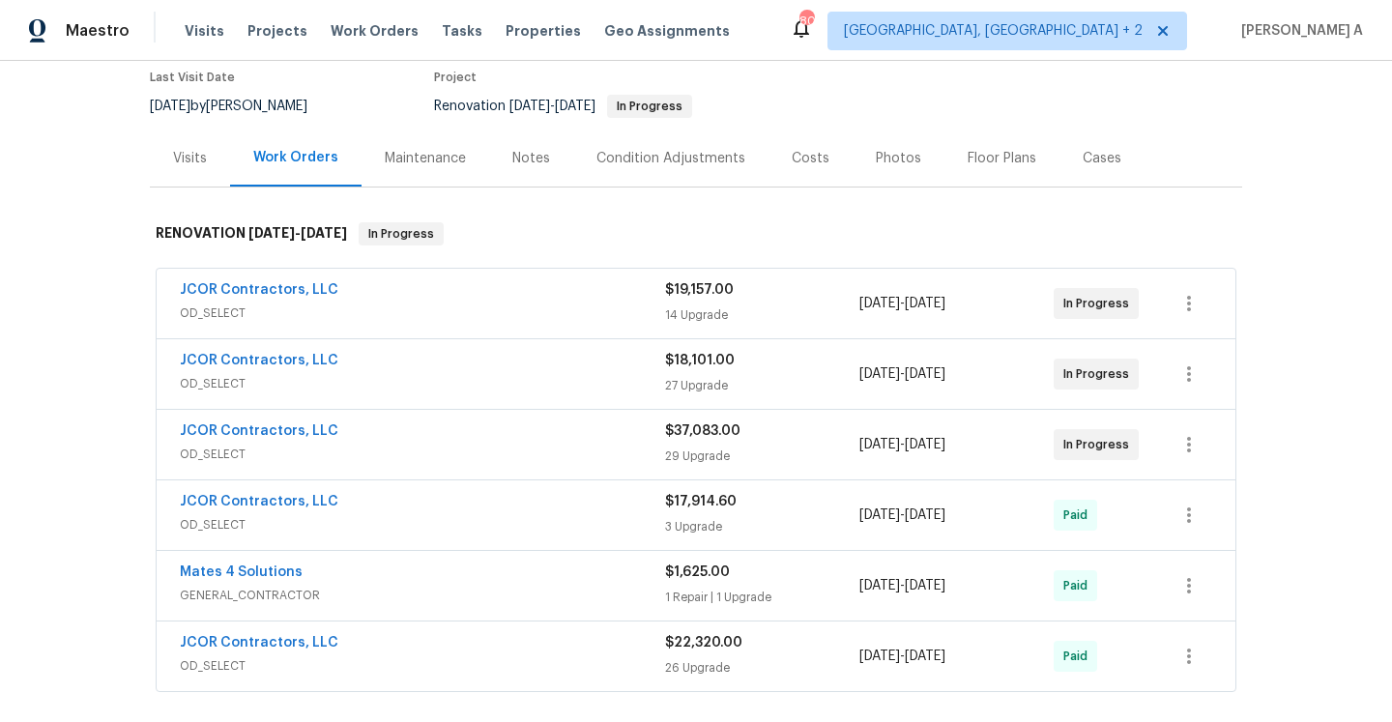
click at [206, 175] on div "Visits" at bounding box center [190, 158] width 80 height 57
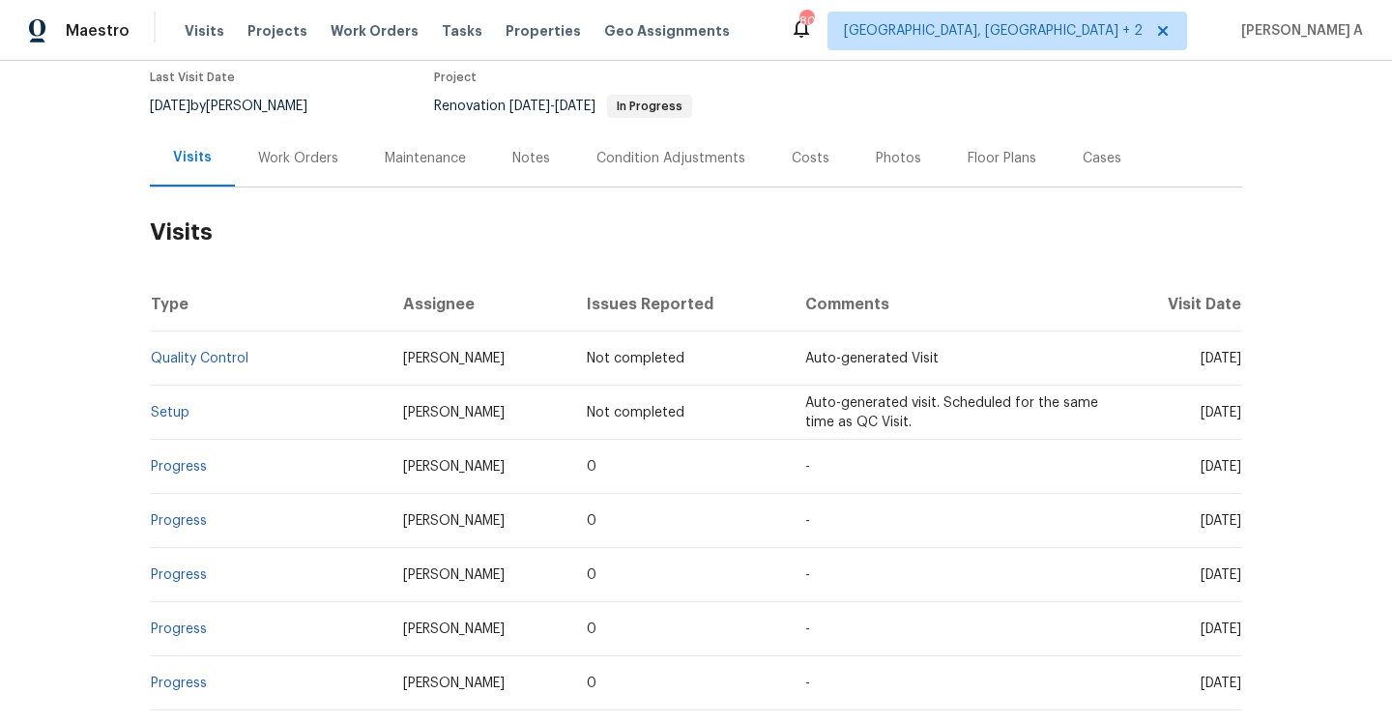
click at [278, 183] on div "Work Orders" at bounding box center [298, 158] width 127 height 57
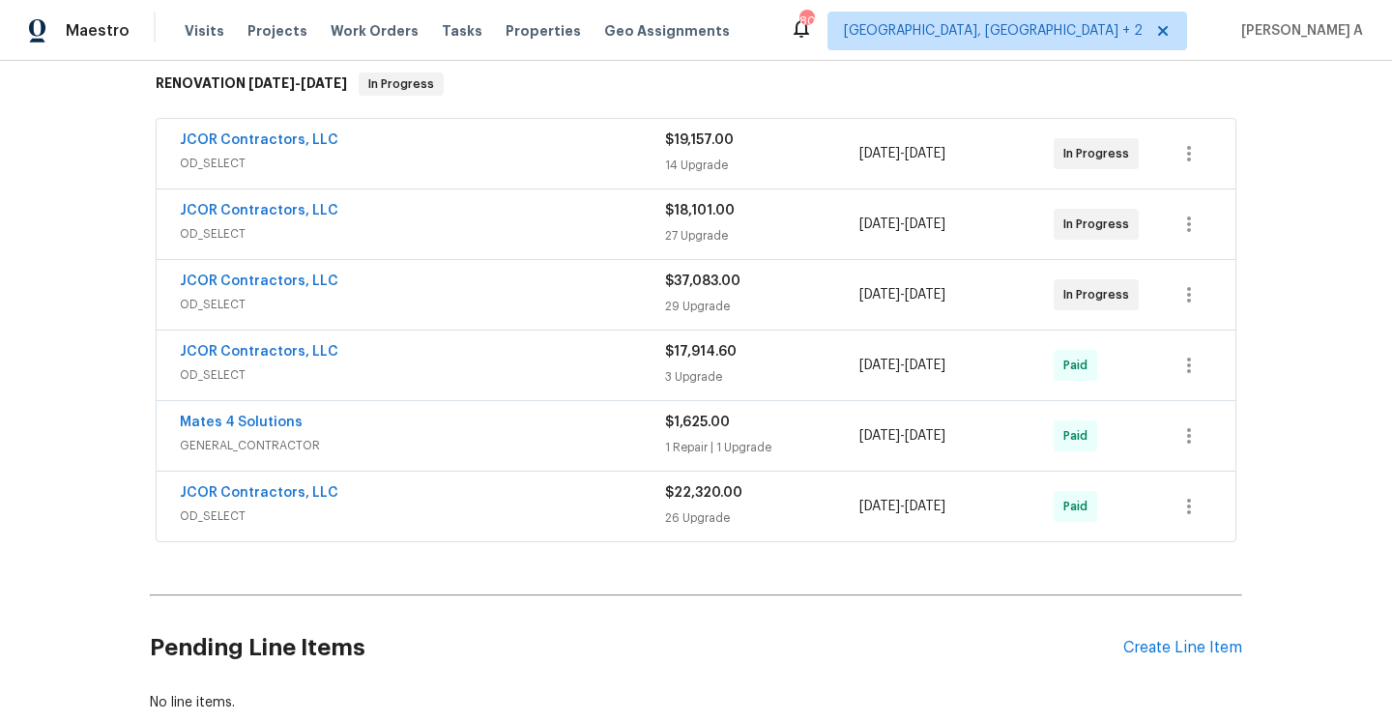
scroll to position [343, 0]
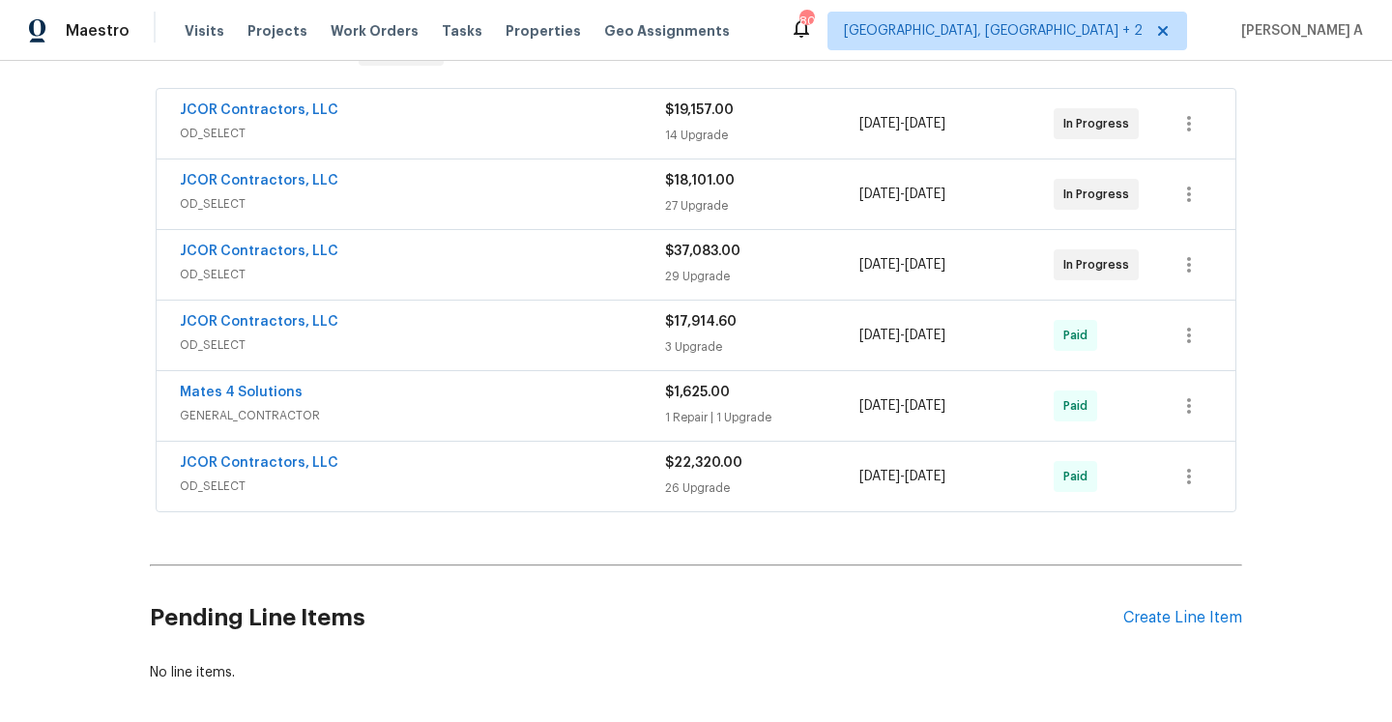
click at [346, 279] on span "OD_SELECT" at bounding box center [422, 274] width 485 height 19
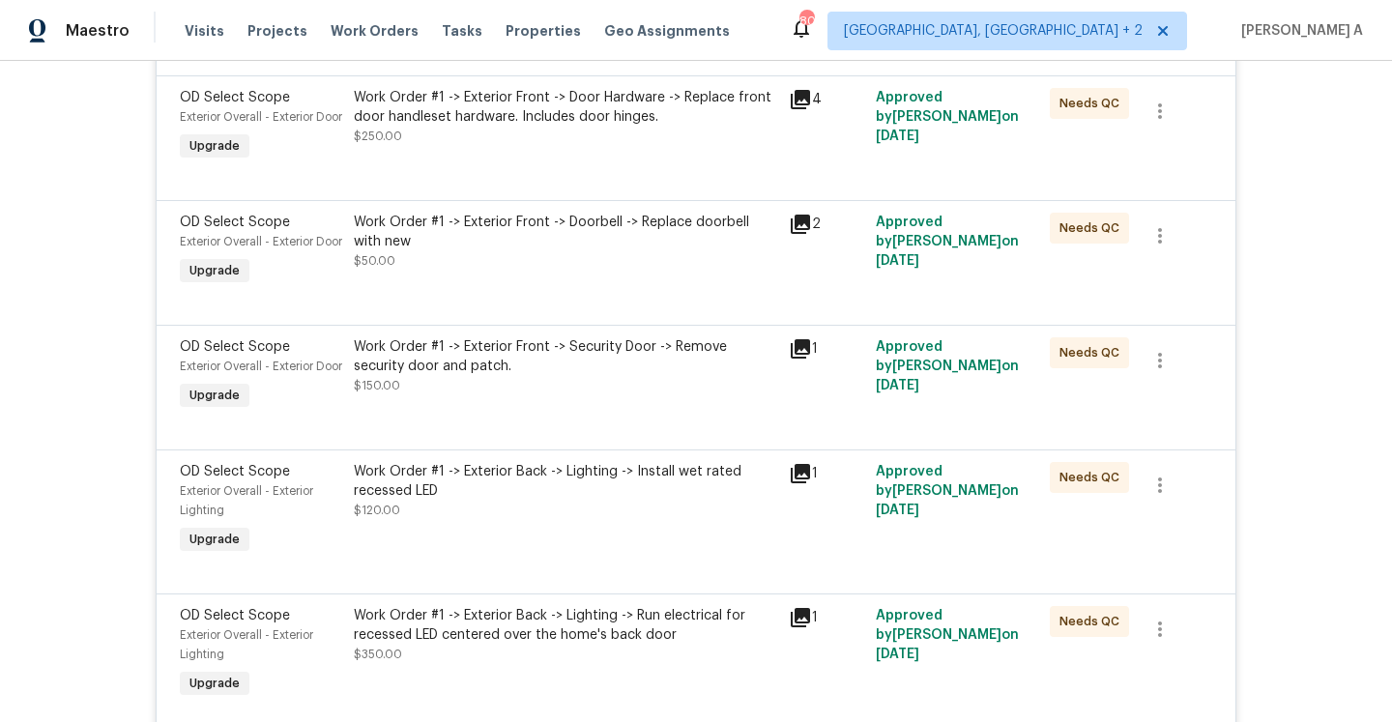
scroll to position [3662, 0]
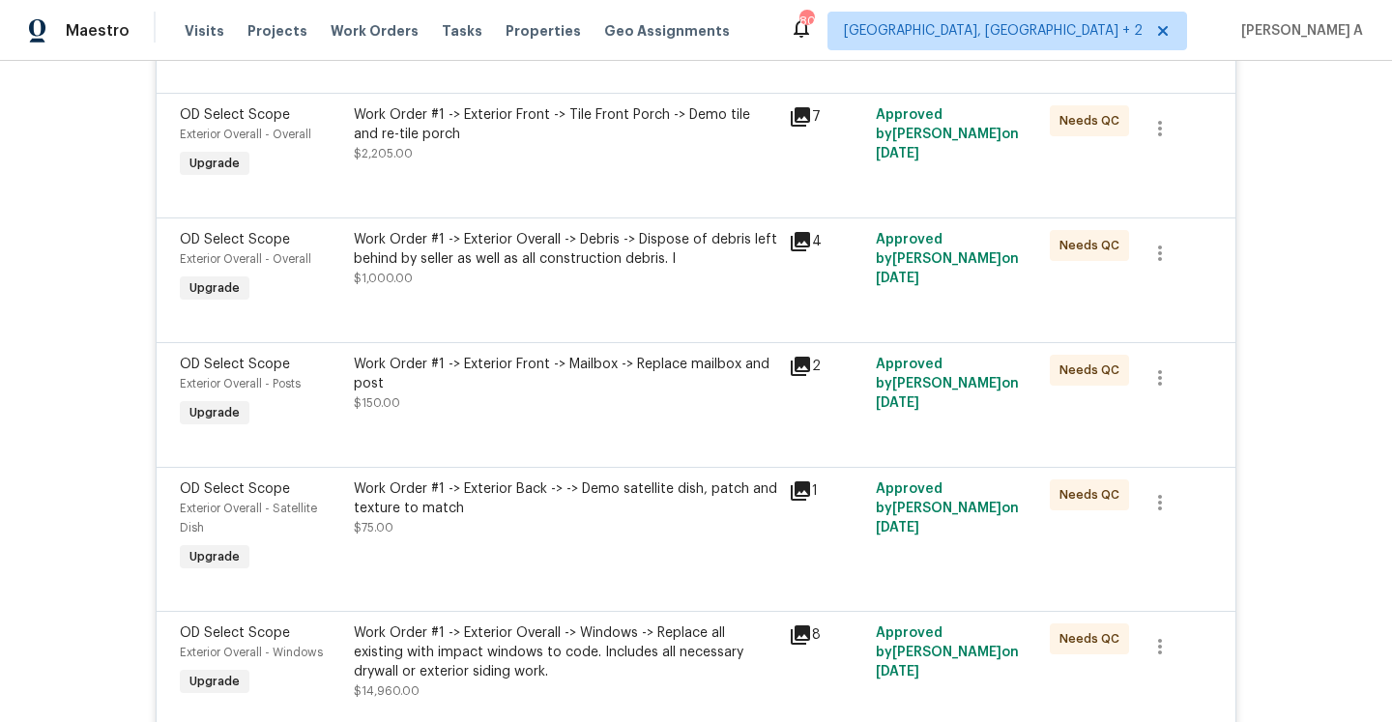
click at [778, 313] on div "Work Order #1 -> Exterior Overall -> Debris -> Dispose of debris left behind by…" at bounding box center [565, 268] width 435 height 89
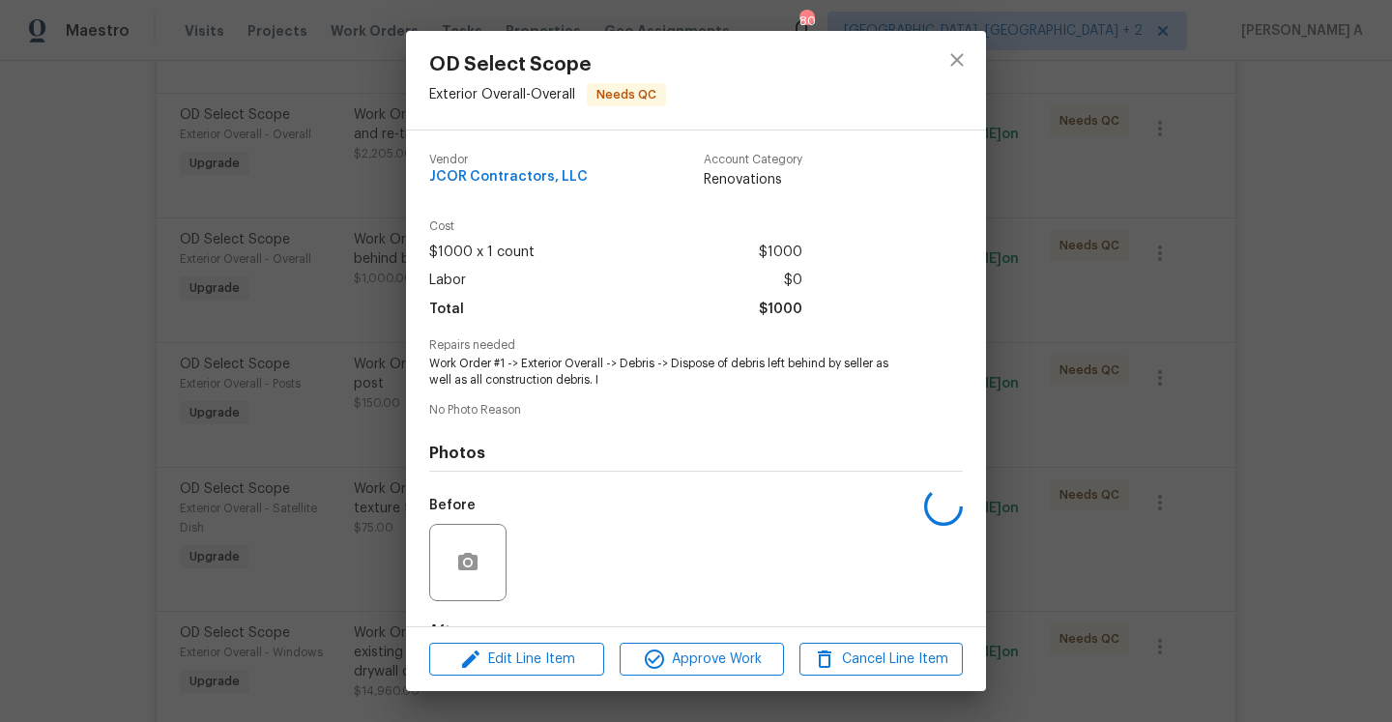
scroll to position [120, 0]
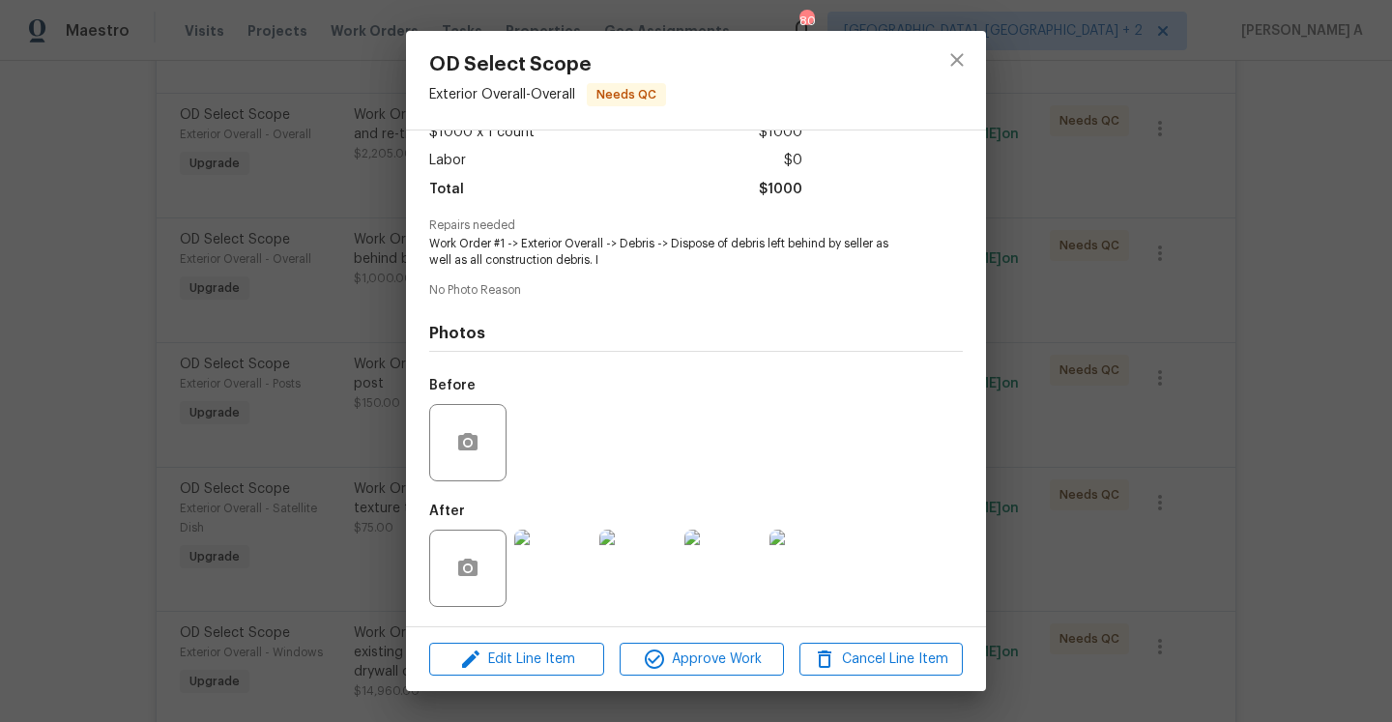
click at [568, 560] on img at bounding box center [552, 568] width 77 height 77
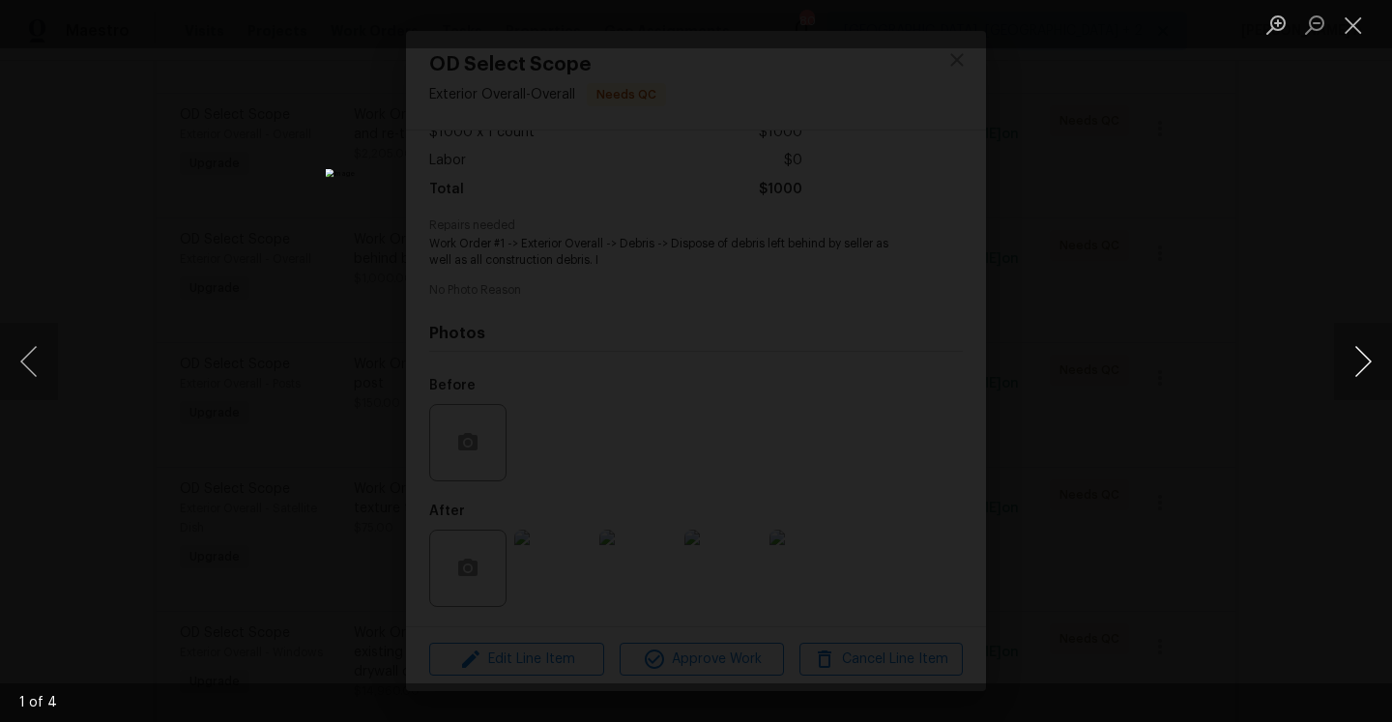
click at [1362, 361] on button "Next image" at bounding box center [1363, 361] width 58 height 77
click at [1362, 362] on button "Next image" at bounding box center [1363, 361] width 58 height 77
click at [1264, 358] on div "Lightbox" at bounding box center [696, 361] width 1392 height 722
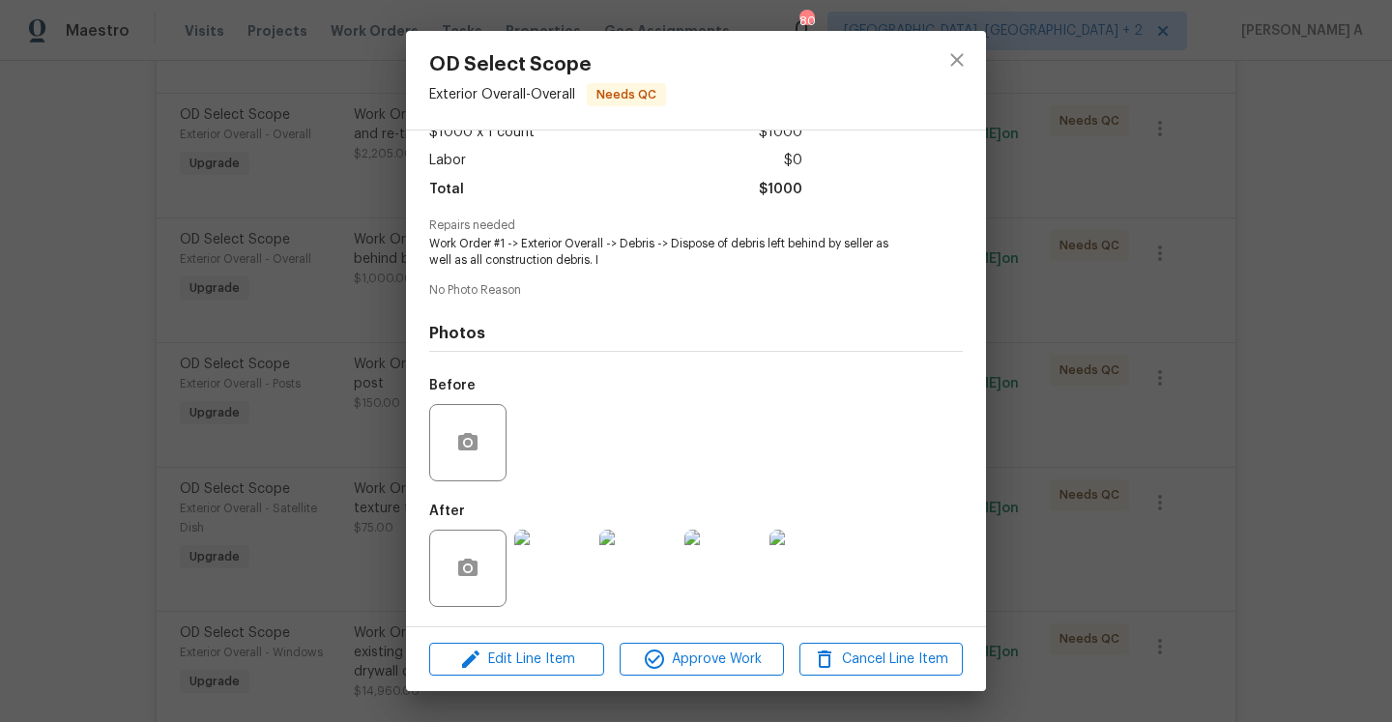
click at [1264, 358] on div "OD Select Scope Exterior Overall - Overall Needs QC Vendor JCOR Contractors, LL…" at bounding box center [696, 361] width 1392 height 722
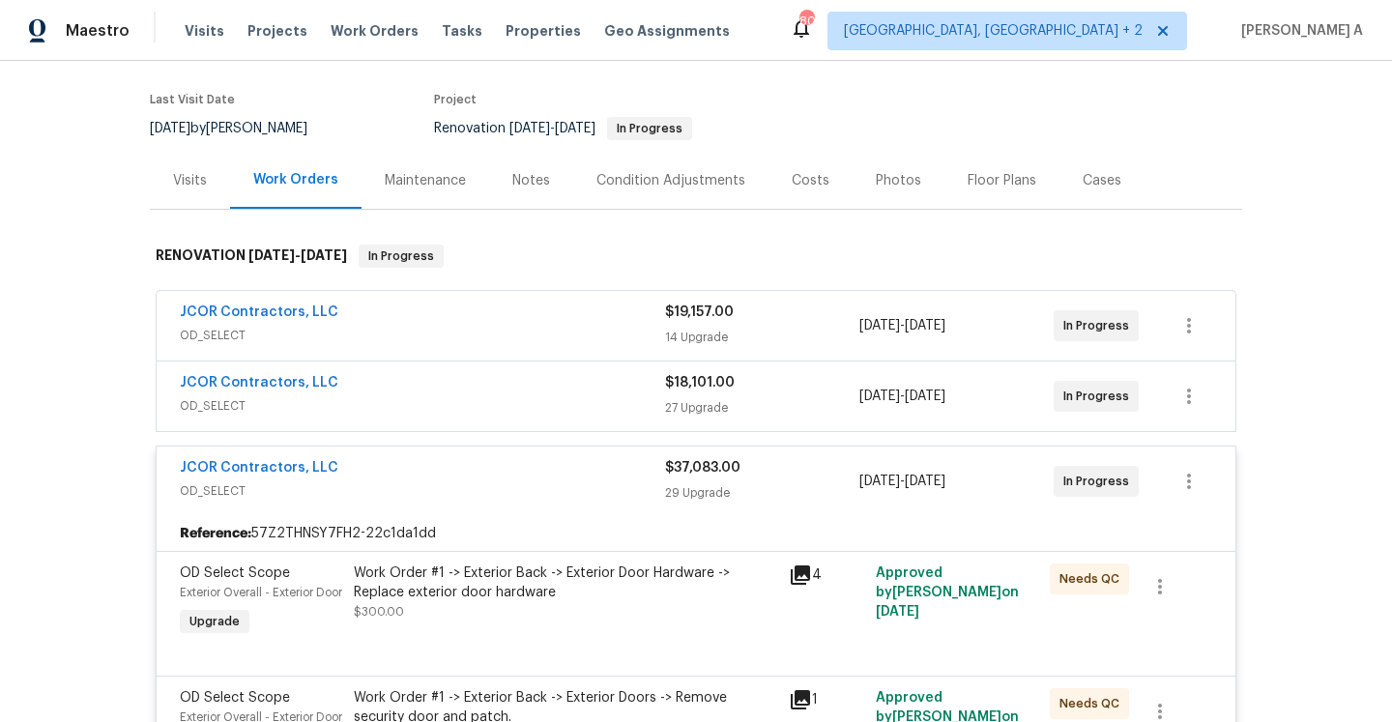
scroll to position [280, 0]
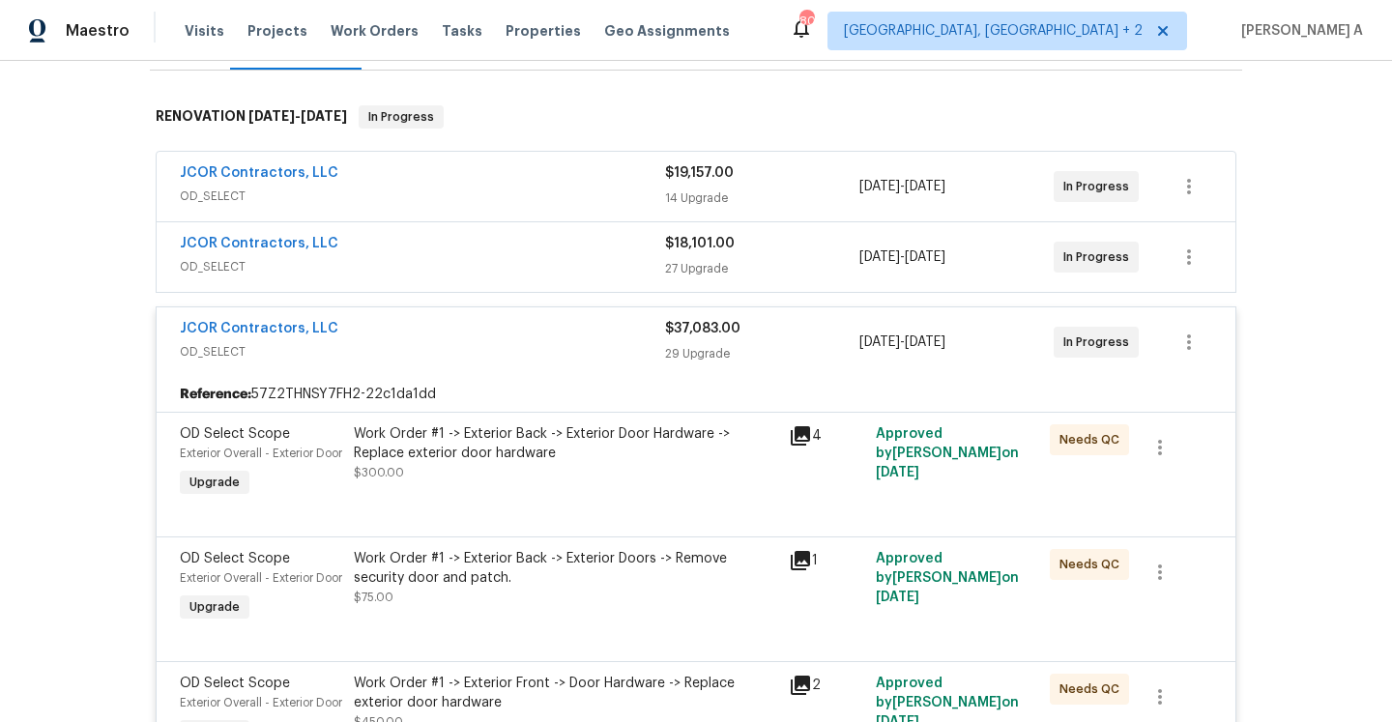
click at [968, 332] on div "5/20/2024 - 7/31/2024" at bounding box center [957, 342] width 194 height 46
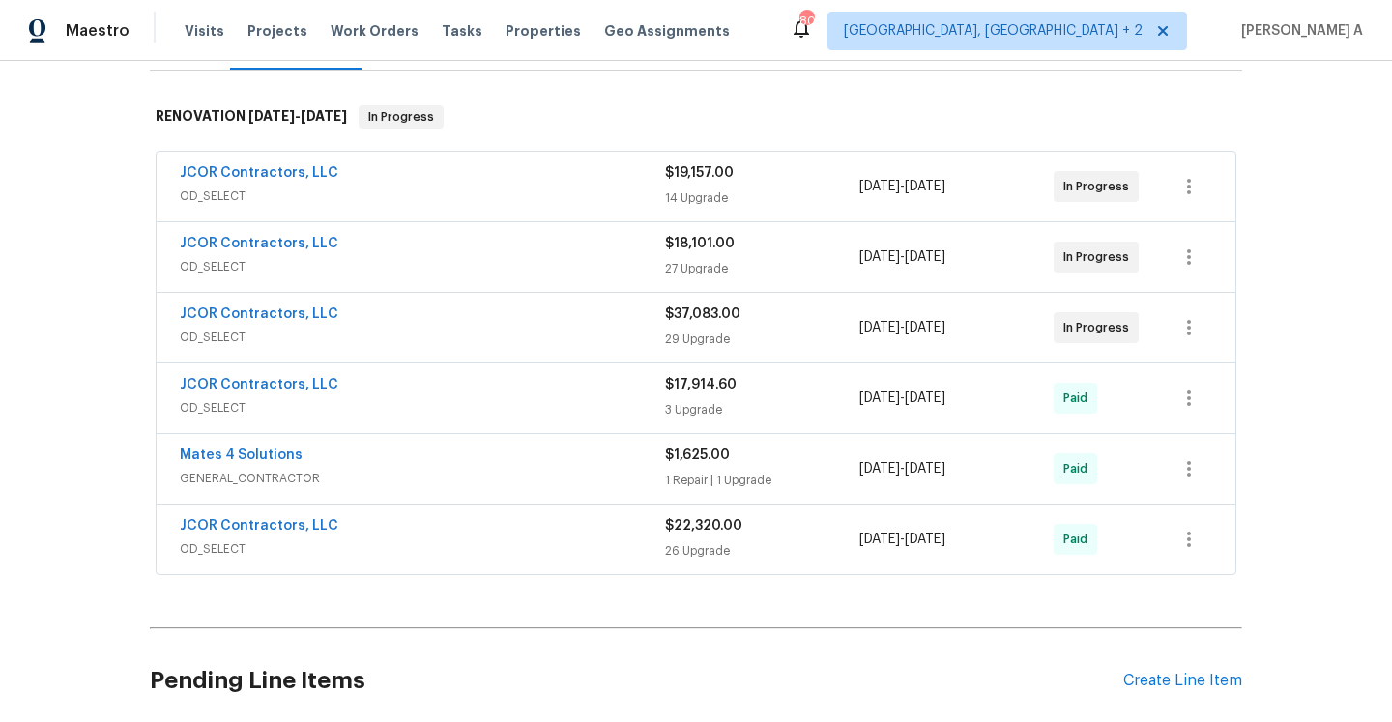
click at [803, 261] on div "27 Upgrade" at bounding box center [762, 268] width 194 height 19
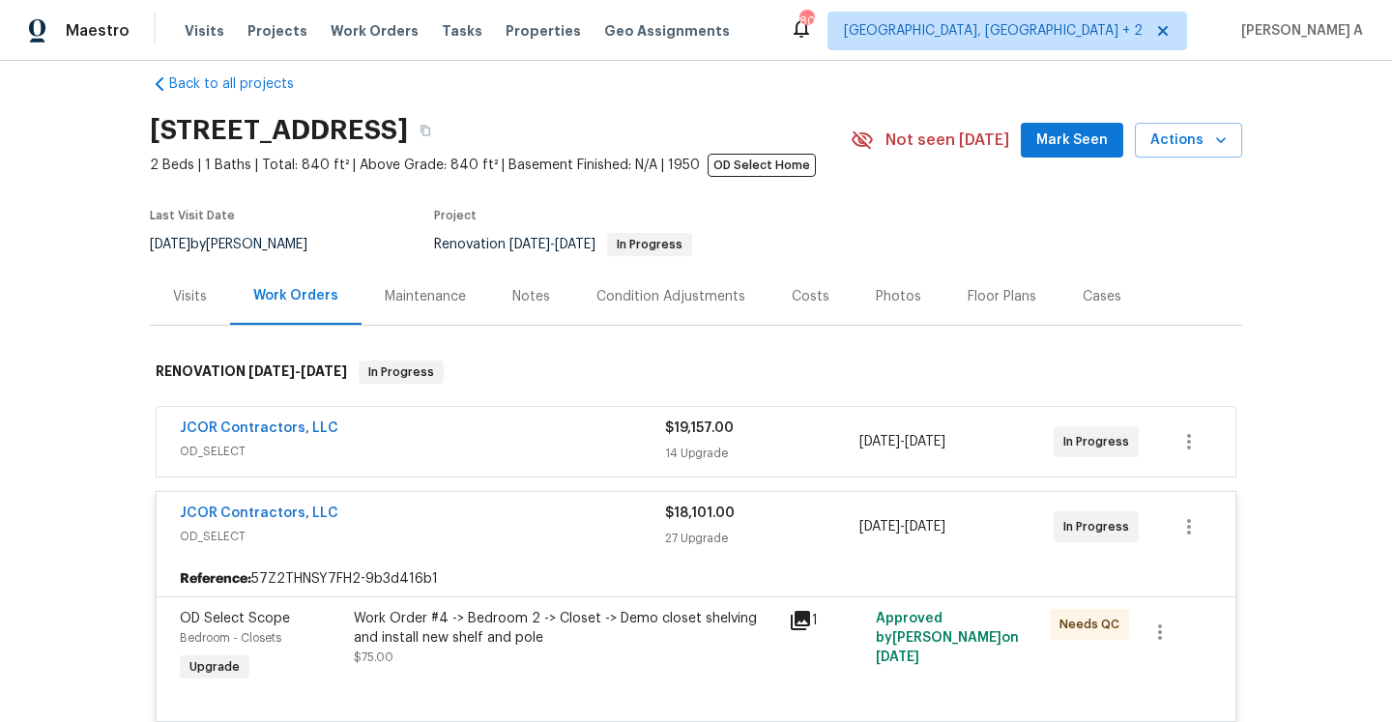
scroll to position [0, 0]
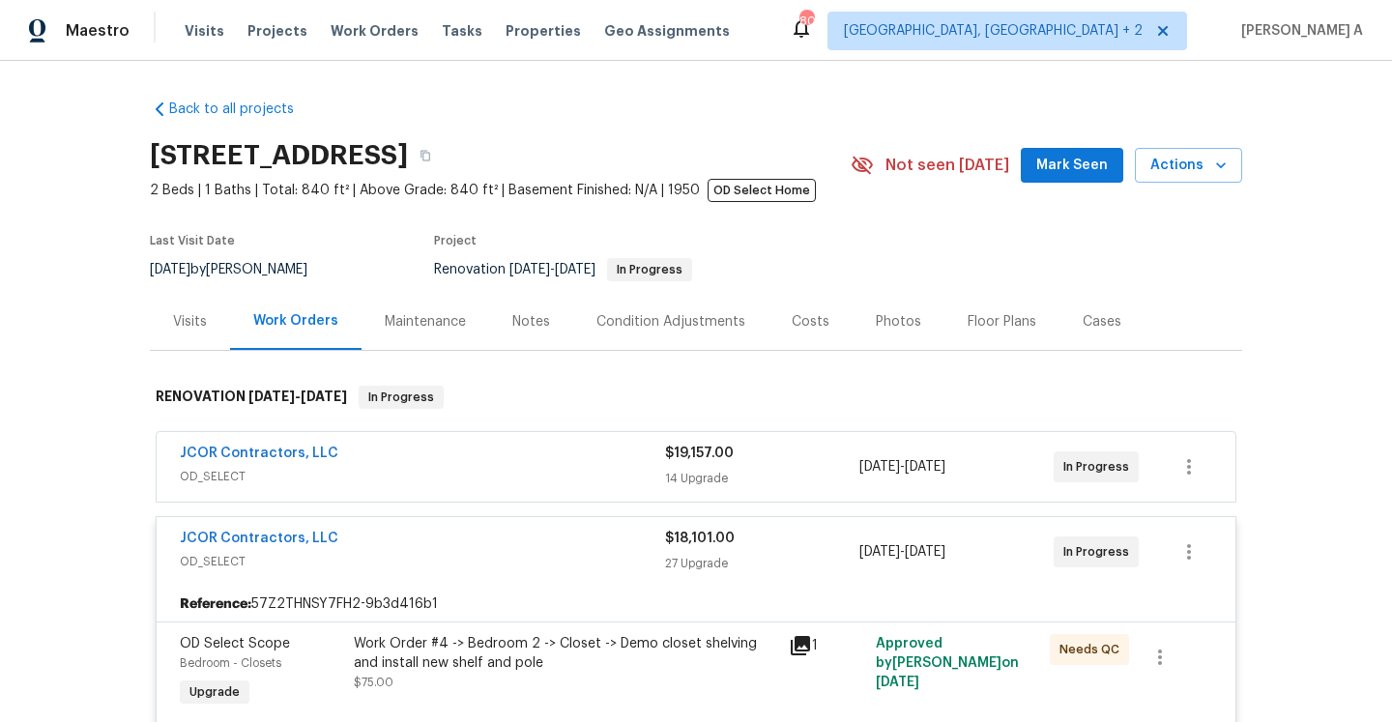
click at [922, 535] on div "5/20/2024 - 7/31/2024" at bounding box center [957, 552] width 194 height 46
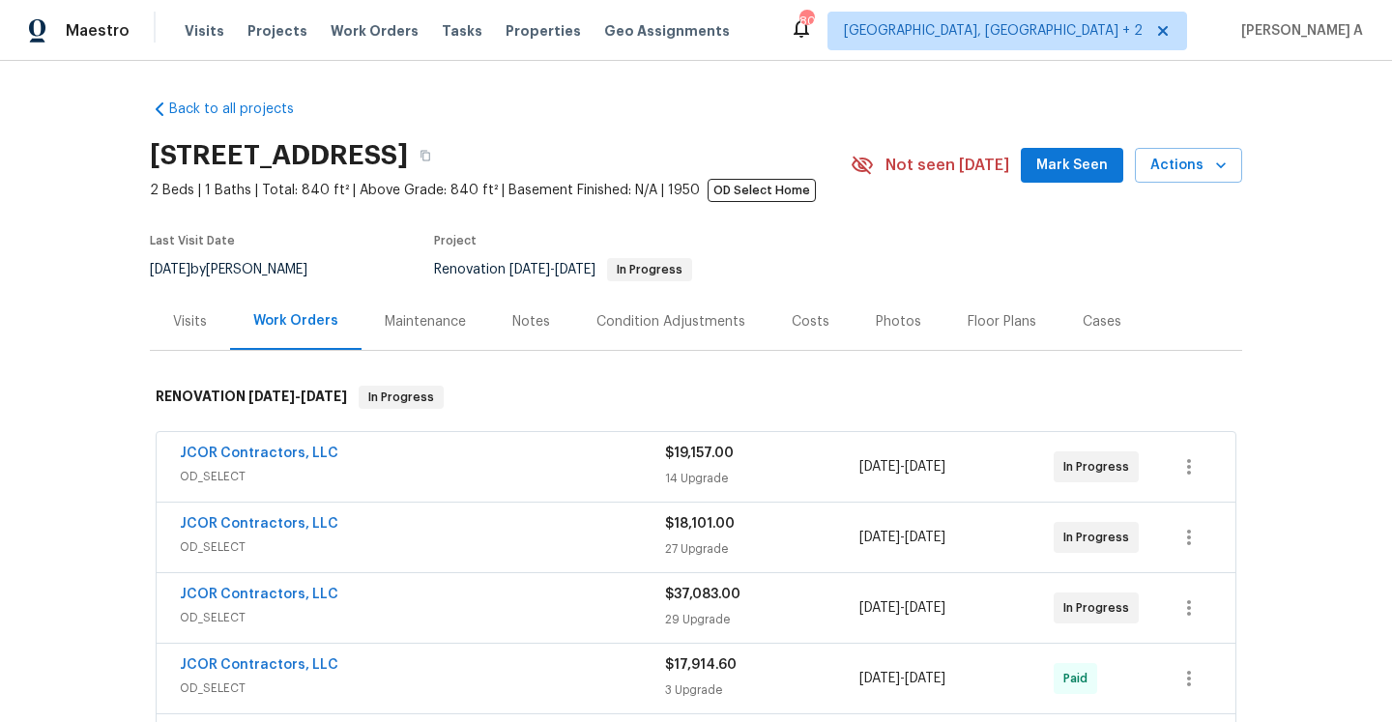
click at [900, 473] on span "5/20/2024" at bounding box center [880, 467] width 41 height 14
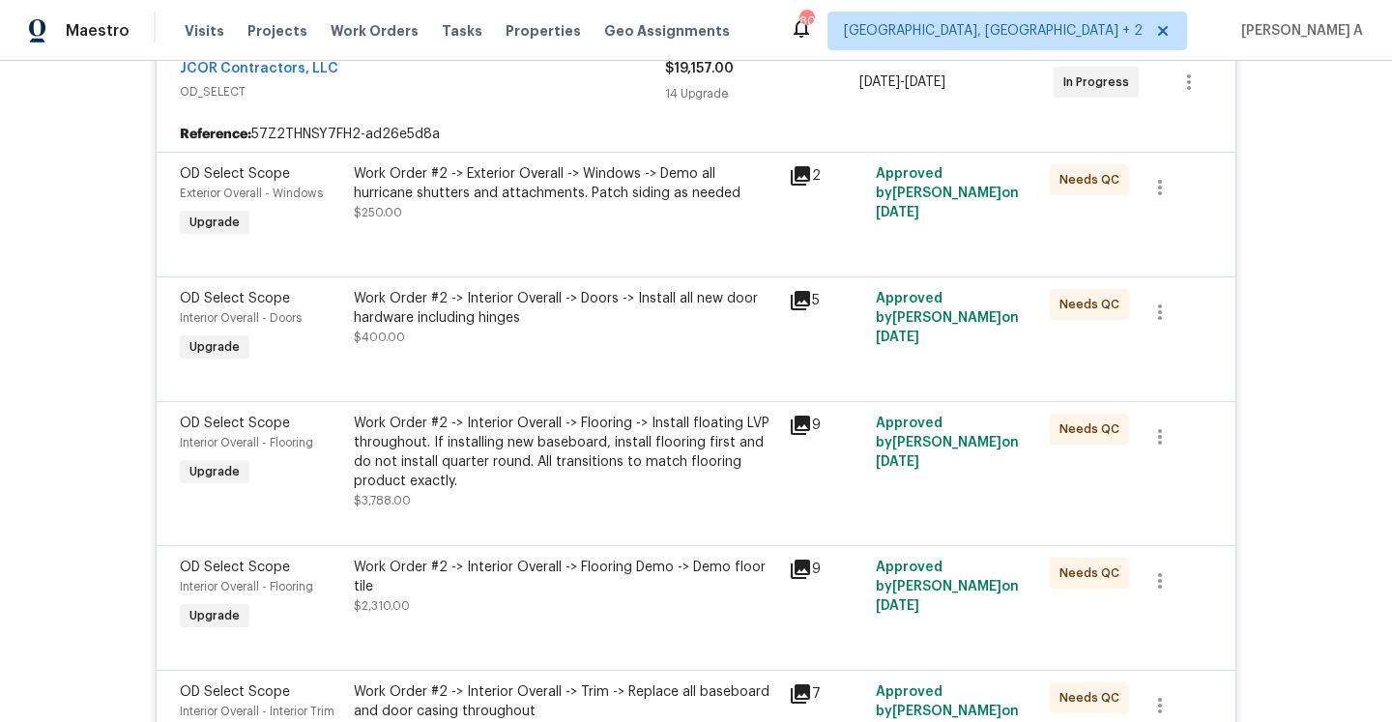
scroll to position [426, 0]
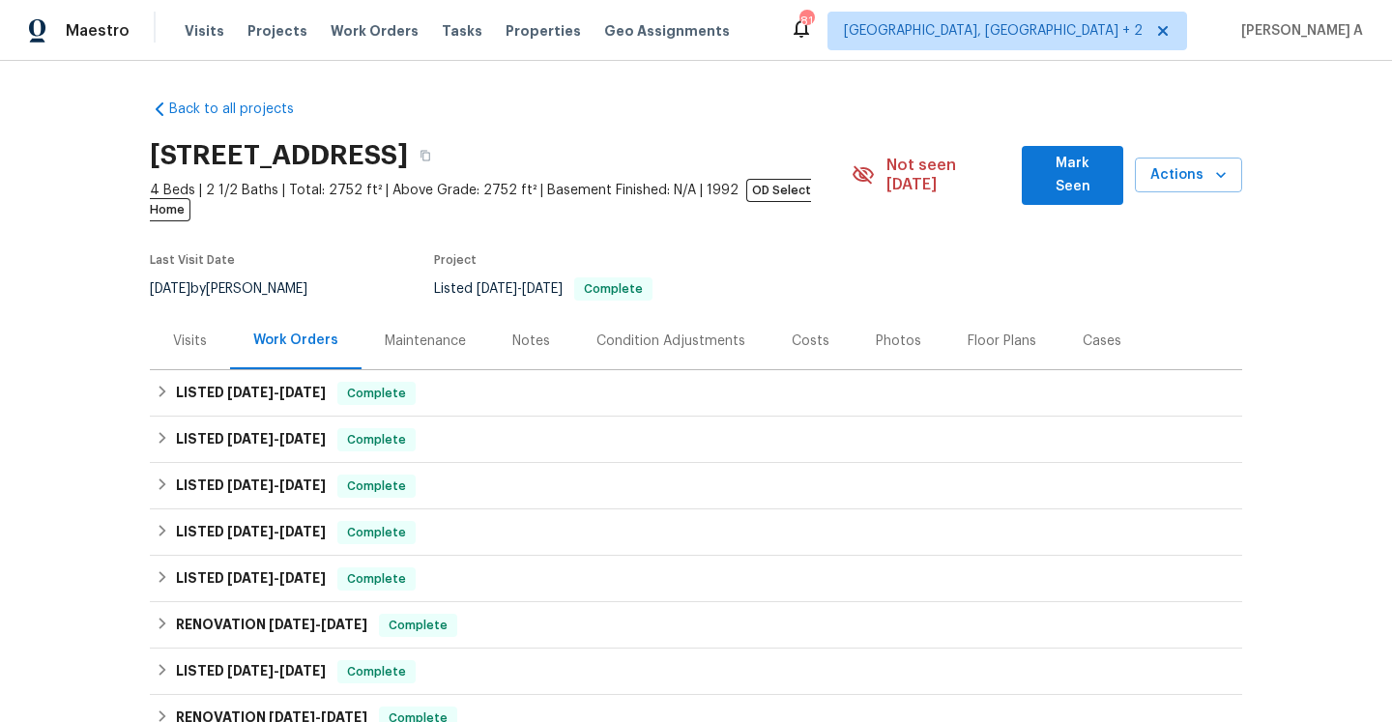
click at [214, 336] on div "Visits" at bounding box center [190, 340] width 80 height 57
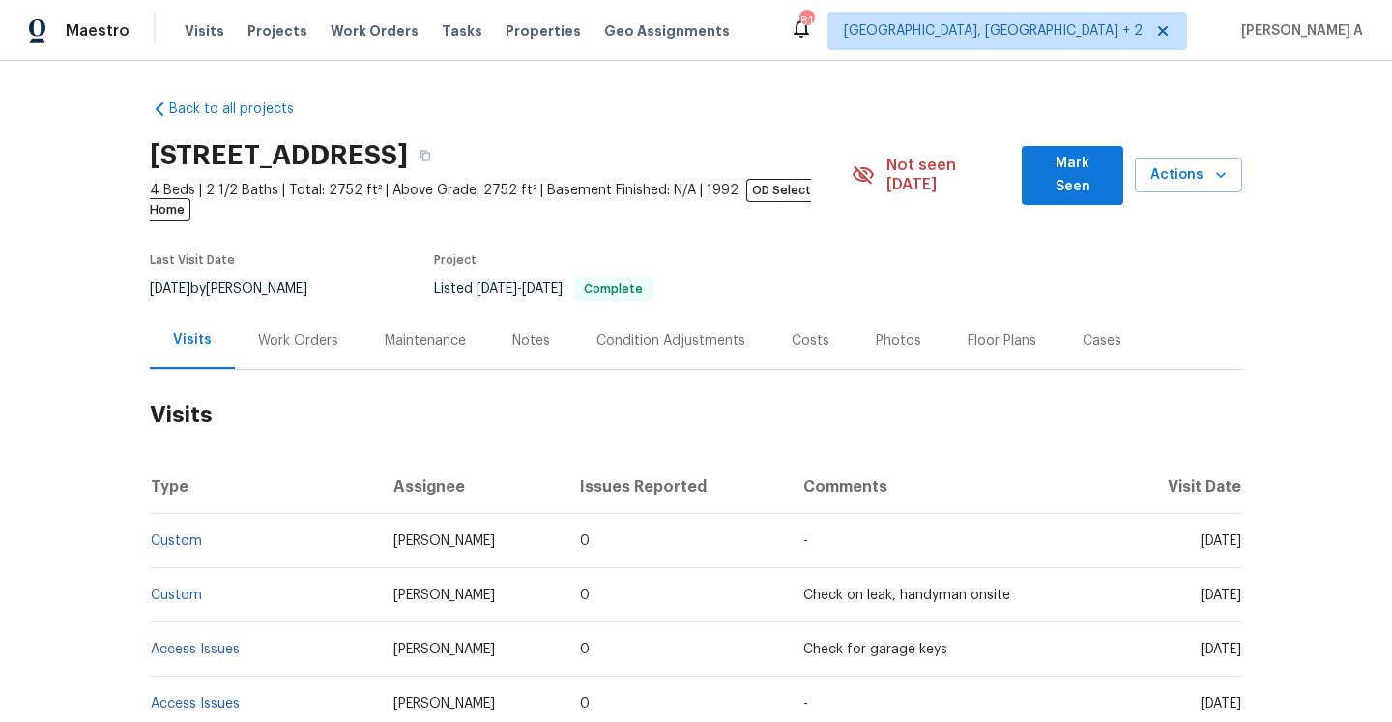
click at [289, 292] on div "Last Visit Date [DATE] by [PERSON_NAME] Project Listed [DATE] - [DATE] Complete" at bounding box center [478, 278] width 656 height 70
click at [195, 535] on link "Custom" at bounding box center [176, 542] width 51 height 14
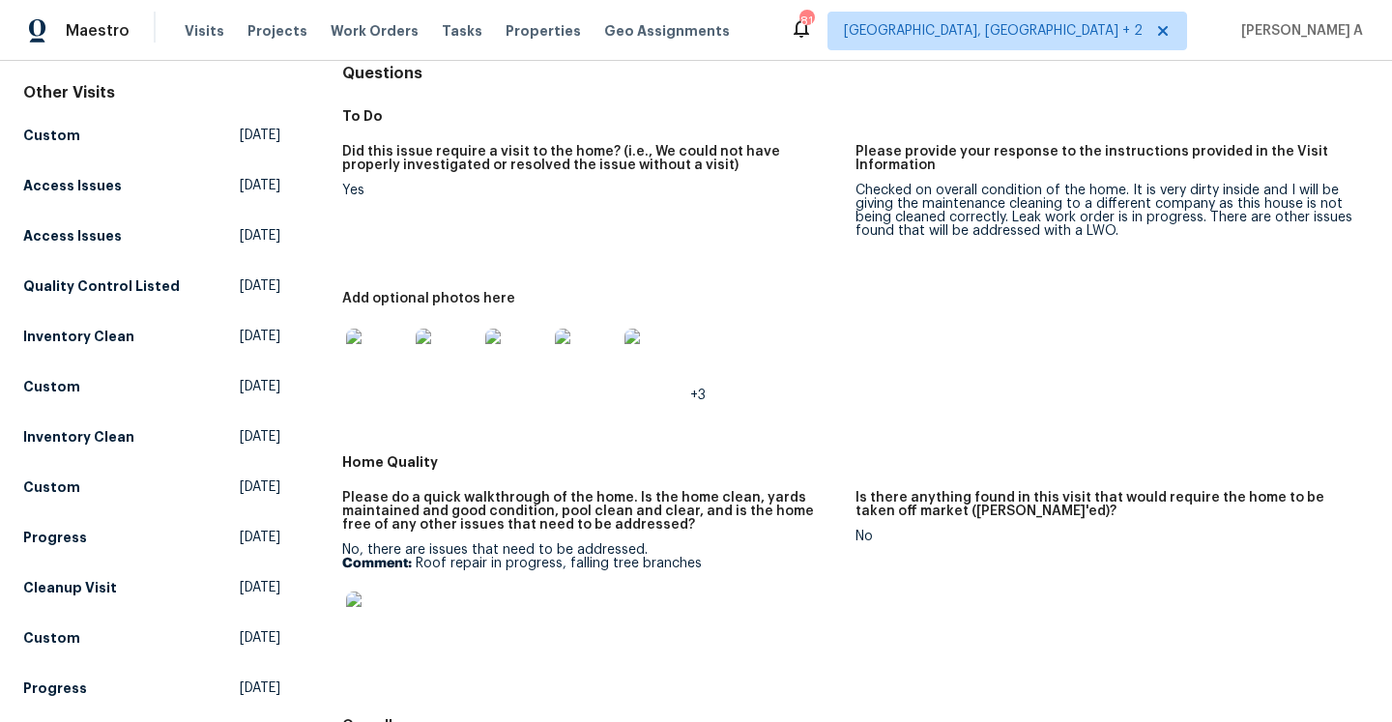
scroll to position [204, 0]
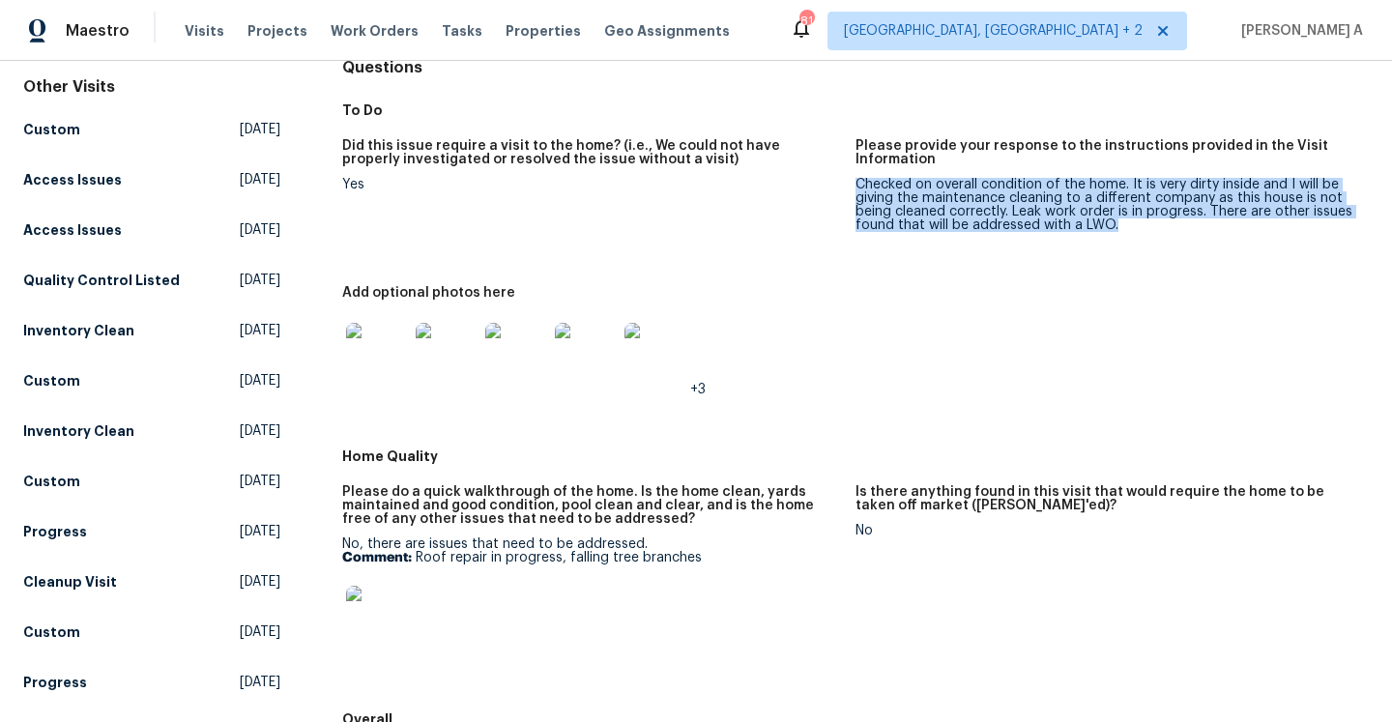
drag, startPoint x: 857, startPoint y: 185, endPoint x: 1125, endPoint y: 233, distance: 273.1
click at [1126, 230] on div "Checked on overall condition of the home. It is very dirty inside and I will be…" at bounding box center [1105, 205] width 498 height 54
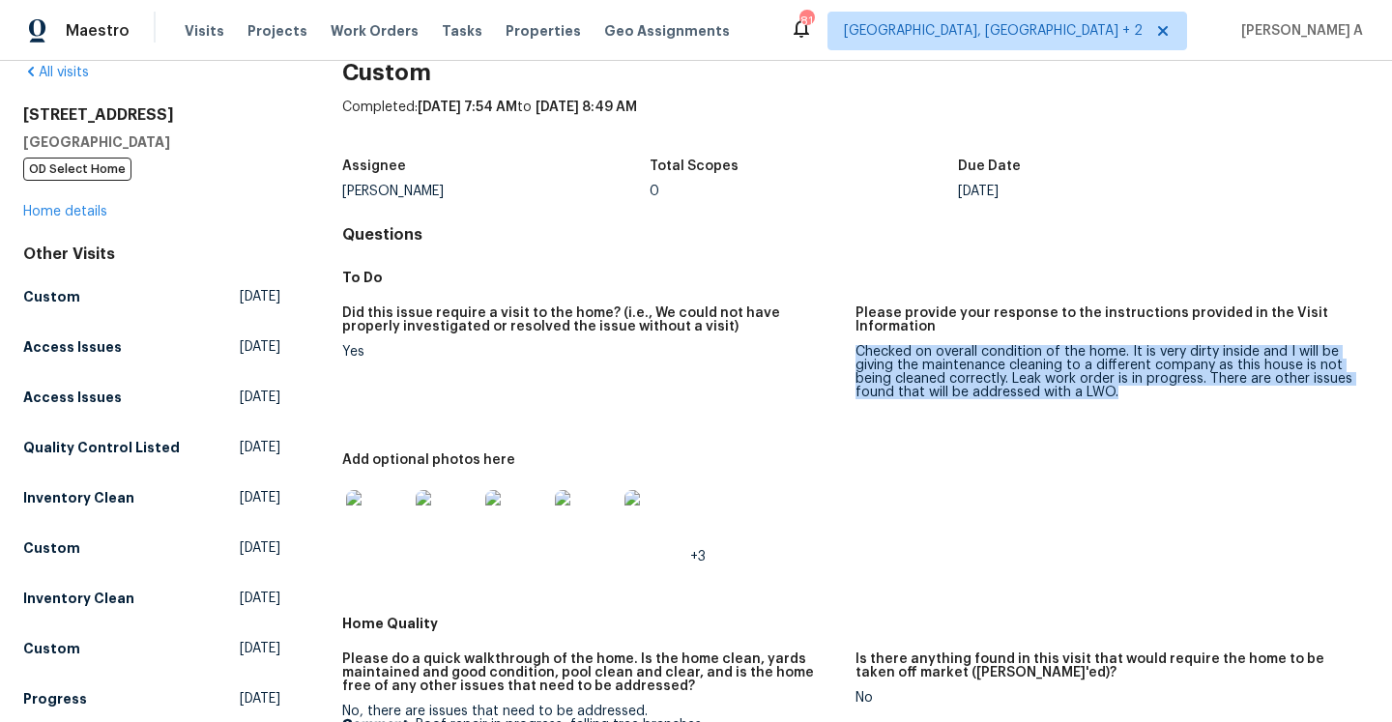
scroll to position [0, 0]
